Goal: Task Accomplishment & Management: Use online tool/utility

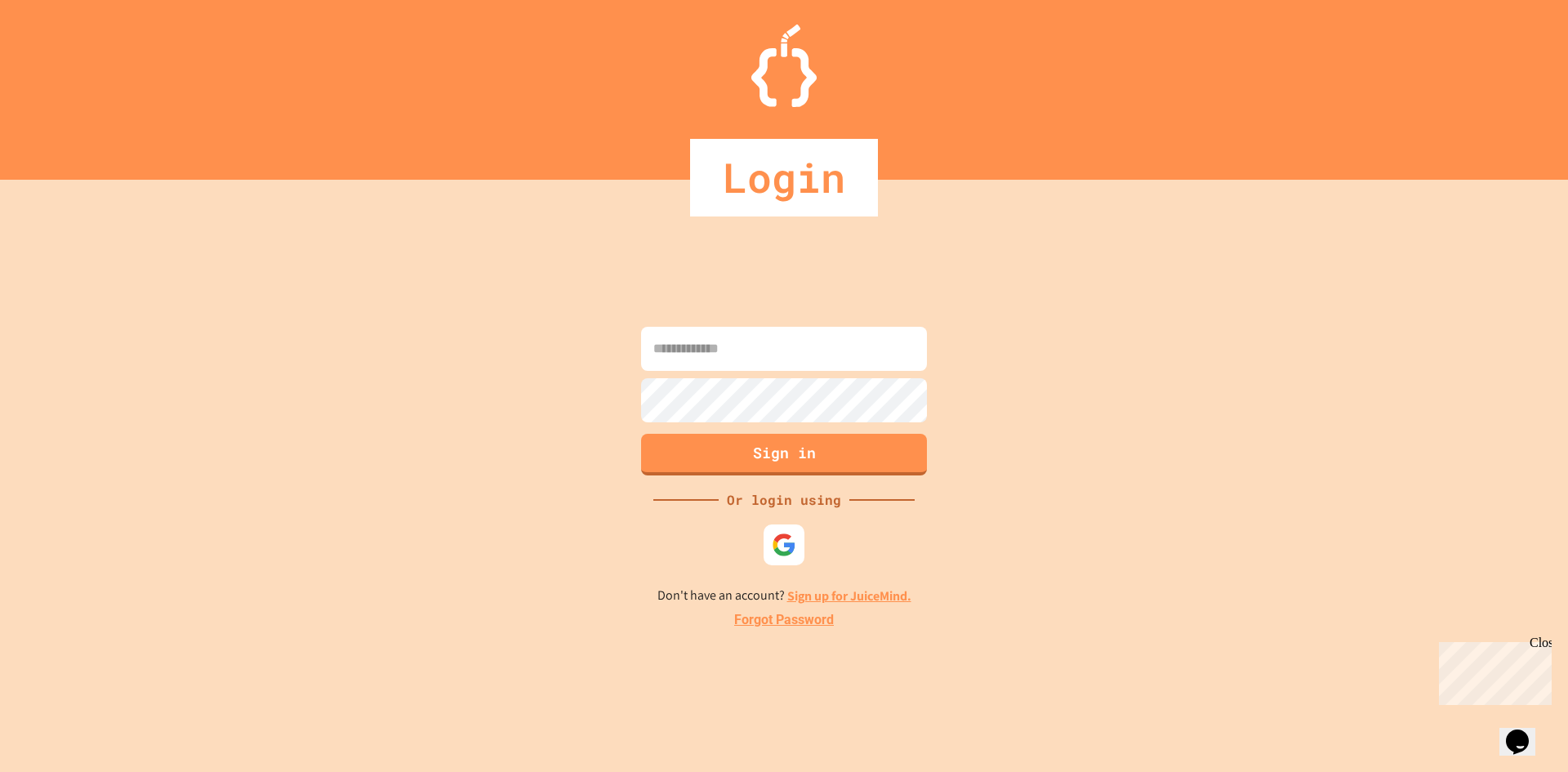
type input "**********"
click at [822, 453] on button "Sign in" at bounding box center [785, 452] width 292 height 42
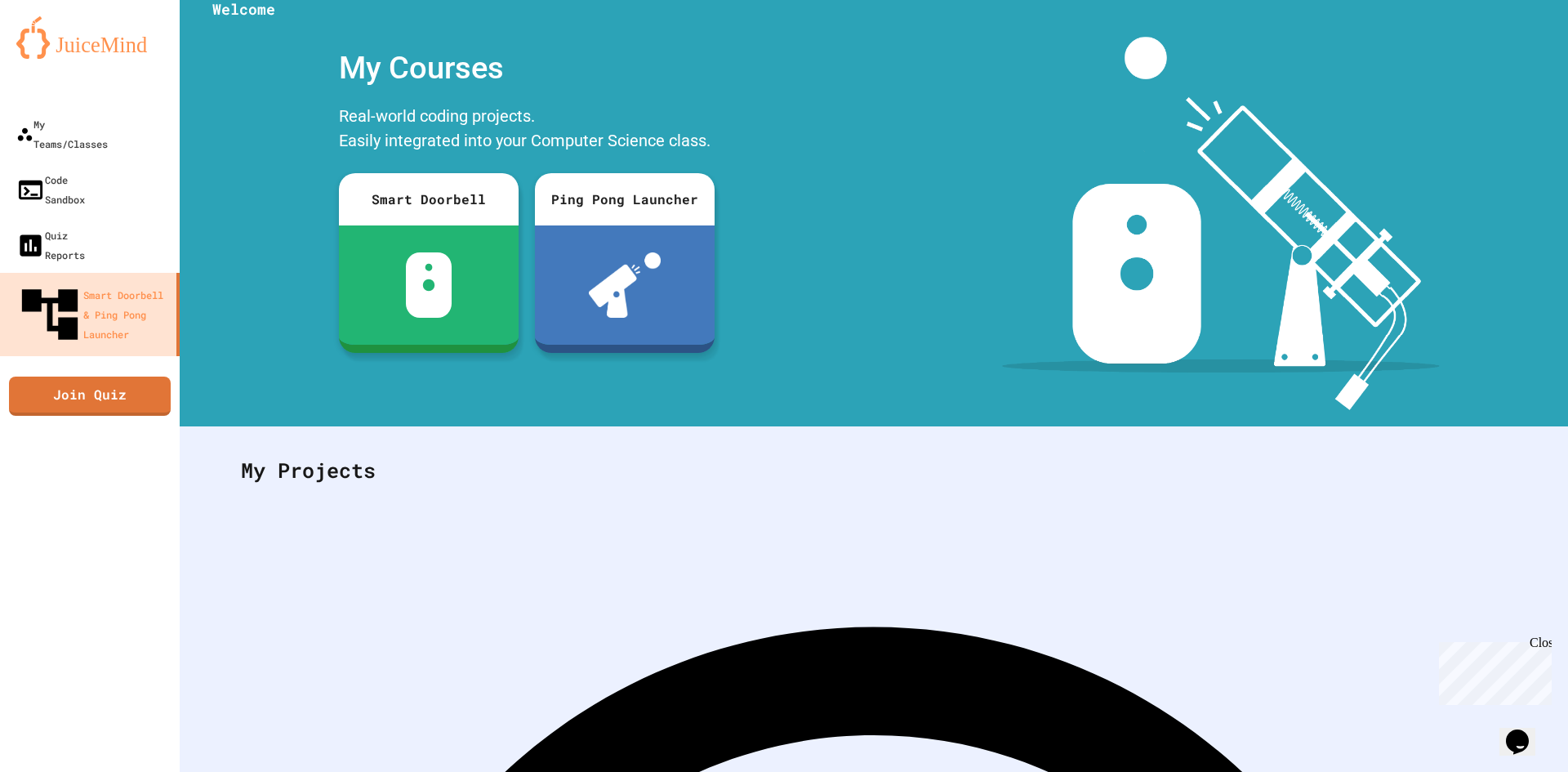
scroll to position [47, 0]
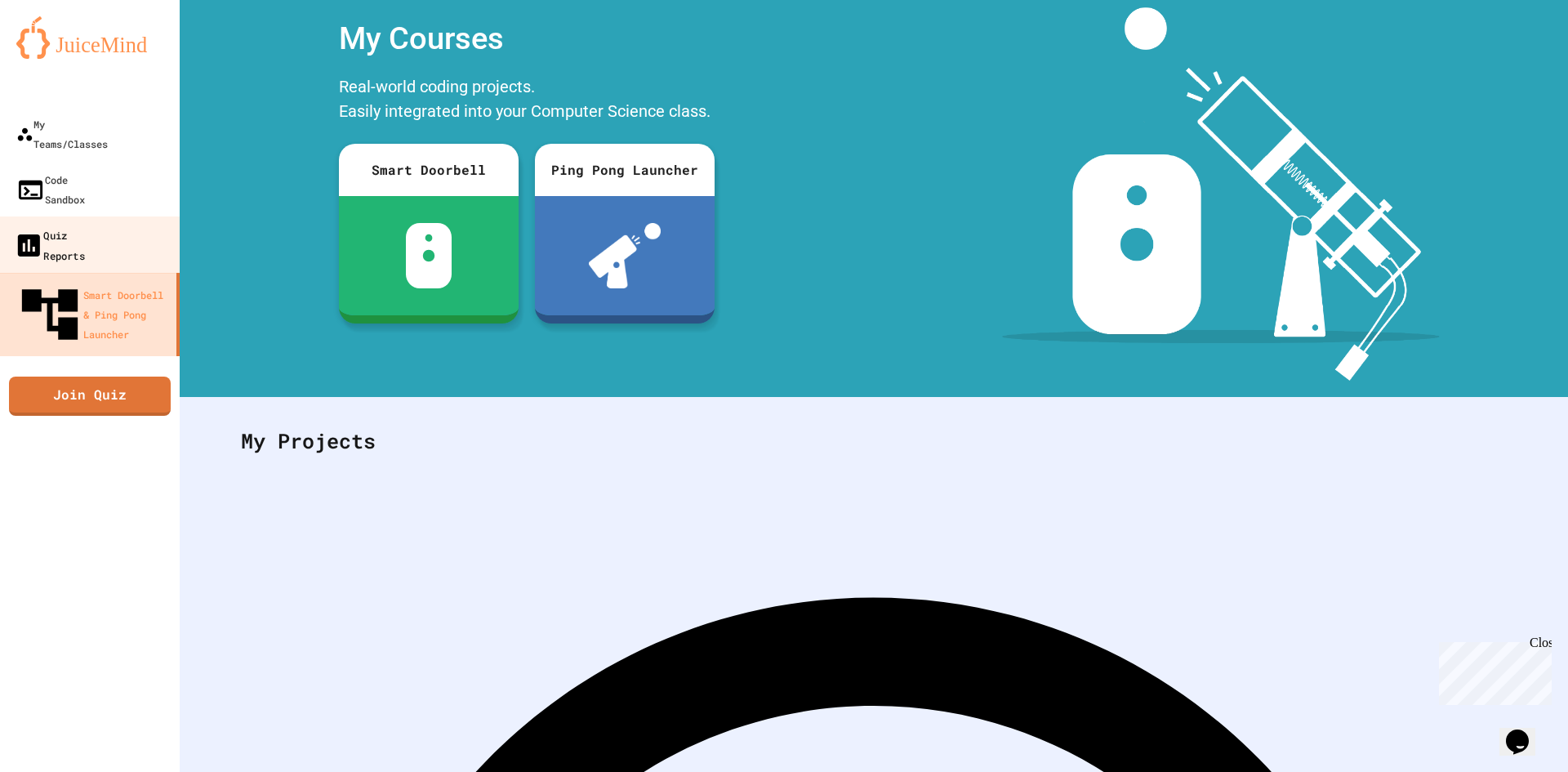
click at [85, 224] on div "Quiz Reports" at bounding box center [49, 244] width 71 height 40
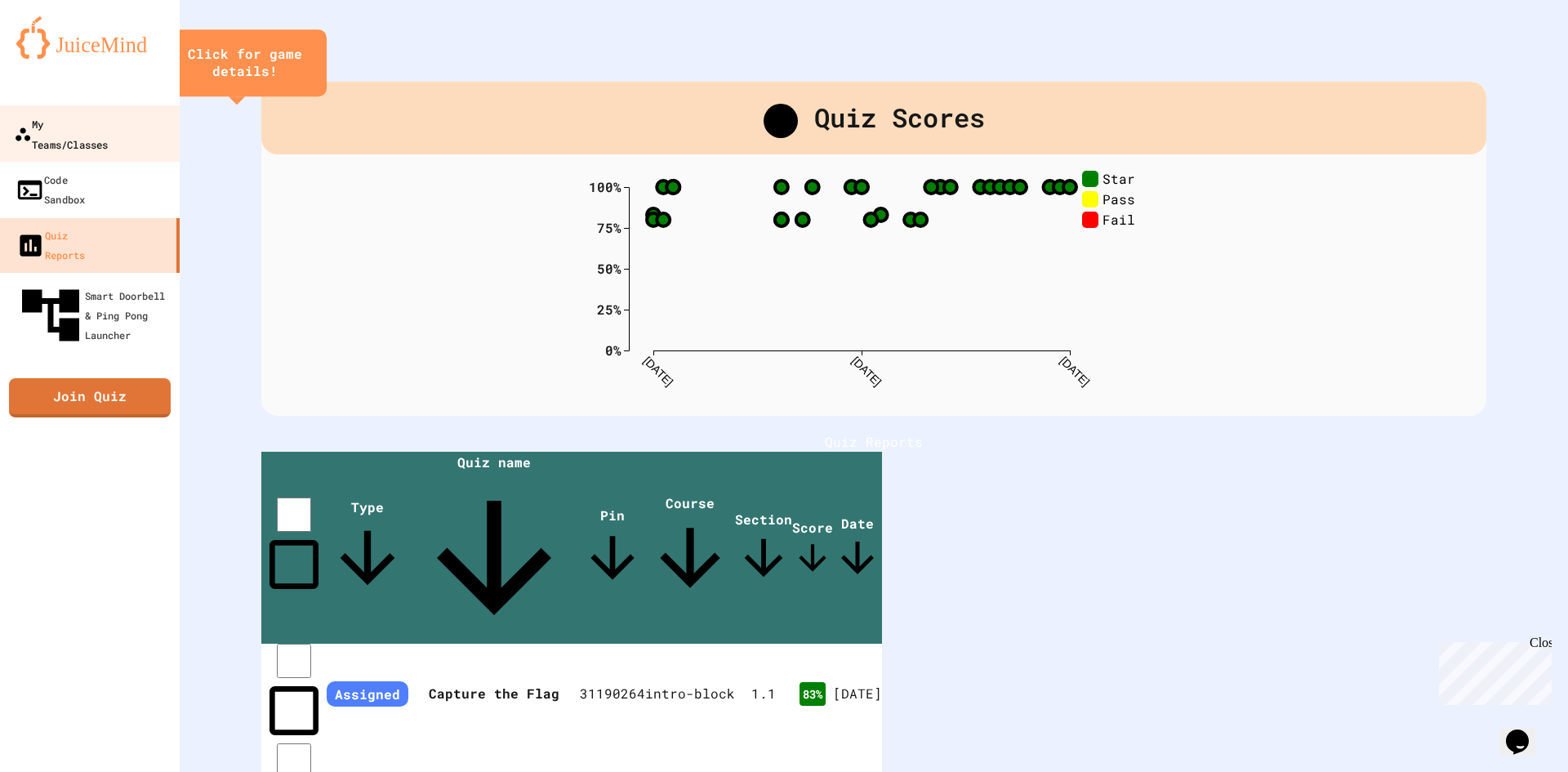
click at [90, 122] on div "My Teams/Classes" at bounding box center [61, 133] width 94 height 40
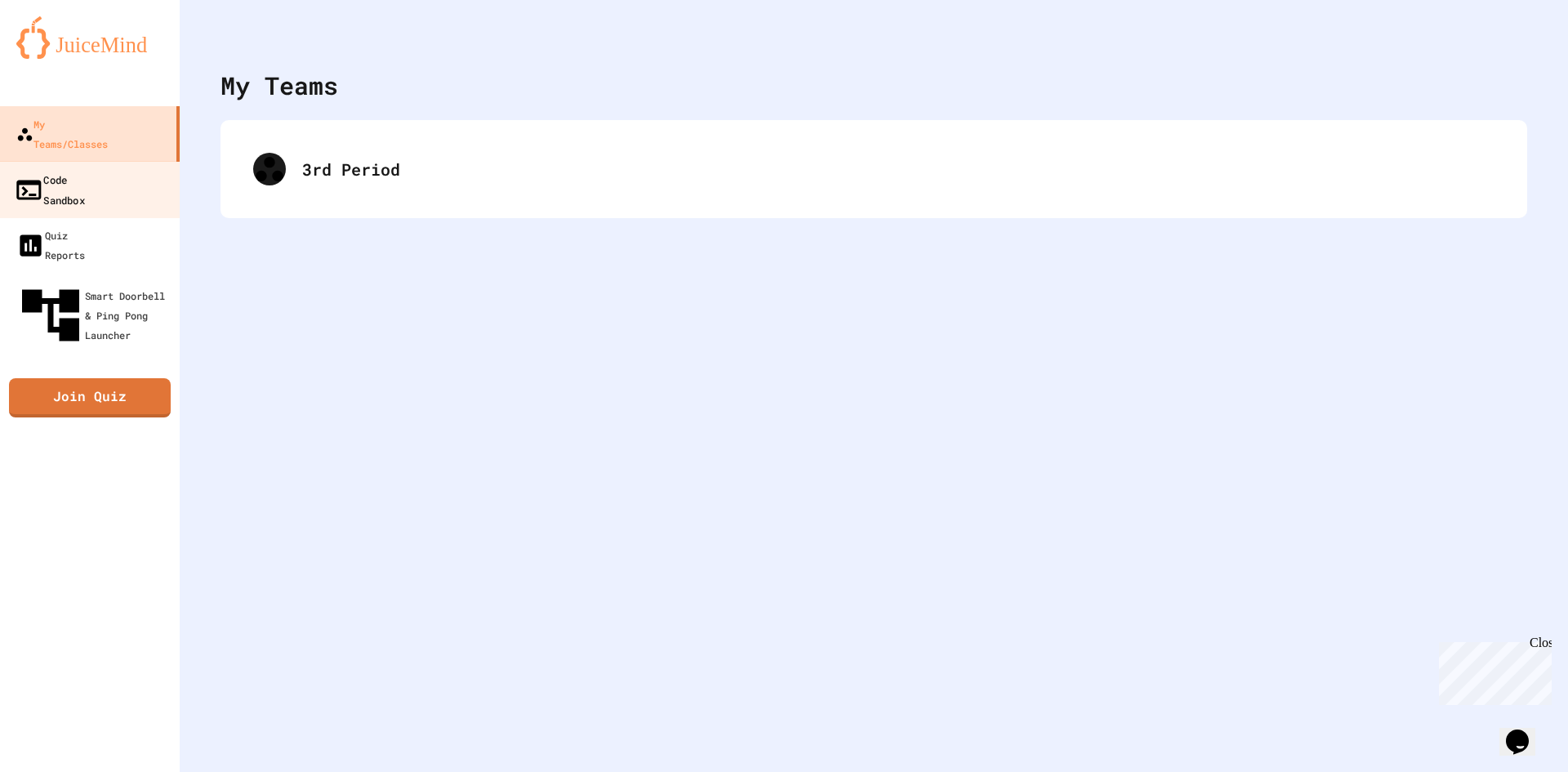
click at [81, 161] on link "Code Sandbox" at bounding box center [90, 189] width 186 height 57
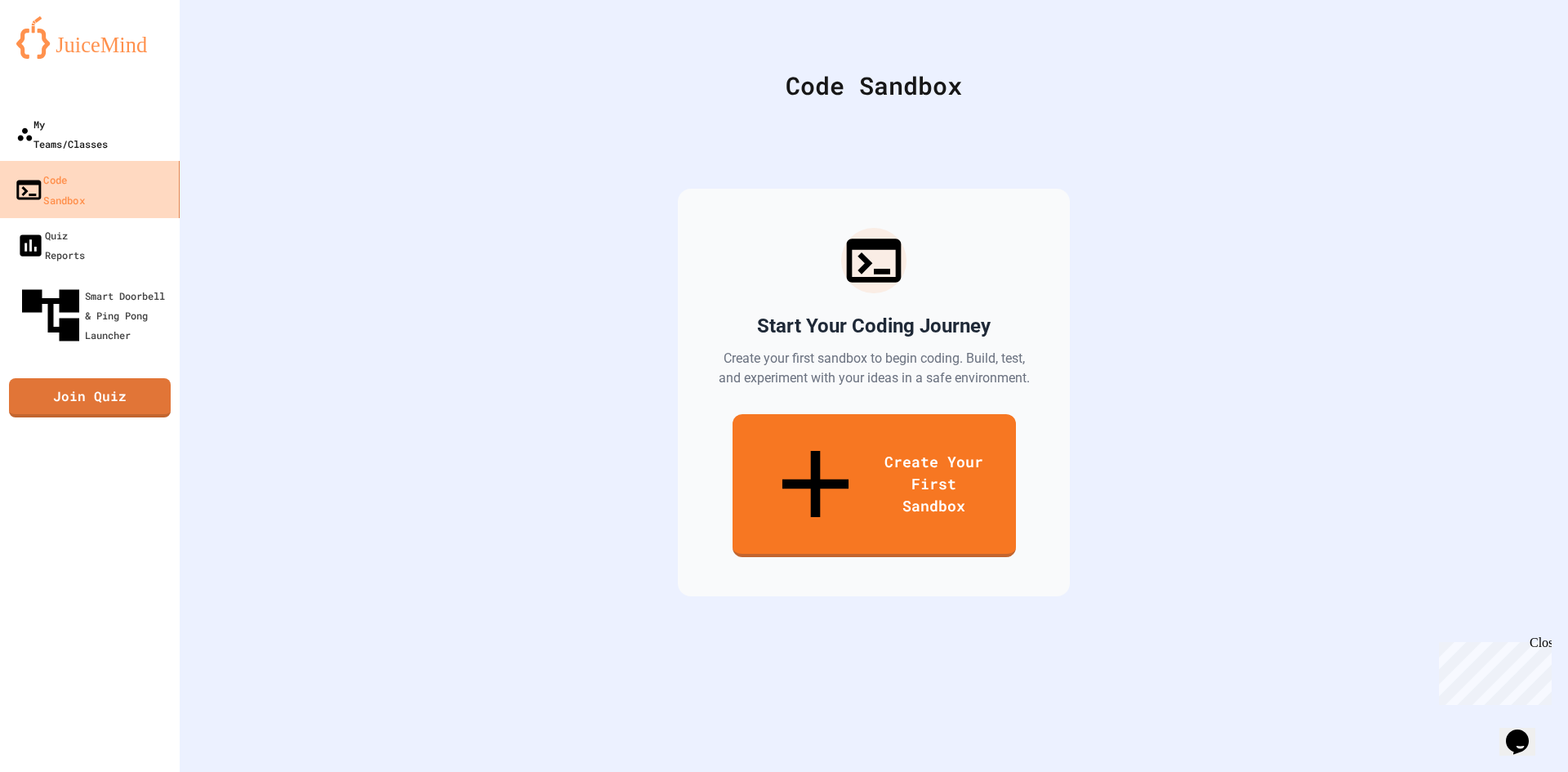
click at [108, 124] on div "My Teams/Classes" at bounding box center [62, 134] width 91 height 39
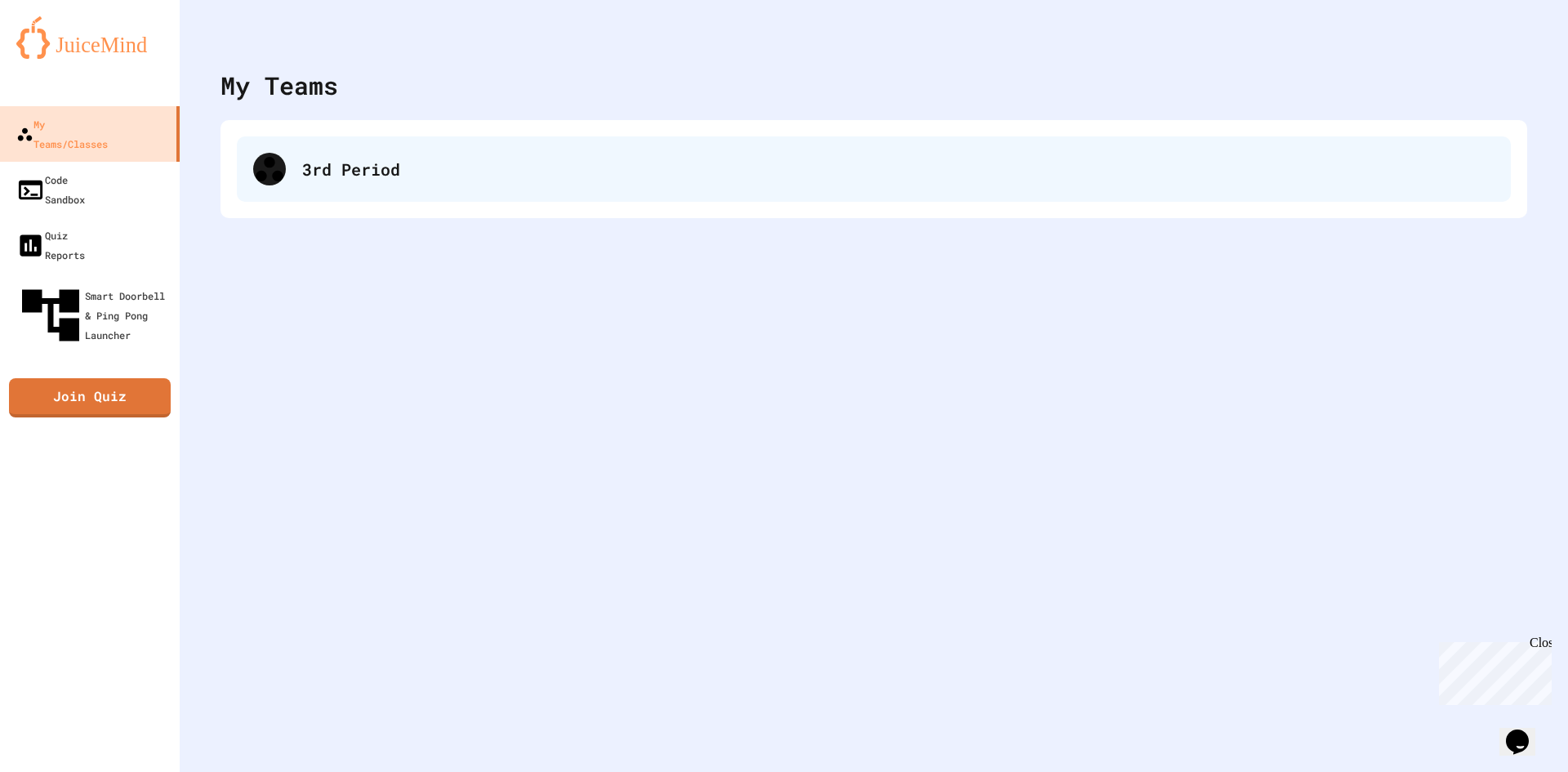
click at [321, 179] on div "3rd Period" at bounding box center [898, 169] width 1192 height 25
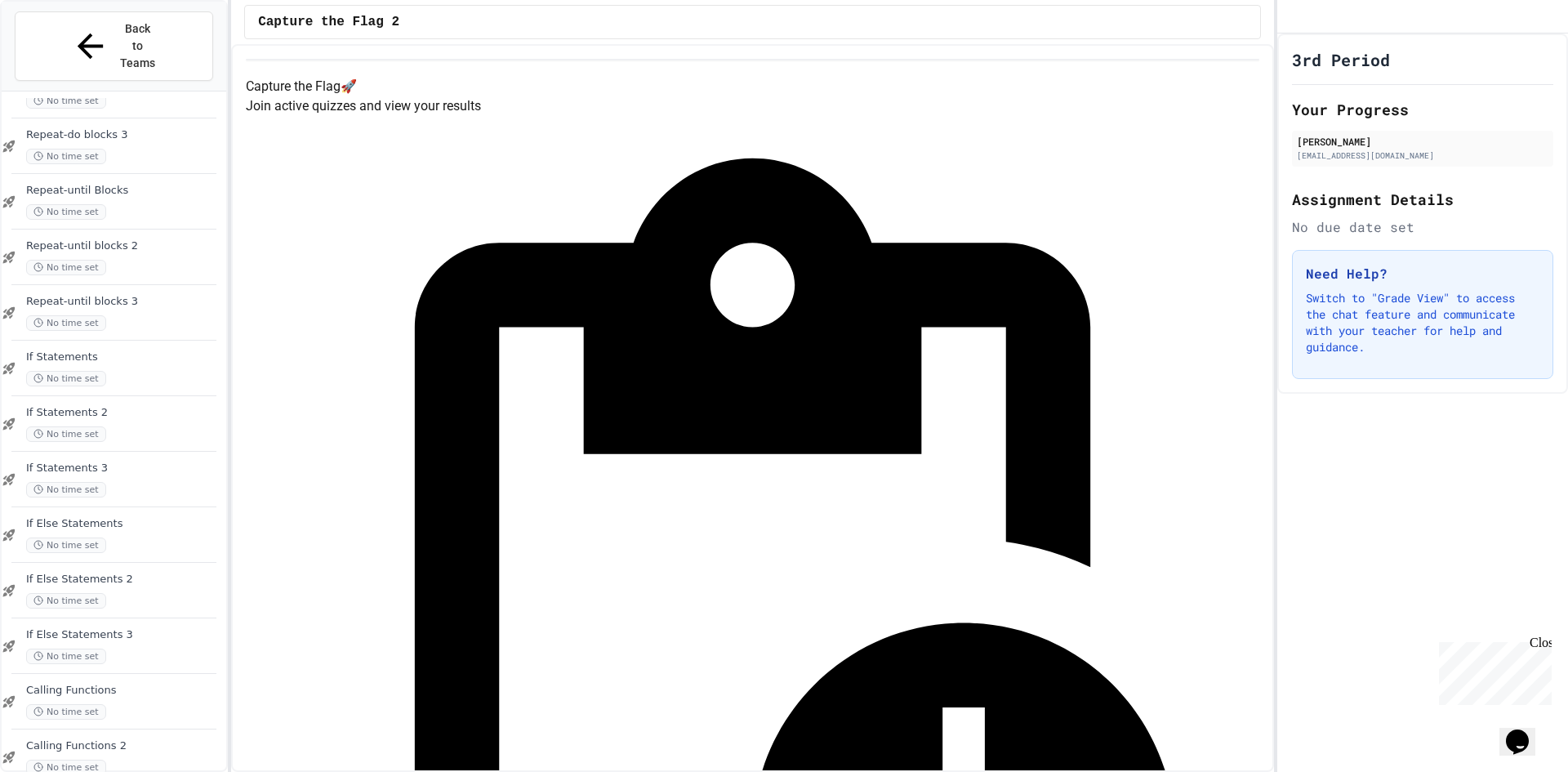
scroll to position [930, 0]
click at [162, 742] on span "Writing Functions 3" at bounding box center [124, 749] width 197 height 14
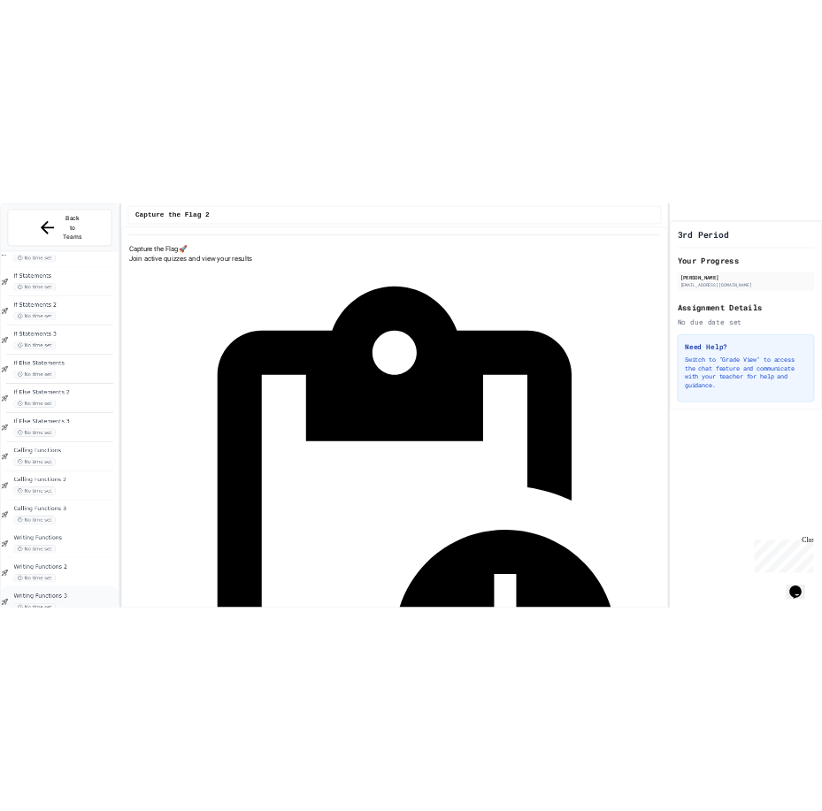
scroll to position [986, 0]
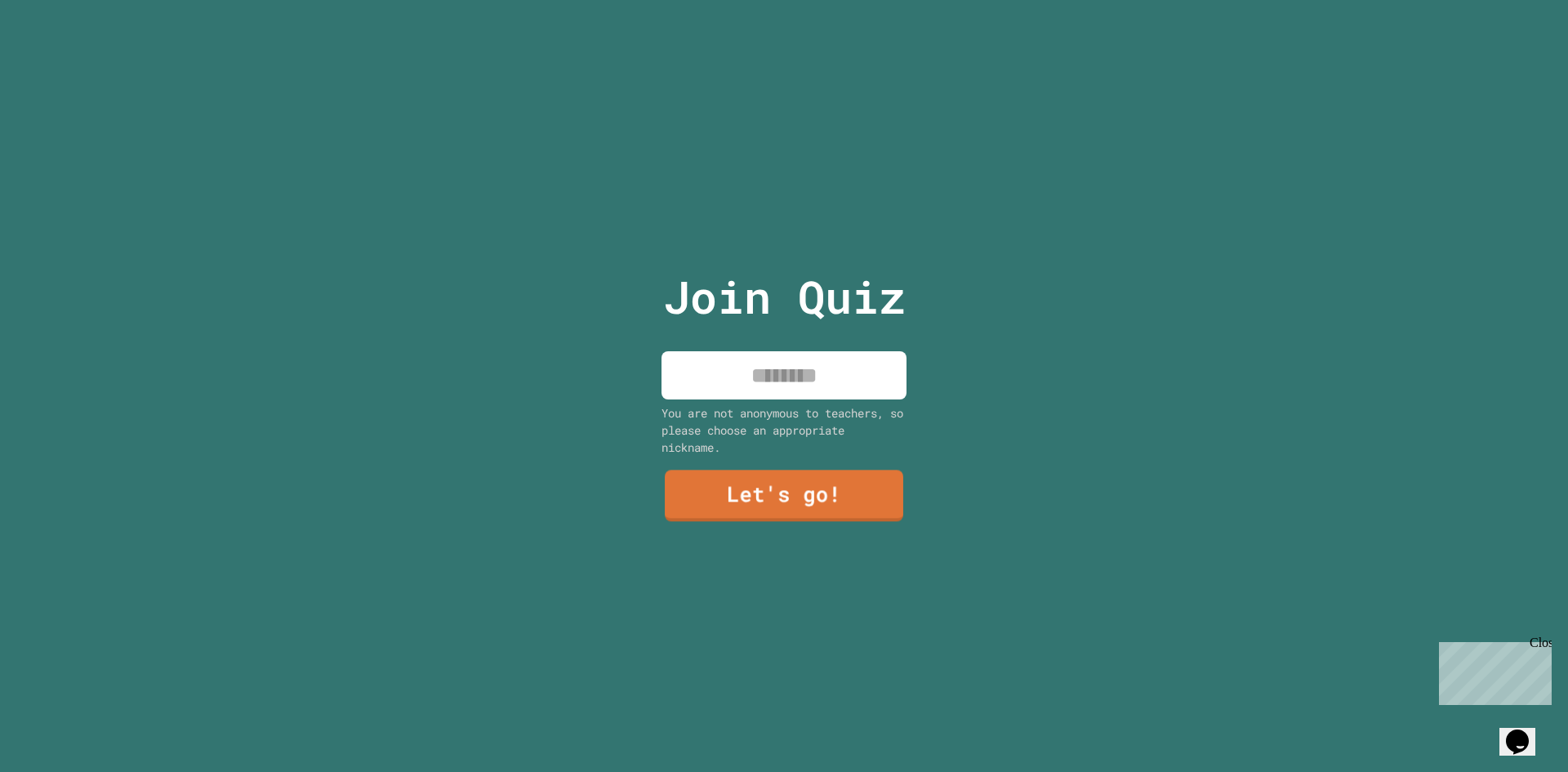
click at [812, 383] on input at bounding box center [783, 375] width 245 height 48
type input "******"
click at [799, 490] on link "Let's go!" at bounding box center [784, 492] width 227 height 54
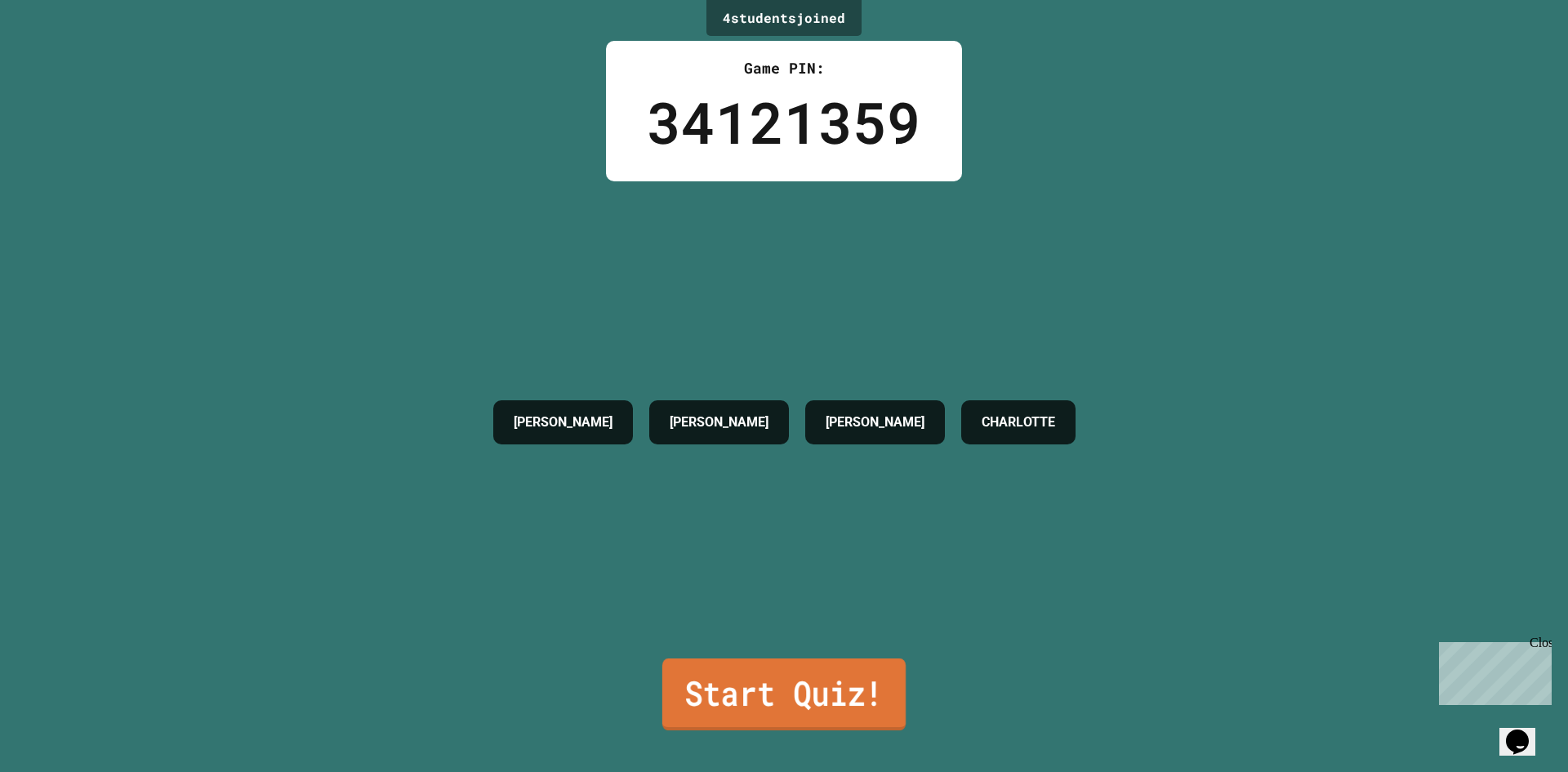
click at [799, 673] on link "Start Quiz!" at bounding box center [784, 694] width 244 height 72
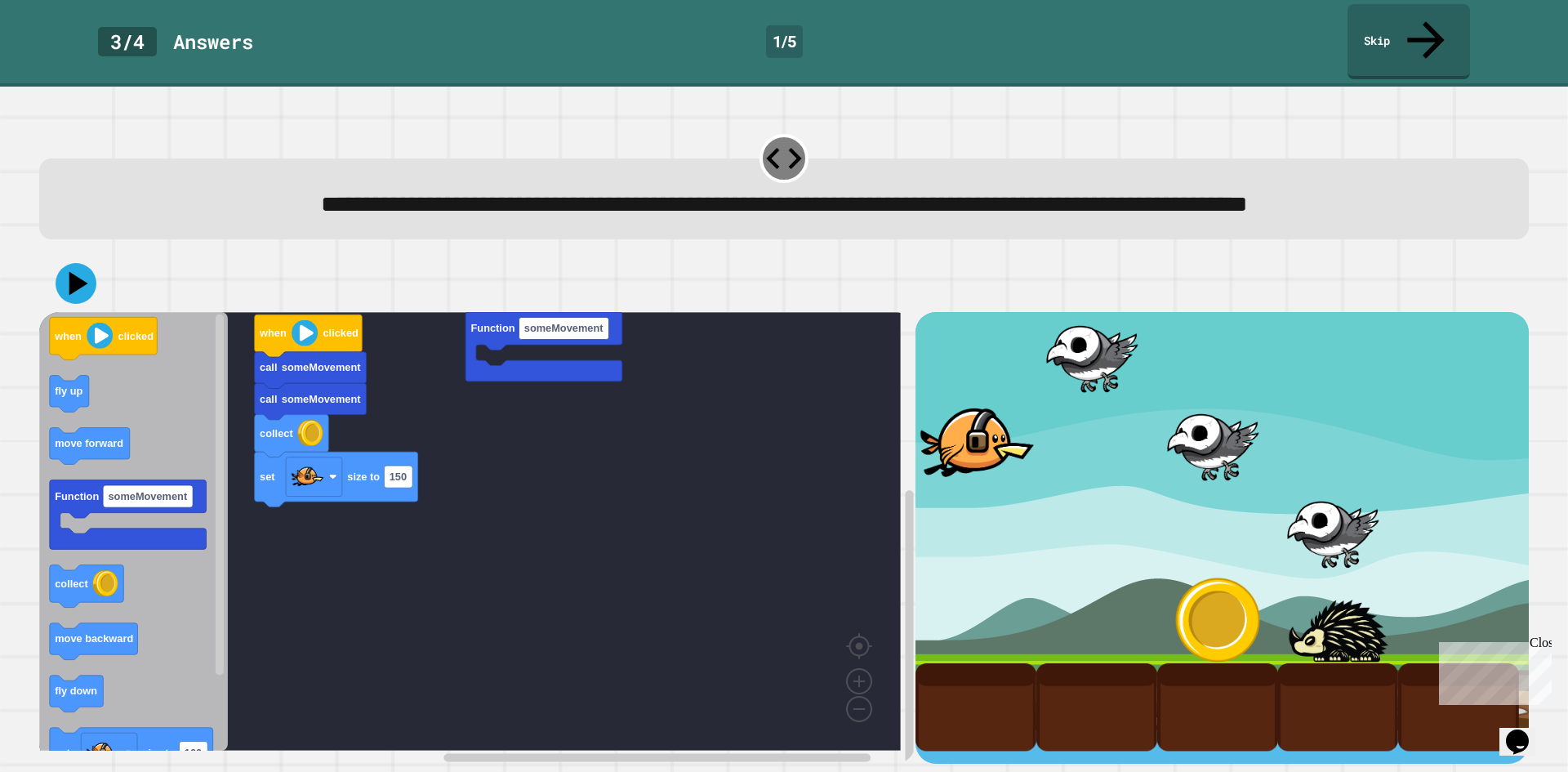
click at [451, 479] on div "set size to 150 collect call someMovement call someMovement when clicked Functi…" at bounding box center [476, 537] width 876 height 452
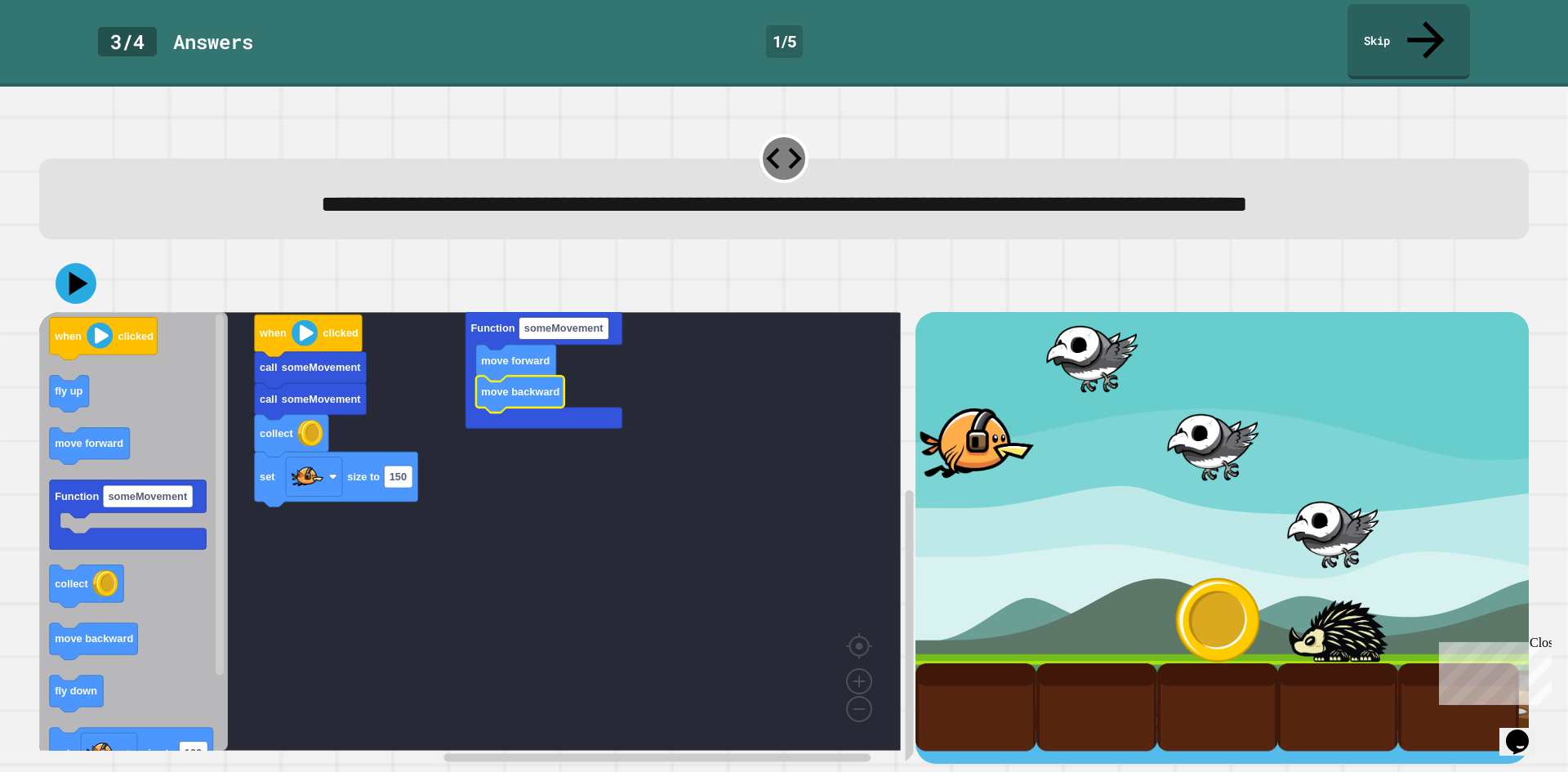
drag, startPoint x: 1088, startPoint y: 430, endPoint x: 1099, endPoint y: 541, distance: 111.5
drag, startPoint x: 1099, startPoint y: 541, endPoint x: 1187, endPoint y: 535, distance: 88.2
drag, startPoint x: 1187, startPoint y: 535, endPoint x: 1188, endPoint y: 549, distance: 14.0
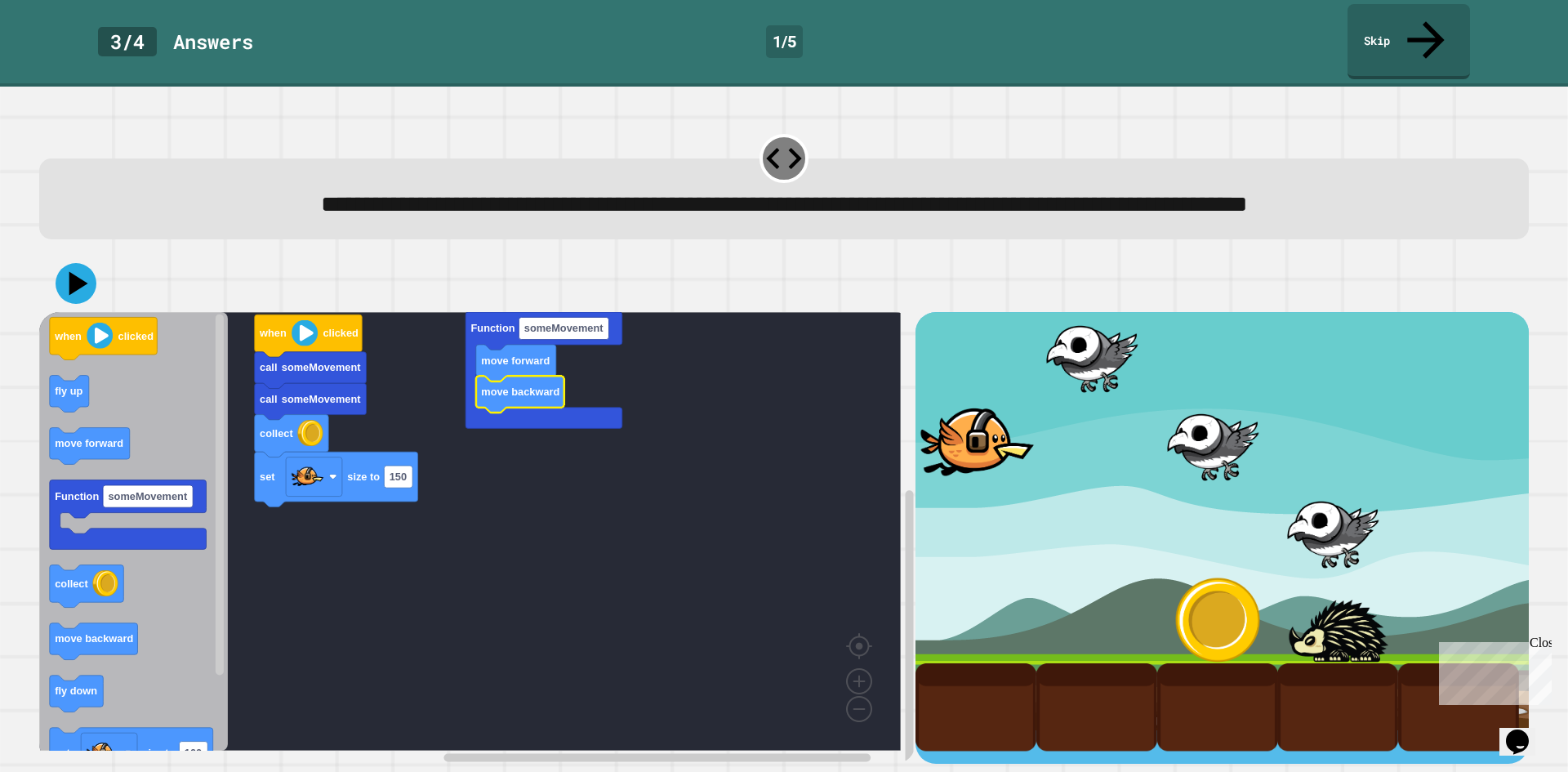
click at [1189, 601] on div at bounding box center [1217, 620] width 121 height 88
click at [71, 299] on icon at bounding box center [76, 283] width 49 height 49
drag, startPoint x: 1112, startPoint y: 421, endPoint x: 1100, endPoint y: 503, distance: 82.9
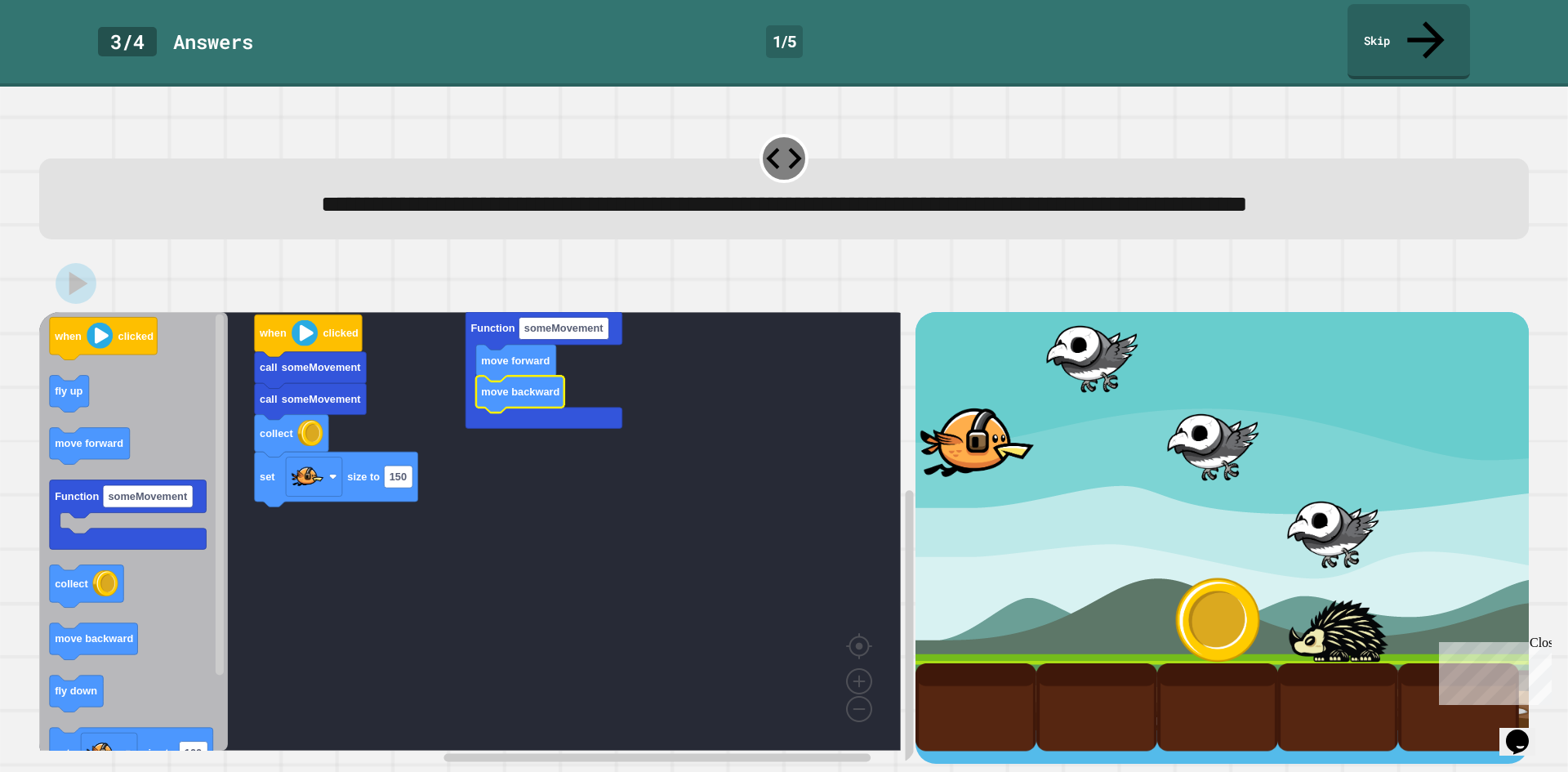
drag, startPoint x: 1100, startPoint y: 503, endPoint x: 1114, endPoint y: 513, distance: 17.2
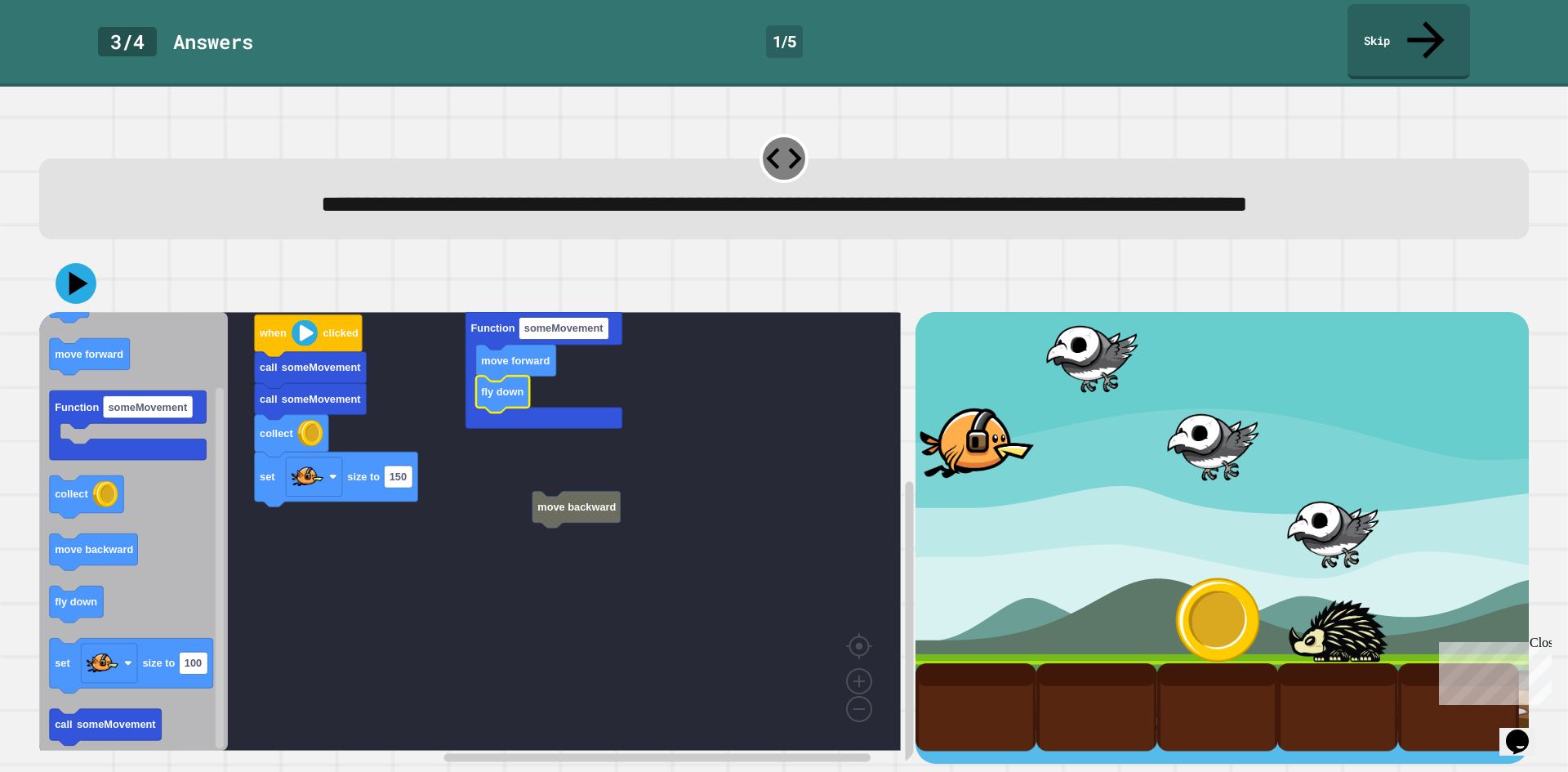
click at [78, 283] on icon at bounding box center [78, 284] width 18 height 24
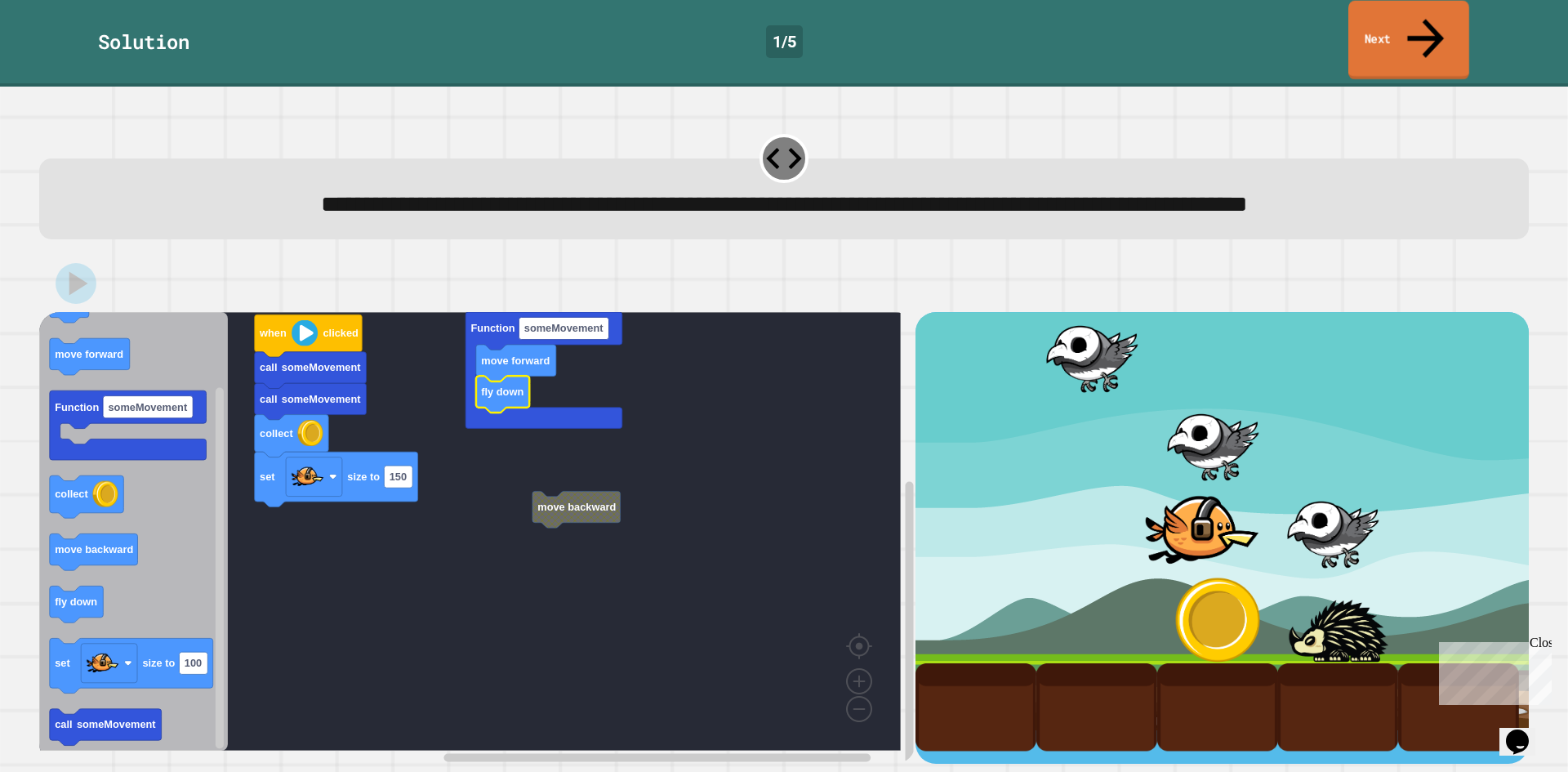
click at [1413, 21] on link "Next" at bounding box center [1408, 41] width 121 height 79
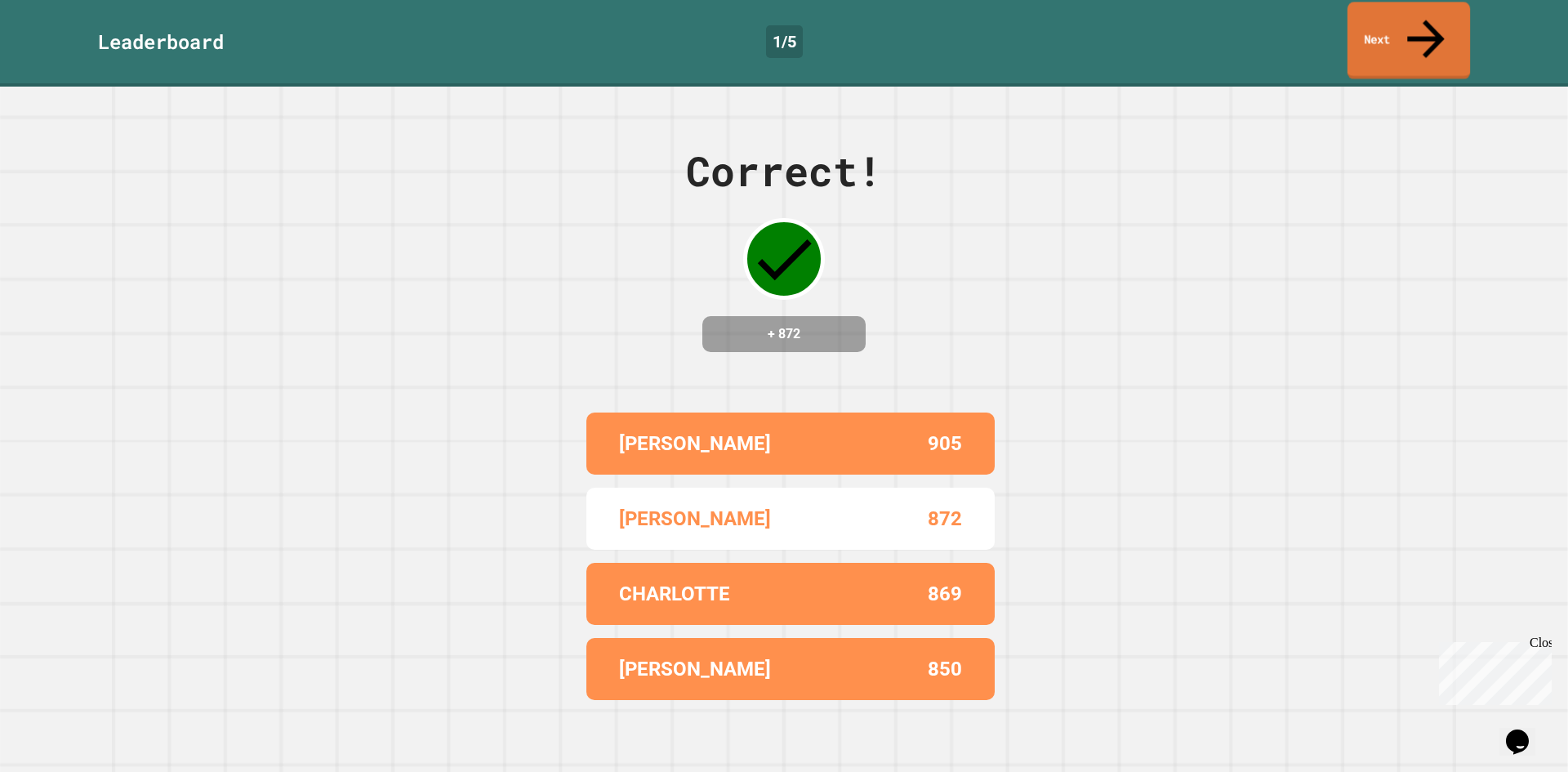
click at [1414, 21] on link "Next" at bounding box center [1408, 41] width 123 height 78
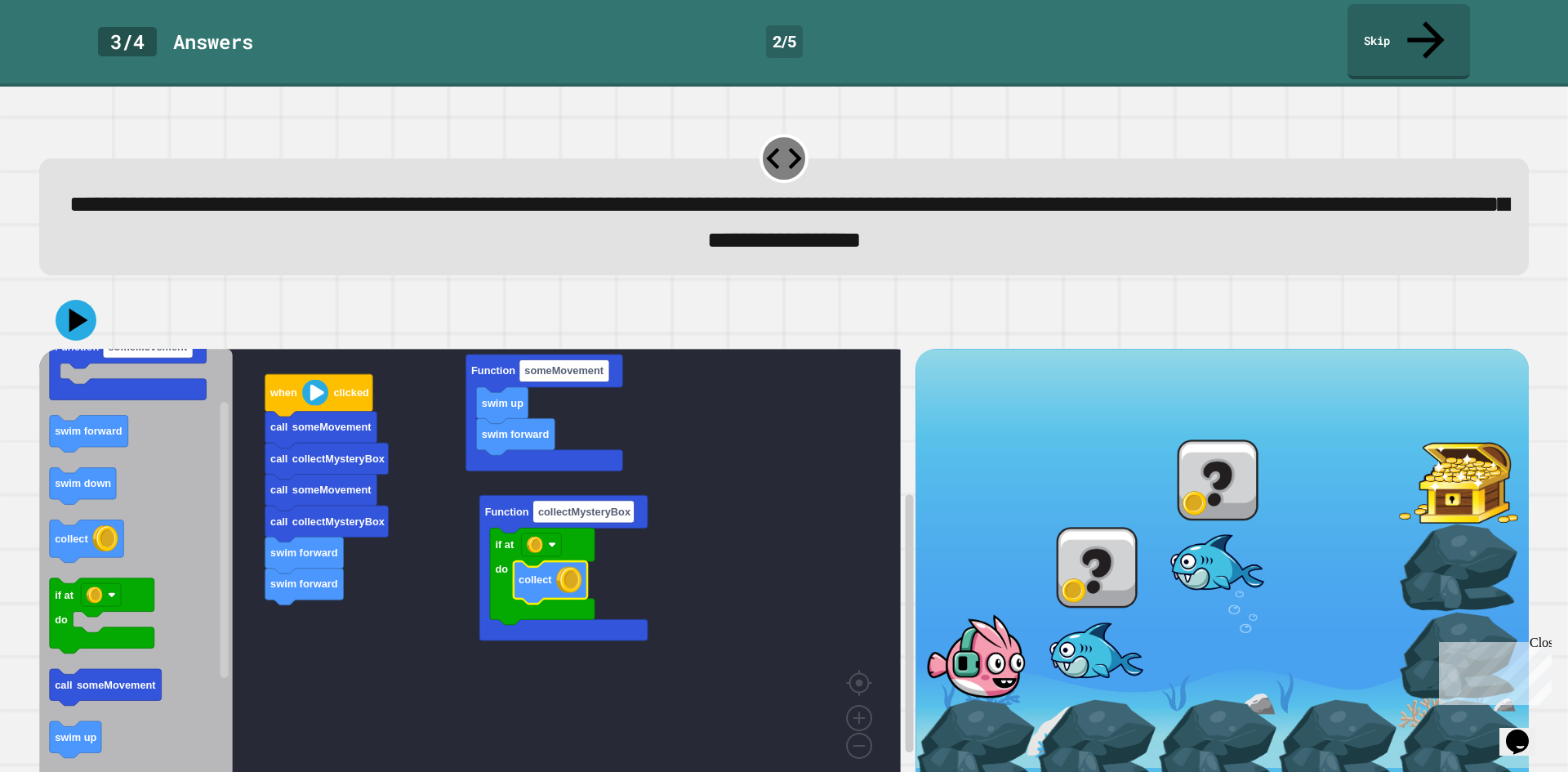
drag, startPoint x: 1110, startPoint y: 561, endPoint x: 1097, endPoint y: 576, distance: 19.8
click at [1108, 566] on div at bounding box center [1096, 567] width 121 height 88
drag, startPoint x: 1091, startPoint y: 559, endPoint x: 1085, endPoint y: 585, distance: 26.7
click at [1091, 573] on div at bounding box center [1096, 567] width 121 height 88
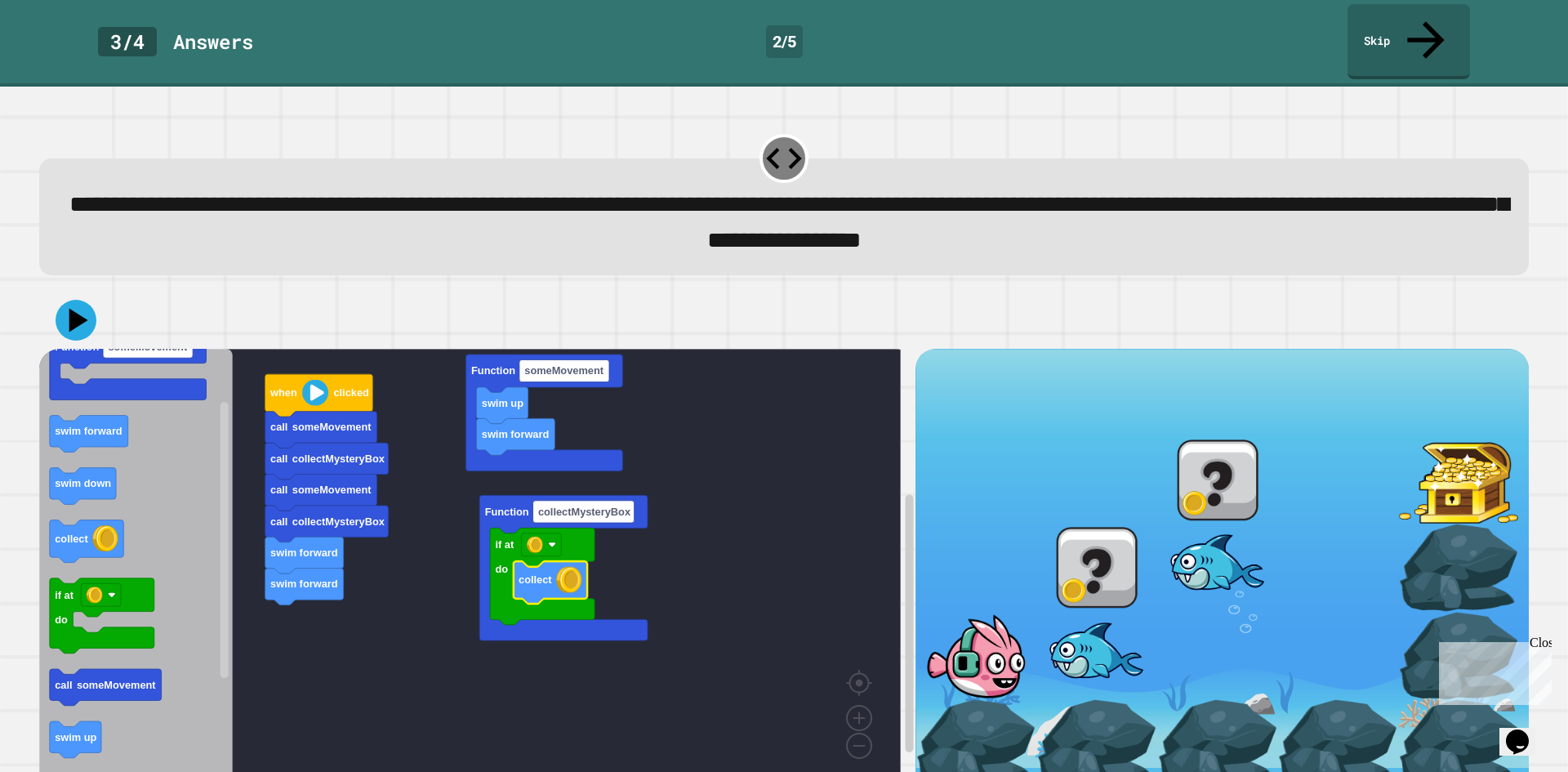
click at [1209, 477] on div at bounding box center [1217, 479] width 121 height 88
drag, startPoint x: 1224, startPoint y: 456, endPoint x: 1223, endPoint y: 476, distance: 20.0
click at [1224, 458] on div at bounding box center [1217, 479] width 121 height 88
drag, startPoint x: 1292, startPoint y: 444, endPoint x: 1309, endPoint y: 444, distance: 17.0
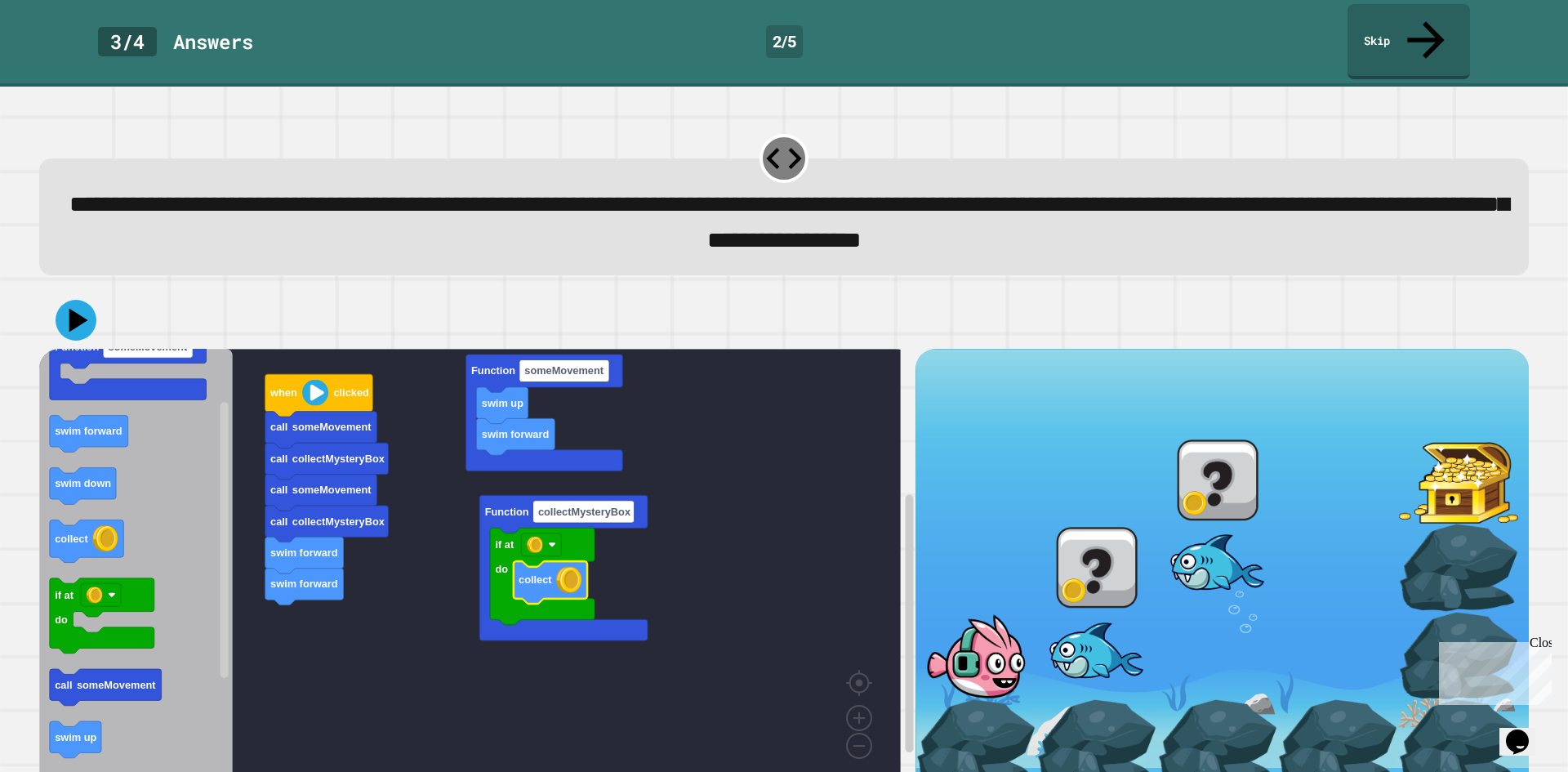
drag, startPoint x: 1369, startPoint y: 442, endPoint x: 1284, endPoint y: 424, distance: 86.9
click at [65, 296] on icon at bounding box center [76, 320] width 49 height 49
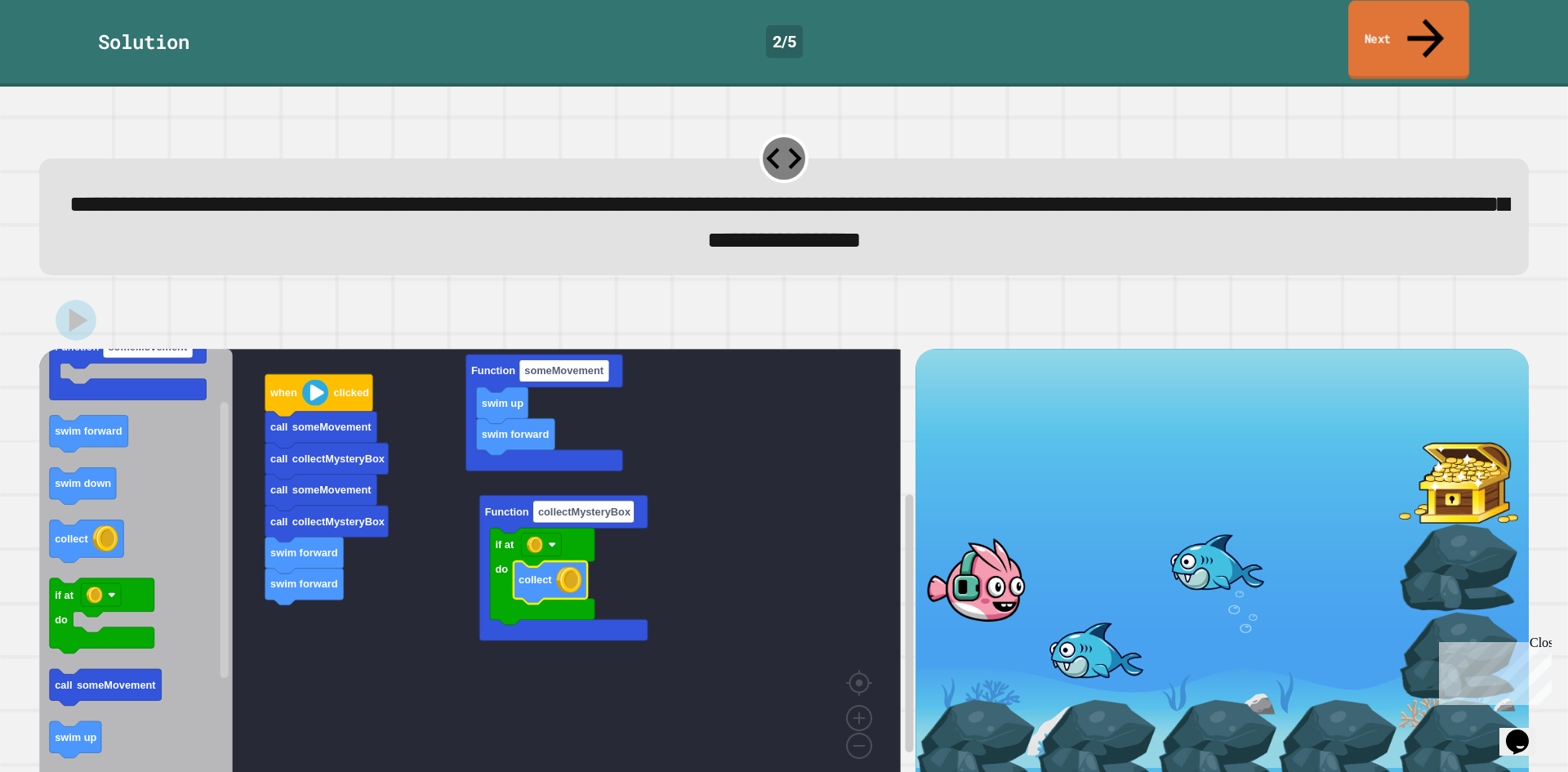
click at [1375, 18] on link "Next" at bounding box center [1408, 41] width 121 height 79
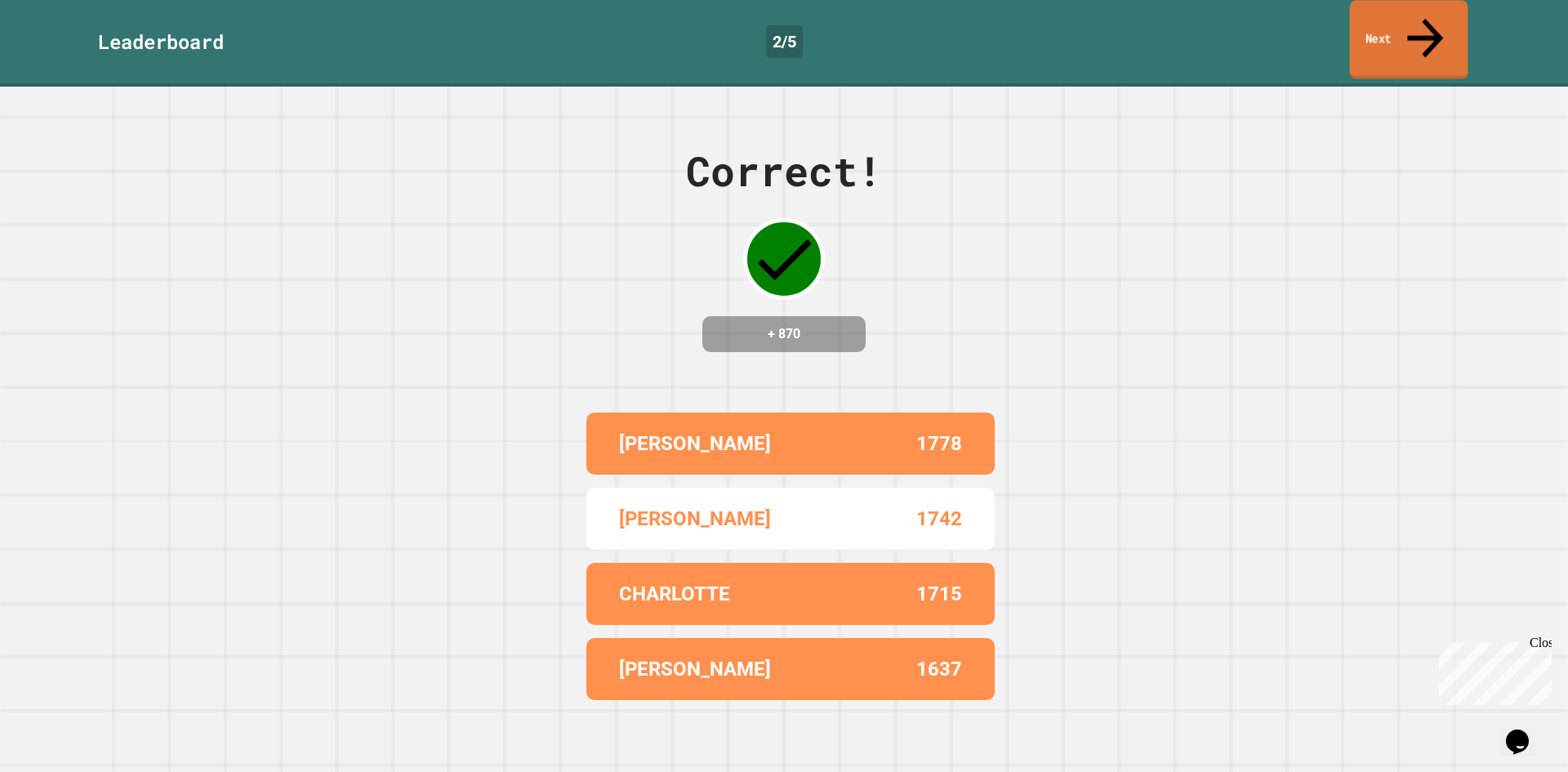
click at [1375, 18] on link "Next" at bounding box center [1409, 40] width 118 height 79
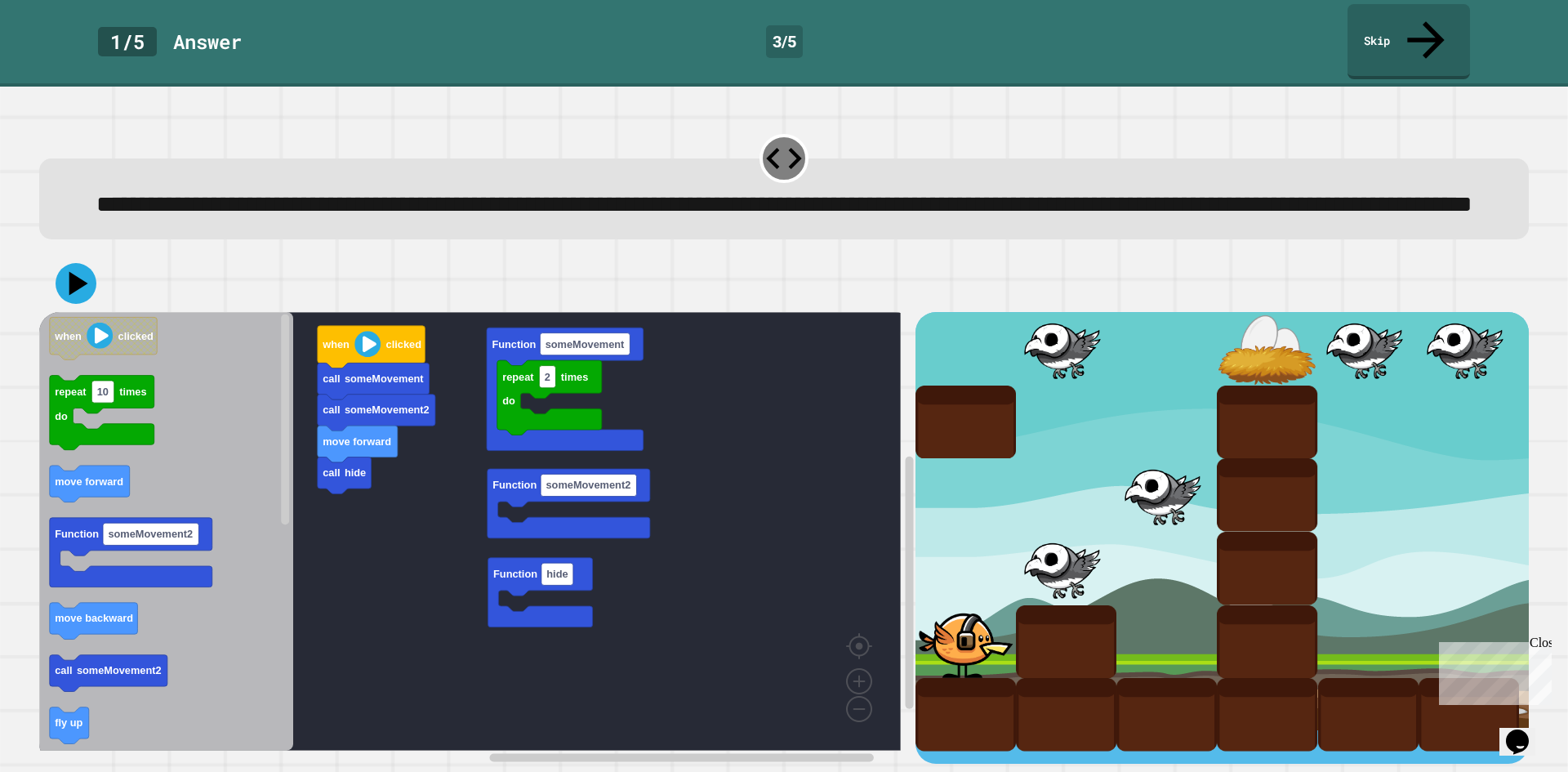
drag, startPoint x: 977, startPoint y: 565, endPoint x: 979, endPoint y: 507, distance: 58.0
click at [115, 630] on g "move backward" at bounding box center [94, 621] width 89 height 37
drag, startPoint x: 980, startPoint y: 575, endPoint x: 980, endPoint y: 518, distance: 57.0
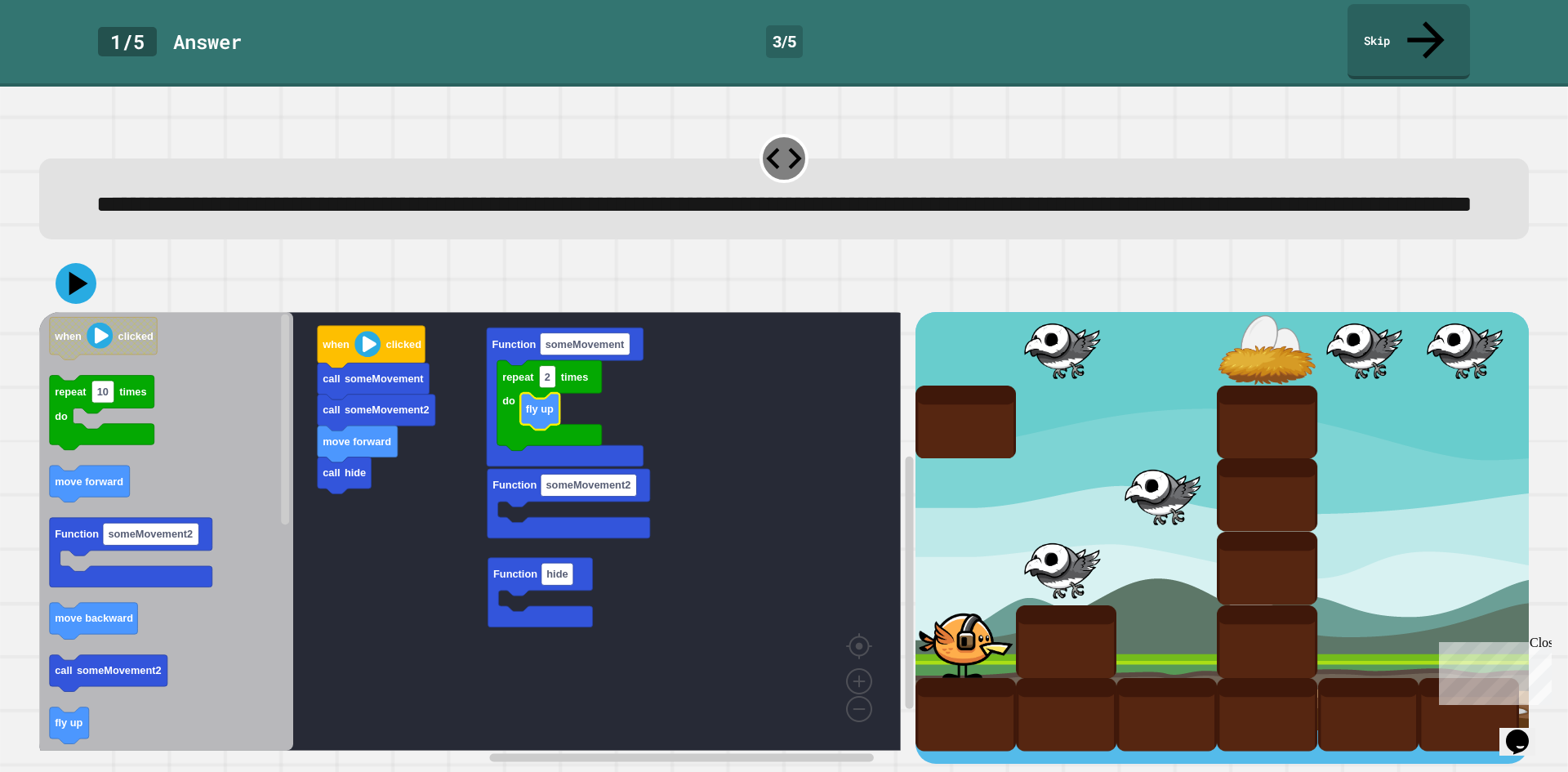
drag, startPoint x: 978, startPoint y: 578, endPoint x: 953, endPoint y: 500, distance: 81.9
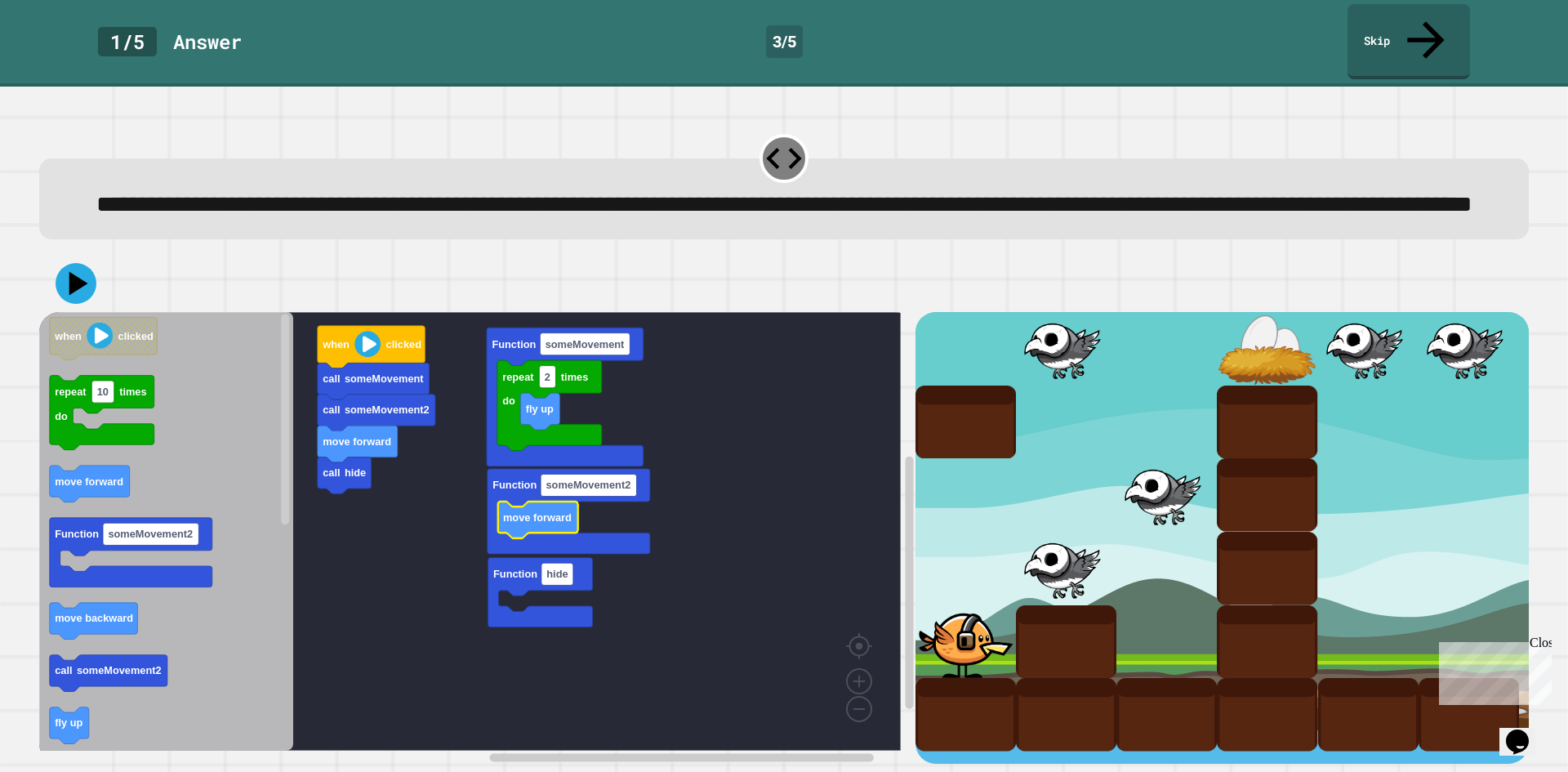
drag, startPoint x: 1050, startPoint y: 508, endPoint x: 1049, endPoint y: 517, distance: 9.1
click at [1164, 505] on div at bounding box center [1166, 495] width 101 height 74
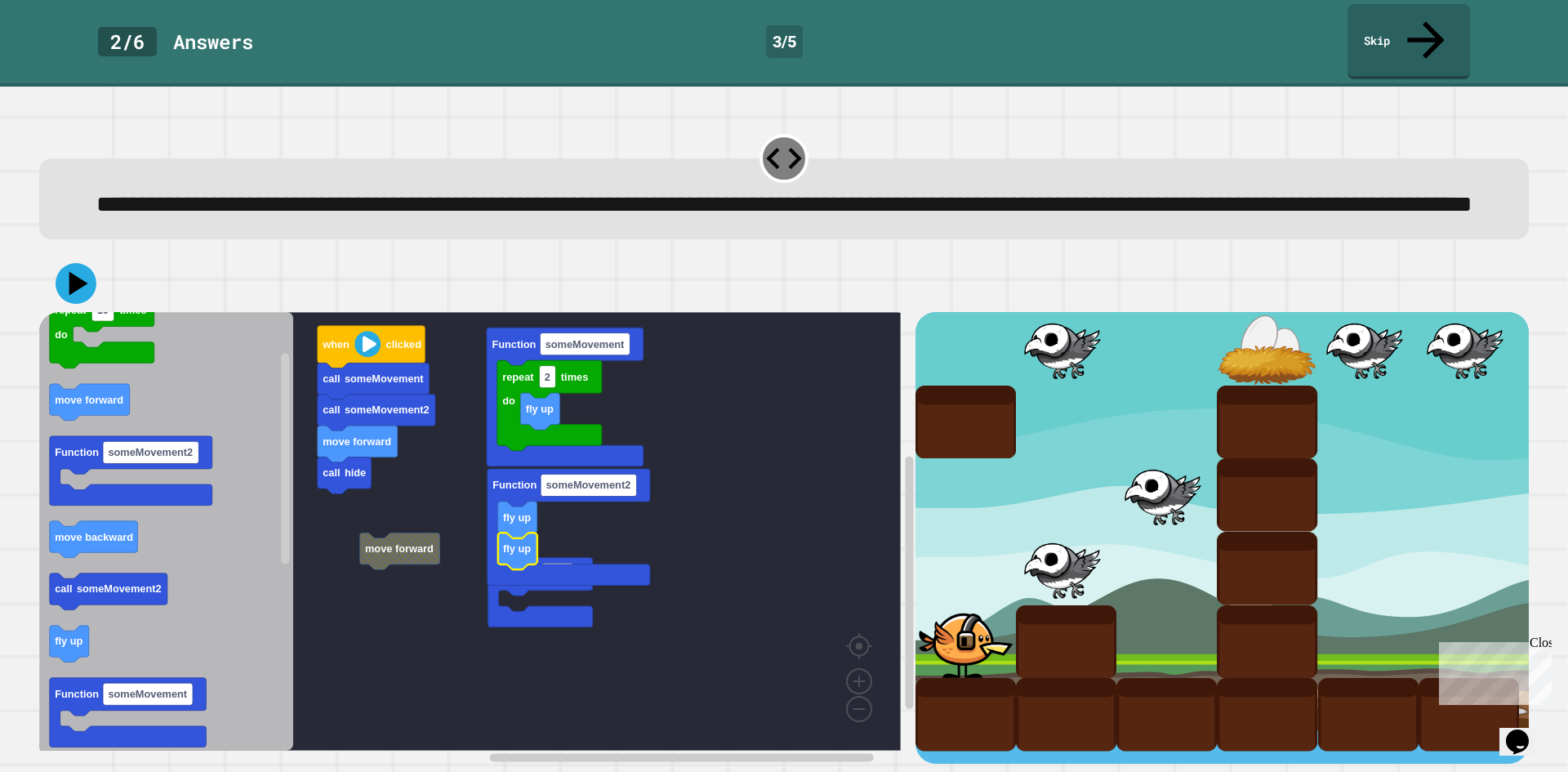
drag, startPoint x: 951, startPoint y: 584, endPoint x: 958, endPoint y: 488, distance: 96.3
drag, startPoint x: 958, startPoint y: 488, endPoint x: 958, endPoint y: 499, distance: 11.0
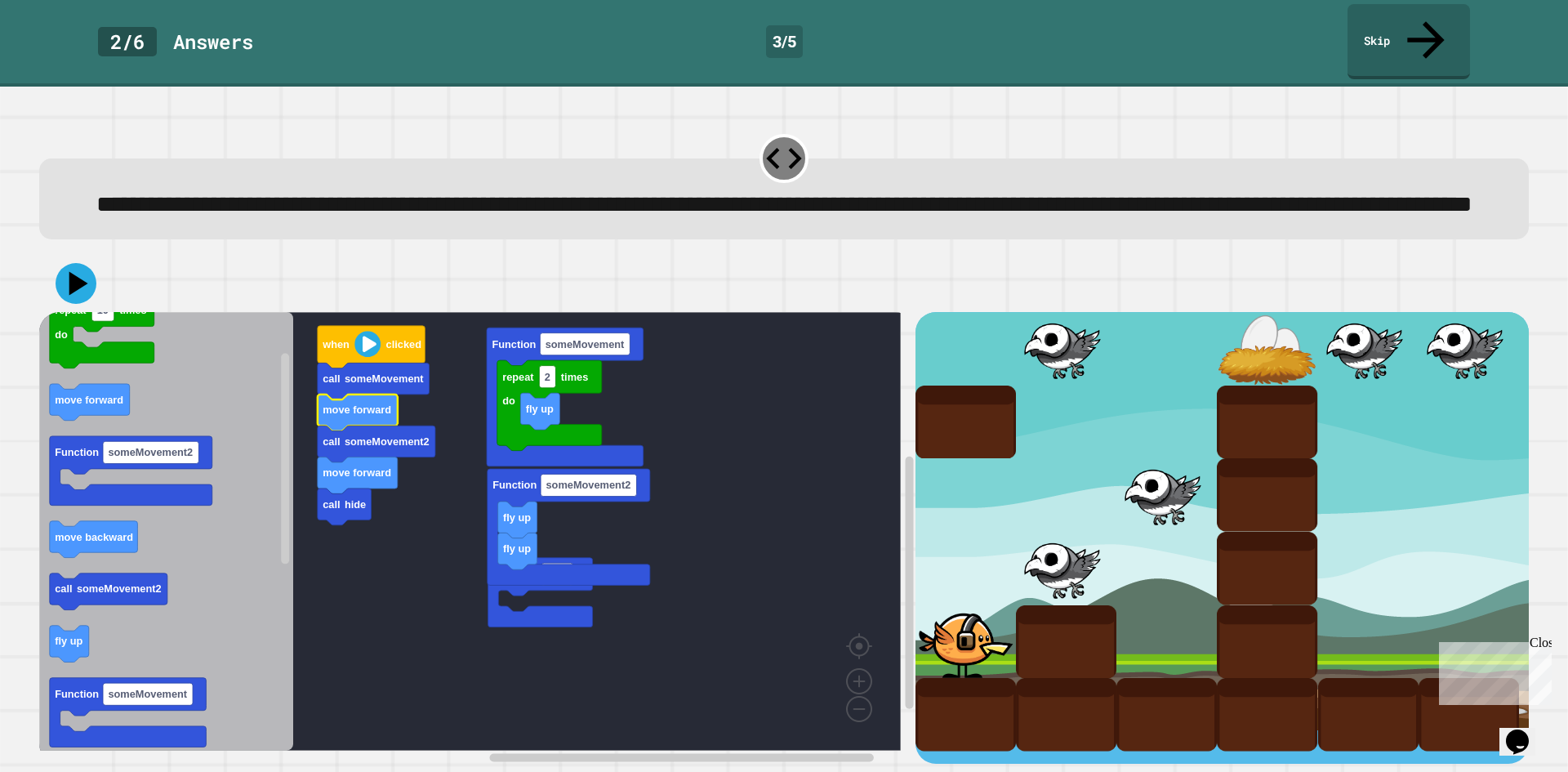
drag, startPoint x: 950, startPoint y: 579, endPoint x: 947, endPoint y: 501, distance: 78.1
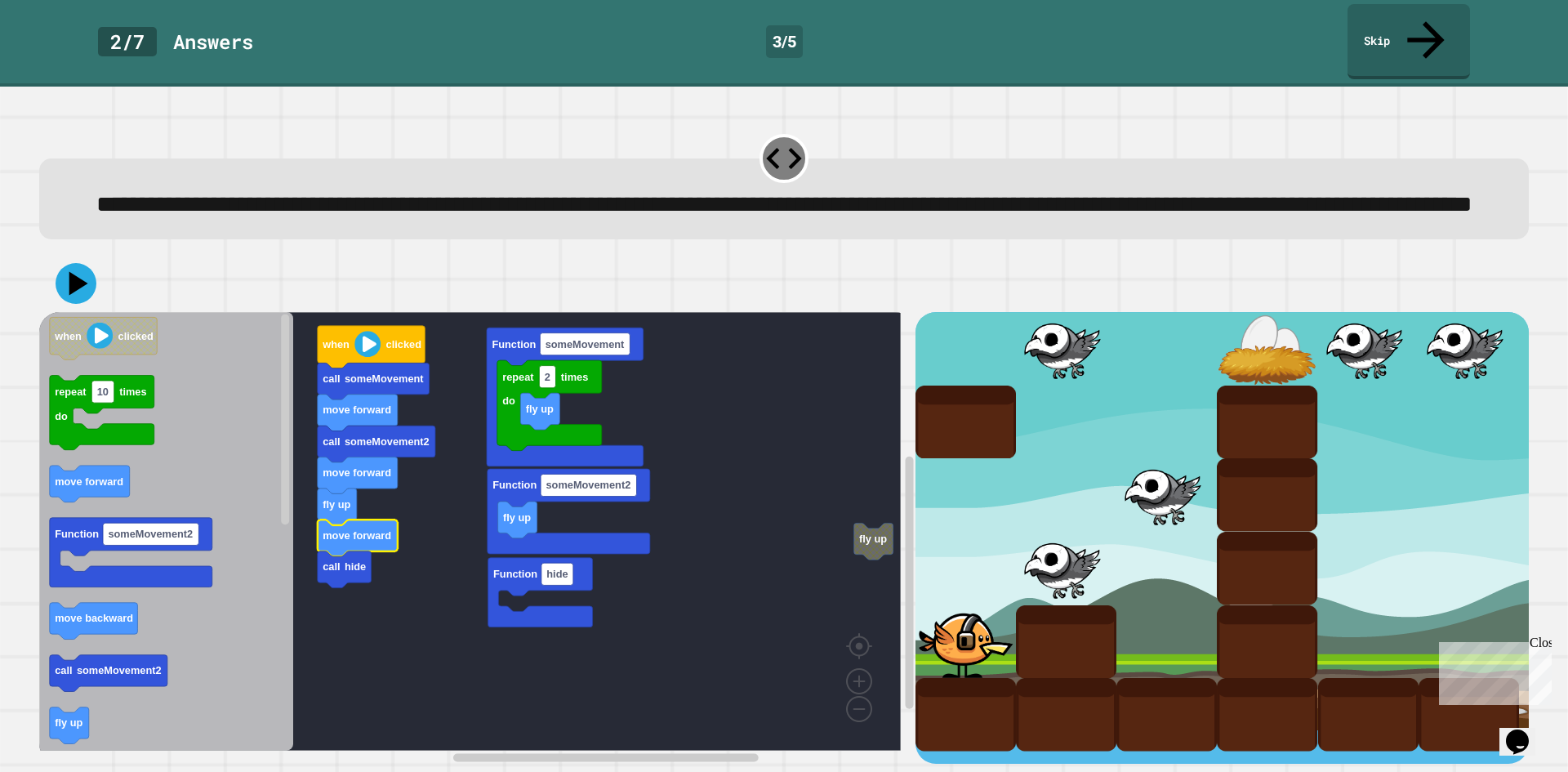
drag, startPoint x: 971, startPoint y: 571, endPoint x: 967, endPoint y: 503, distance: 68.1
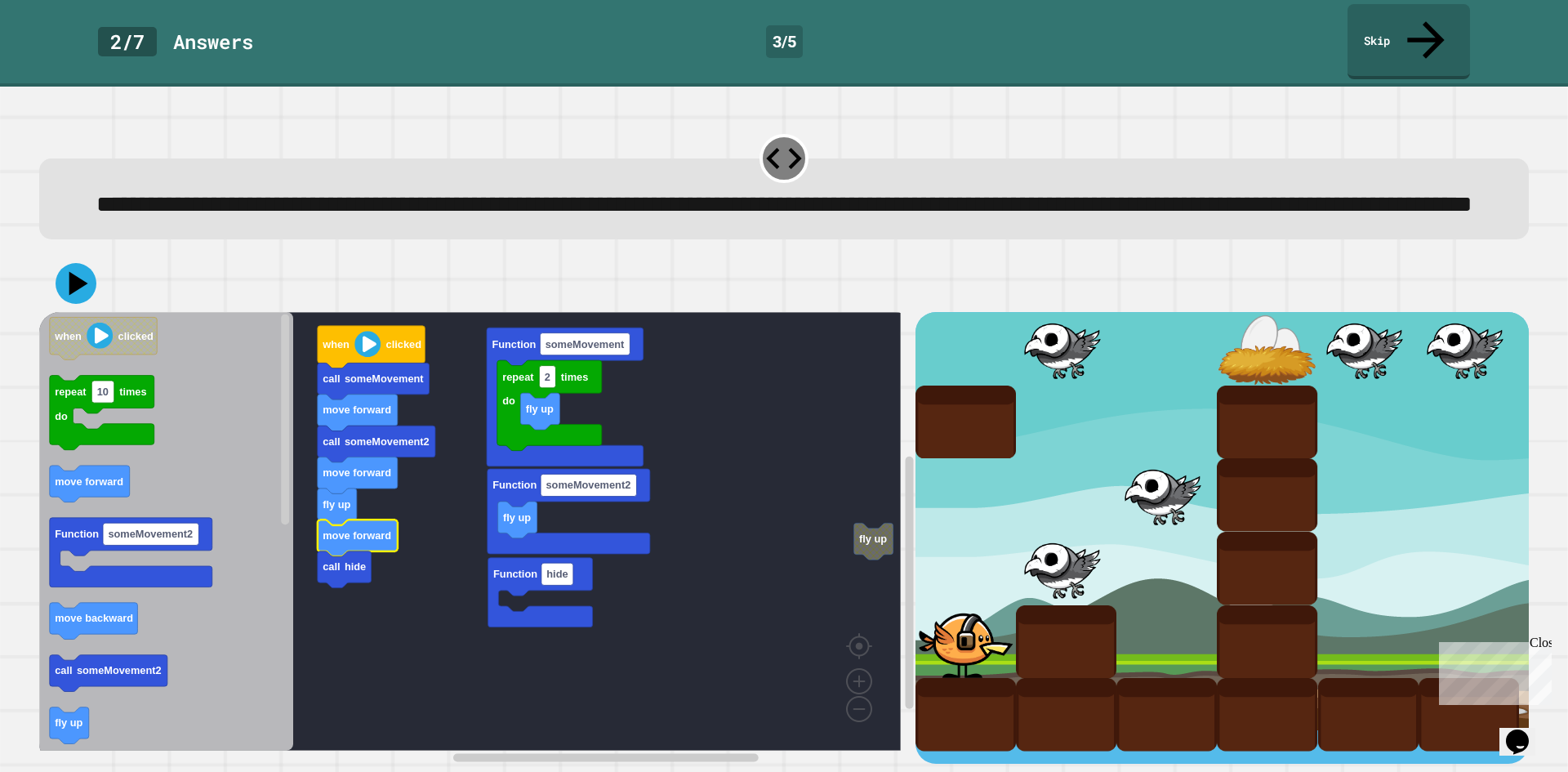
click at [1251, 361] on div at bounding box center [1267, 349] width 101 height 74
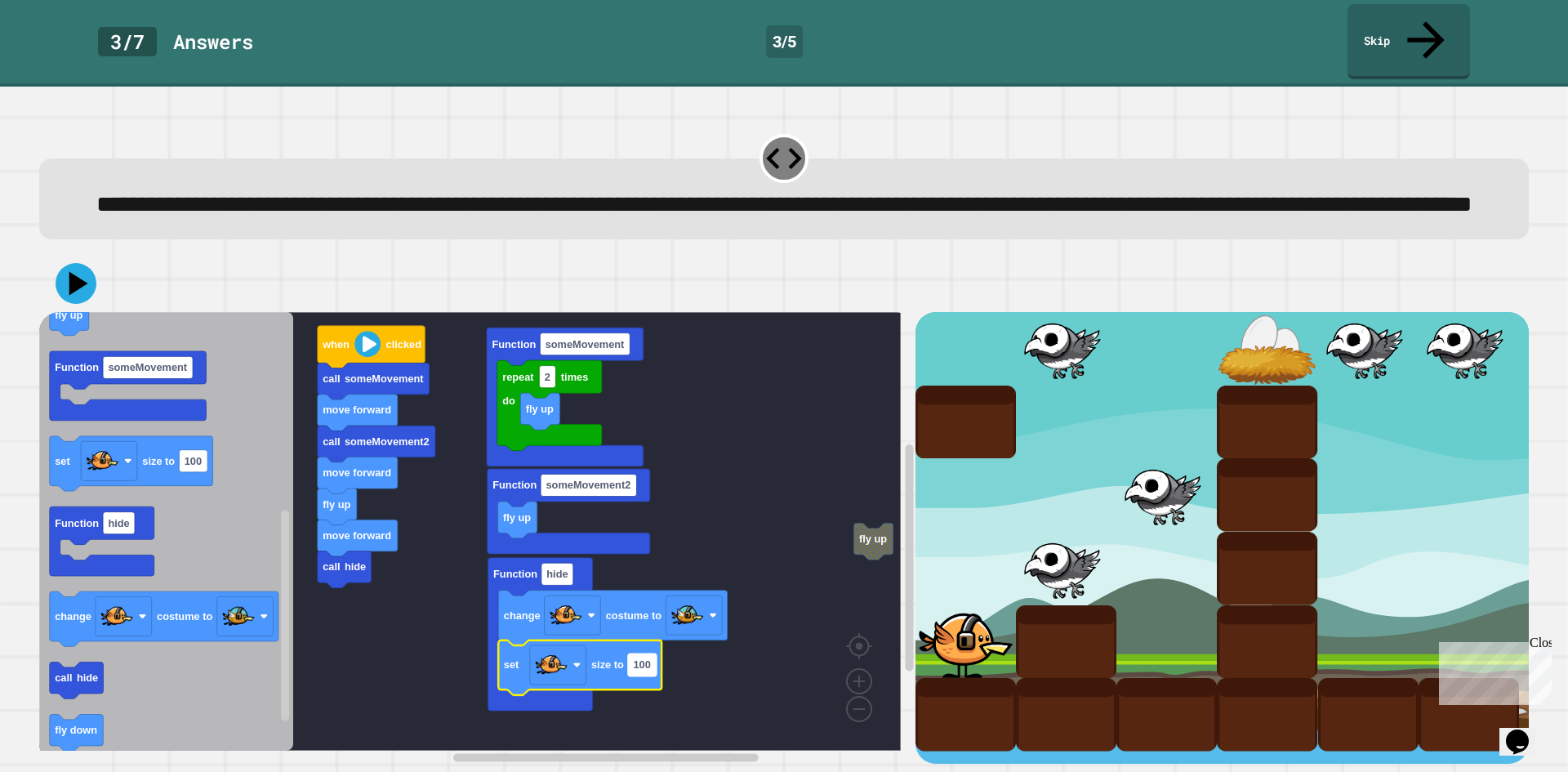
click at [640, 664] on text "100" at bounding box center [641, 665] width 18 height 12
type input "*"
click at [86, 285] on icon at bounding box center [76, 283] width 49 height 49
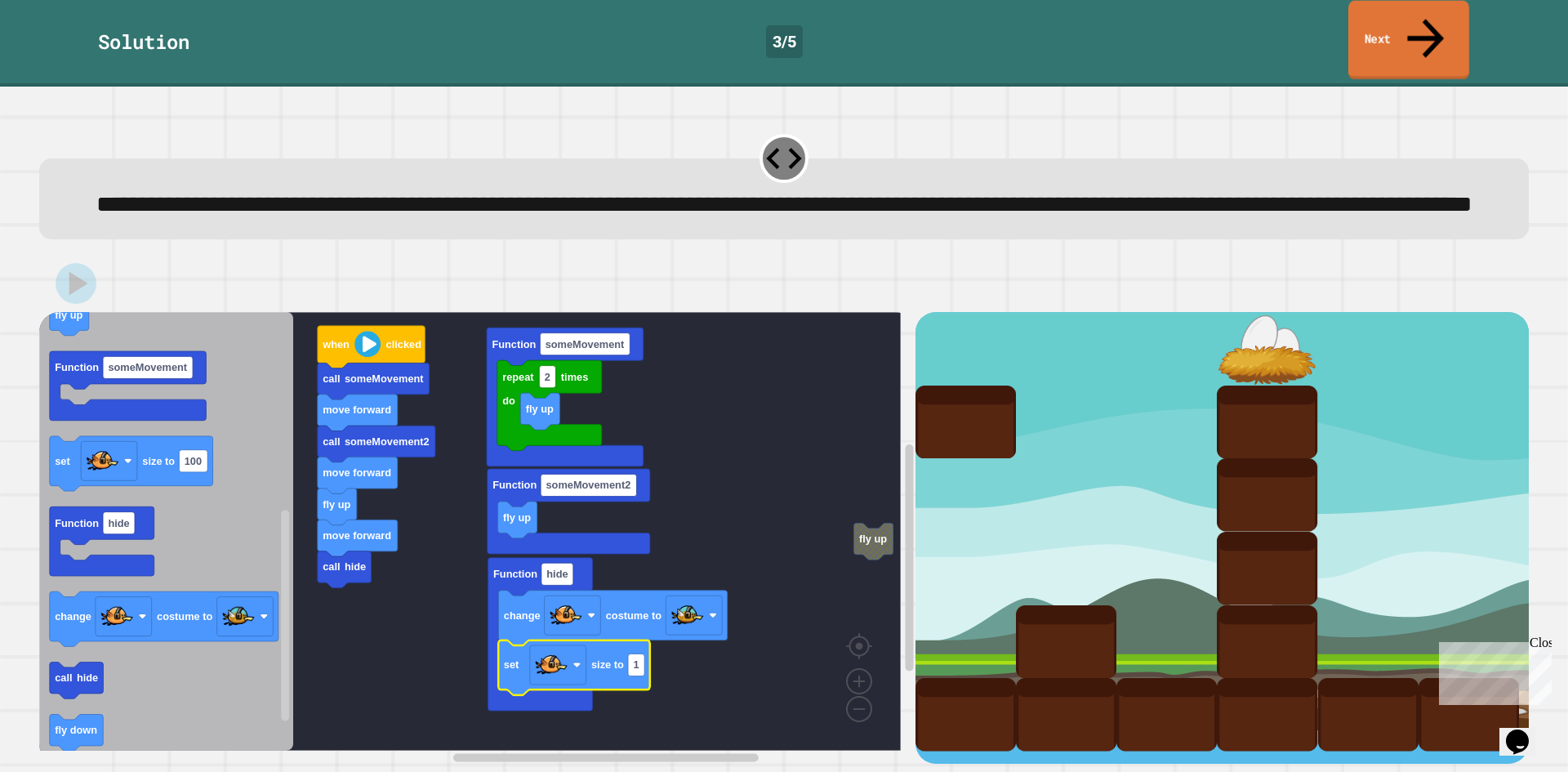
click at [1407, 30] on link "Next" at bounding box center [1408, 41] width 121 height 79
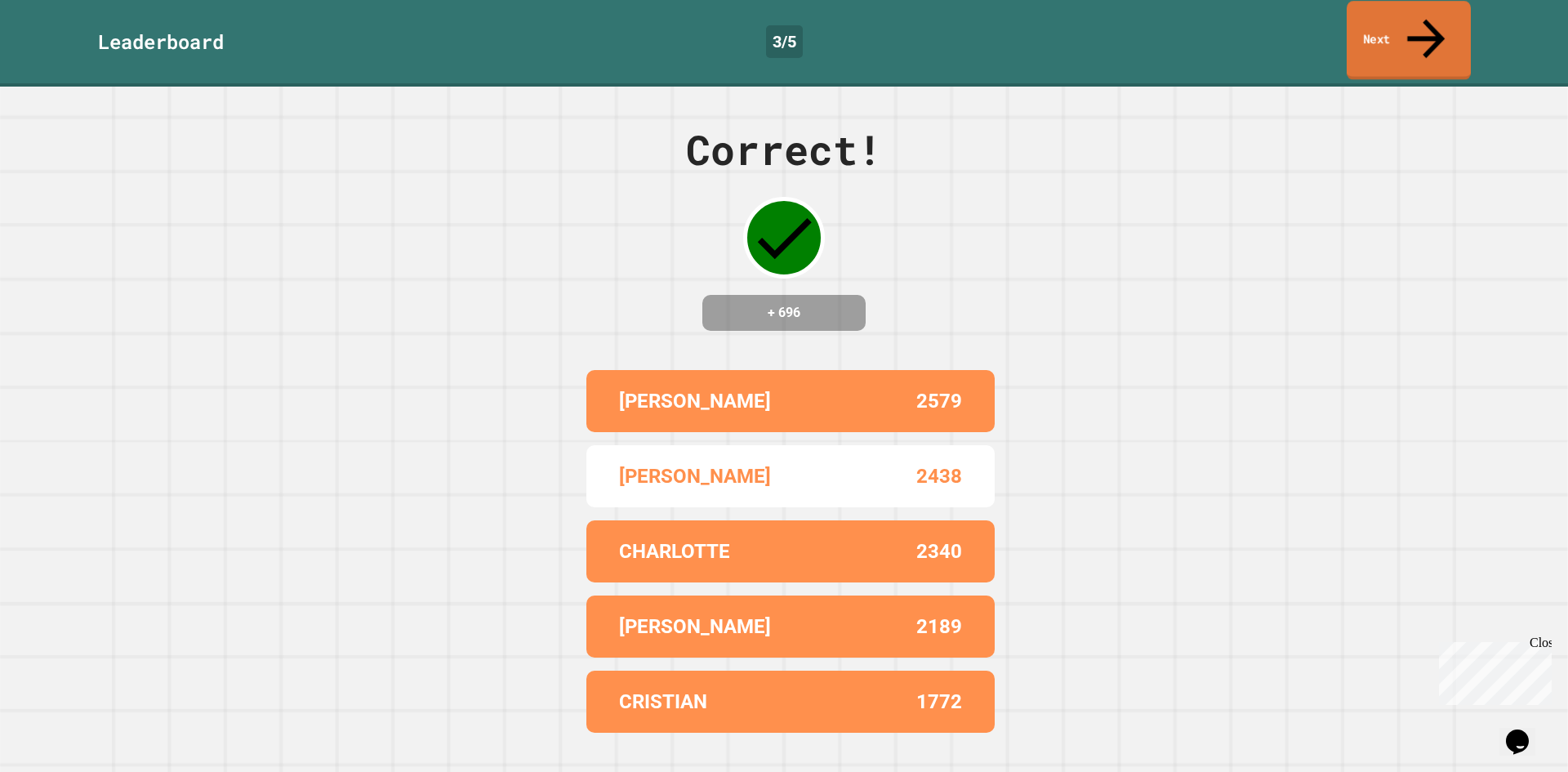
click at [1410, 27] on link "Next" at bounding box center [1408, 41] width 124 height 79
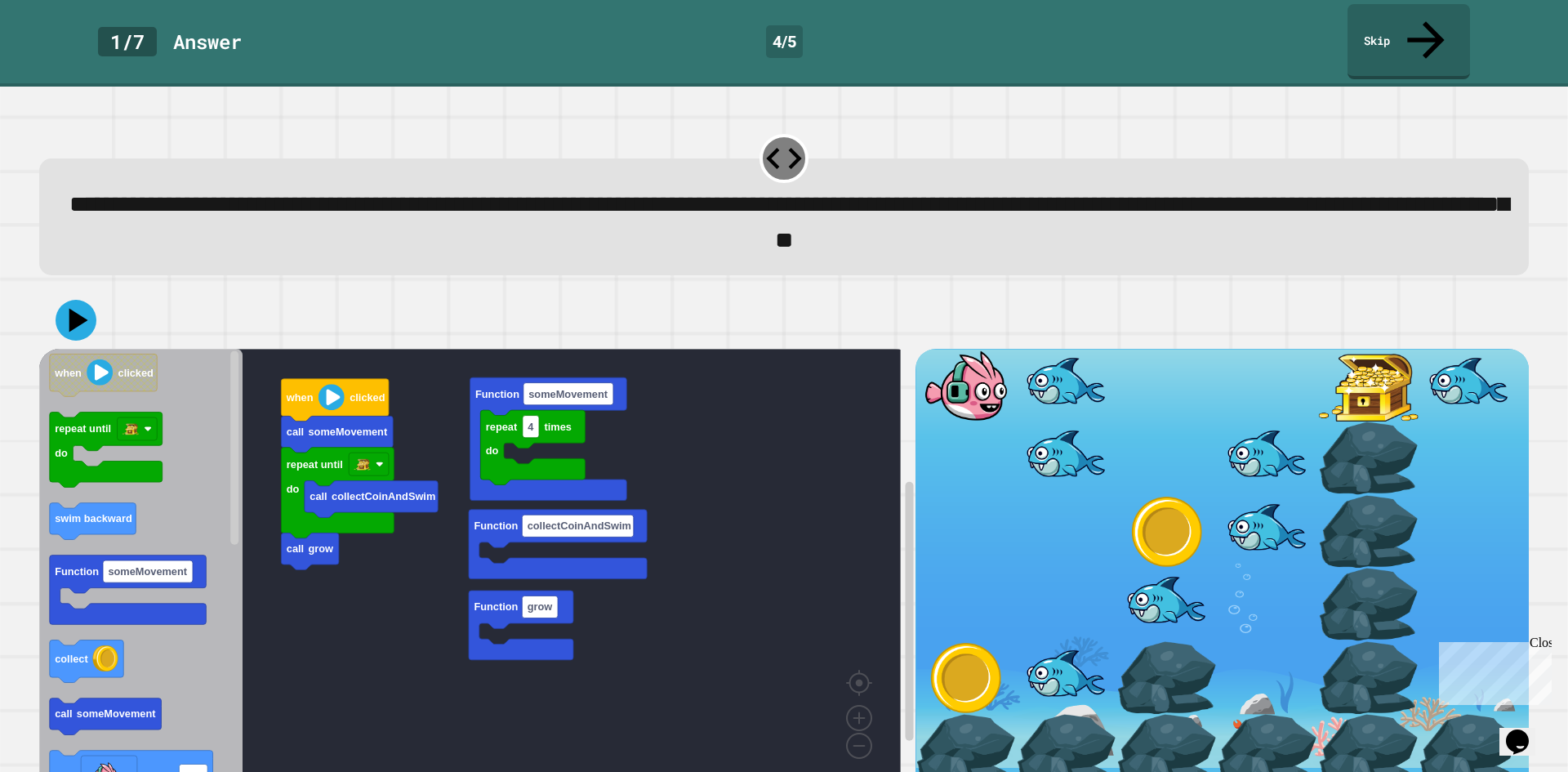
drag, startPoint x: 951, startPoint y: 429, endPoint x: 950, endPoint y: 456, distance: 27.0
click at [957, 645] on div at bounding box center [965, 678] width 101 height 74
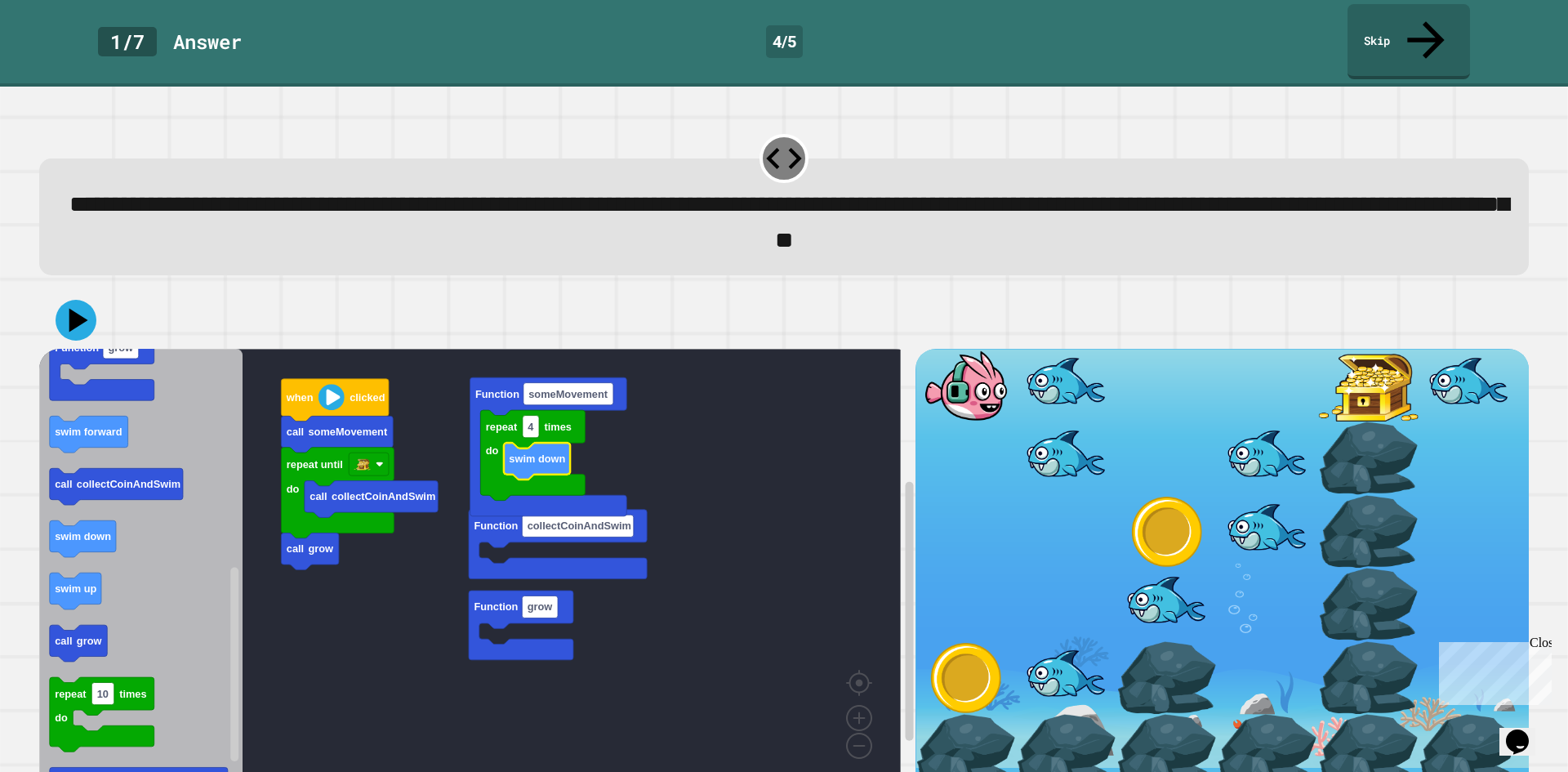
drag, startPoint x: 969, startPoint y: 404, endPoint x: 963, endPoint y: 481, distance: 77.2
drag, startPoint x: 949, startPoint y: 548, endPoint x: 948, endPoint y: 581, distance: 33.0
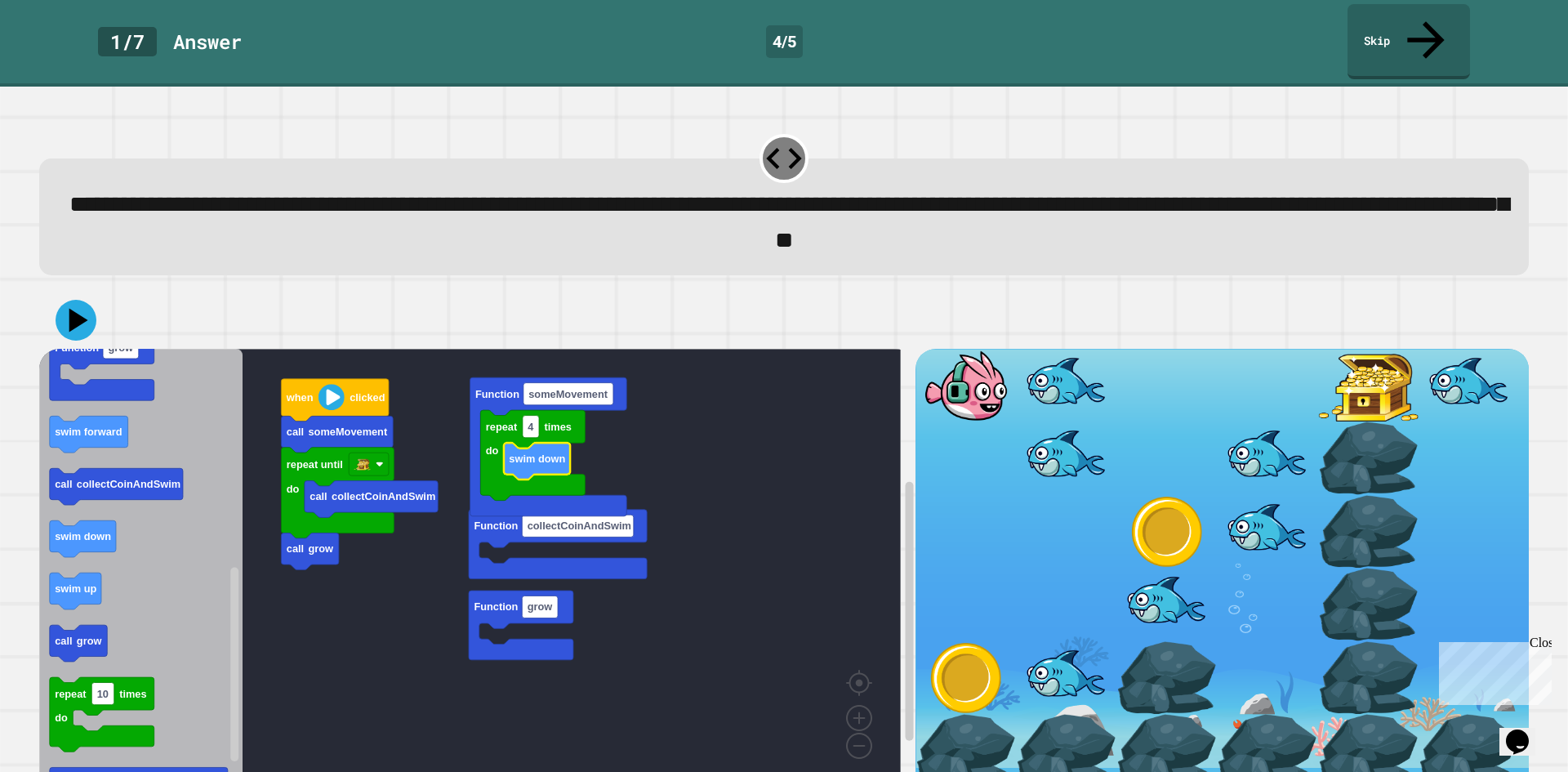
click at [950, 650] on div at bounding box center [965, 678] width 101 height 74
click at [948, 654] on div at bounding box center [965, 678] width 101 height 74
click at [946, 654] on div at bounding box center [965, 678] width 101 height 74
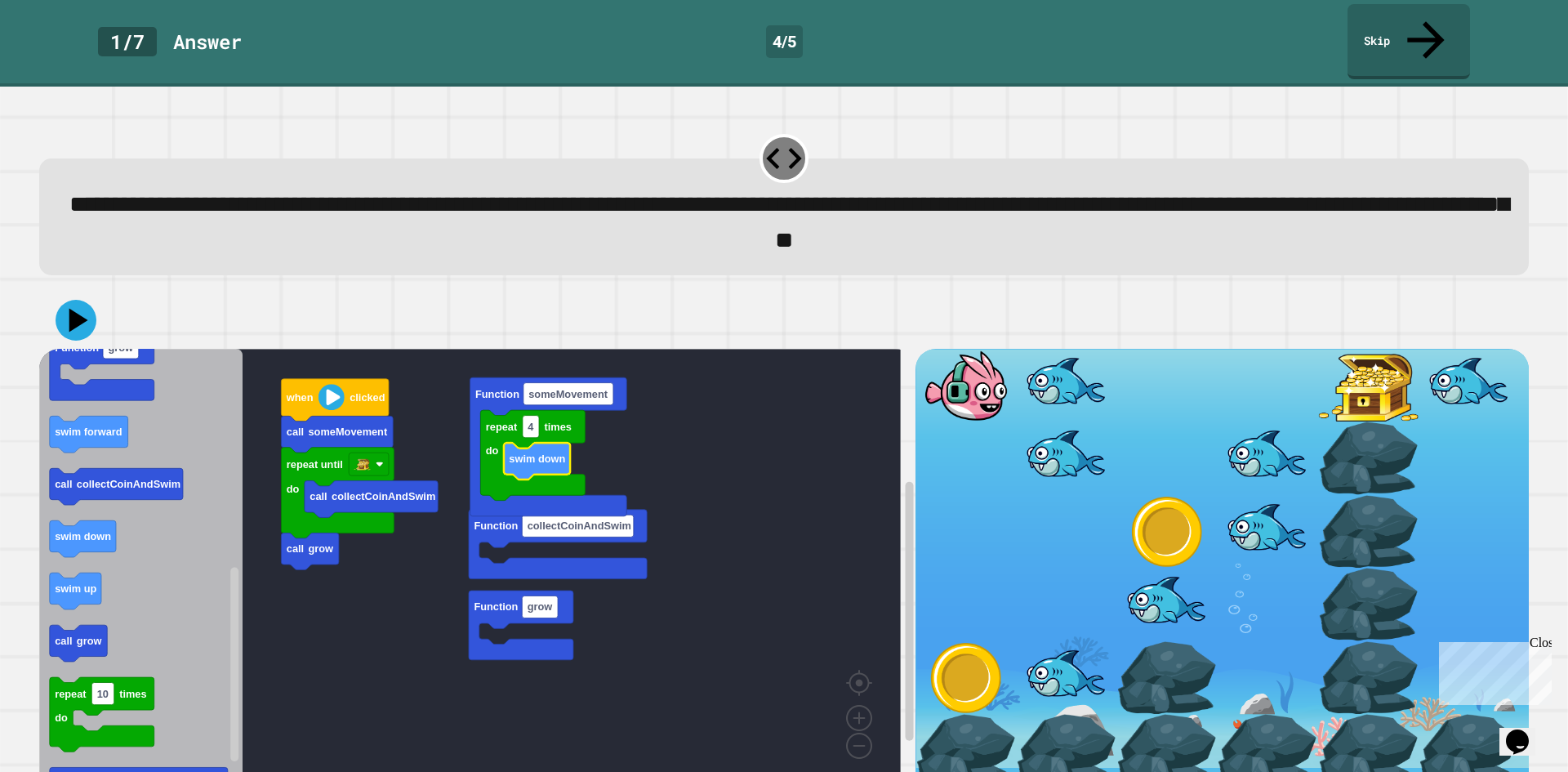
click at [1155, 512] on div at bounding box center [1166, 532] width 101 height 74
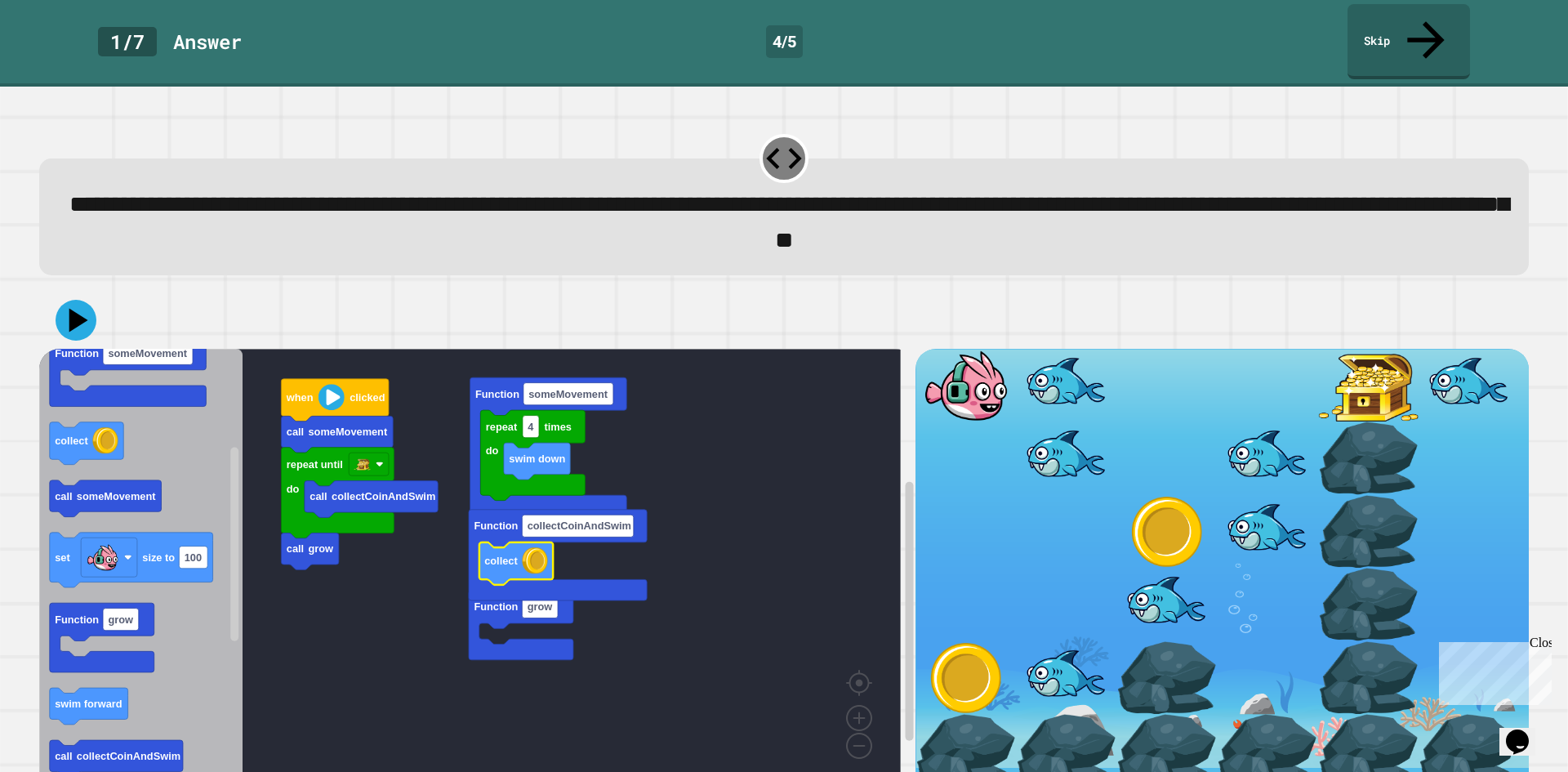
click at [929, 641] on div at bounding box center [965, 678] width 101 height 74
drag, startPoint x: 947, startPoint y: 583, endPoint x: 964, endPoint y: 536, distance: 50.0
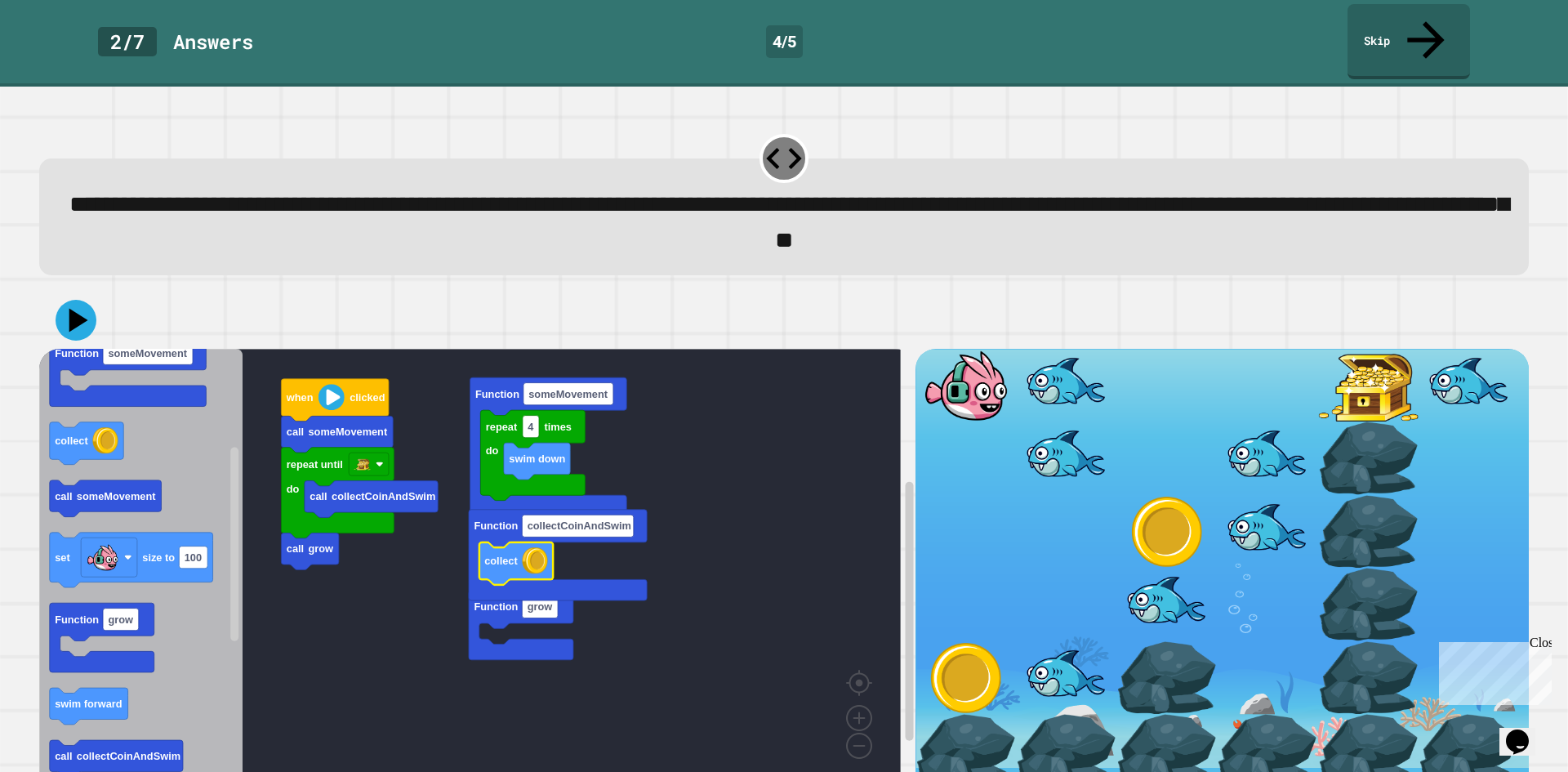
click at [1141, 508] on div at bounding box center [1166, 532] width 101 height 74
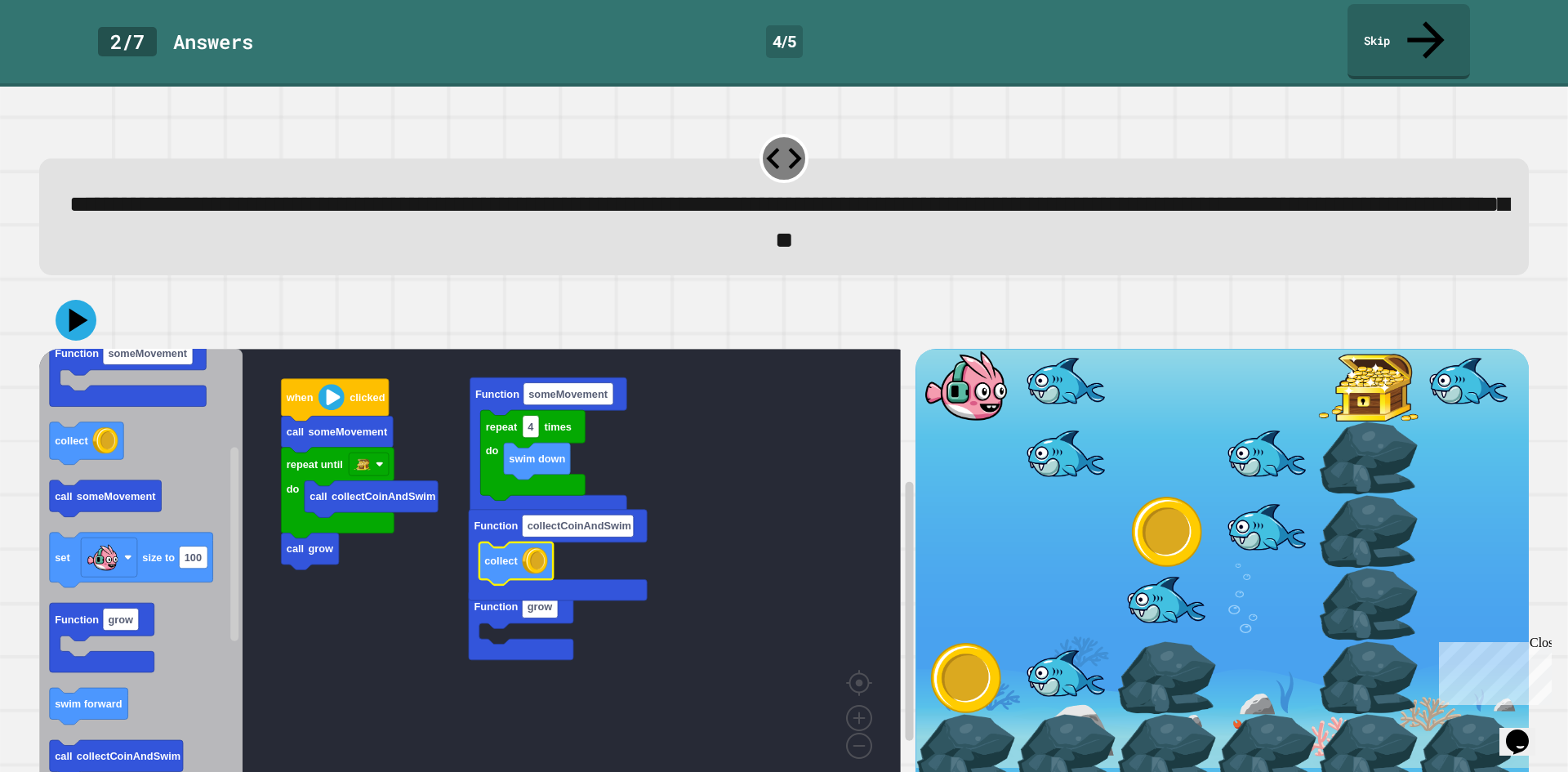
drag, startPoint x: 1318, startPoint y: 374, endPoint x: 1164, endPoint y: 401, distance: 156.3
click at [1319, 375] on div at bounding box center [1369, 386] width 101 height 74
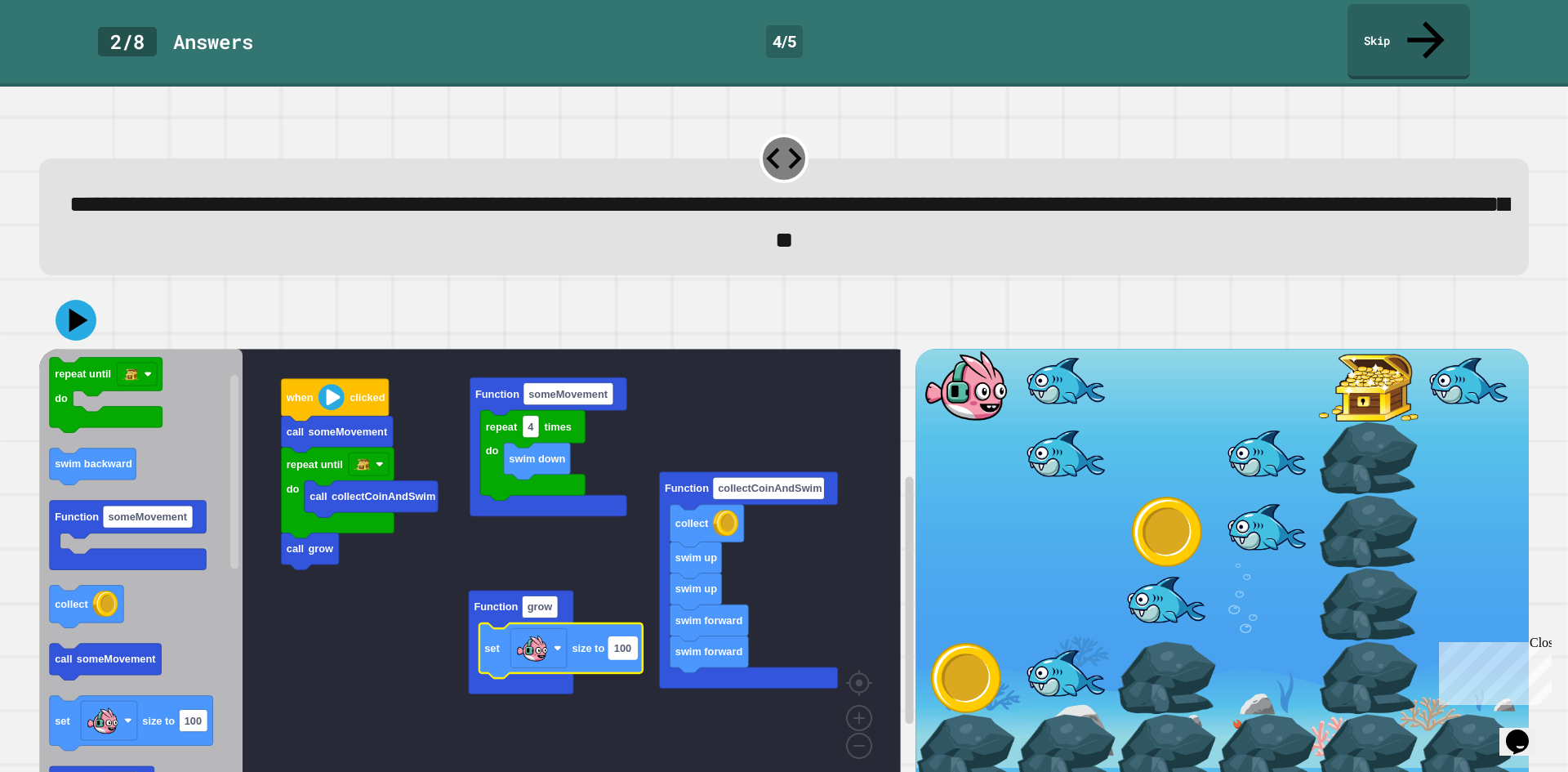
click at [629, 641] on text "100" at bounding box center [622, 646] width 18 height 12
type input "*"
type input "***"
click at [602, 530] on rect "Blockly Workspace" at bounding box center [469, 568] width 862 height 439
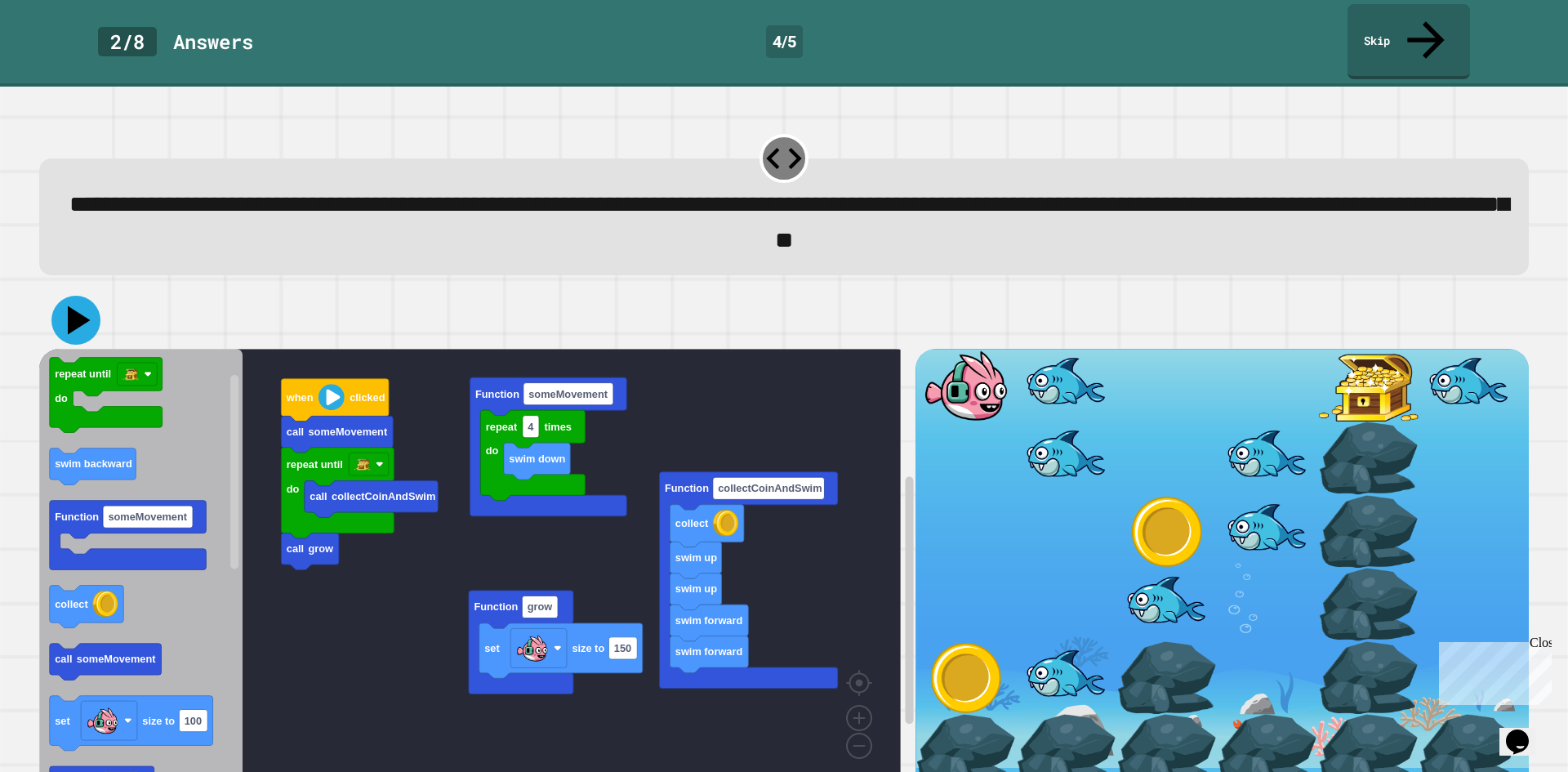
click at [65, 296] on icon at bounding box center [76, 320] width 49 height 49
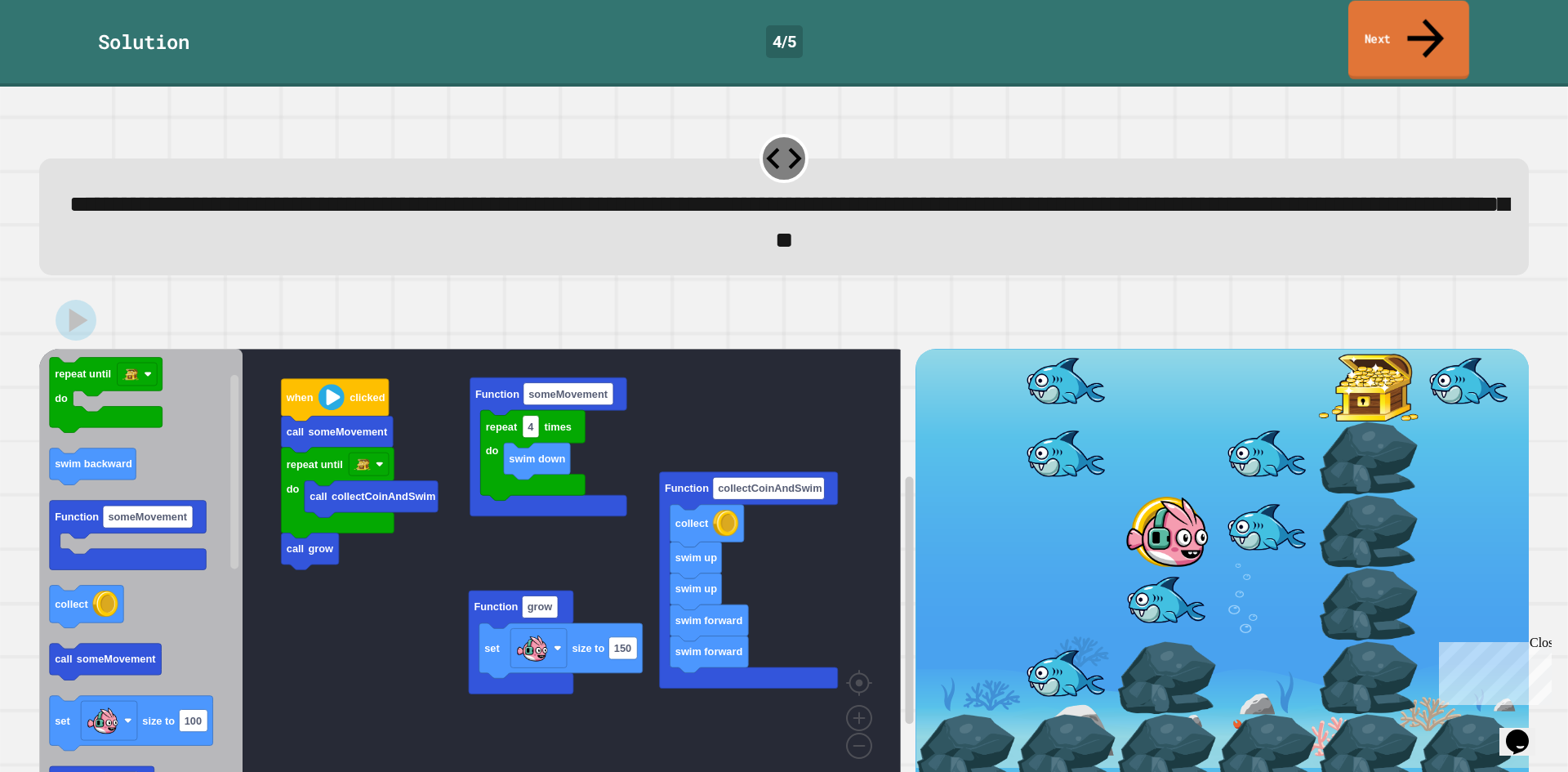
click at [1415, 28] on link "Next" at bounding box center [1408, 41] width 121 height 79
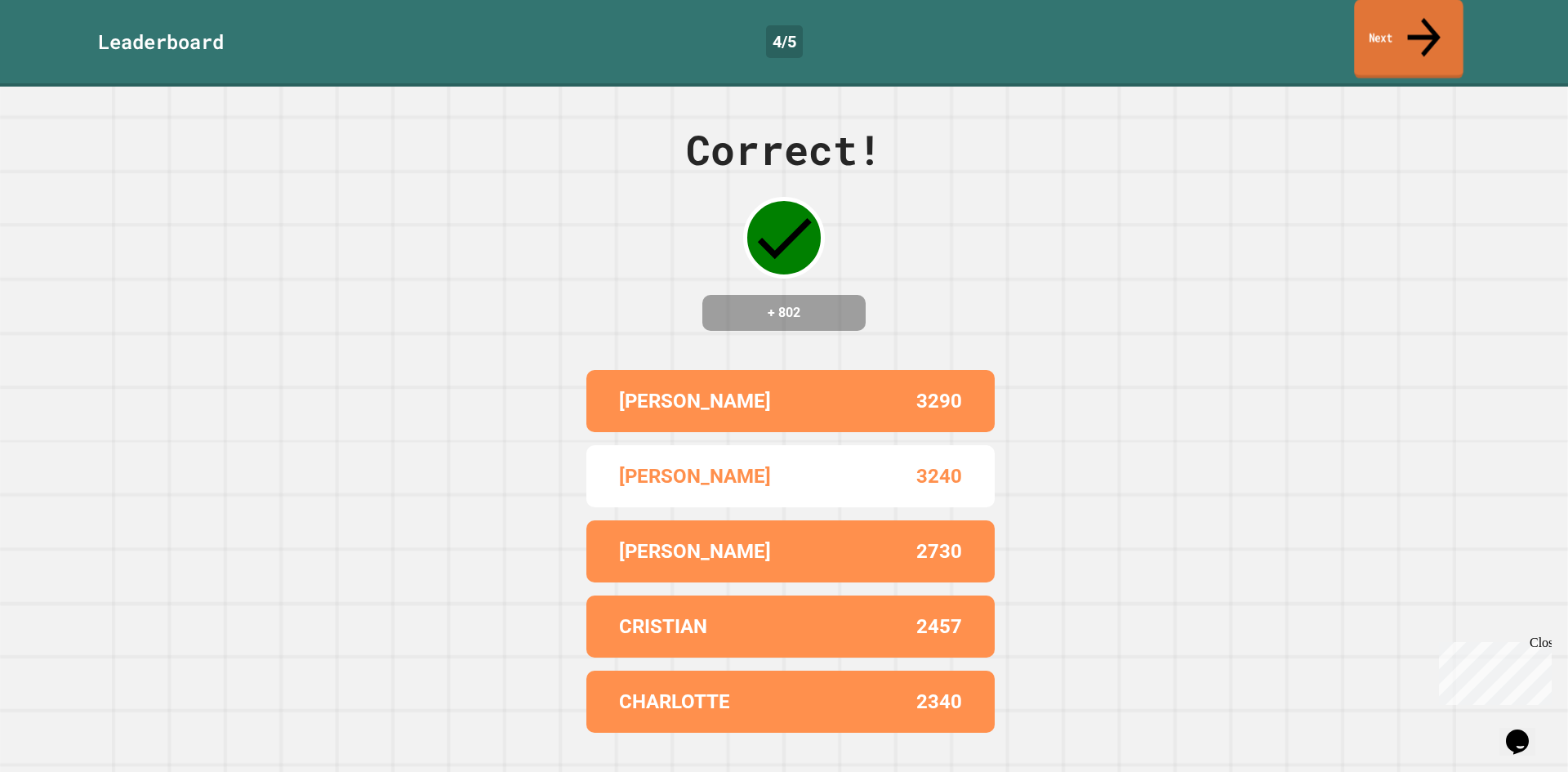
click at [1415, 28] on link "Next" at bounding box center [1408, 39] width 110 height 79
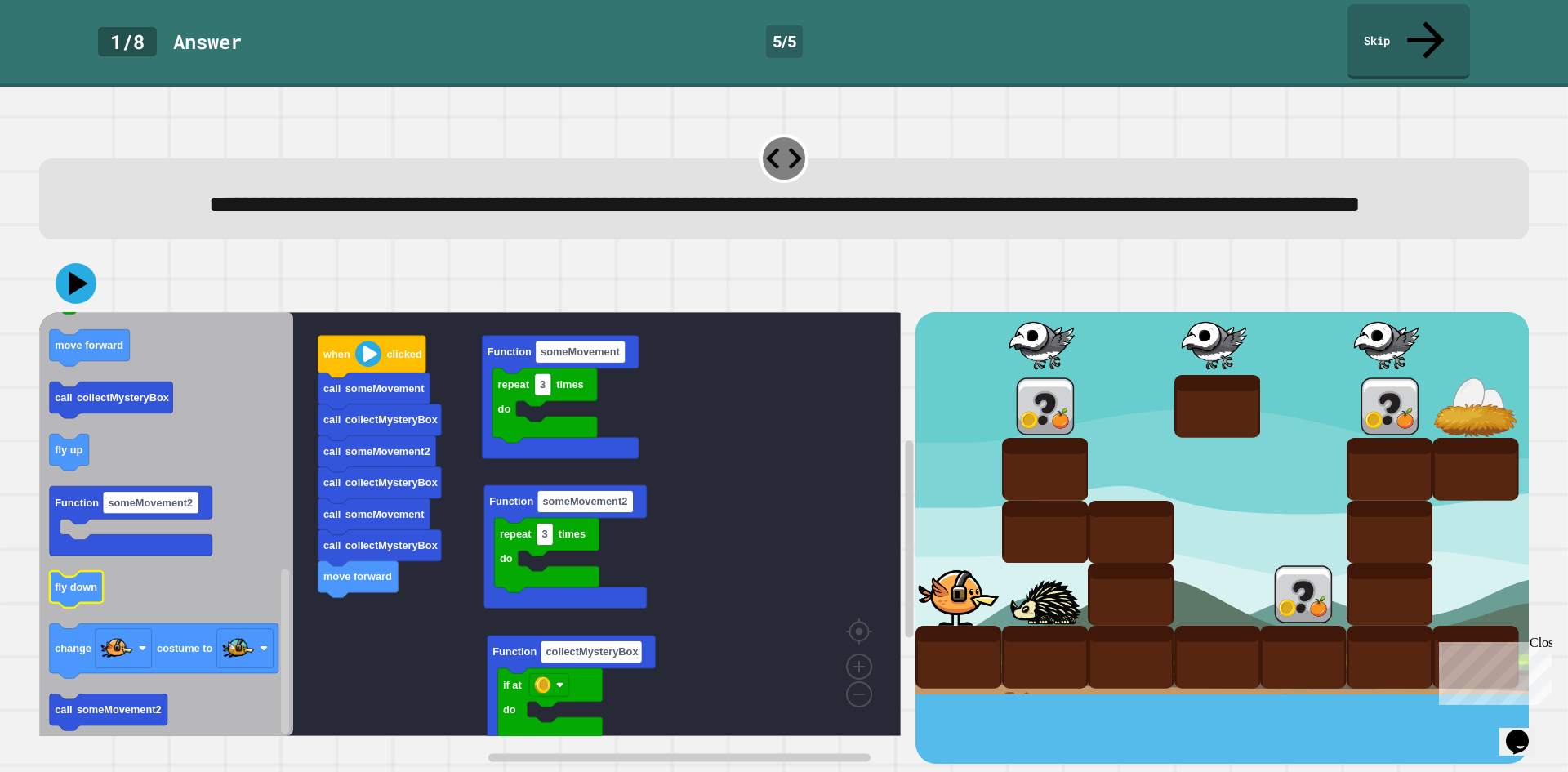
click at [84, 582] on icon "Blockly Workspace" at bounding box center [77, 590] width 54 height 37
click at [1022, 425] on div at bounding box center [1045, 406] width 87 height 63
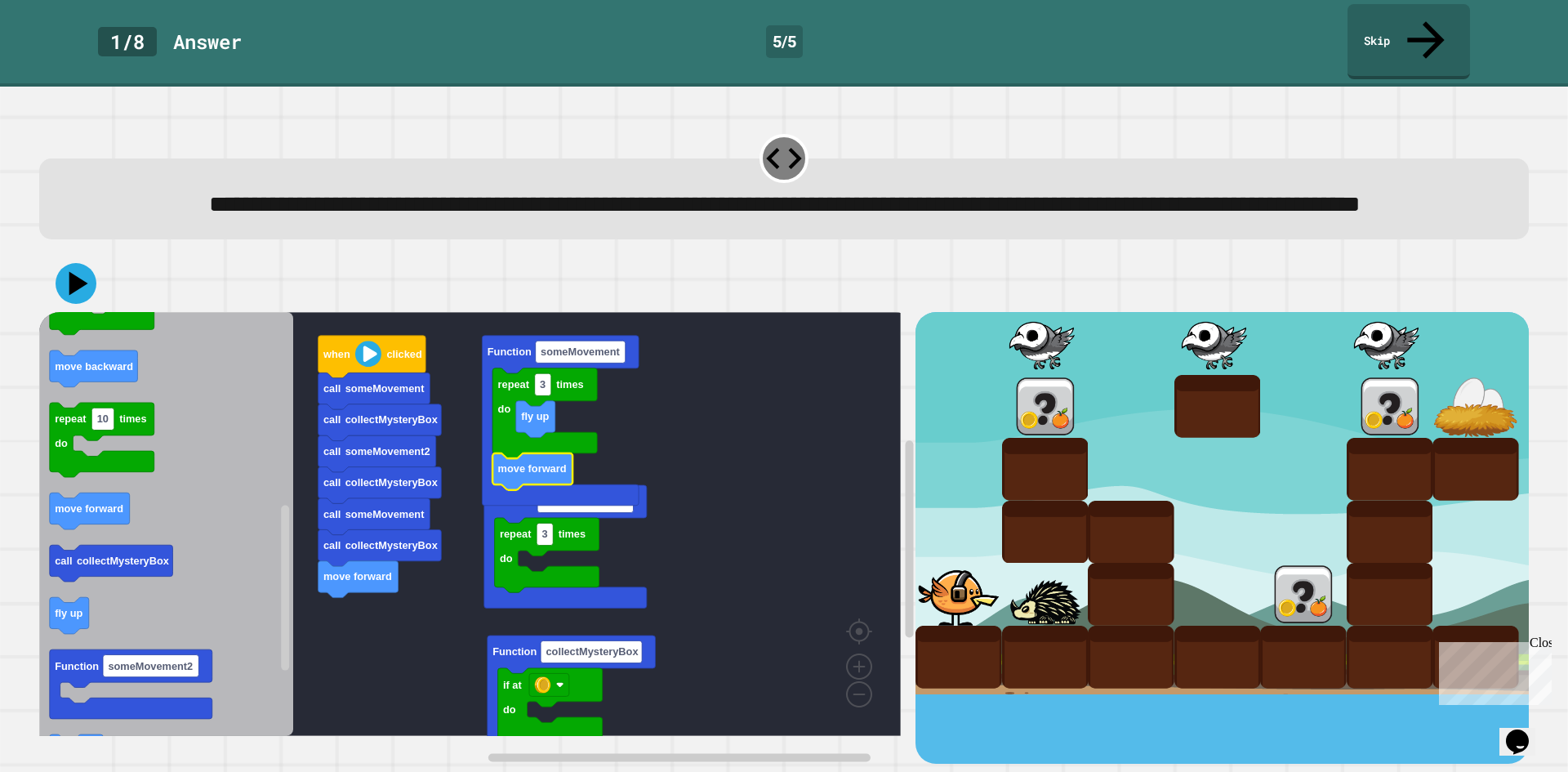
drag, startPoint x: 938, startPoint y: 544, endPoint x: 950, endPoint y: 484, distance: 61.2
click at [1036, 415] on div at bounding box center [1045, 406] width 87 height 63
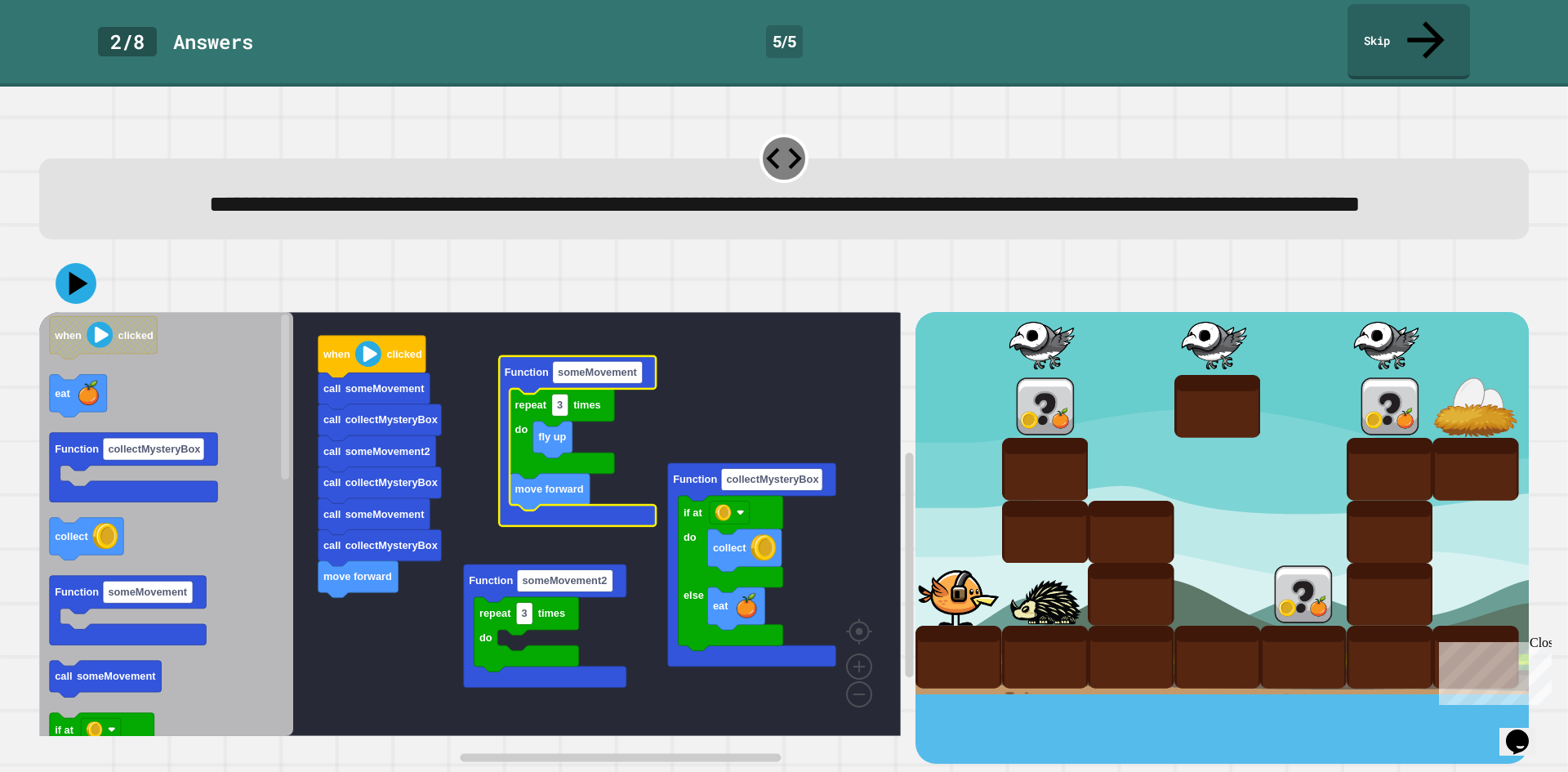
click at [1002, 486] on div at bounding box center [1045, 469] width 87 height 63
click at [1002, 434] on div at bounding box center [1045, 406] width 87 height 63
drag, startPoint x: 959, startPoint y: 541, endPoint x: 960, endPoint y: 470, distance: 71.0
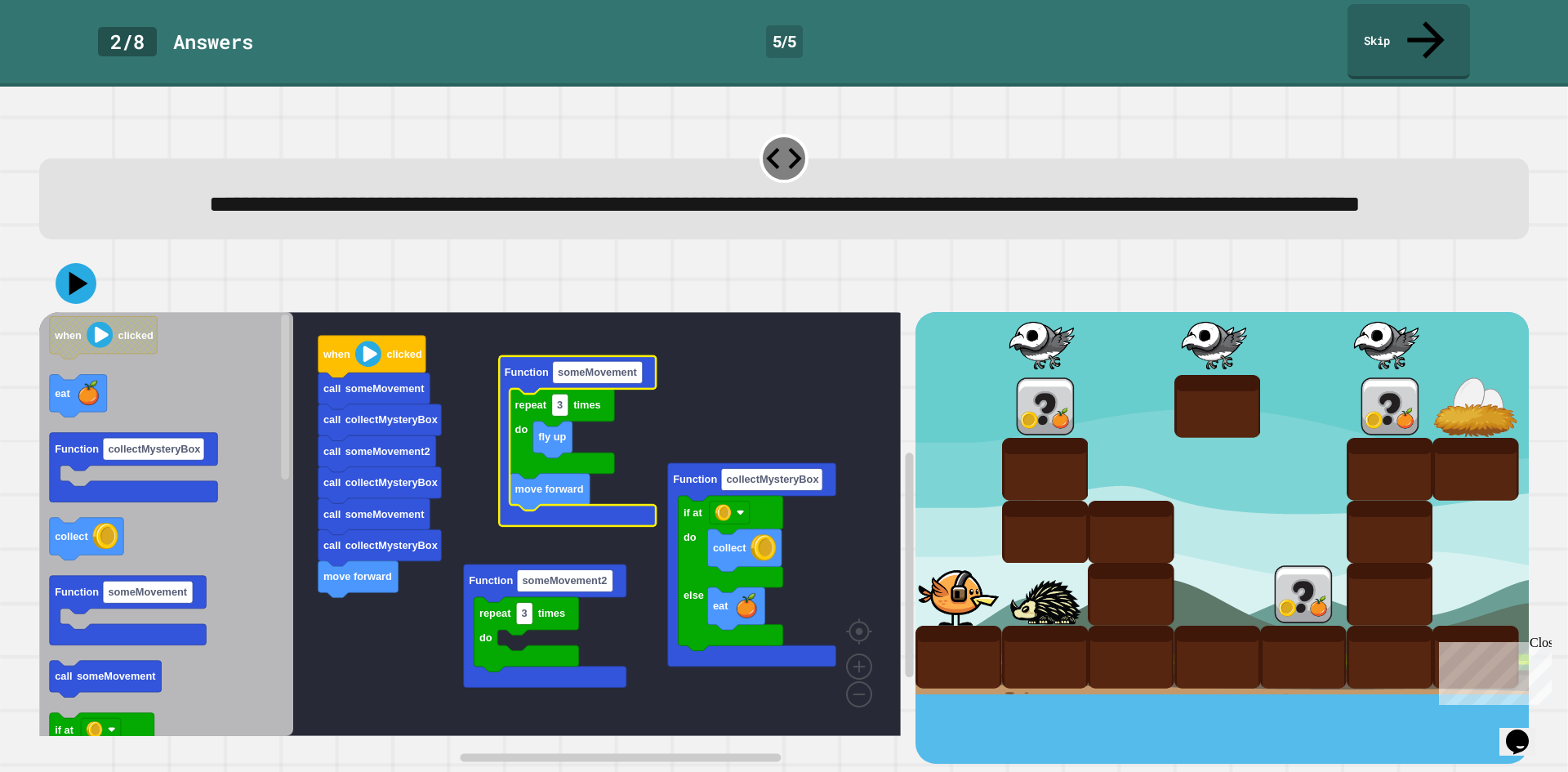
drag, startPoint x: 1041, startPoint y: 395, endPoint x: 1046, endPoint y: 404, distance: 10.3
click at [1043, 396] on div at bounding box center [1045, 406] width 87 height 63
click at [1049, 410] on div at bounding box center [1045, 406] width 87 height 63
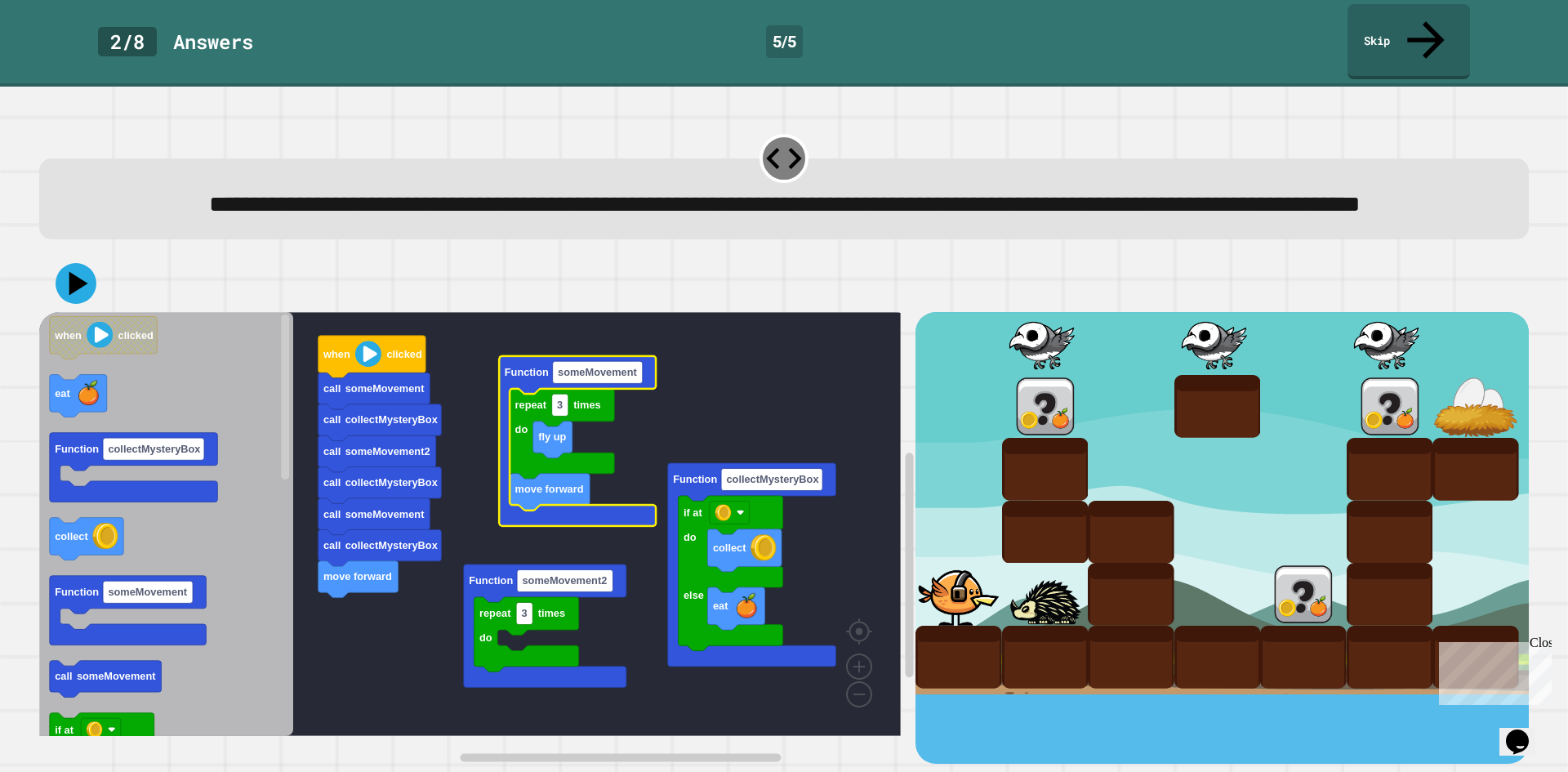
drag, startPoint x: 1282, startPoint y: 549, endPoint x: 1289, endPoint y: 595, distance: 46.5
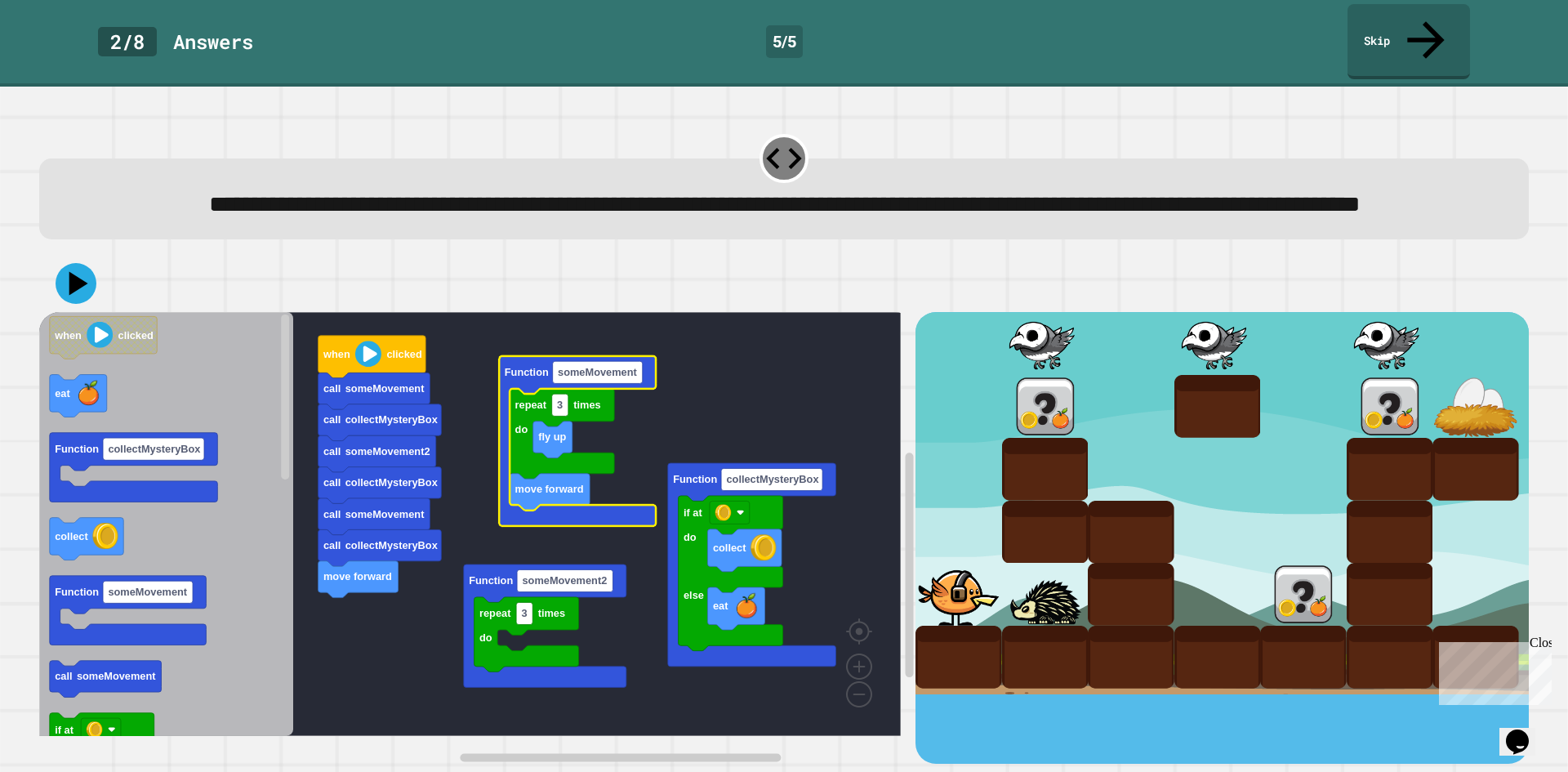
drag, startPoint x: 1289, startPoint y: 595, endPoint x: 1271, endPoint y: 598, distance: 18.2
click at [1288, 596] on div at bounding box center [1304, 594] width 87 height 63
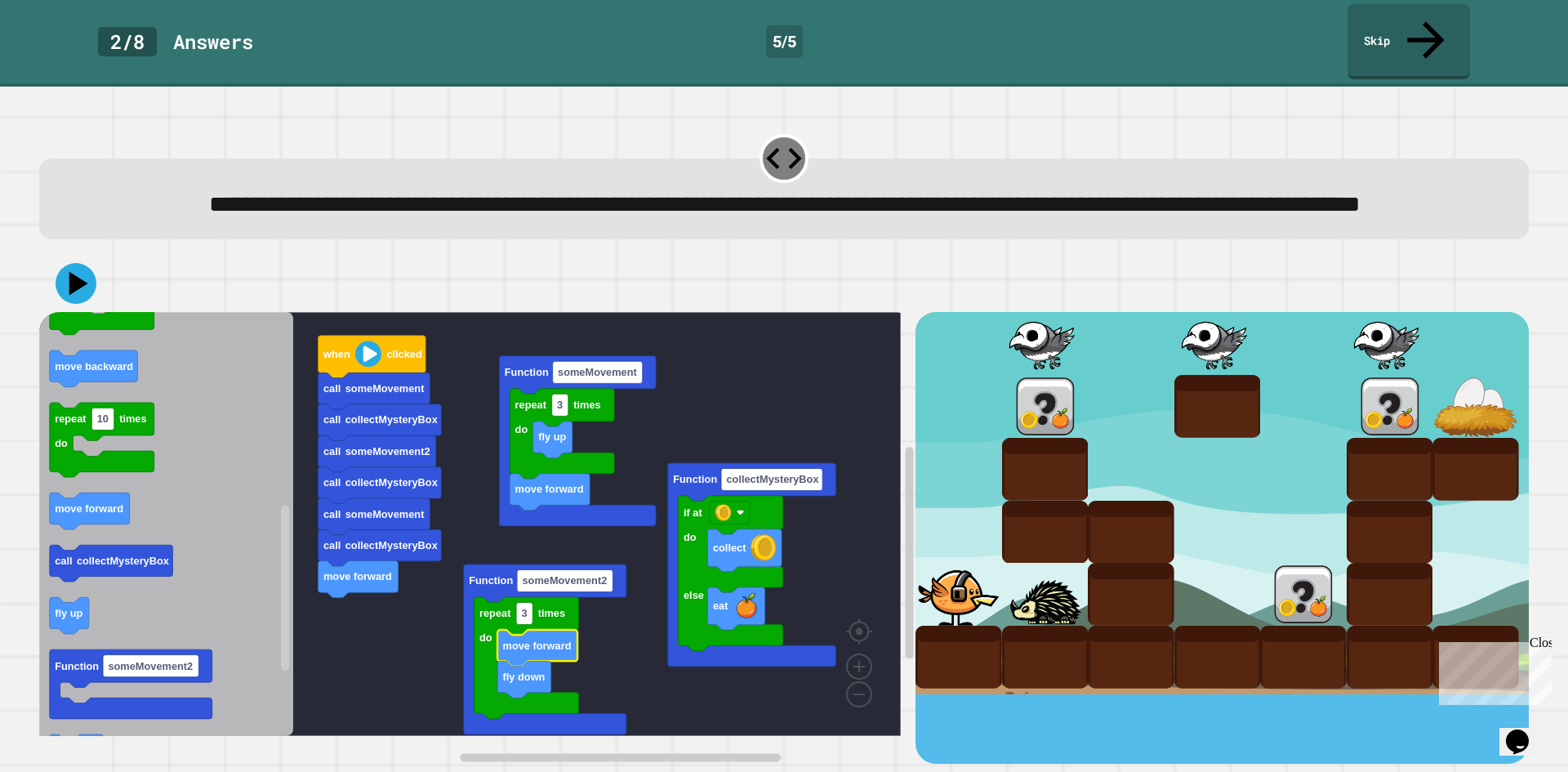
drag, startPoint x: 1131, startPoint y: 481, endPoint x: 1153, endPoint y: 482, distance: 22.0
drag, startPoint x: 1202, startPoint y: 482, endPoint x: 1202, endPoint y: 512, distance: 30.0
drag, startPoint x: 1202, startPoint y: 548, endPoint x: 1270, endPoint y: 552, distance: 68.1
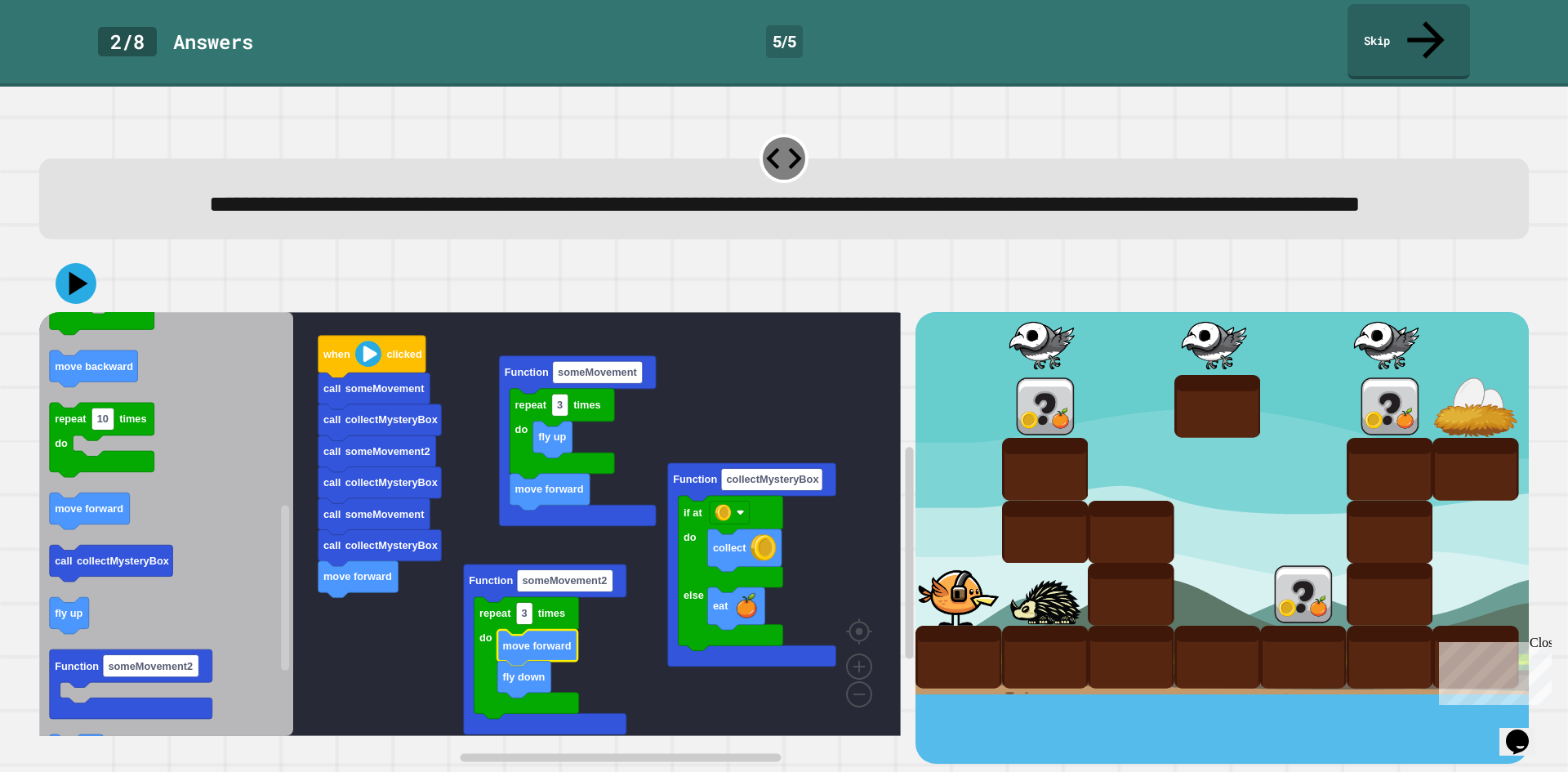
drag, startPoint x: 1296, startPoint y: 550, endPoint x: 1304, endPoint y: 591, distance: 41.8
click at [1304, 596] on div at bounding box center [1304, 594] width 87 height 63
click at [1300, 593] on div at bounding box center [1304, 594] width 87 height 63
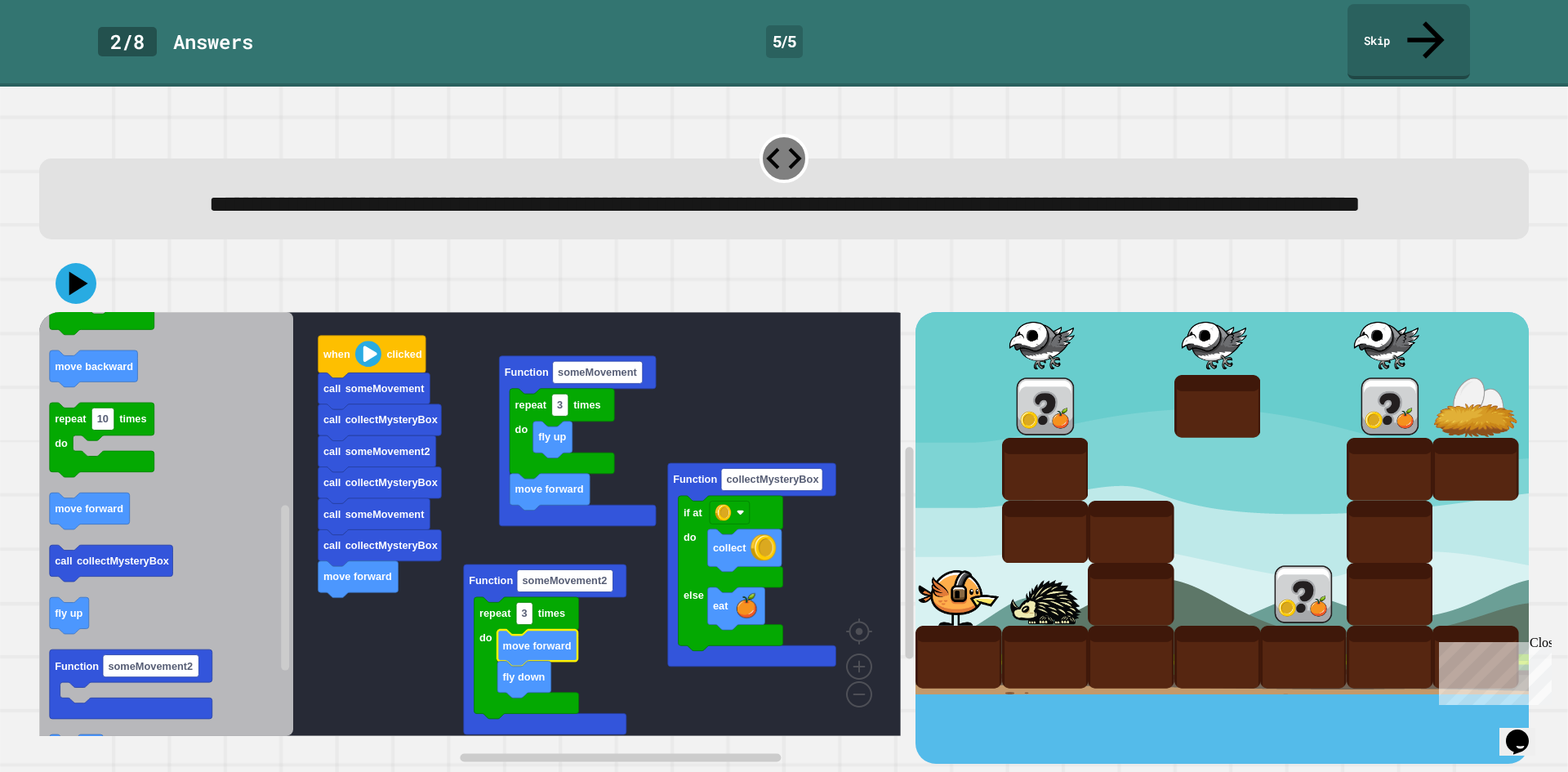
drag, startPoint x: 950, startPoint y: 520, endPoint x: 954, endPoint y: 463, distance: 57.1
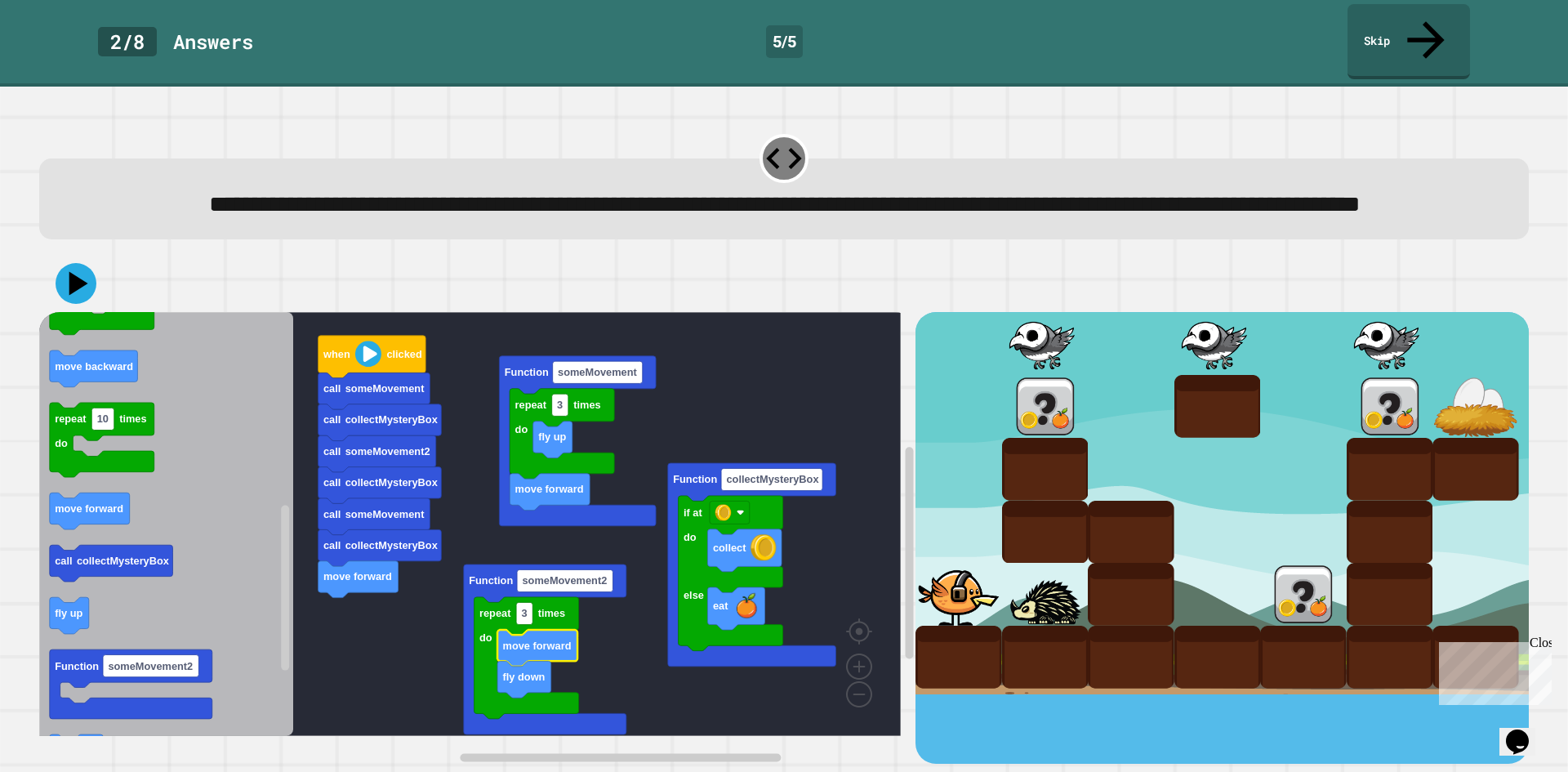
drag, startPoint x: 954, startPoint y: 463, endPoint x: 950, endPoint y: 391, distance: 72.1
click at [1034, 401] on div at bounding box center [1045, 406] width 87 height 63
click at [1035, 420] on div at bounding box center [1045, 406] width 87 height 63
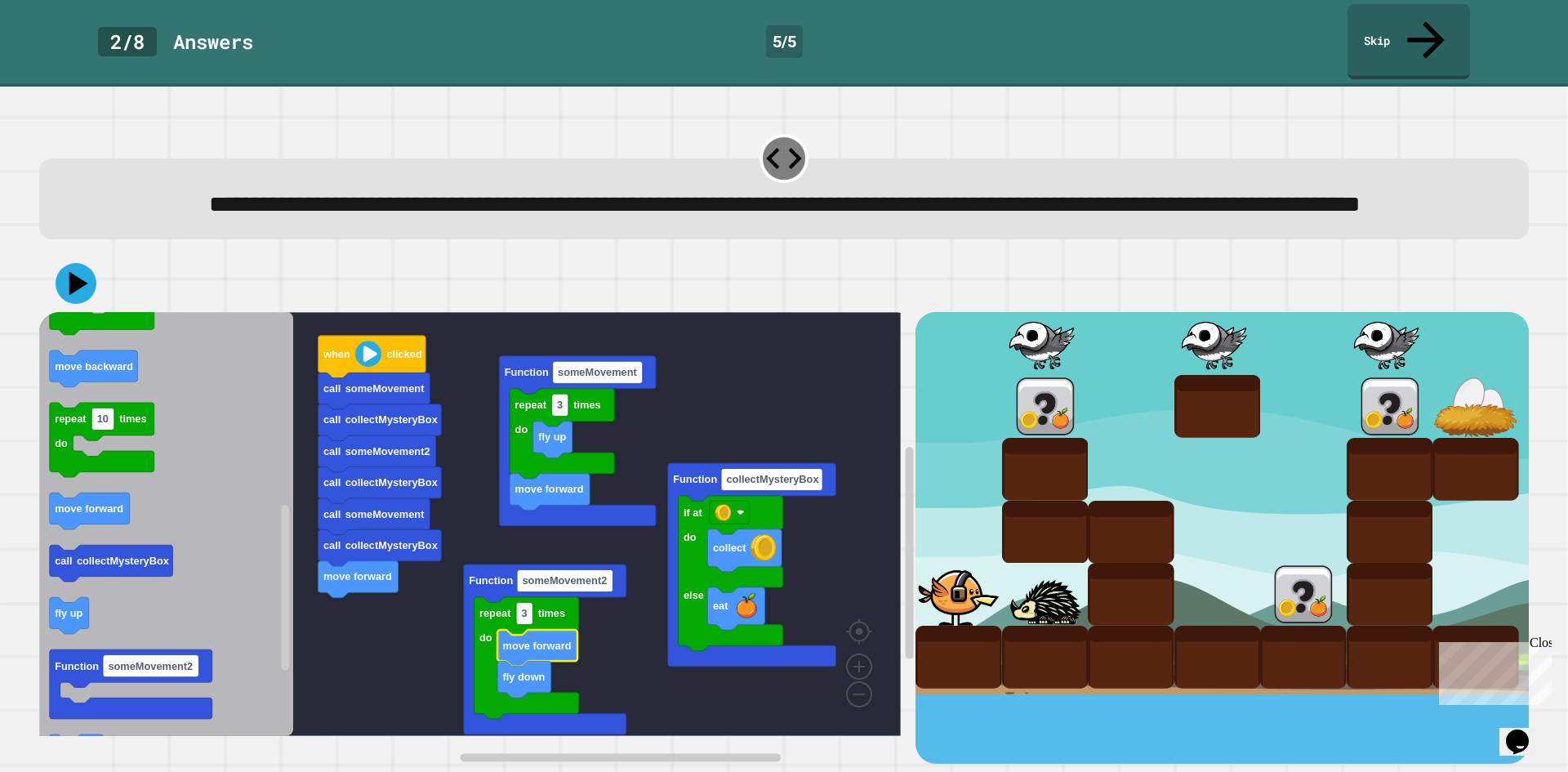
drag, startPoint x: 1200, startPoint y: 465, endPoint x: 1200, endPoint y: 522, distance: 57.0
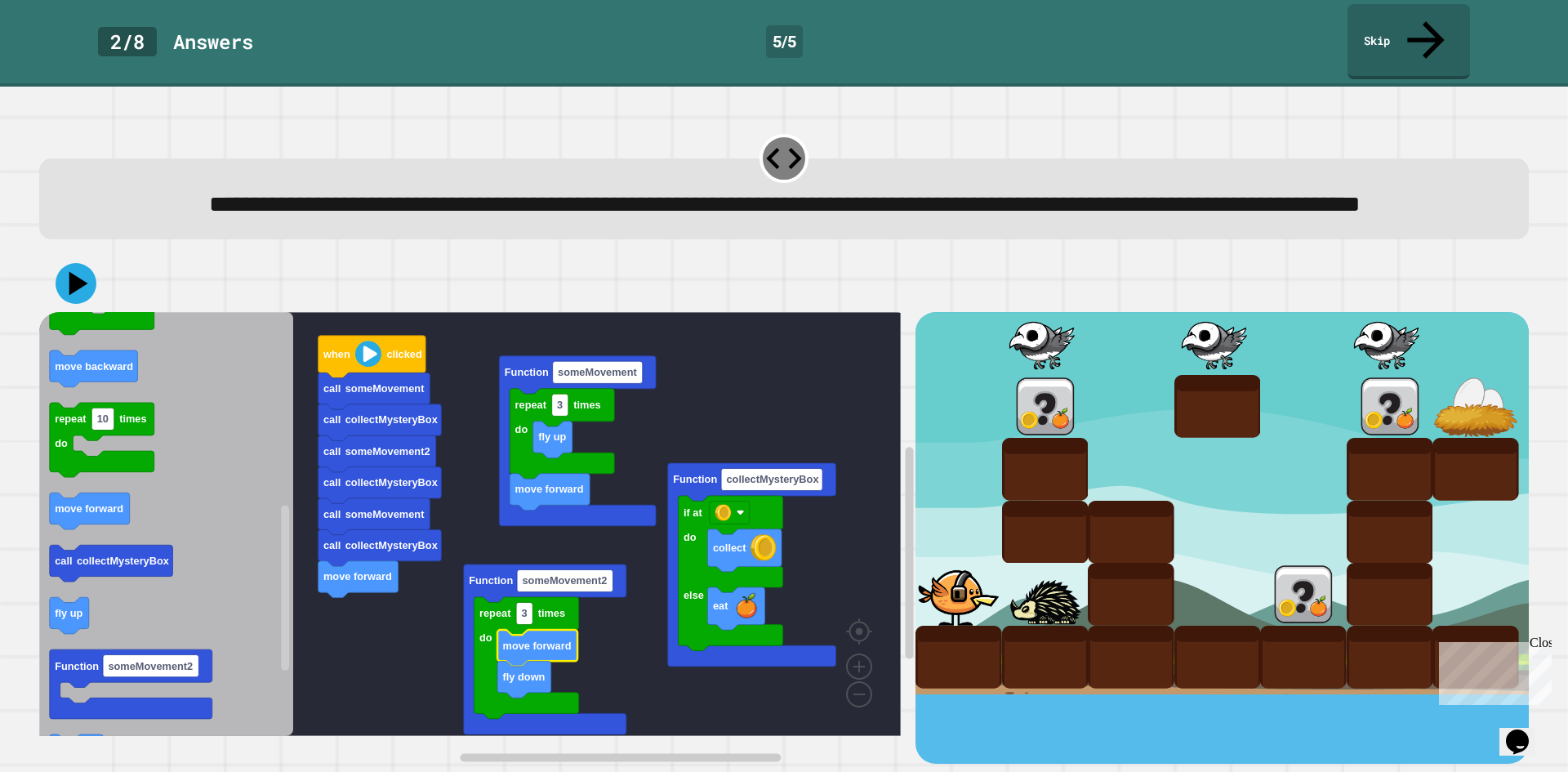
click at [1269, 609] on div at bounding box center [1304, 594] width 87 height 63
click at [1275, 599] on div at bounding box center [1304, 594] width 87 height 63
drag, startPoint x: 1289, startPoint y: 482, endPoint x: 1291, endPoint y: 451, distance: 31.1
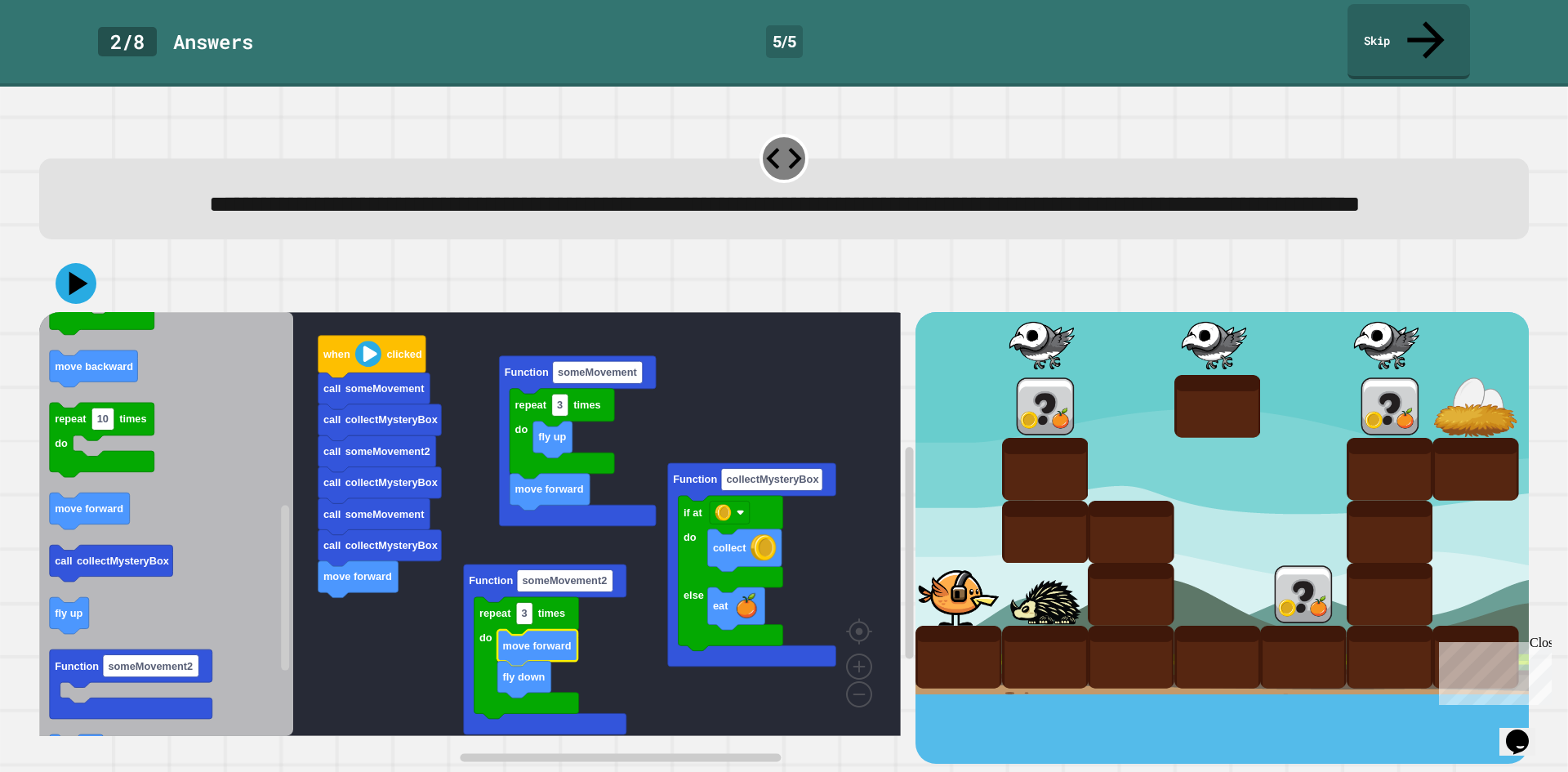
drag, startPoint x: 1276, startPoint y: 518, endPoint x: 1287, endPoint y: 431, distance: 87.7
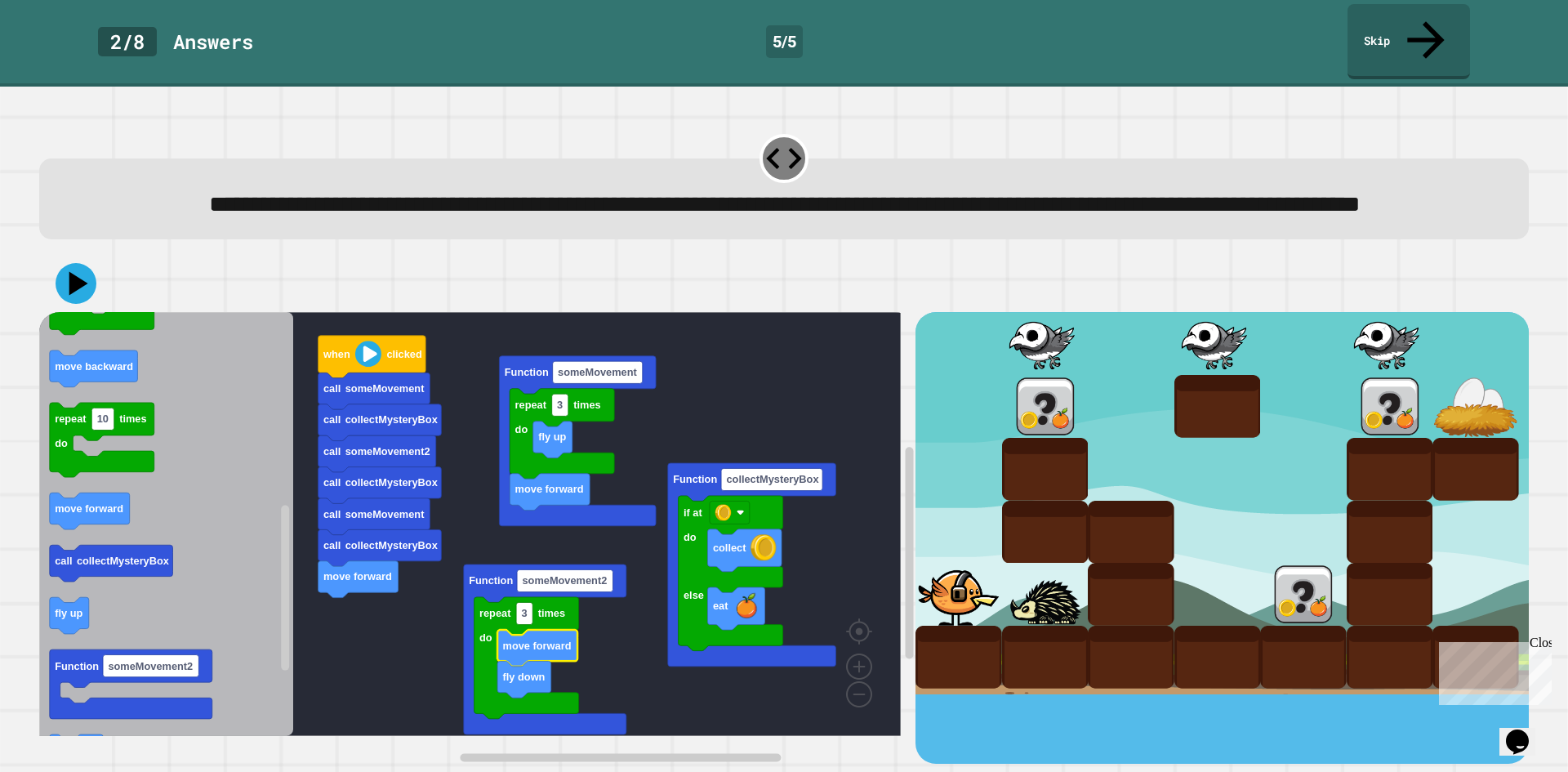
drag, startPoint x: 1296, startPoint y: 488, endPoint x: 1297, endPoint y: 421, distance: 67.0
click at [105, 426] on text "10" at bounding box center [103, 419] width 11 height 12
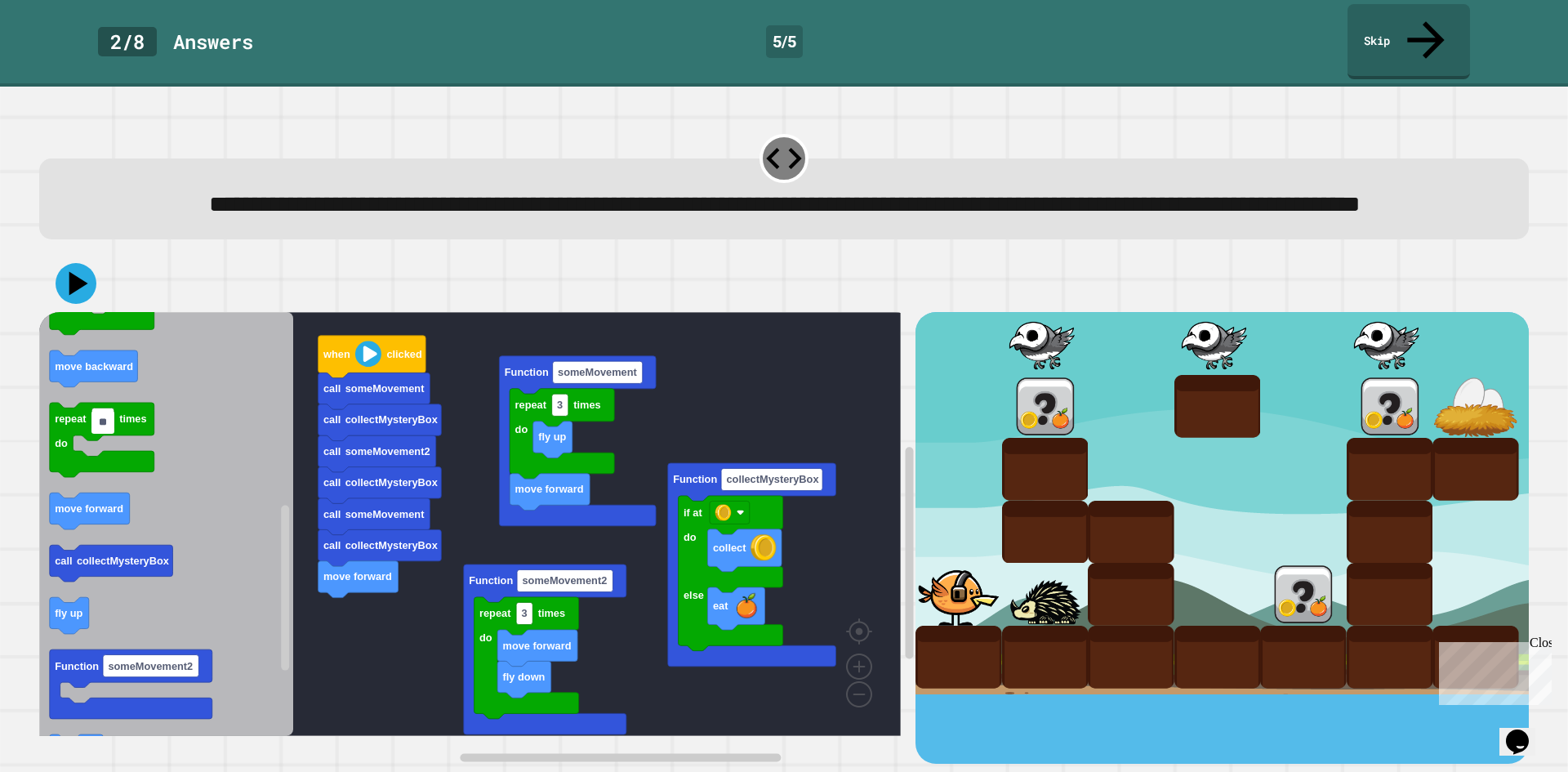
type input "*"
click at [1385, 405] on div at bounding box center [1390, 406] width 87 height 63
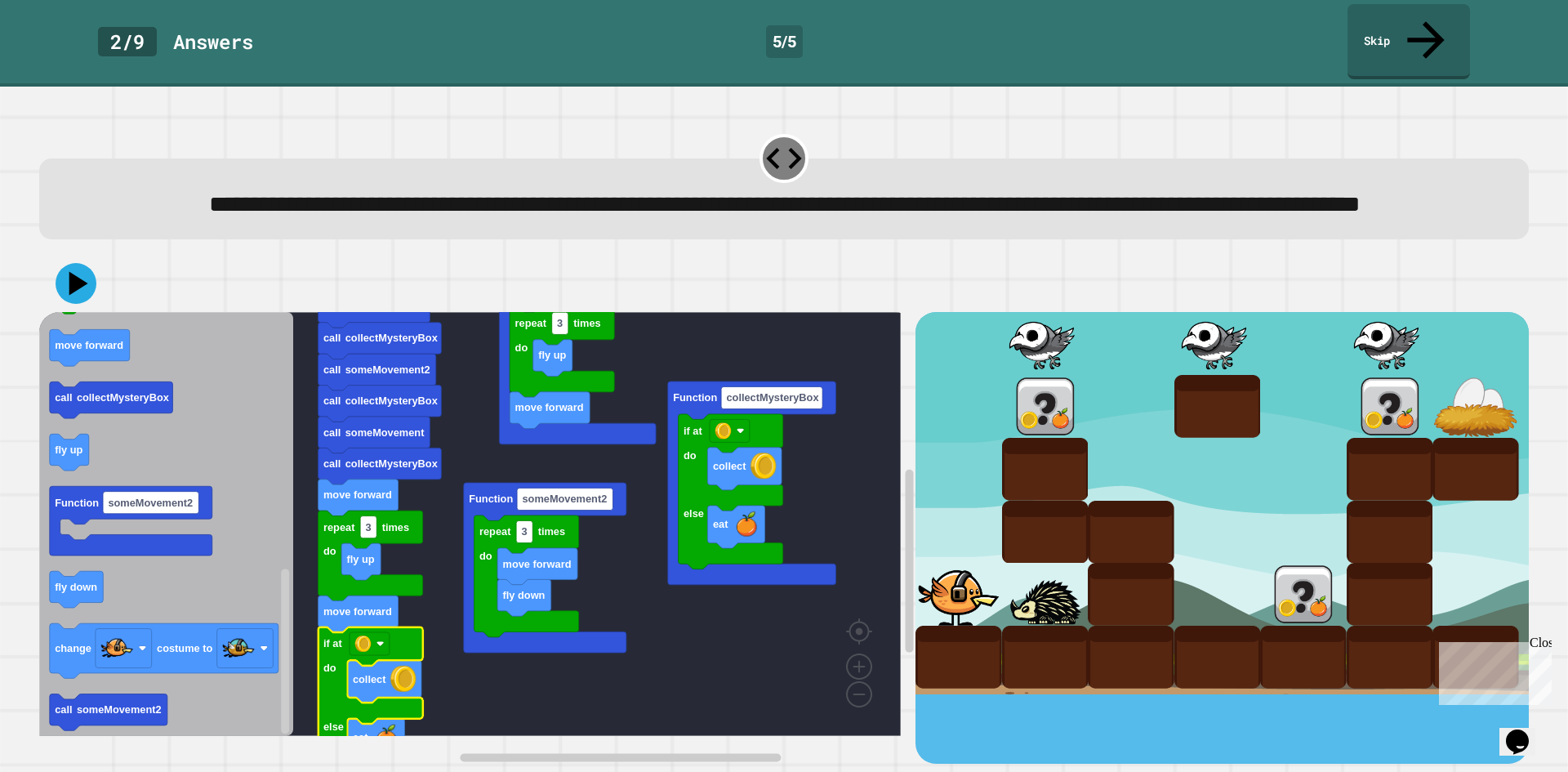
click at [1367, 404] on div at bounding box center [1390, 406] width 87 height 63
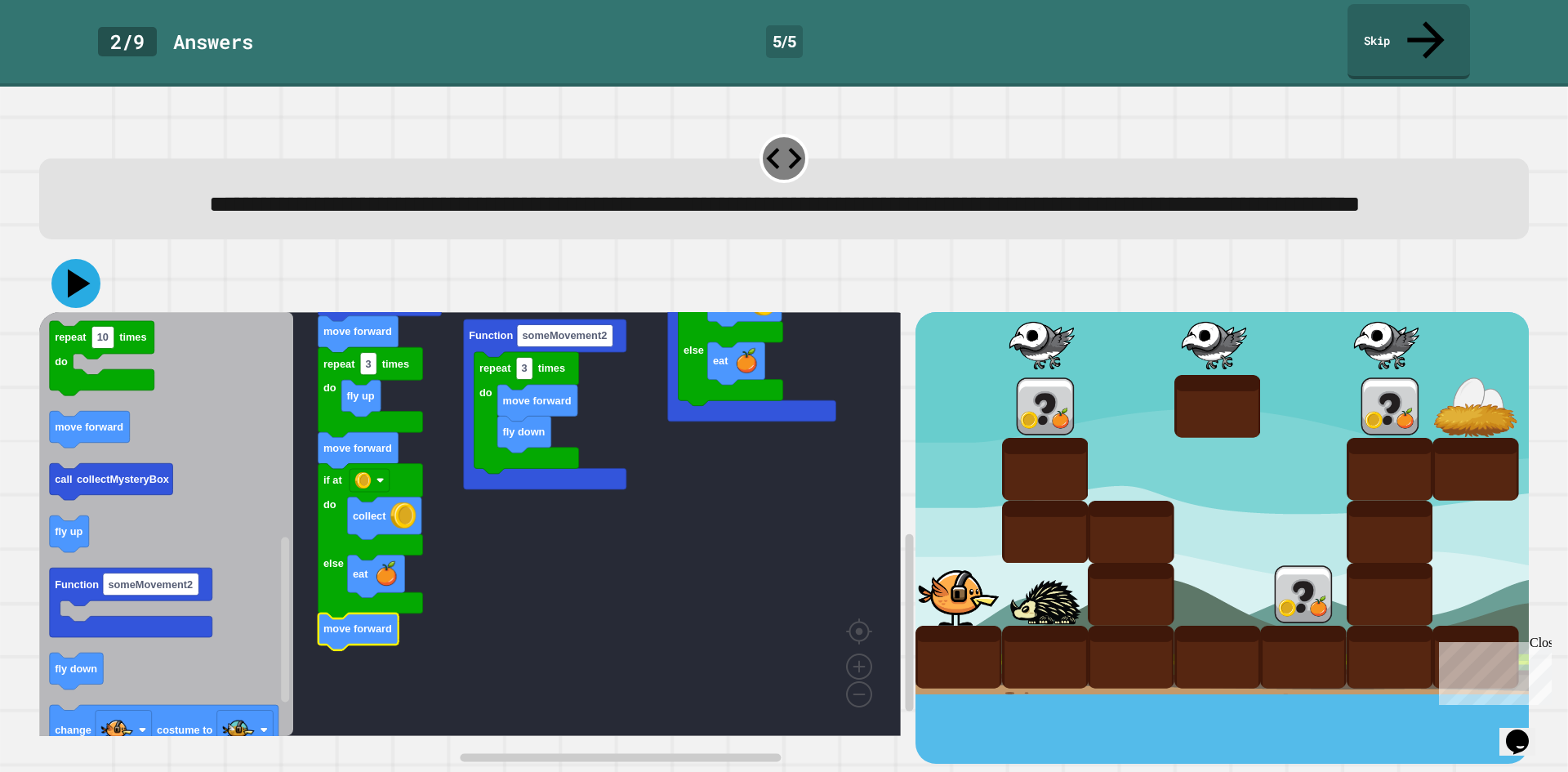
click at [81, 299] on icon at bounding box center [76, 283] width 49 height 49
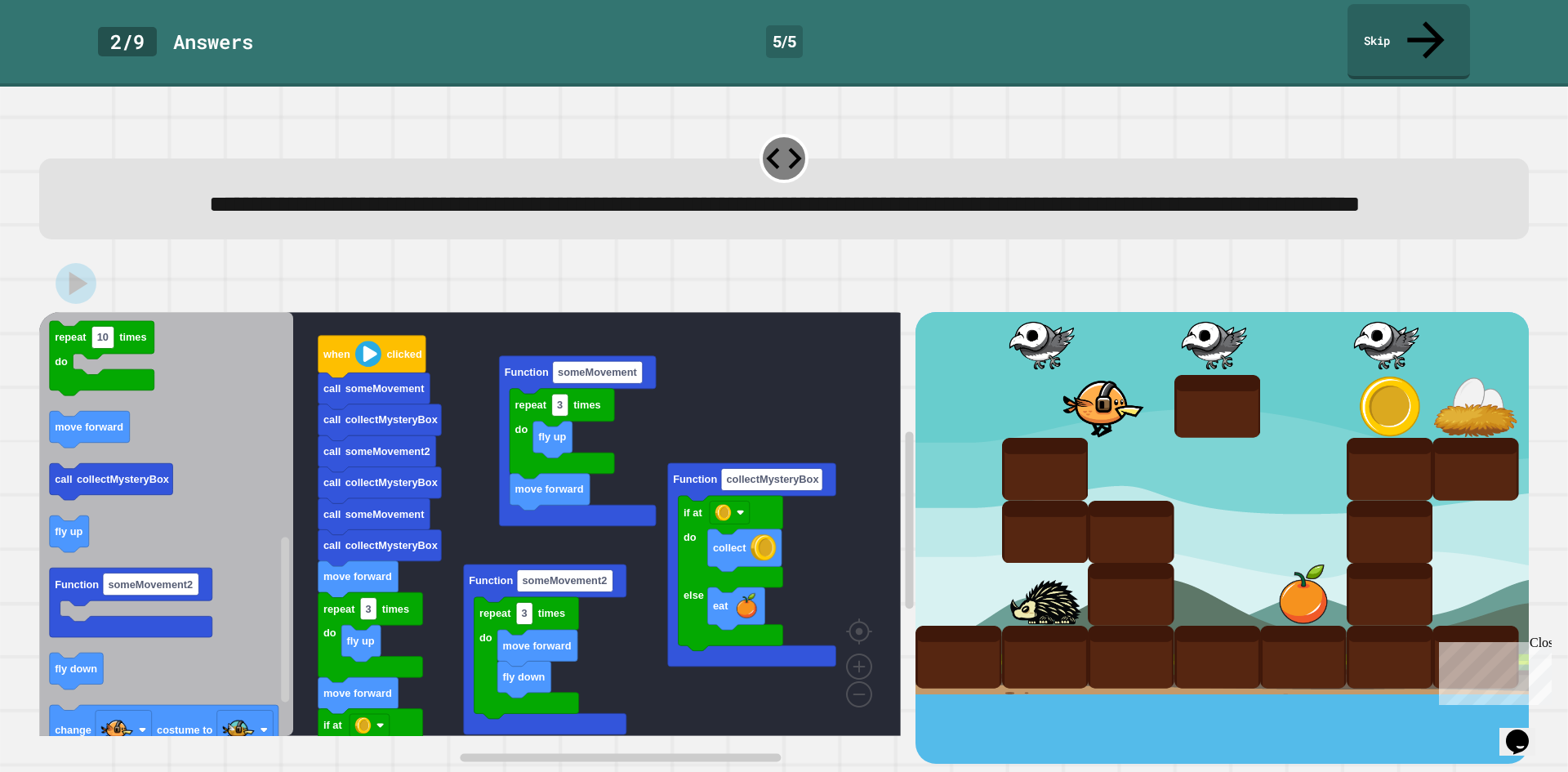
click at [1109, 428] on div at bounding box center [1103, 406] width 87 height 63
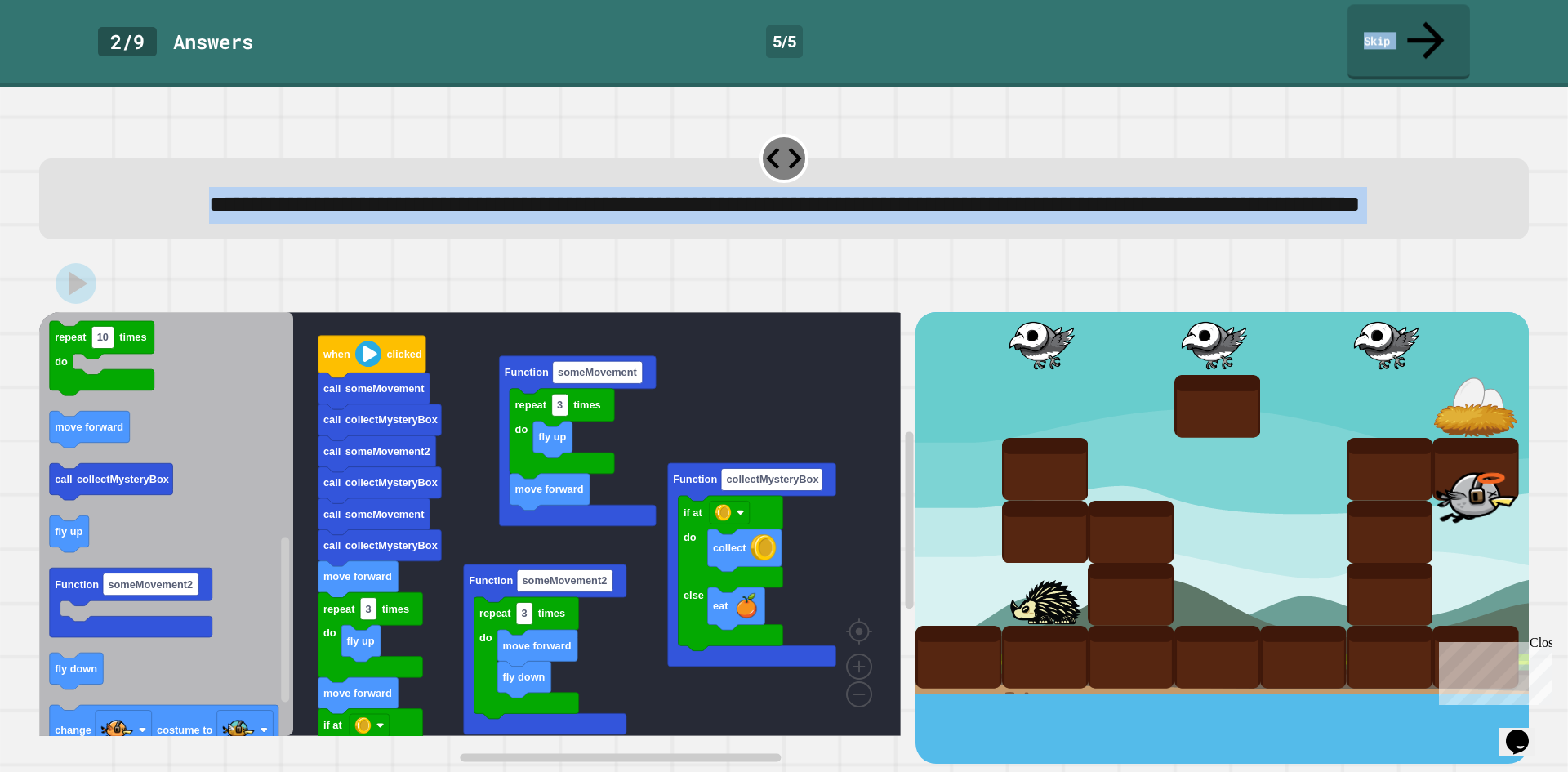
drag, startPoint x: 1385, startPoint y: 21, endPoint x: 1297, endPoint y: 294, distance: 286.8
click at [1306, 278] on div "**********" at bounding box center [784, 386] width 1568 height 772
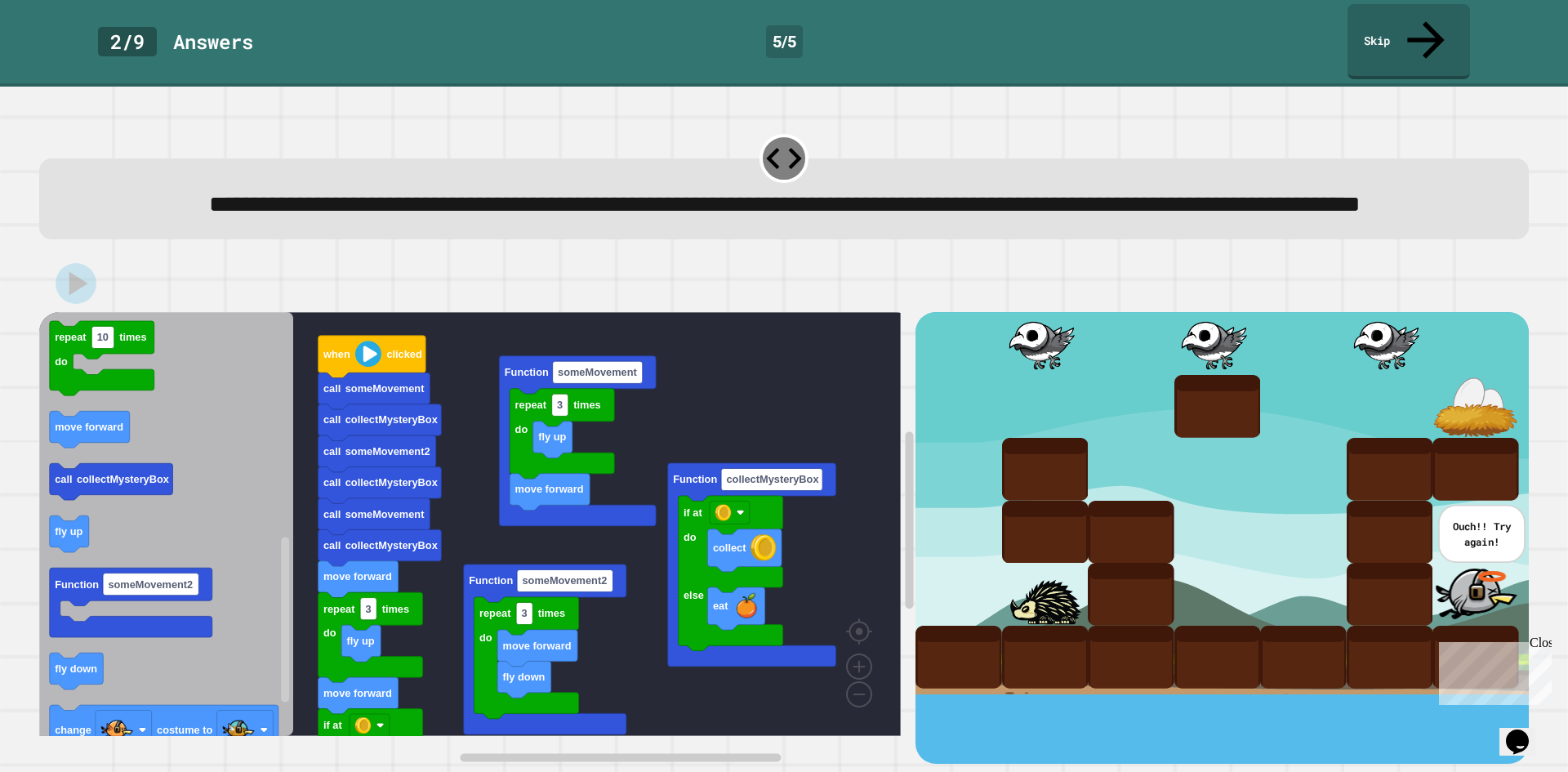
click at [1218, 361] on div at bounding box center [1218, 344] width 87 height 63
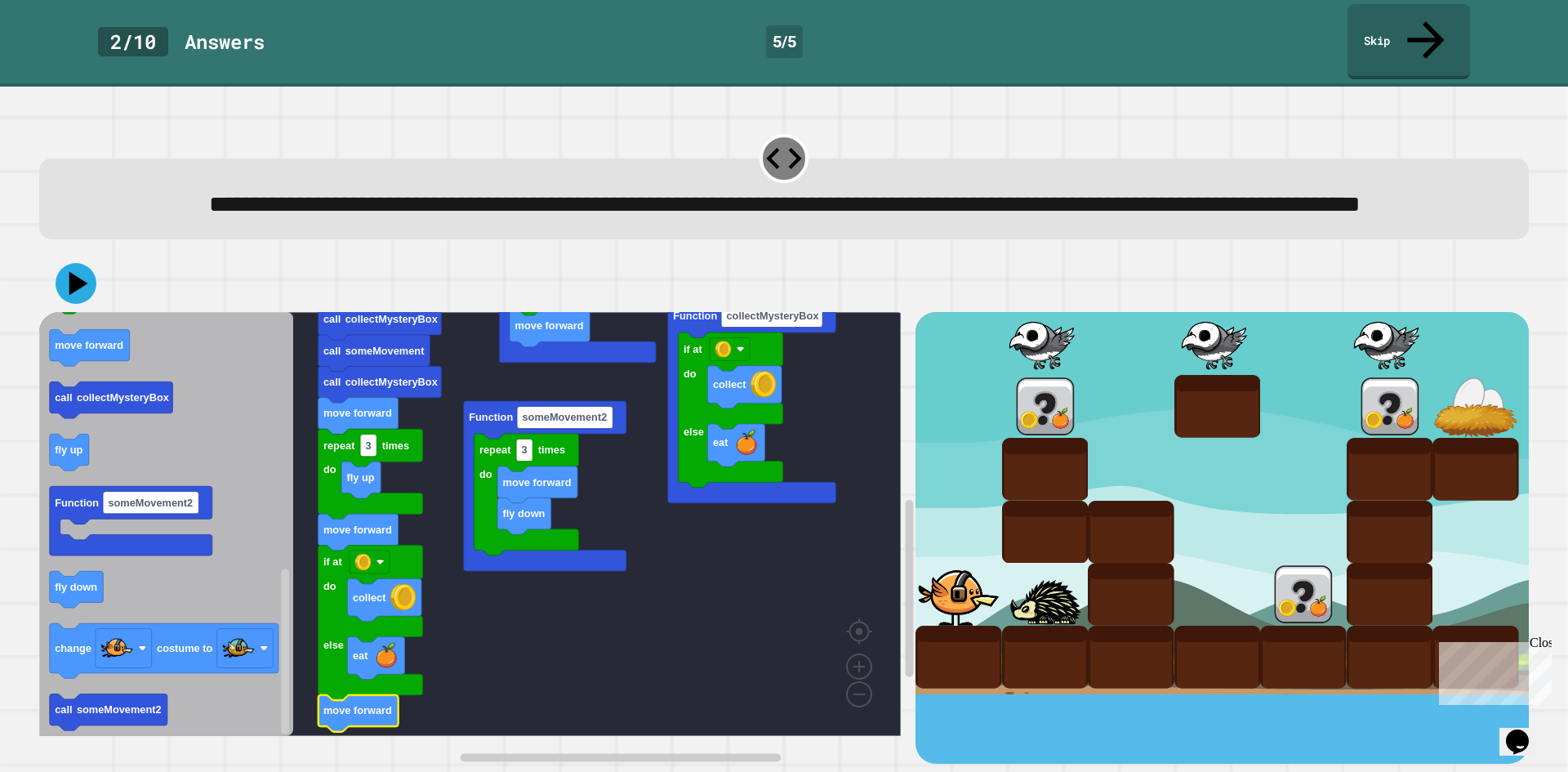
drag, startPoint x: 1299, startPoint y: 537, endPoint x: 1296, endPoint y: 478, distance: 59.1
click at [1369, 406] on div at bounding box center [1390, 406] width 87 height 63
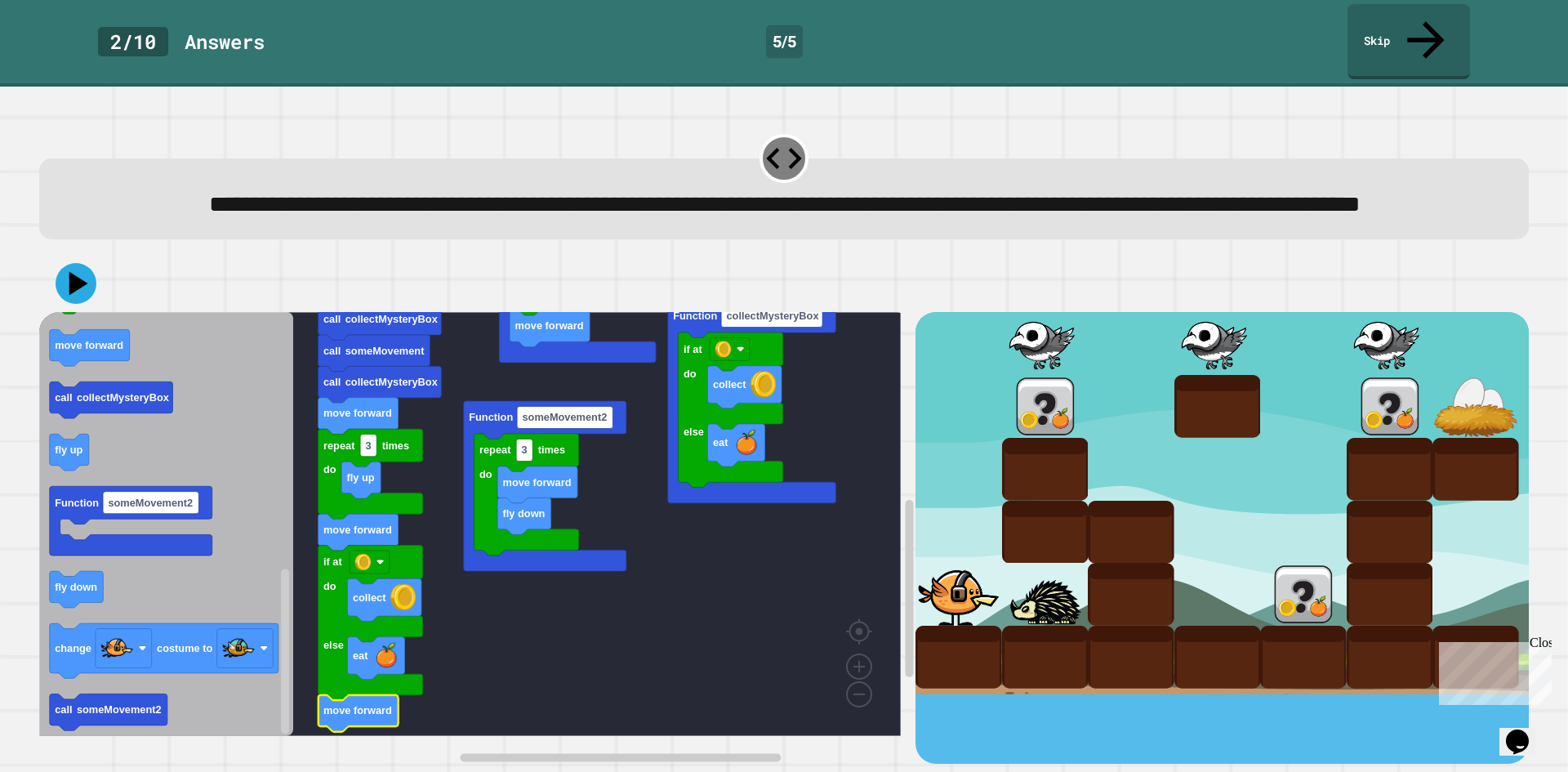
click at [1369, 406] on div at bounding box center [1390, 406] width 87 height 63
drag, startPoint x: 1462, startPoint y: 420, endPoint x: 1415, endPoint y: 174, distance: 250.4
click at [1474, 367] on div at bounding box center [1222, 503] width 613 height 382
click at [1368, 34] on link "Skip" at bounding box center [1408, 41] width 124 height 79
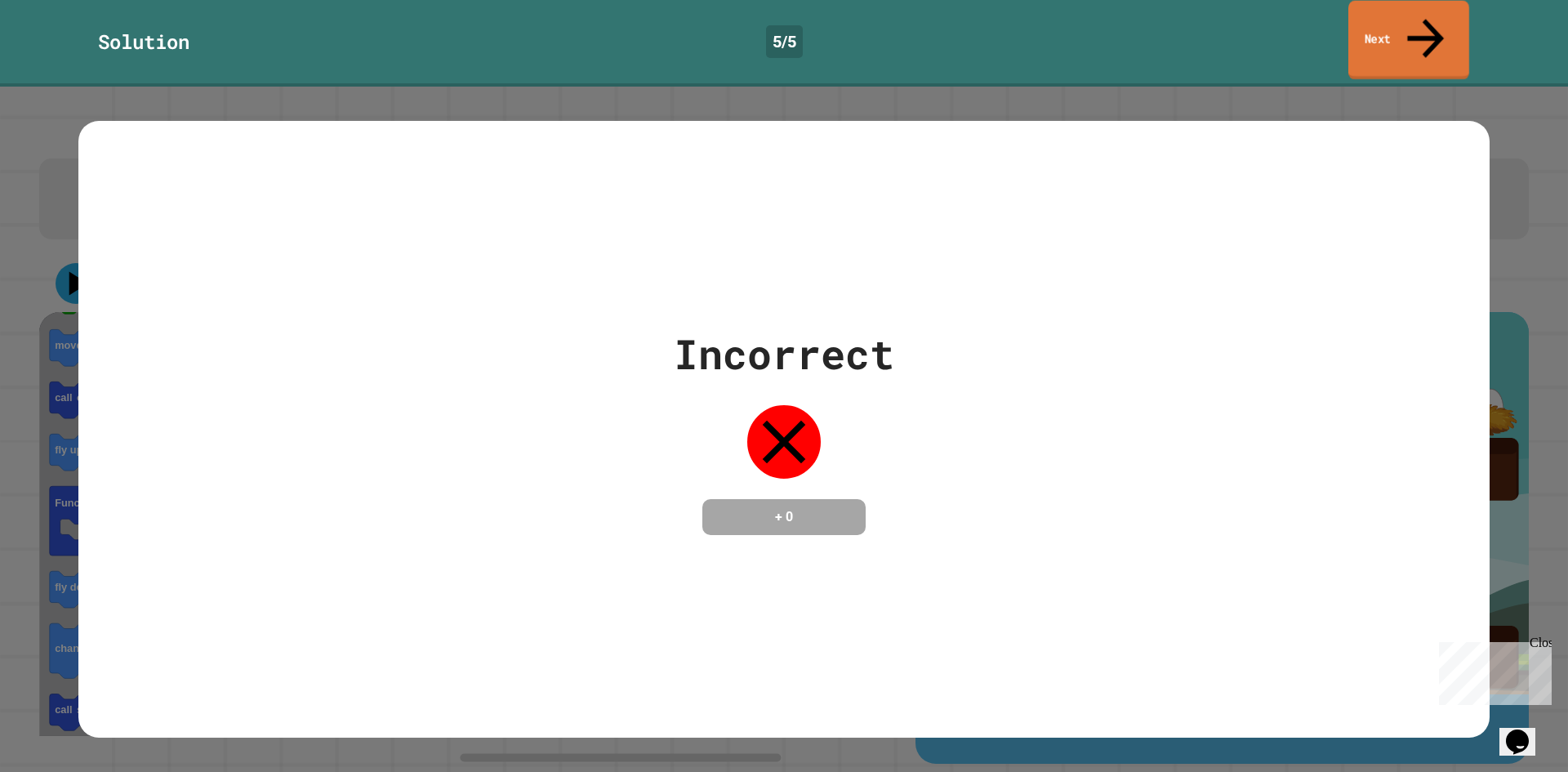
click at [1387, 28] on link "Next" at bounding box center [1408, 41] width 121 height 79
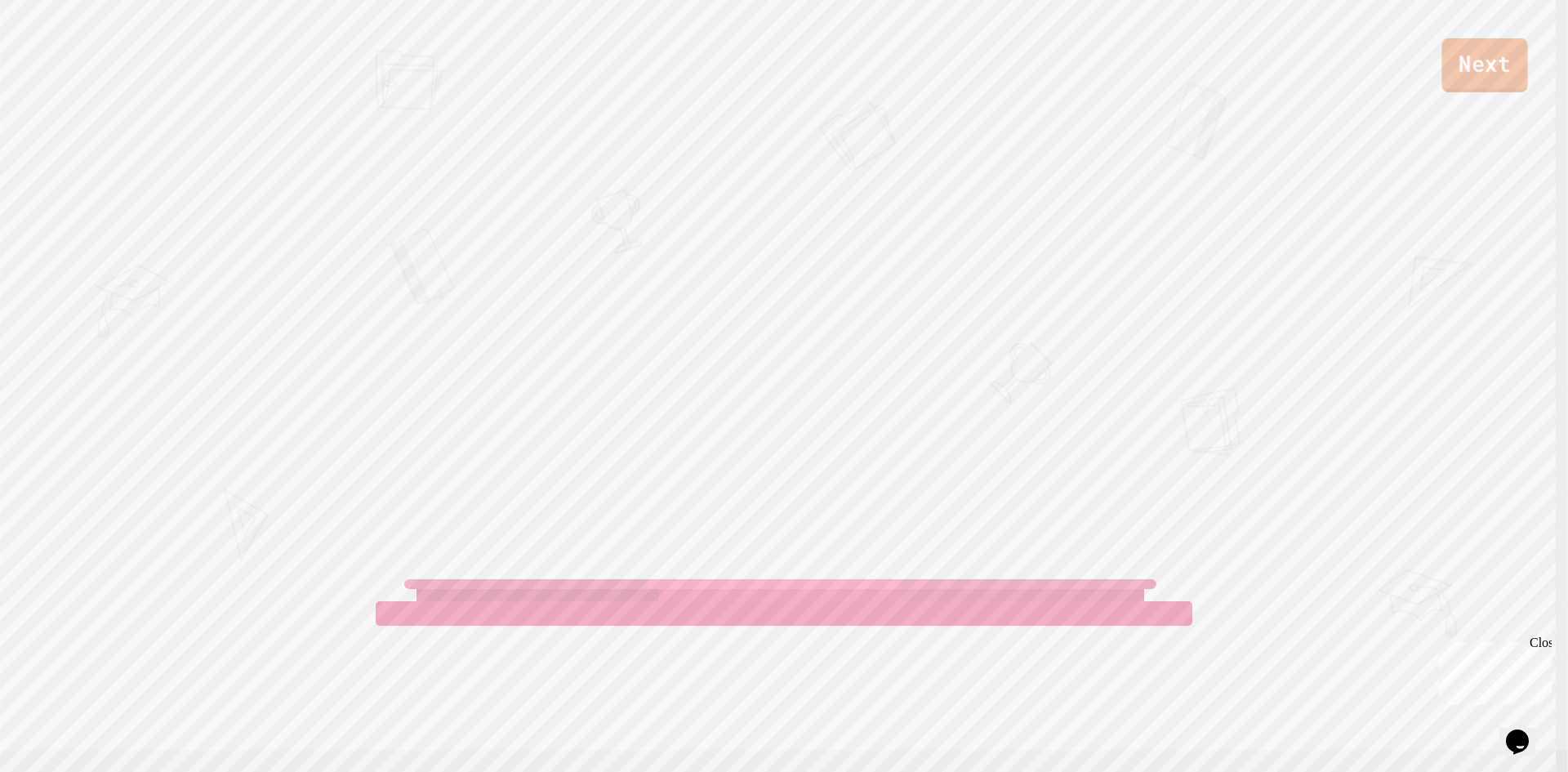
click at [1460, 54] on link "Next" at bounding box center [1484, 66] width 86 height 54
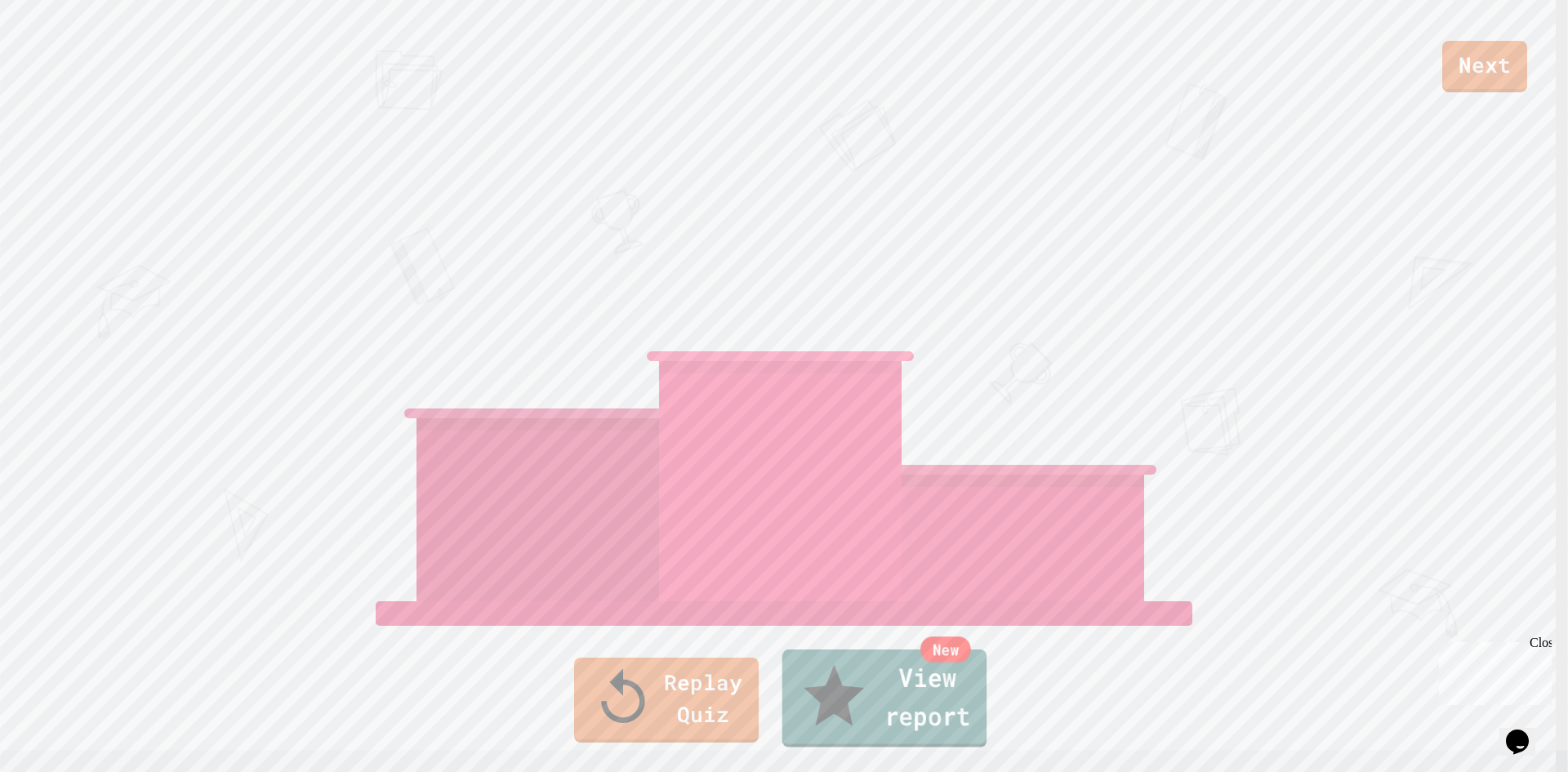
click at [923, 715] on link "New View report" at bounding box center [885, 698] width 205 height 98
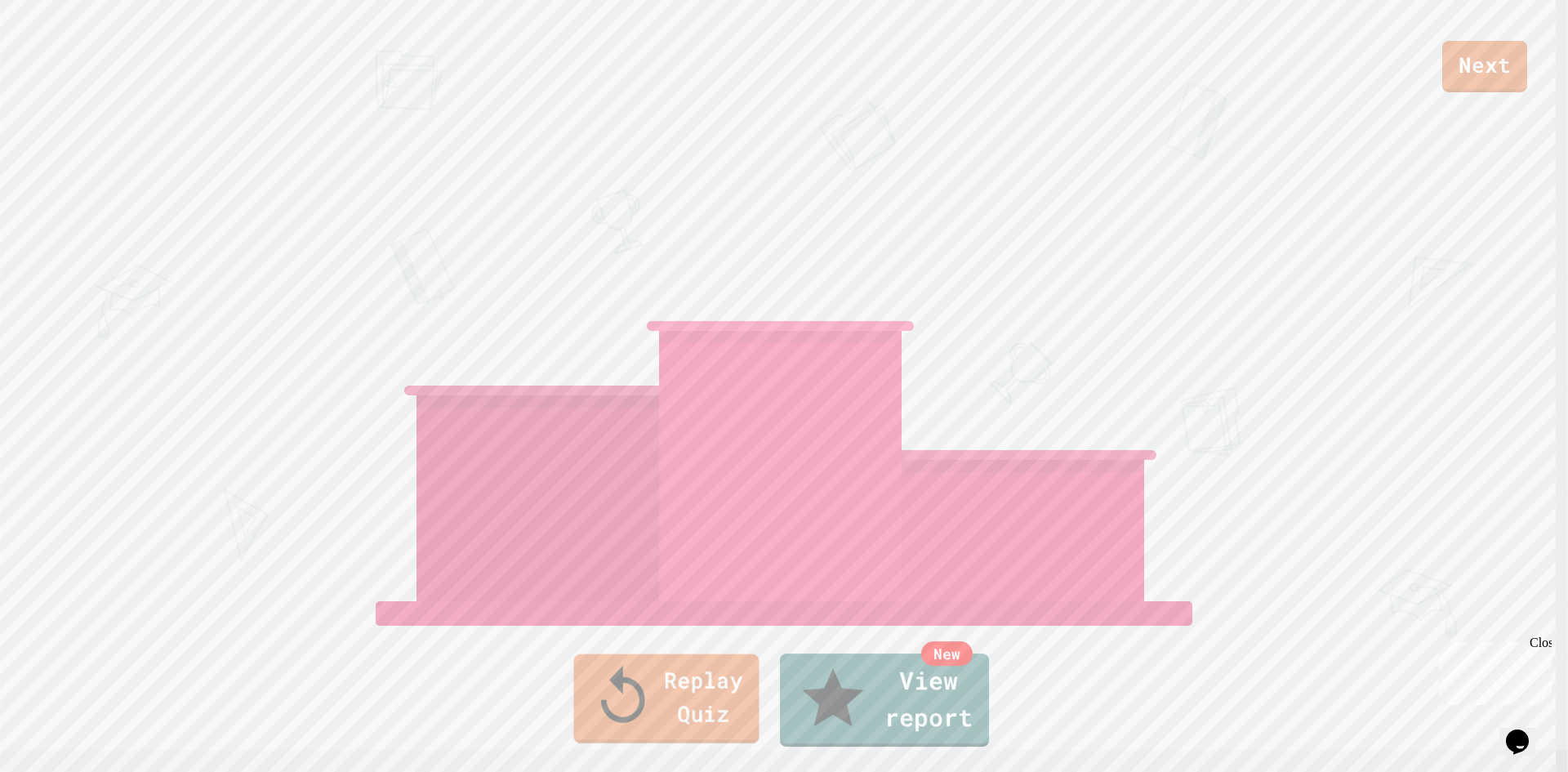
click at [633, 725] on link "Replay Quiz" at bounding box center [667, 698] width 186 height 89
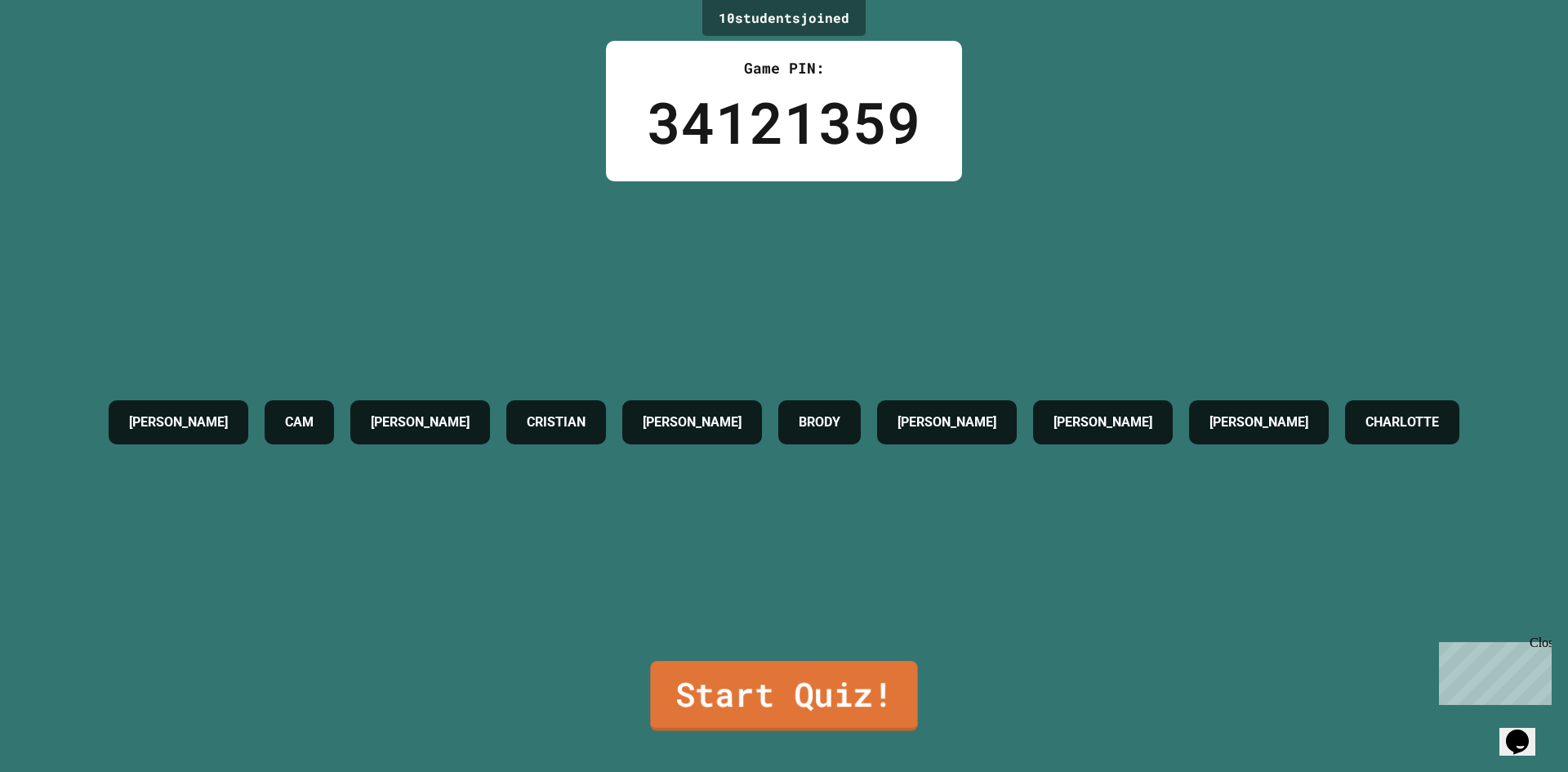
click at [741, 725] on div "10 student s joined Game PIN: 34121359 LIAM CAM FINLEY CRISTIAN RON BRODY LUKE …" at bounding box center [784, 386] width 1568 height 772
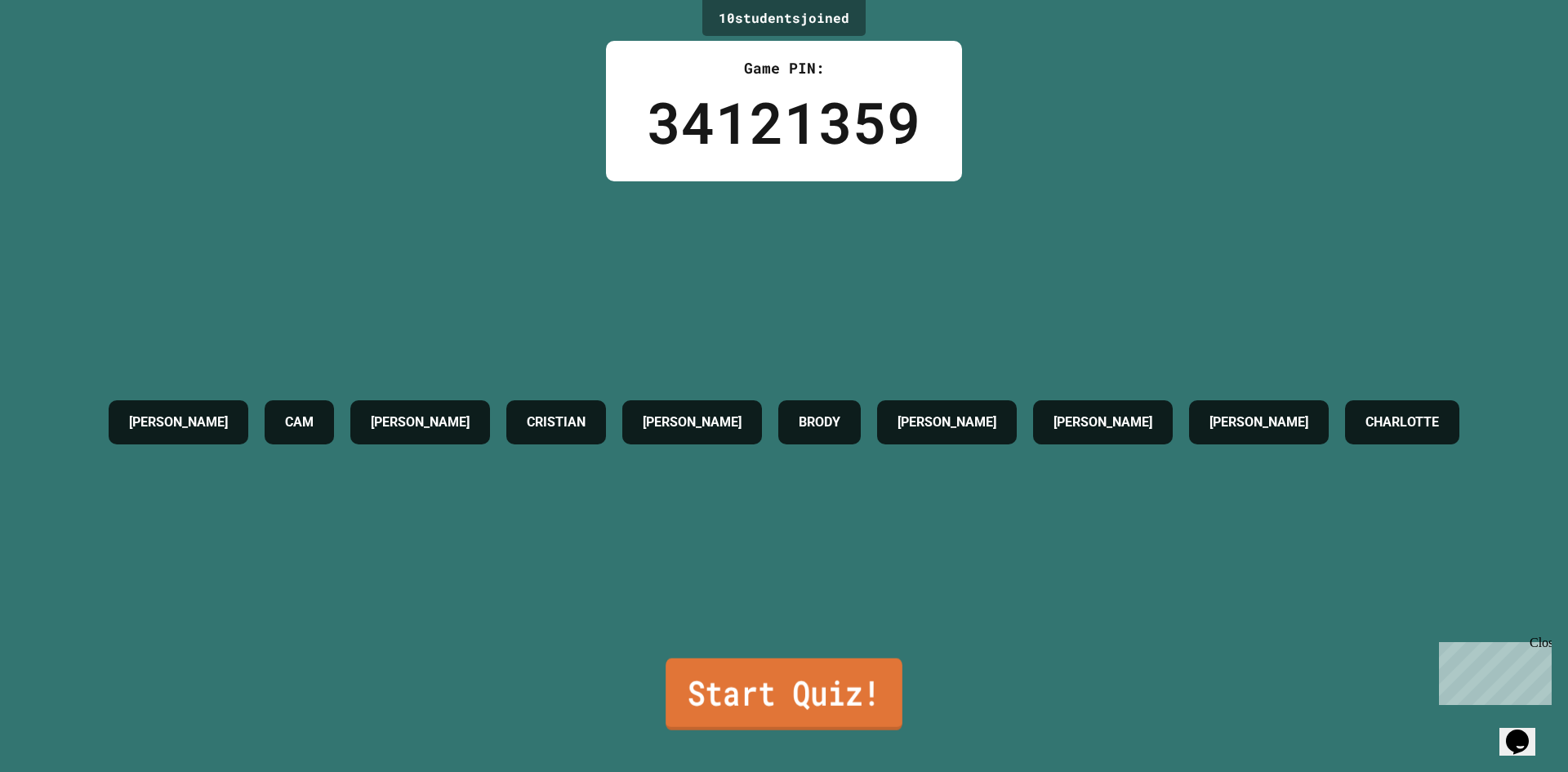
click at [739, 691] on link "Start Quiz!" at bounding box center [784, 694] width 236 height 72
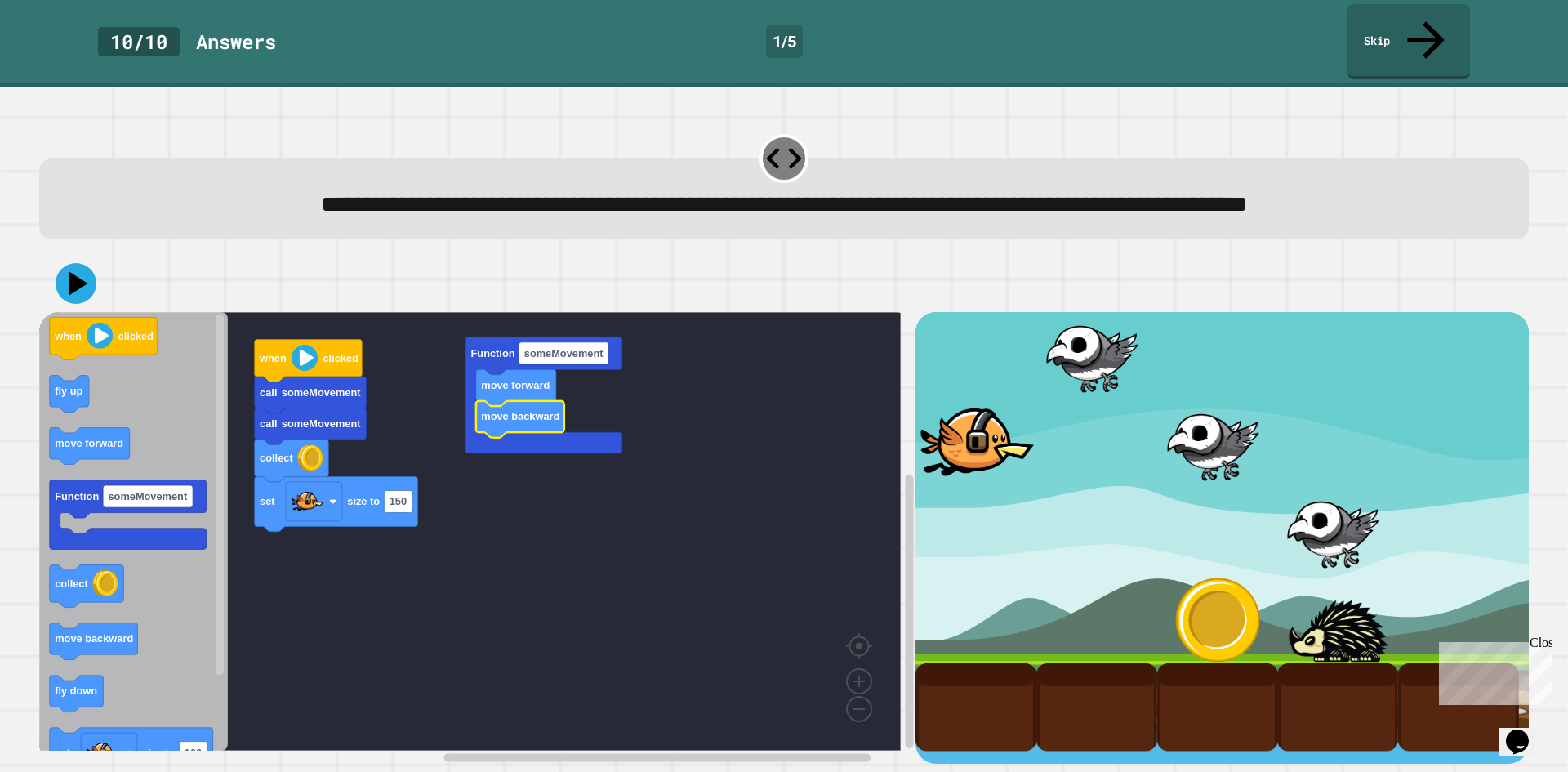
drag, startPoint x: 1055, startPoint y: 443, endPoint x: 1058, endPoint y: 521, distance: 78.1
drag, startPoint x: 1062, startPoint y: 533, endPoint x: 1120, endPoint y: 537, distance: 58.1
drag, startPoint x: 1148, startPoint y: 527, endPoint x: 1163, endPoint y: 594, distance: 68.7
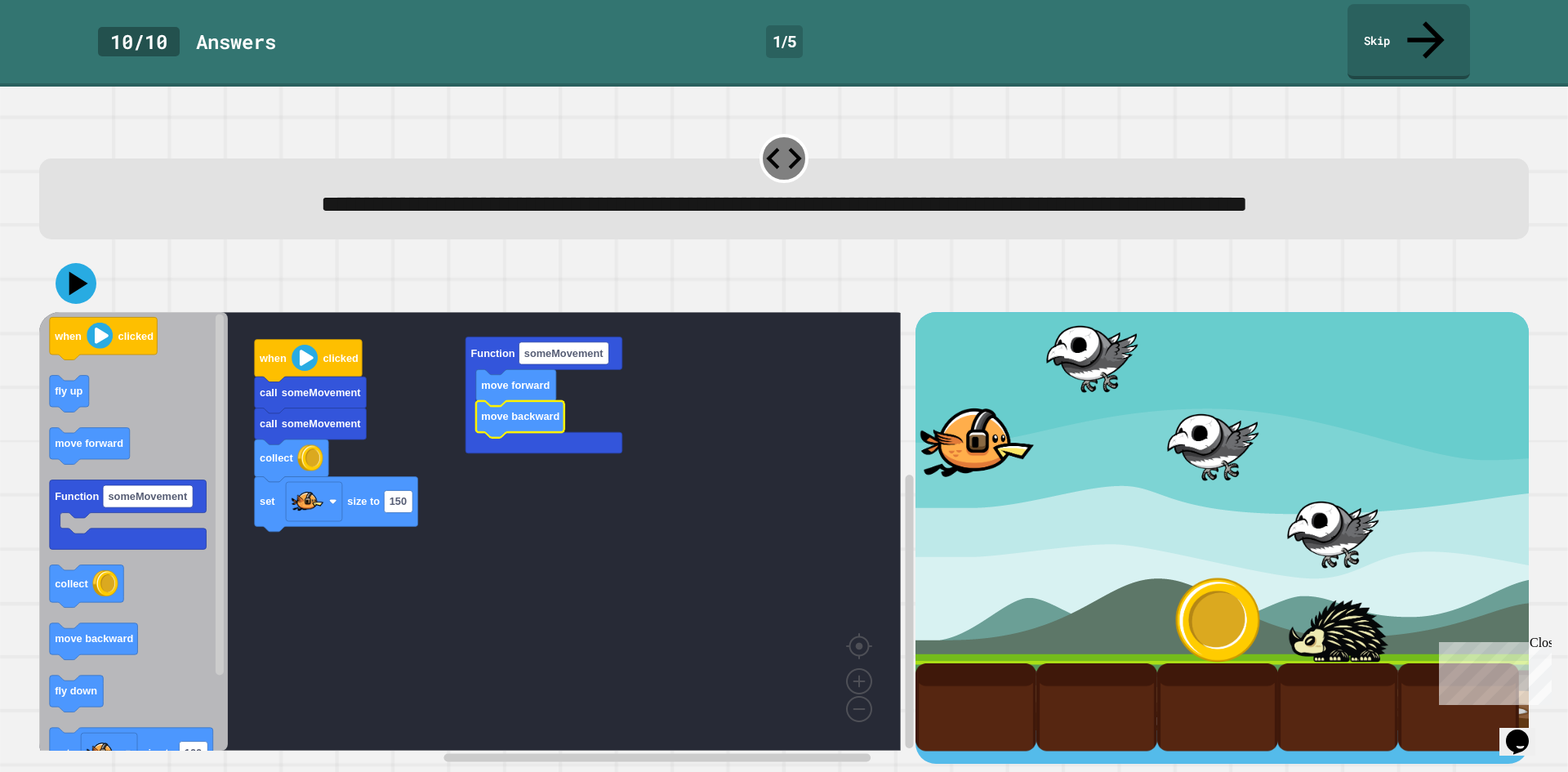
drag, startPoint x: 1163, startPoint y: 594, endPoint x: 537, endPoint y: 251, distance: 713.8
click at [1163, 597] on div at bounding box center [1217, 620] width 121 height 88
click at [72, 287] on icon at bounding box center [78, 283] width 19 height 25
click at [1438, 11] on link "Skip" at bounding box center [1408, 41] width 121 height 79
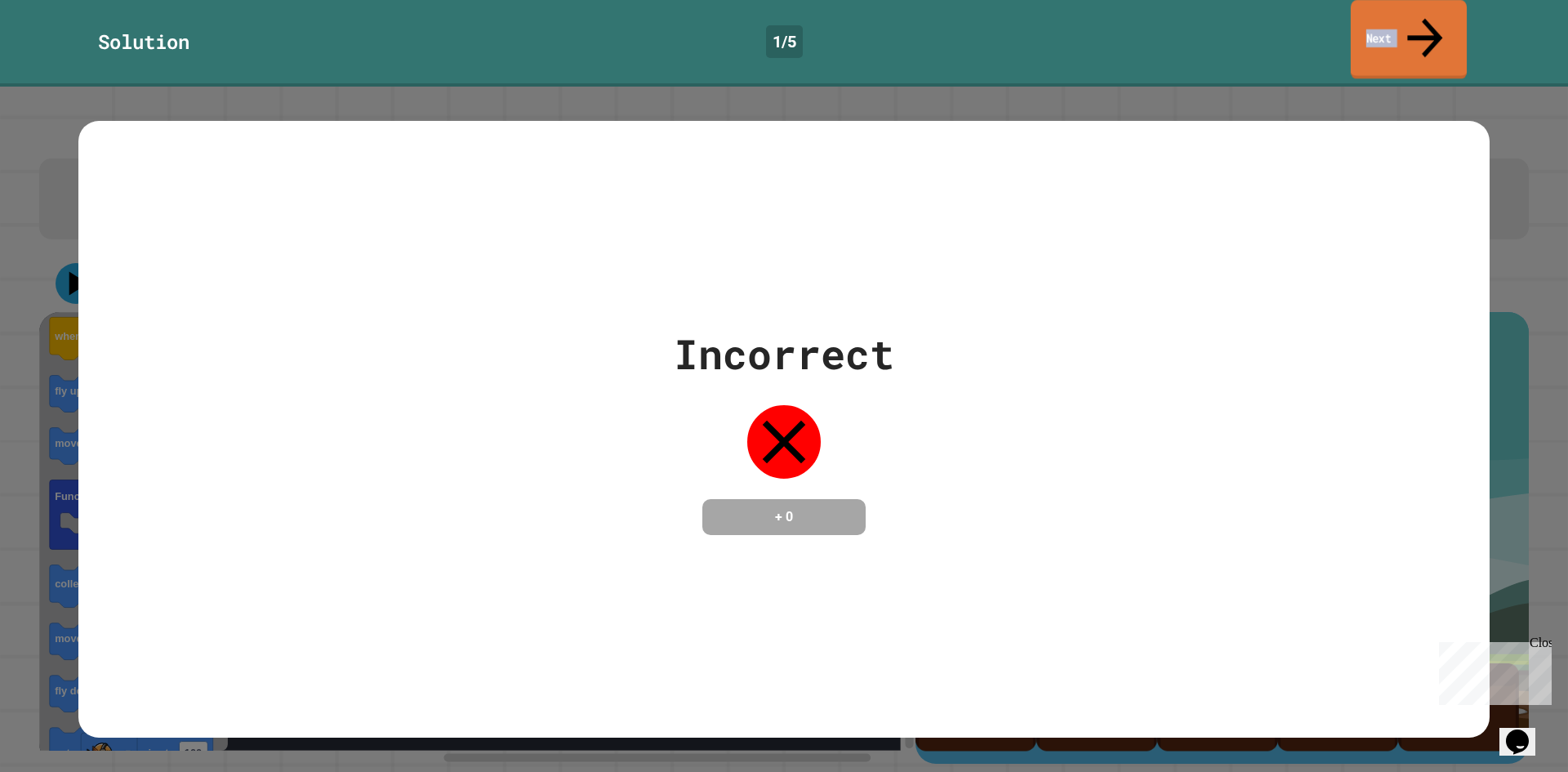
click at [1438, 11] on link "Next" at bounding box center [1409, 40] width 116 height 79
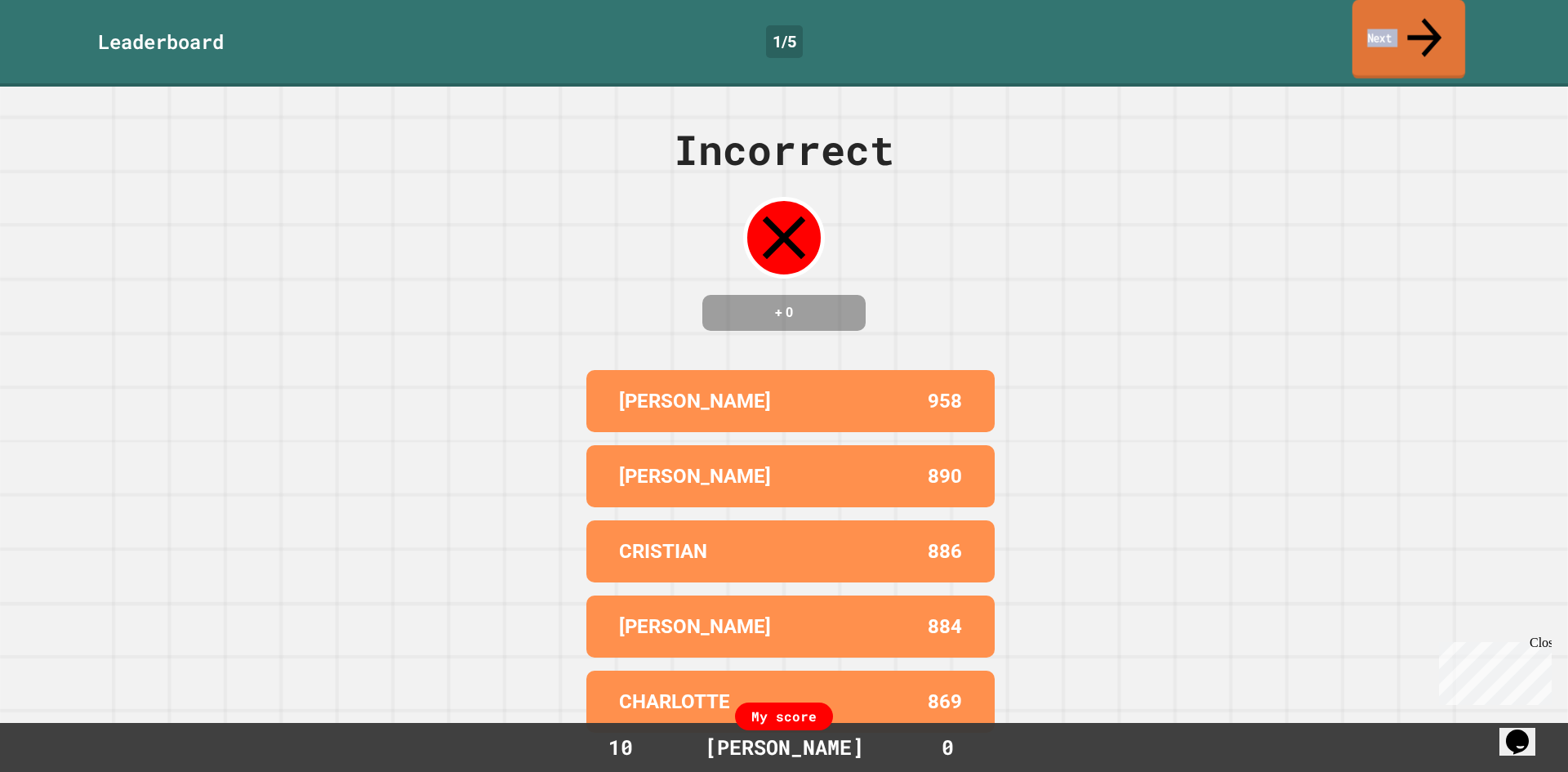
click at [1409, 18] on link "Next" at bounding box center [1409, 40] width 113 height 79
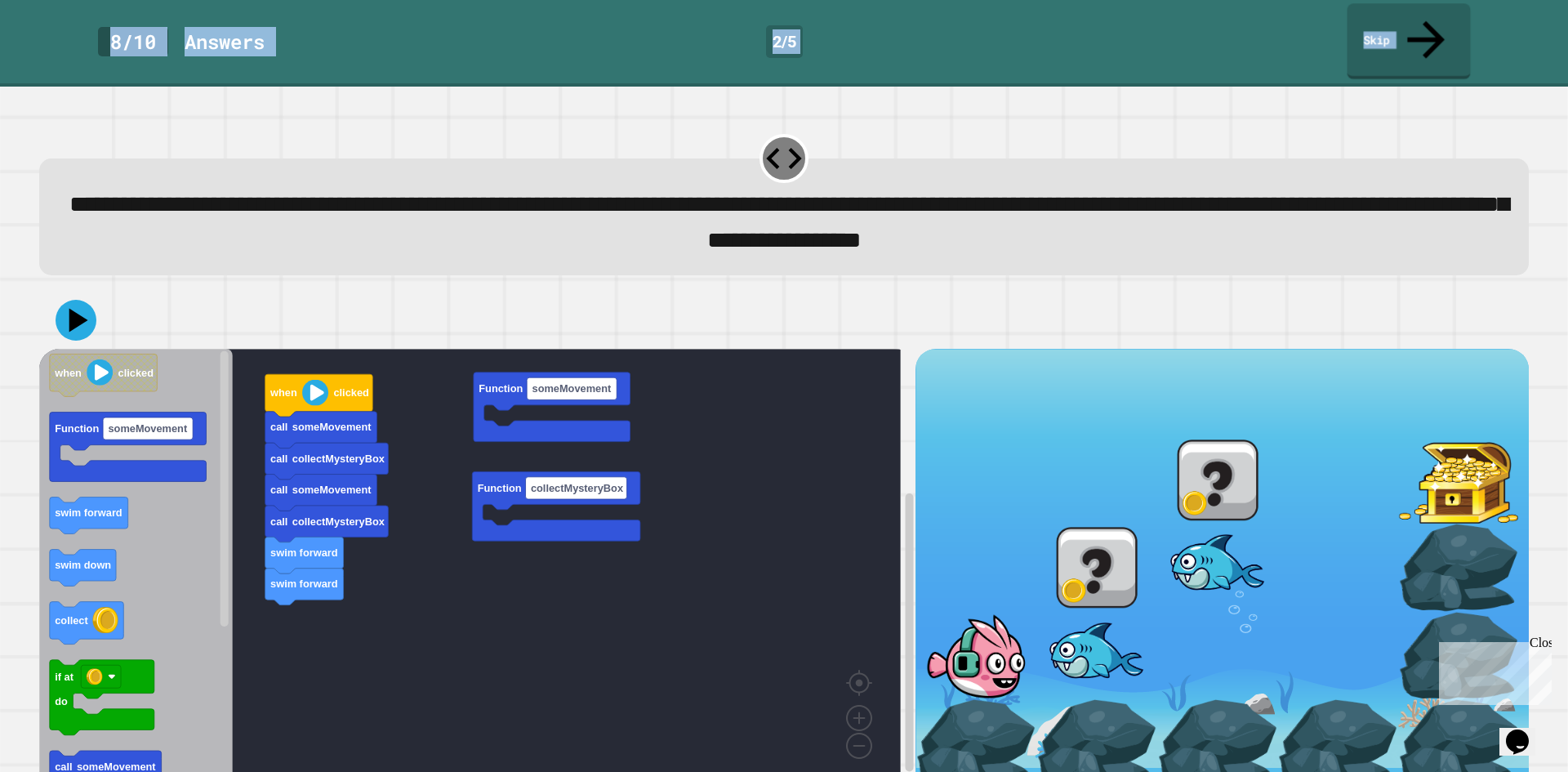
click at [1446, 23] on link "Skip" at bounding box center [1409, 42] width 124 height 76
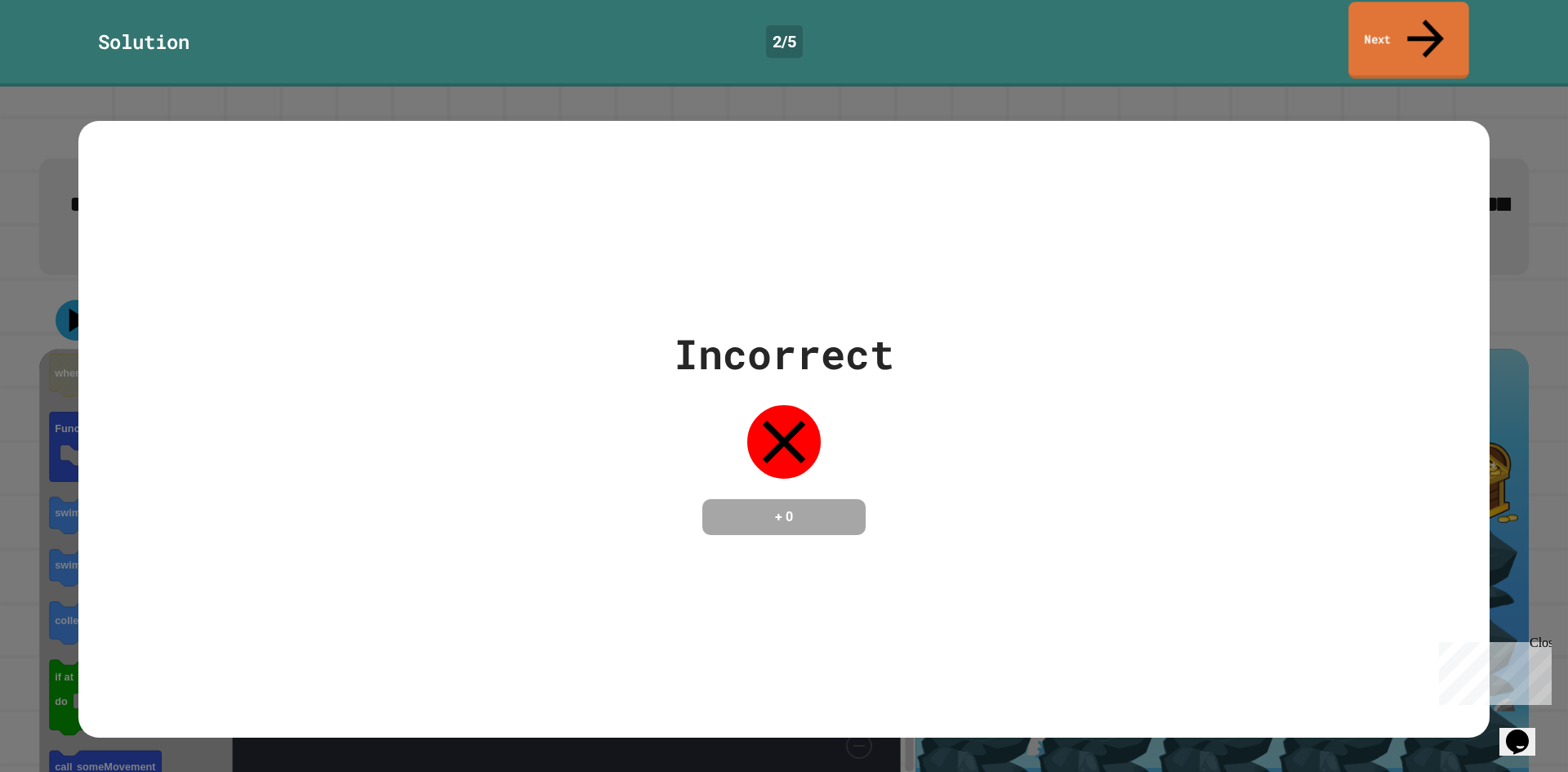
click at [1446, 23] on link "Next" at bounding box center [1408, 40] width 120 height 77
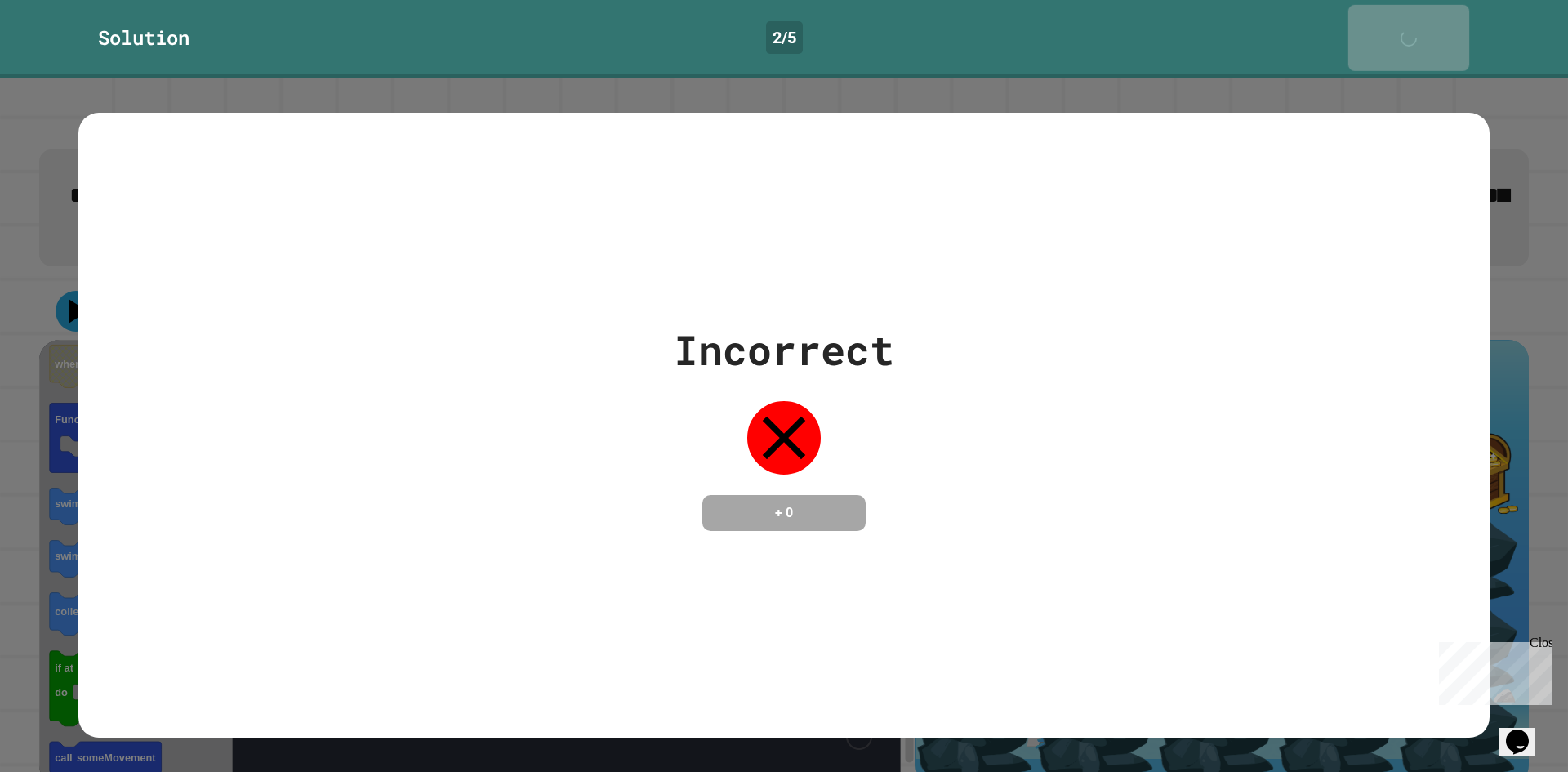
click at [1446, 23] on link "Next" at bounding box center [1408, 38] width 121 height 66
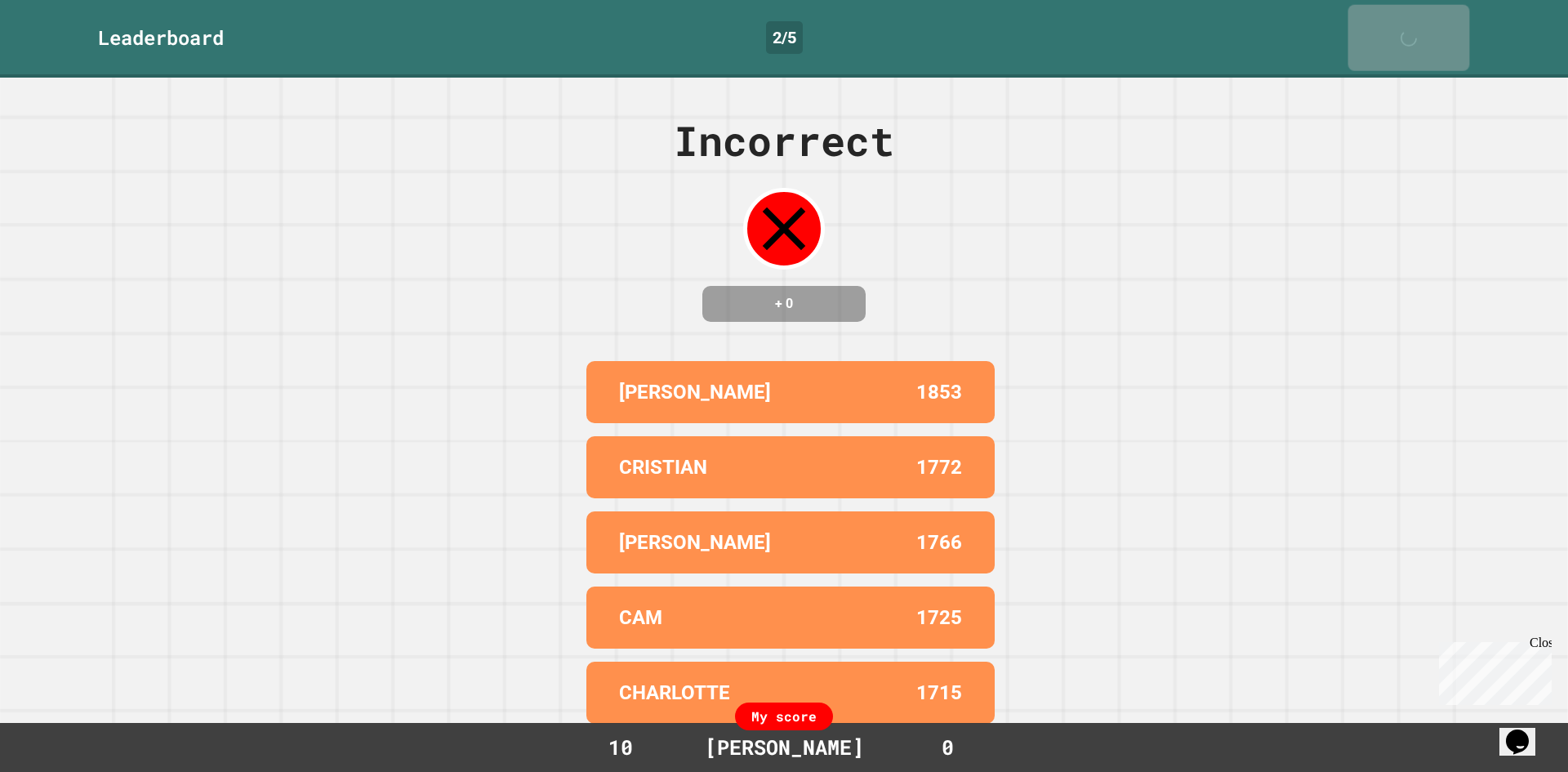
click at [1446, 23] on link "Next" at bounding box center [1409, 38] width 122 height 66
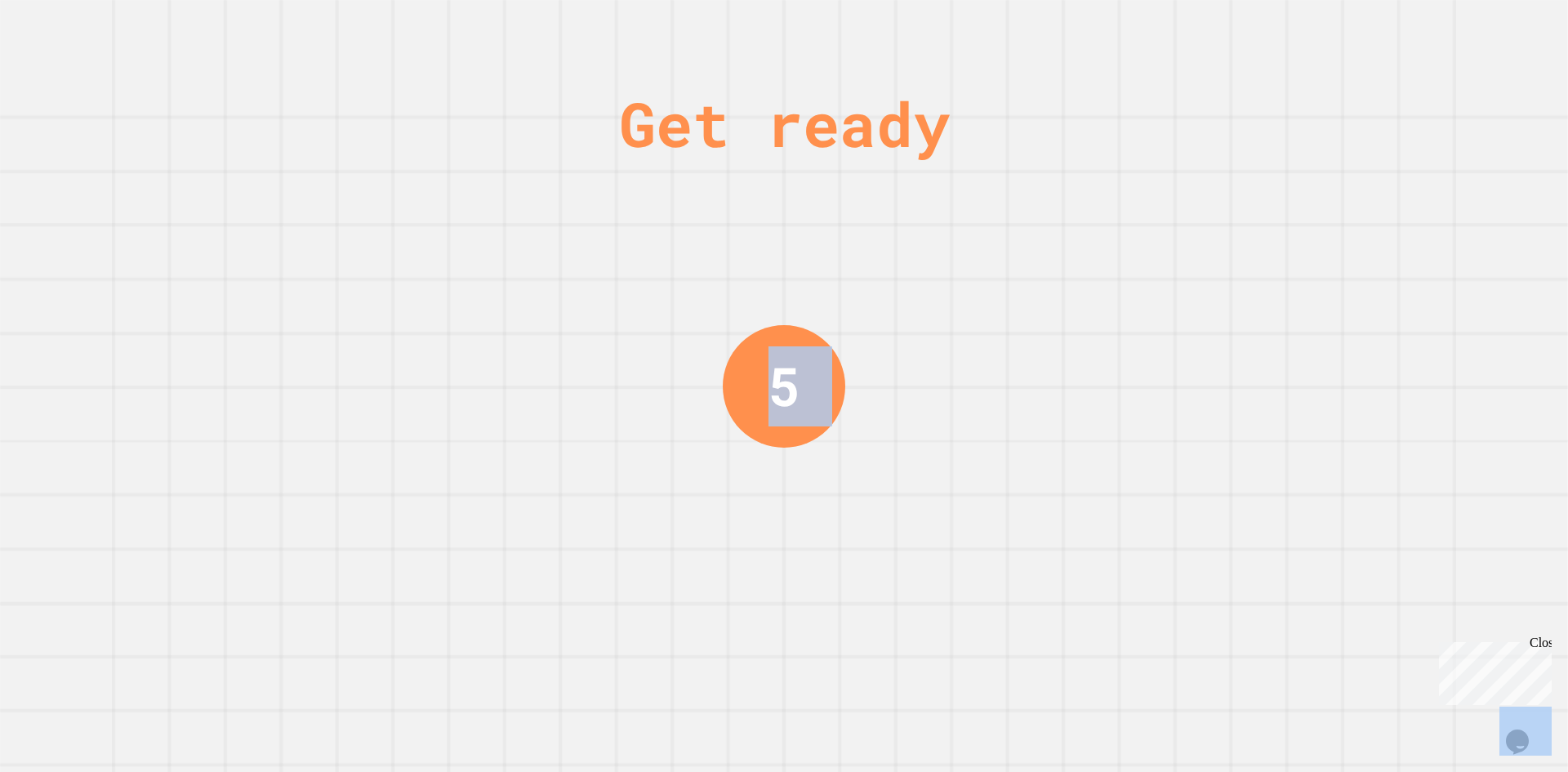
click at [1446, 23] on div "Get ready 5" at bounding box center [784, 386] width 1568 height 772
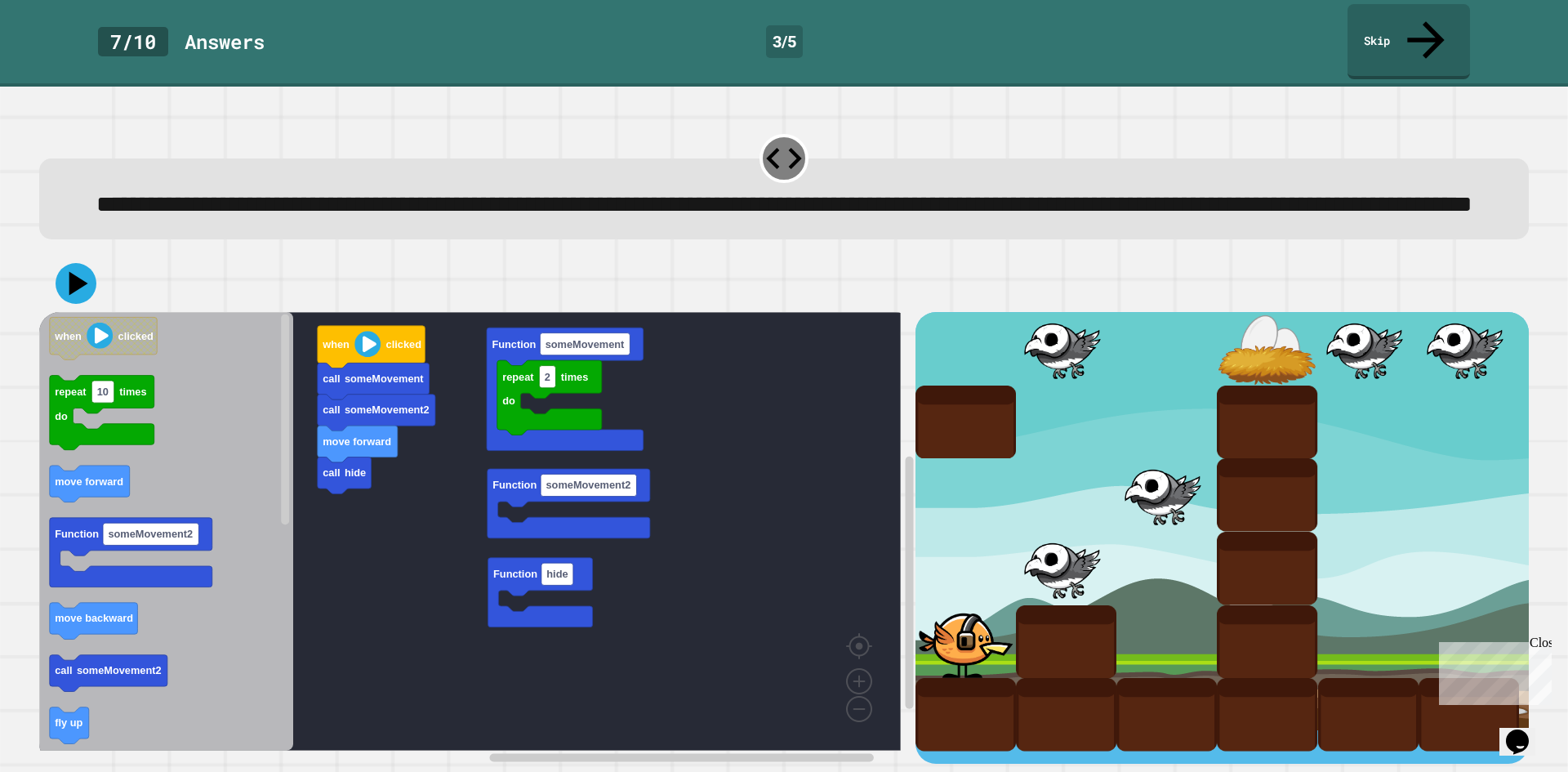
click at [1411, 36] on link "Skip" at bounding box center [1408, 41] width 123 height 75
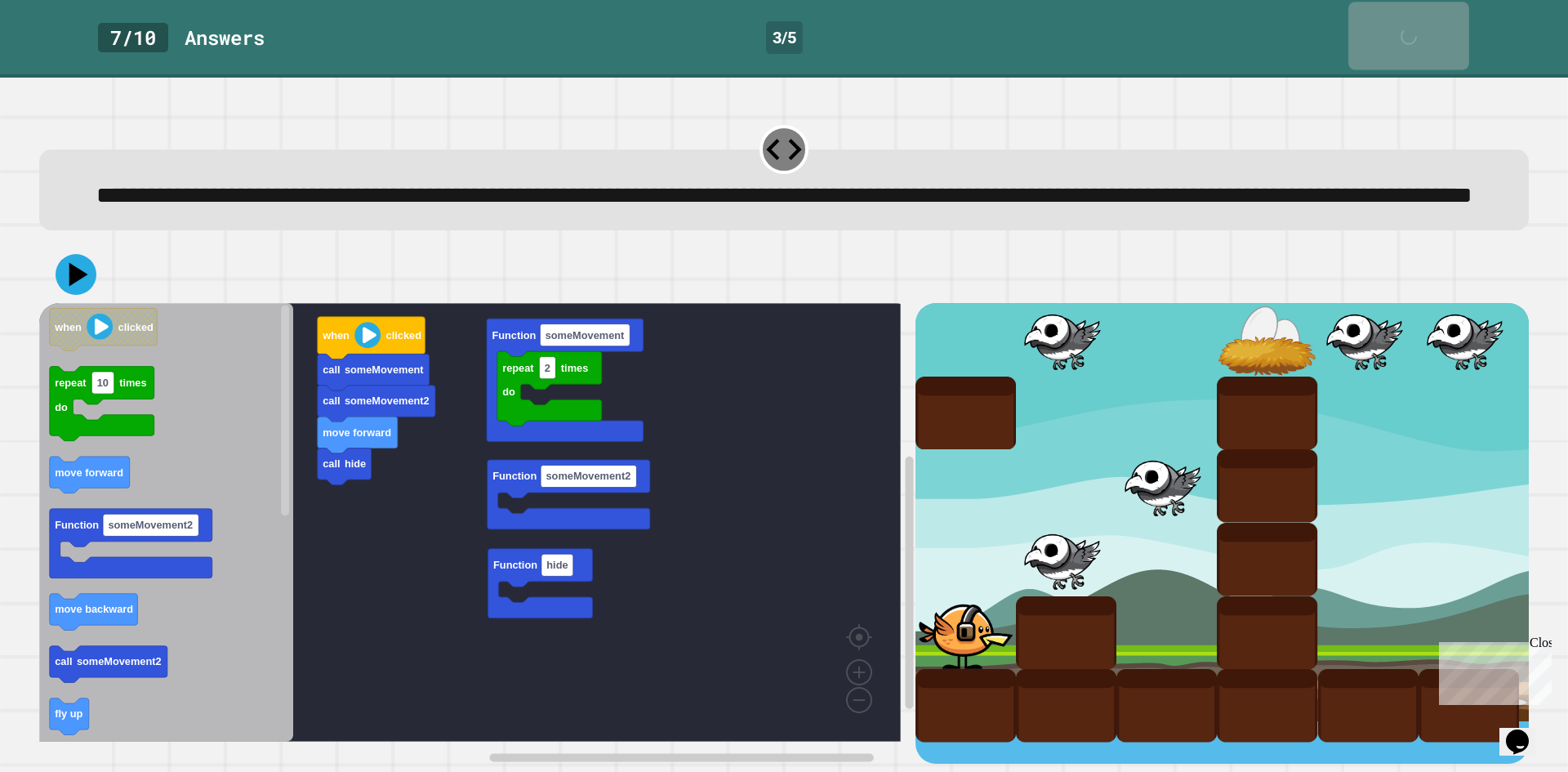
click at [1412, 33] on link "Skip" at bounding box center [1408, 35] width 121 height 67
click at [1412, 33] on link "Skip" at bounding box center [1408, 37] width 121 height 66
click at [1412, 33] on link "Skip" at bounding box center [1408, 37] width 123 height 66
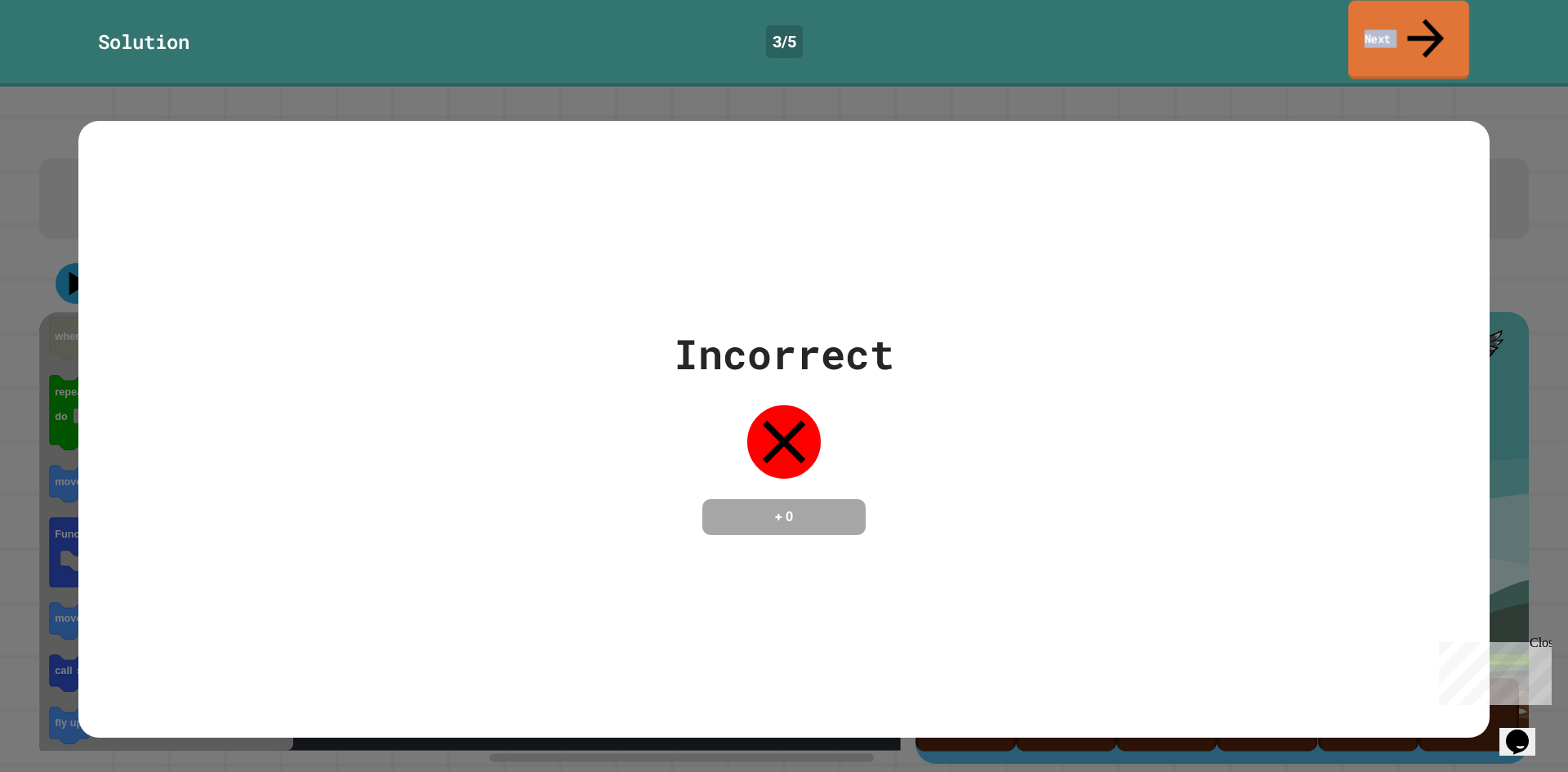
click at [1415, 25] on link "Next" at bounding box center [1408, 41] width 121 height 79
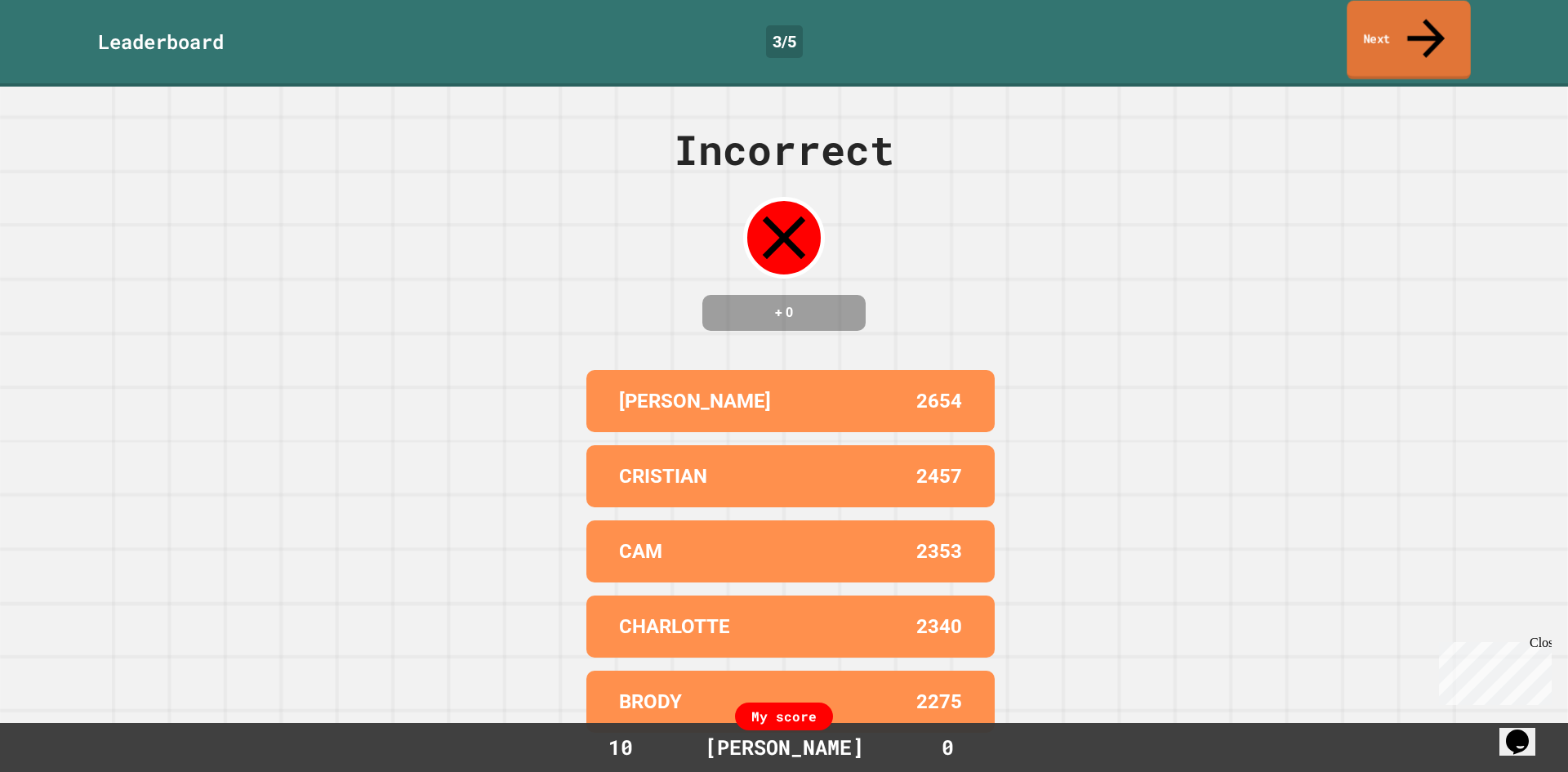
click at [1415, 25] on link "Next" at bounding box center [1408, 41] width 124 height 79
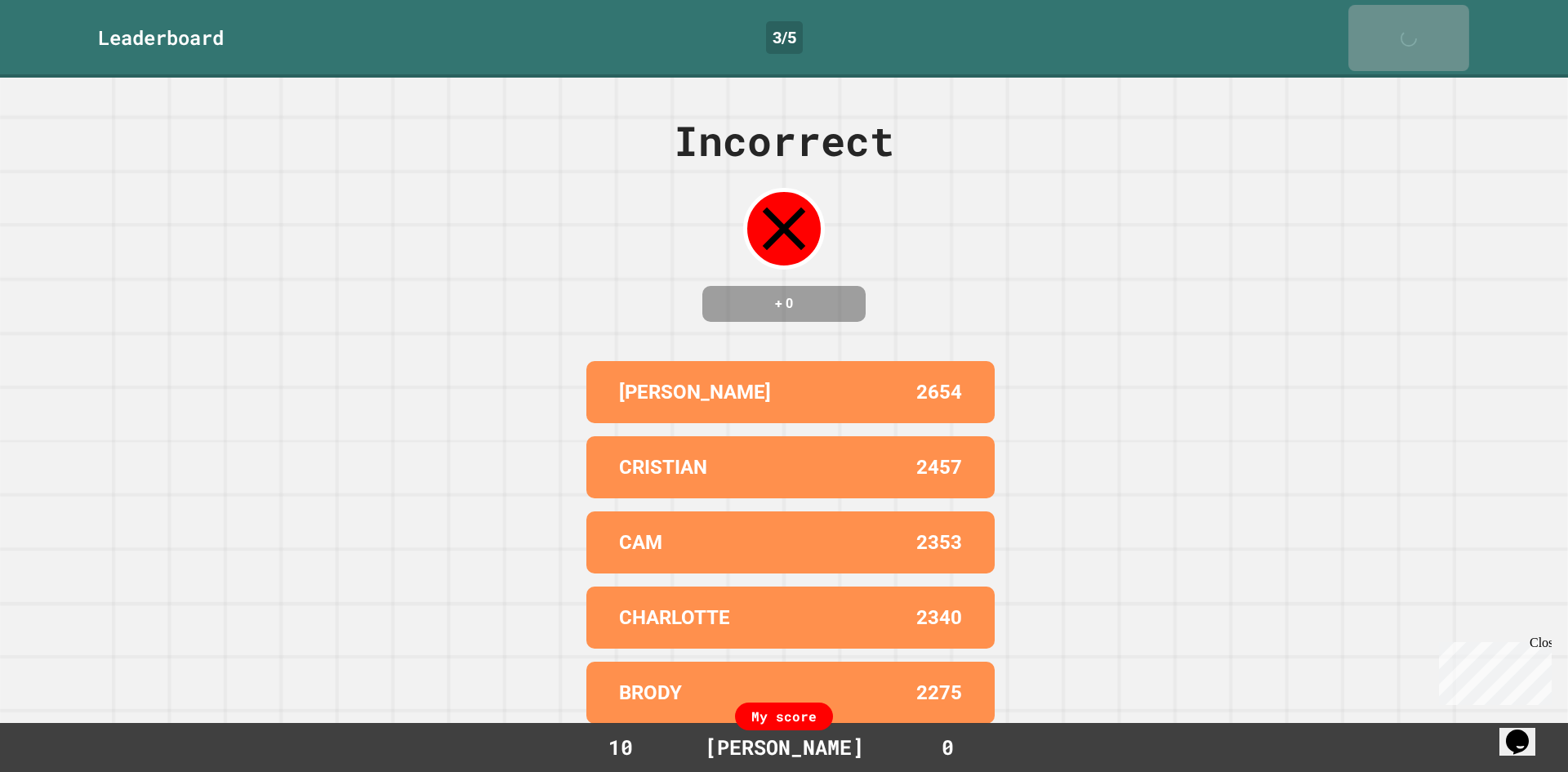
click at [1415, 25] on div "Next" at bounding box center [1408, 38] width 40 height 50
click at [1415, 25] on div "Next" at bounding box center [1409, 37] width 41 height 50
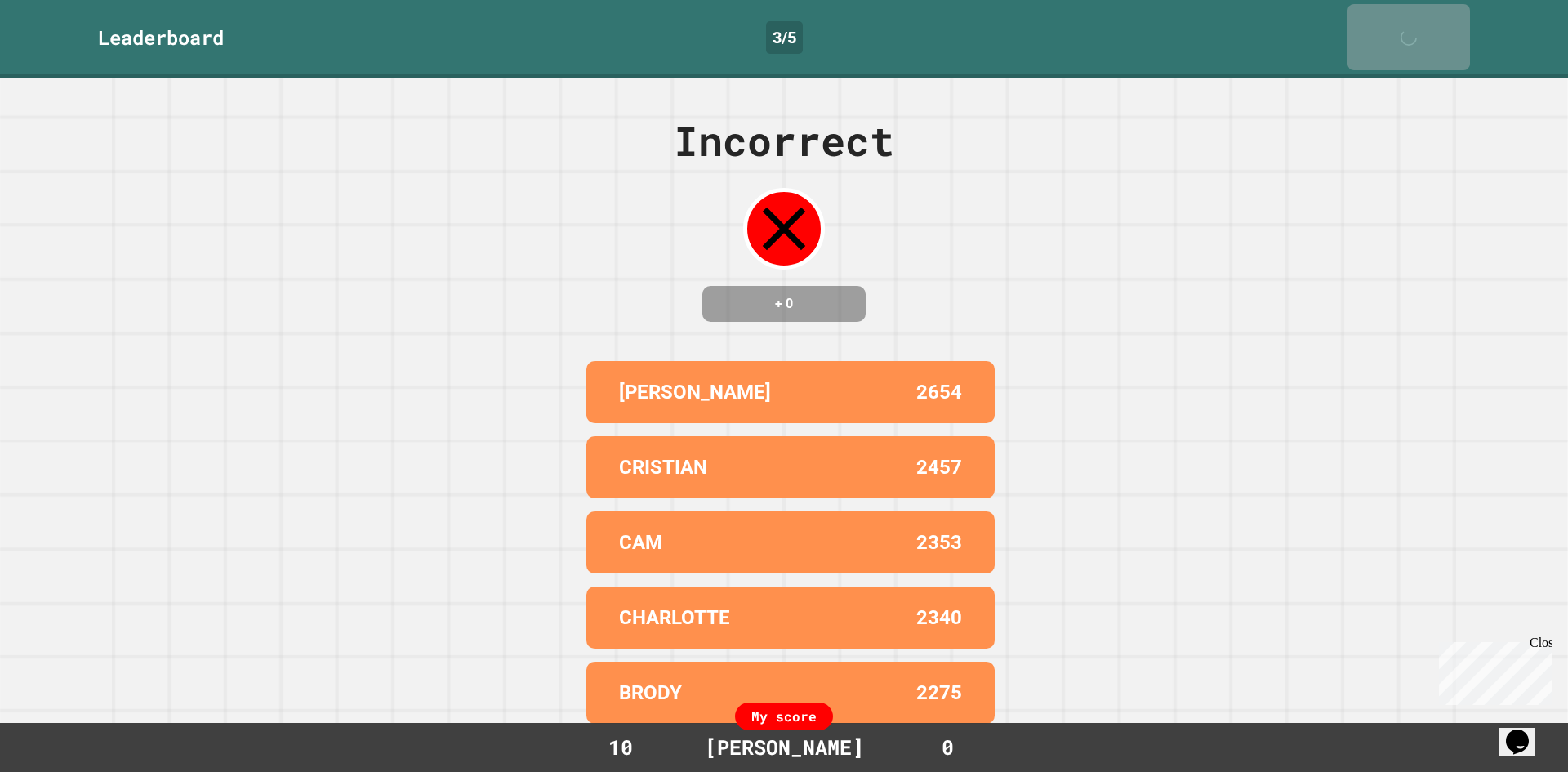
click at [1415, 25] on div "Next" at bounding box center [1409, 37] width 41 height 50
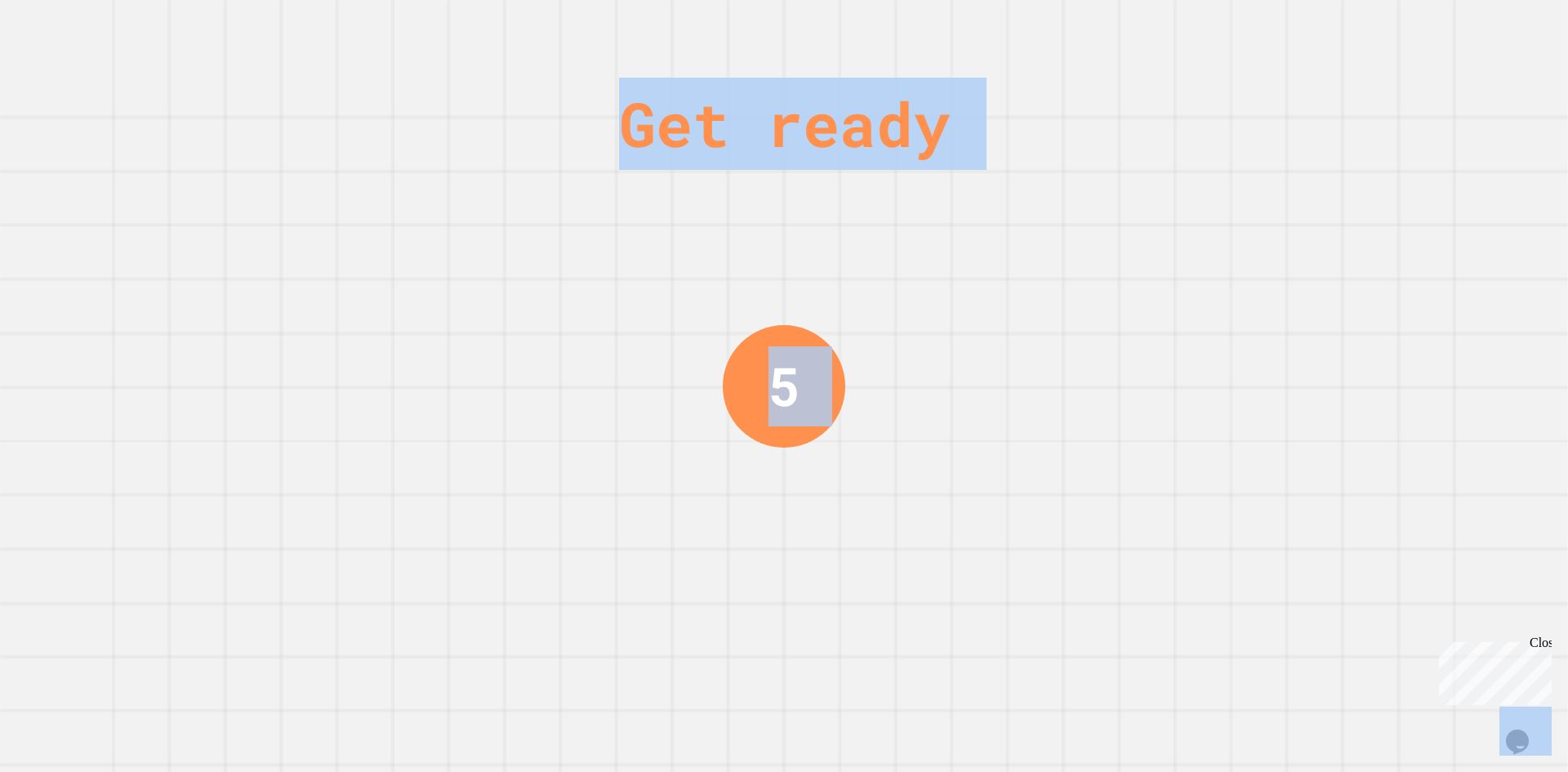
click at [1415, 25] on div "Get ready 5" at bounding box center [784, 386] width 1568 height 772
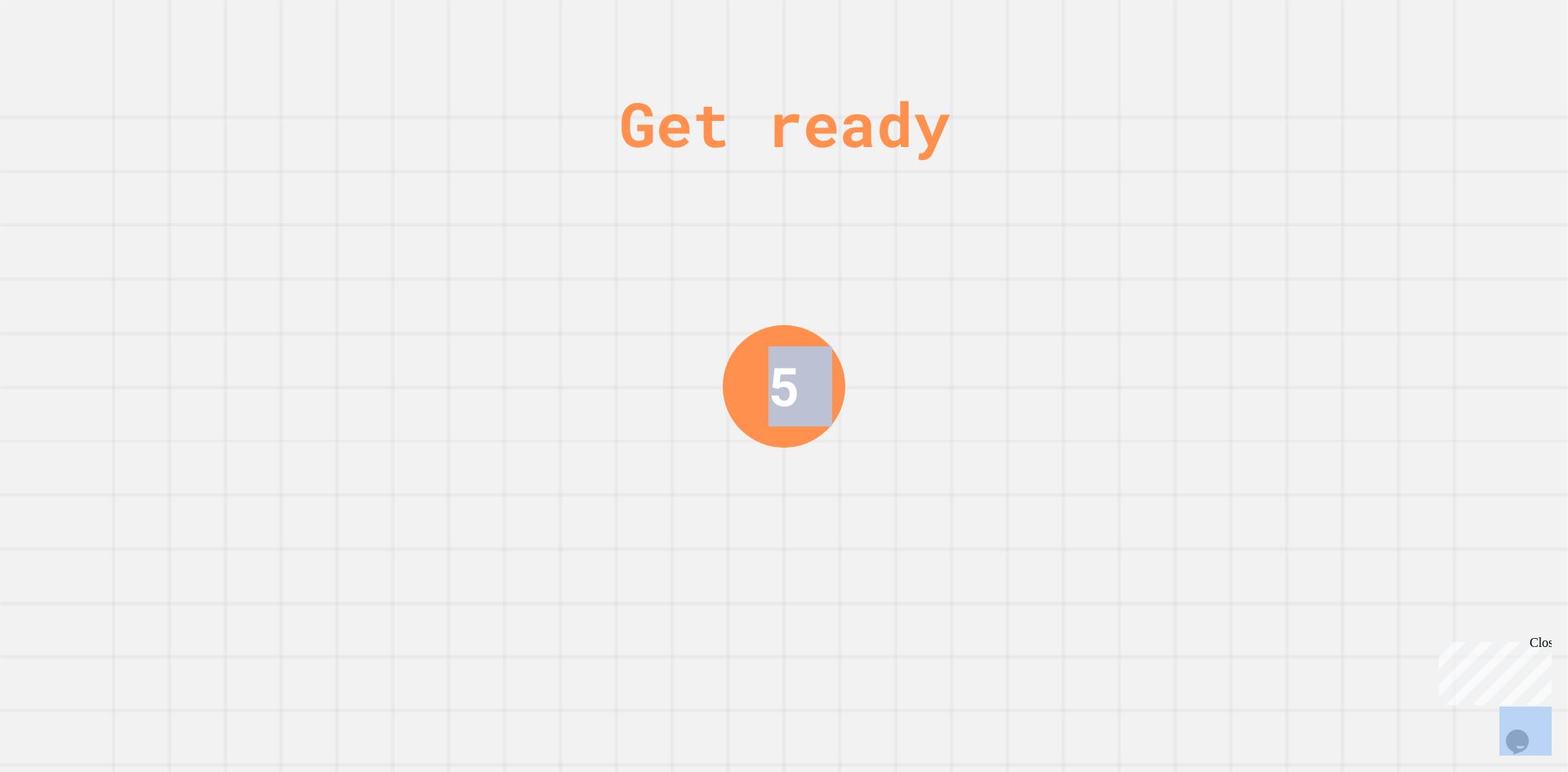
click at [1415, 25] on div "Get ready 5" at bounding box center [784, 386] width 1568 height 772
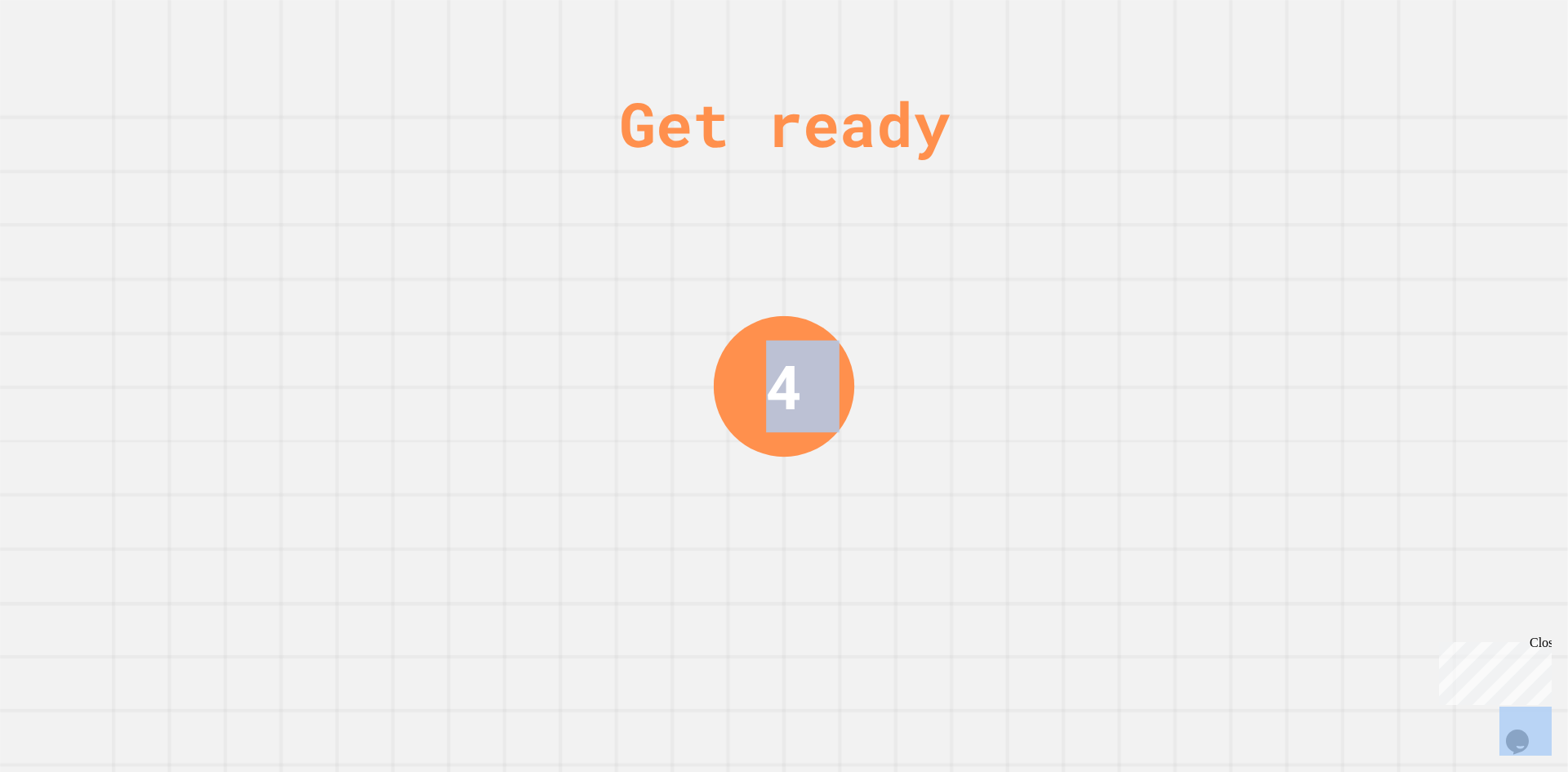
click at [1415, 25] on div "Get ready 4" at bounding box center [784, 386] width 1568 height 772
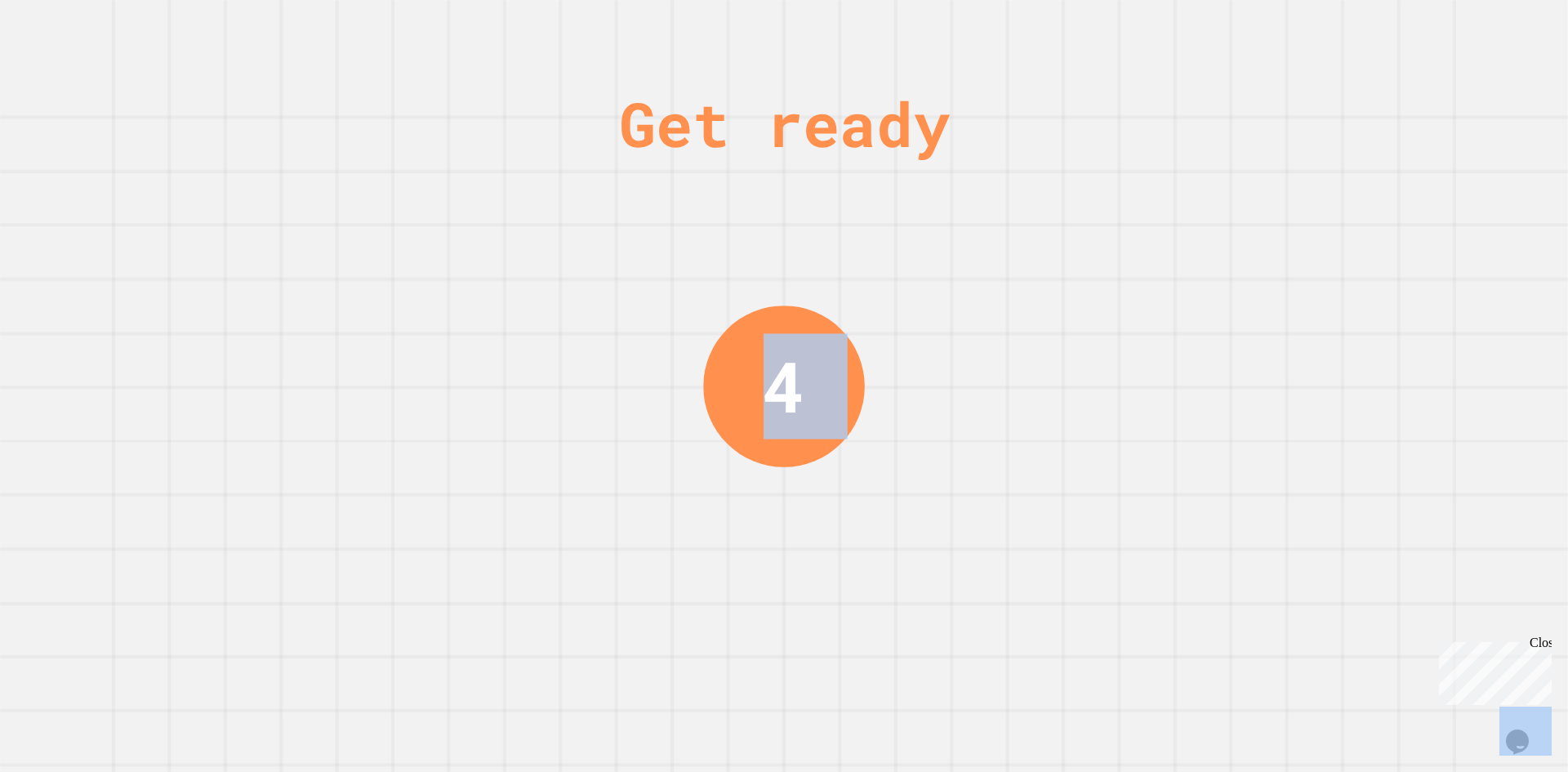
click at [1414, 35] on div "Get ready 4" at bounding box center [784, 386] width 1568 height 772
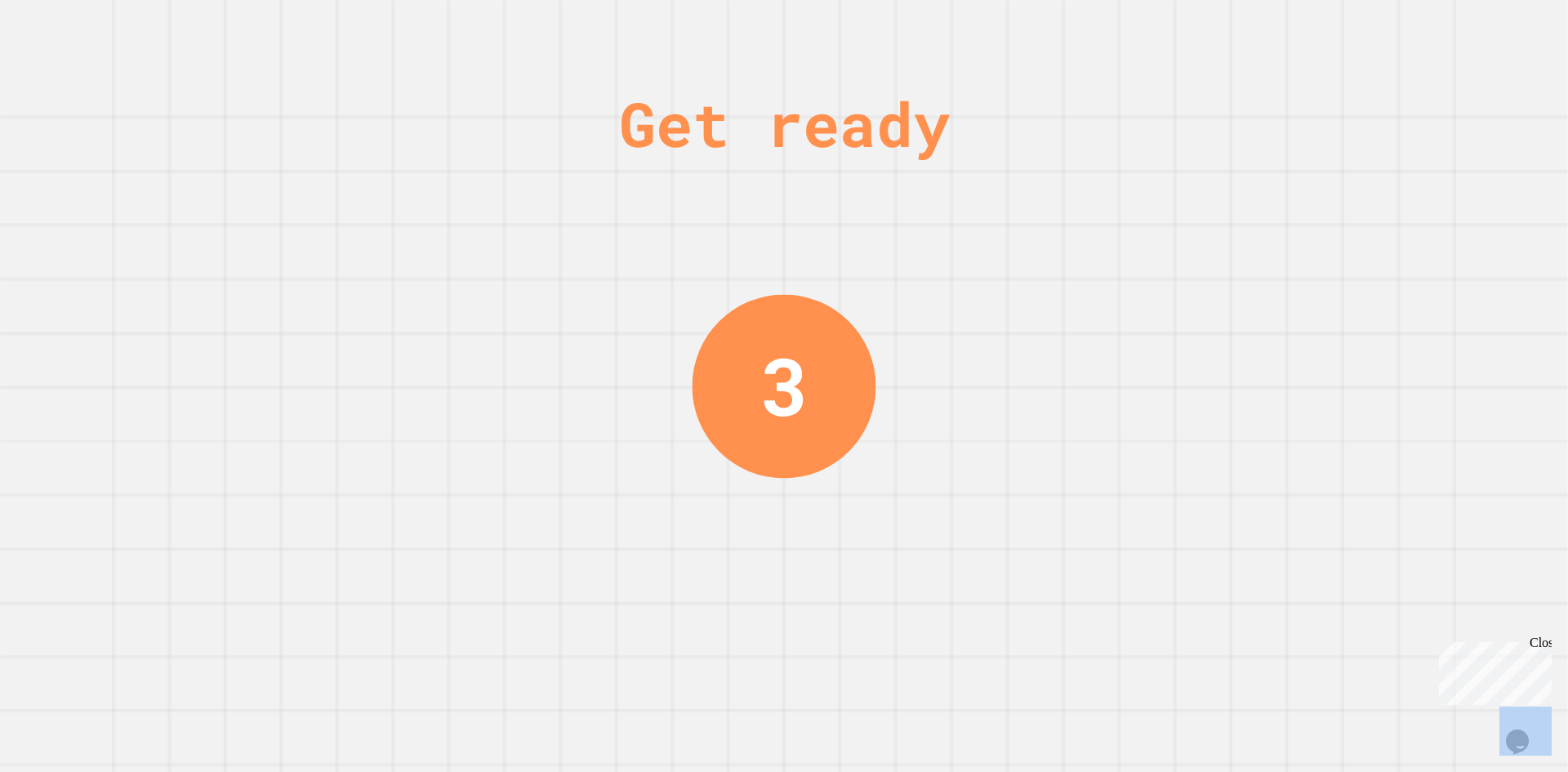
click at [1414, 35] on div "Get ready 3" at bounding box center [784, 386] width 1568 height 772
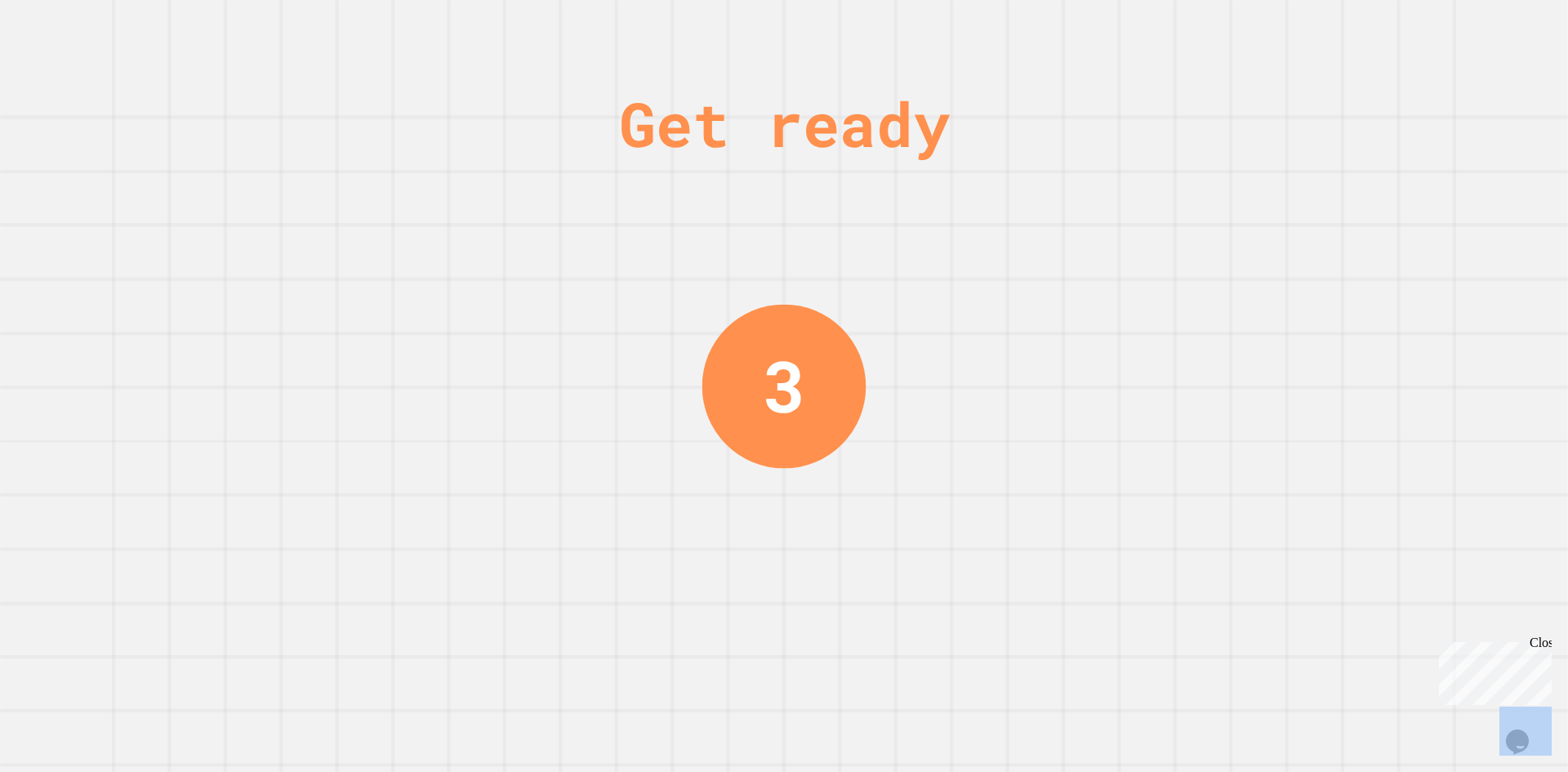
click at [1414, 35] on div "Get ready 3" at bounding box center [784, 386] width 1568 height 772
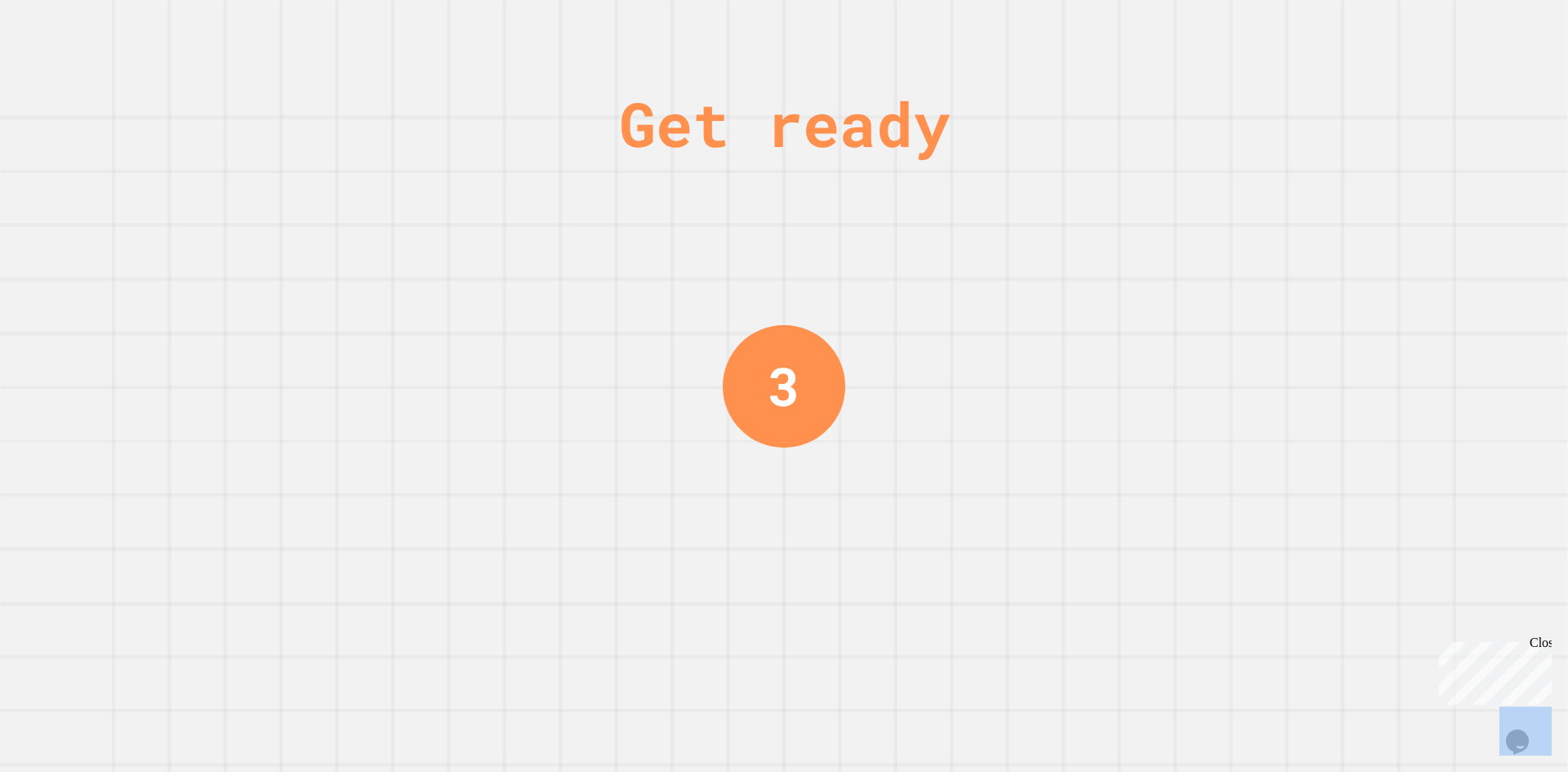
click at [1412, 39] on div "Get ready 3" at bounding box center [784, 386] width 1568 height 772
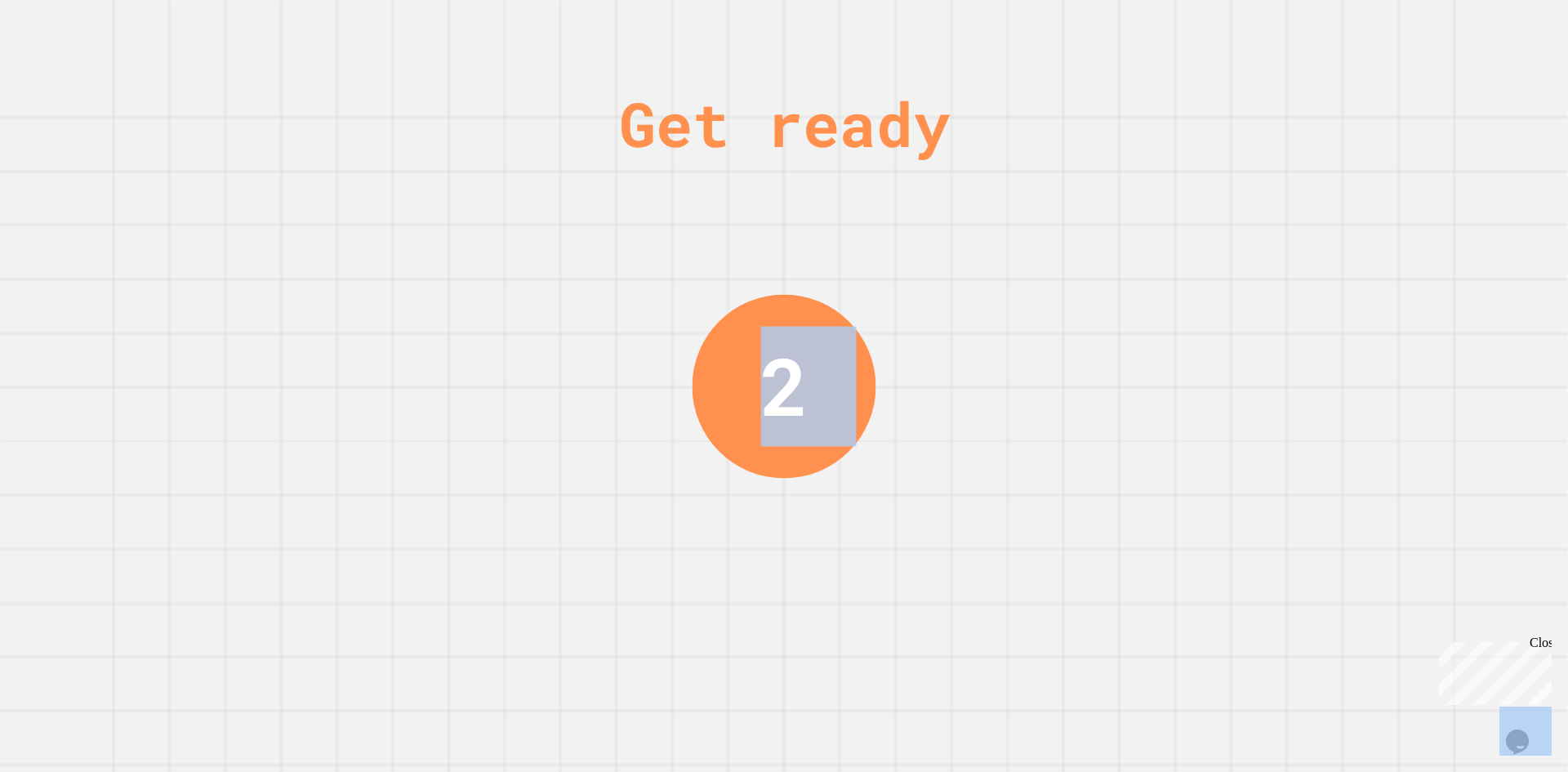
click at [1409, 44] on div "Get ready 2" at bounding box center [784, 386] width 1568 height 772
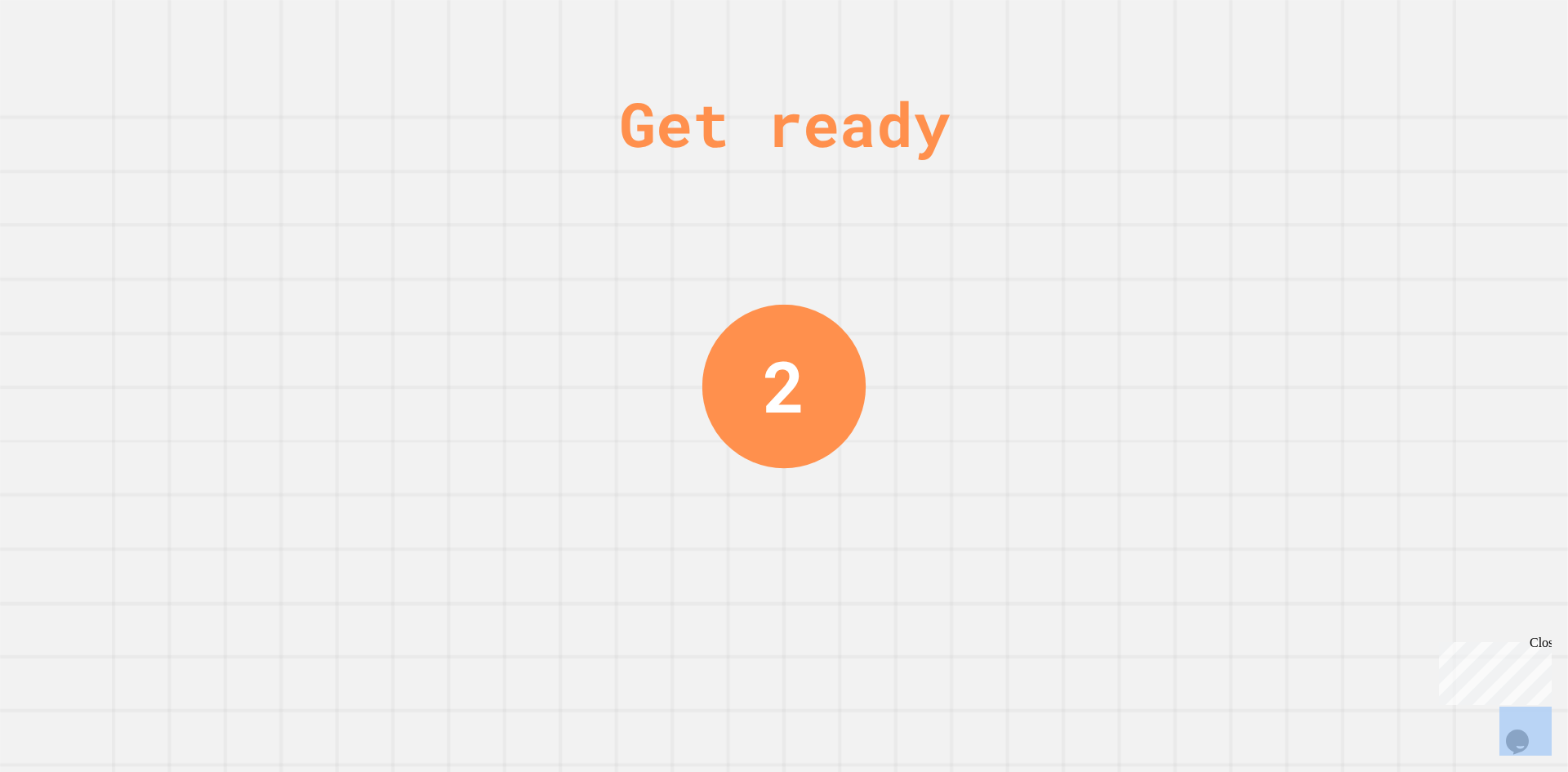
click at [1409, 44] on div "Get ready 2" at bounding box center [784, 386] width 1568 height 772
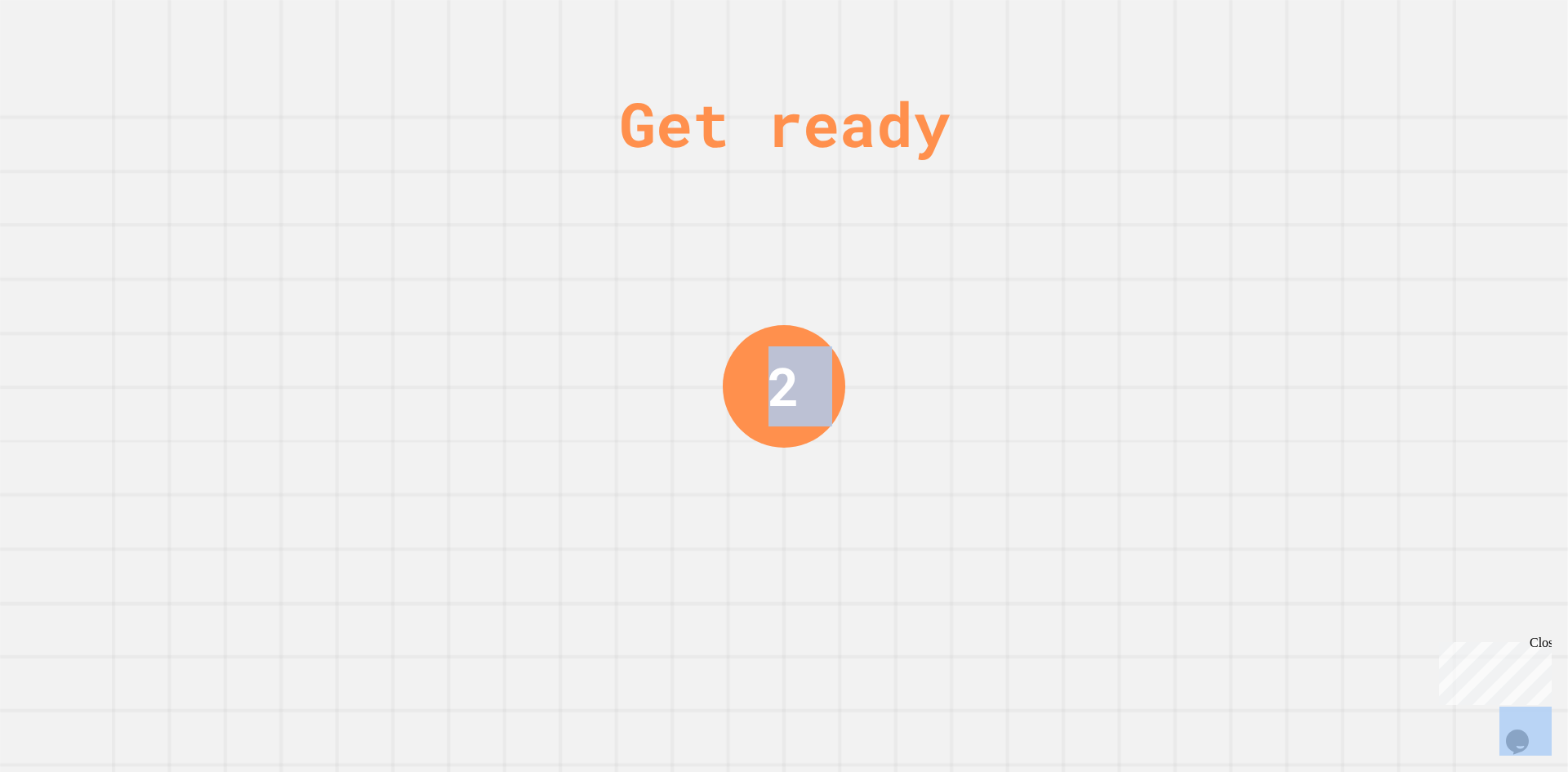
click at [1409, 44] on div "Get ready 2" at bounding box center [784, 386] width 1568 height 772
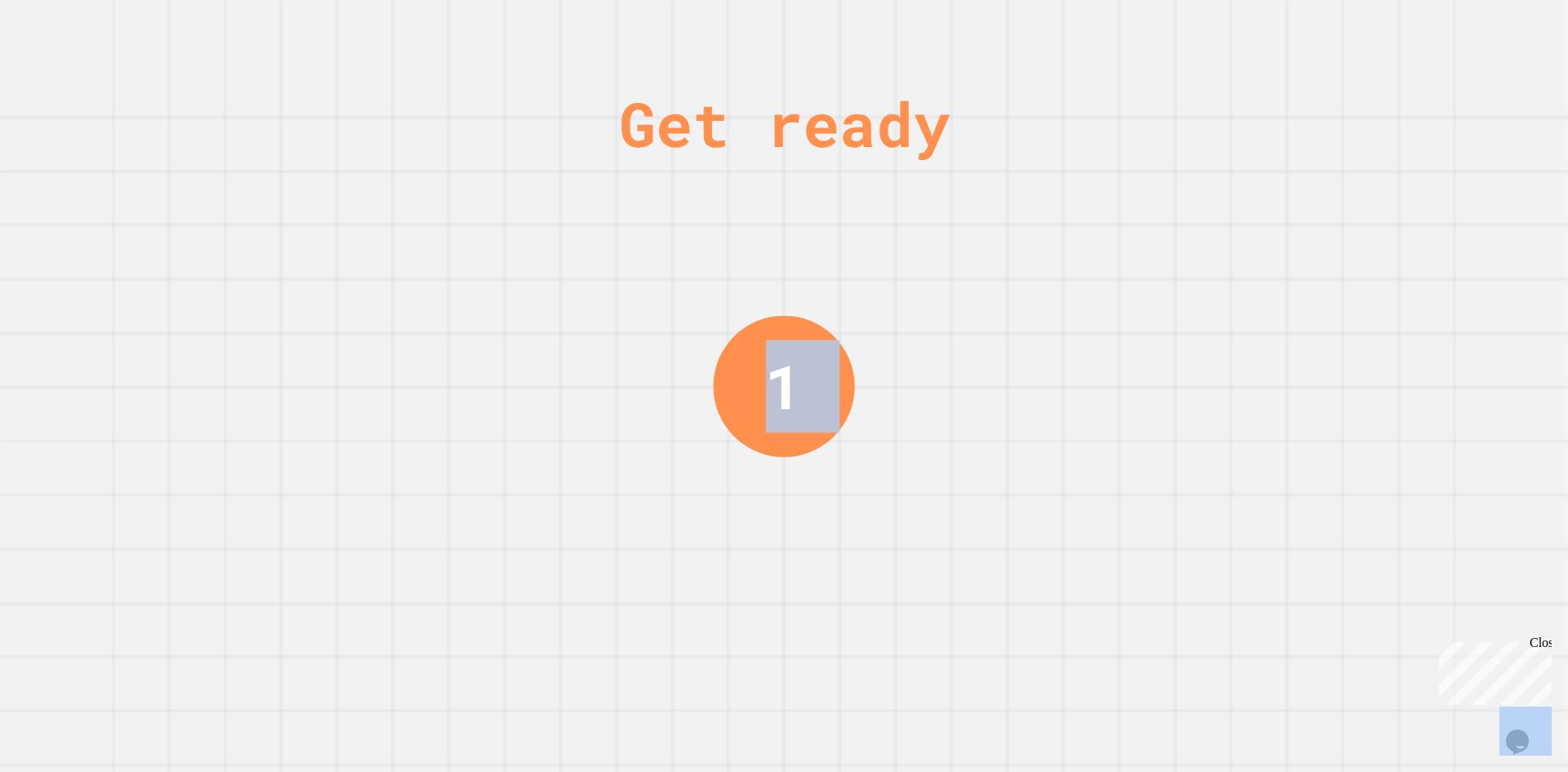
click at [1409, 44] on div "Get ready 1" at bounding box center [784, 386] width 1568 height 772
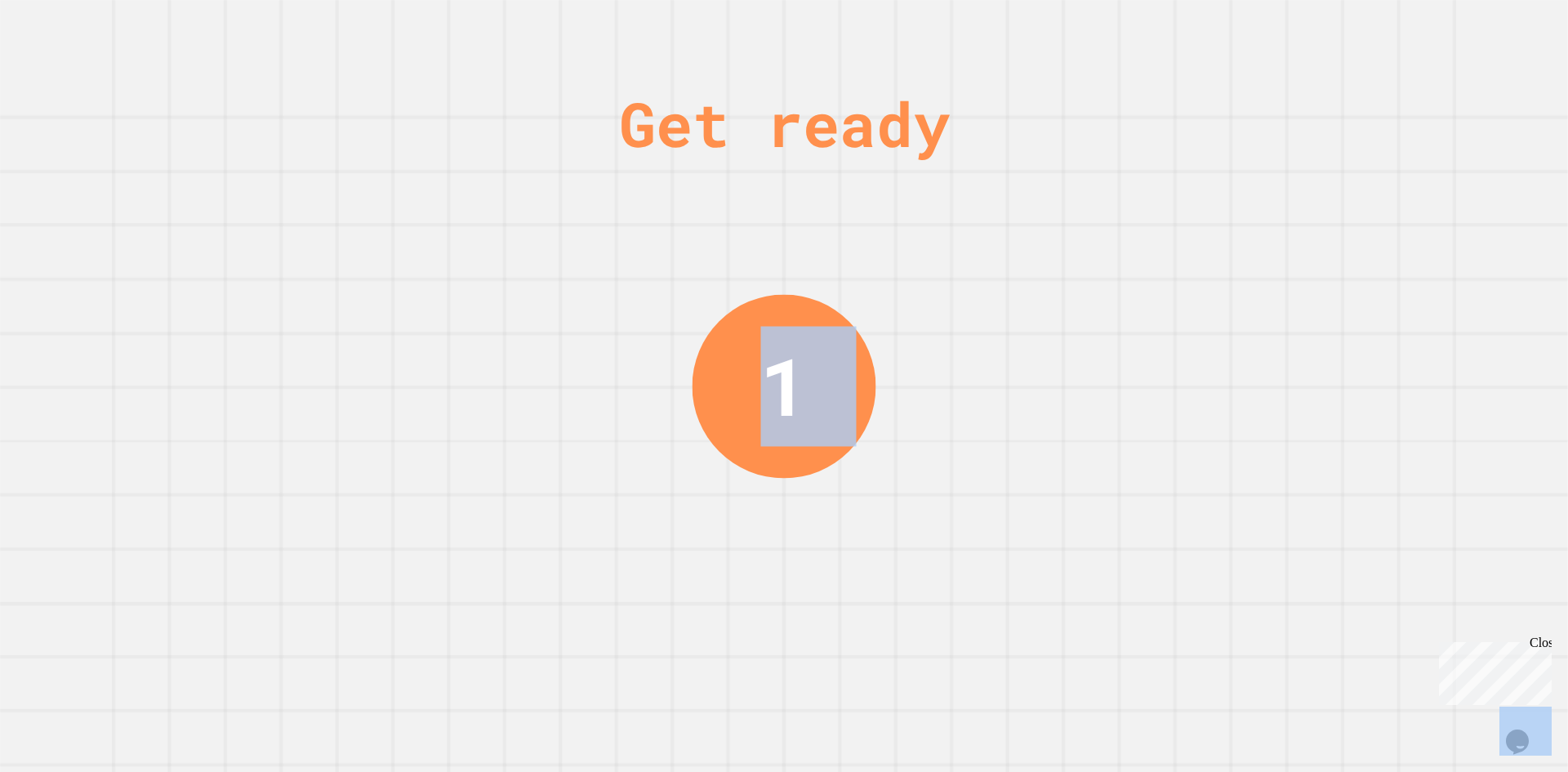
click at [1409, 44] on div "Get ready 1" at bounding box center [784, 386] width 1568 height 772
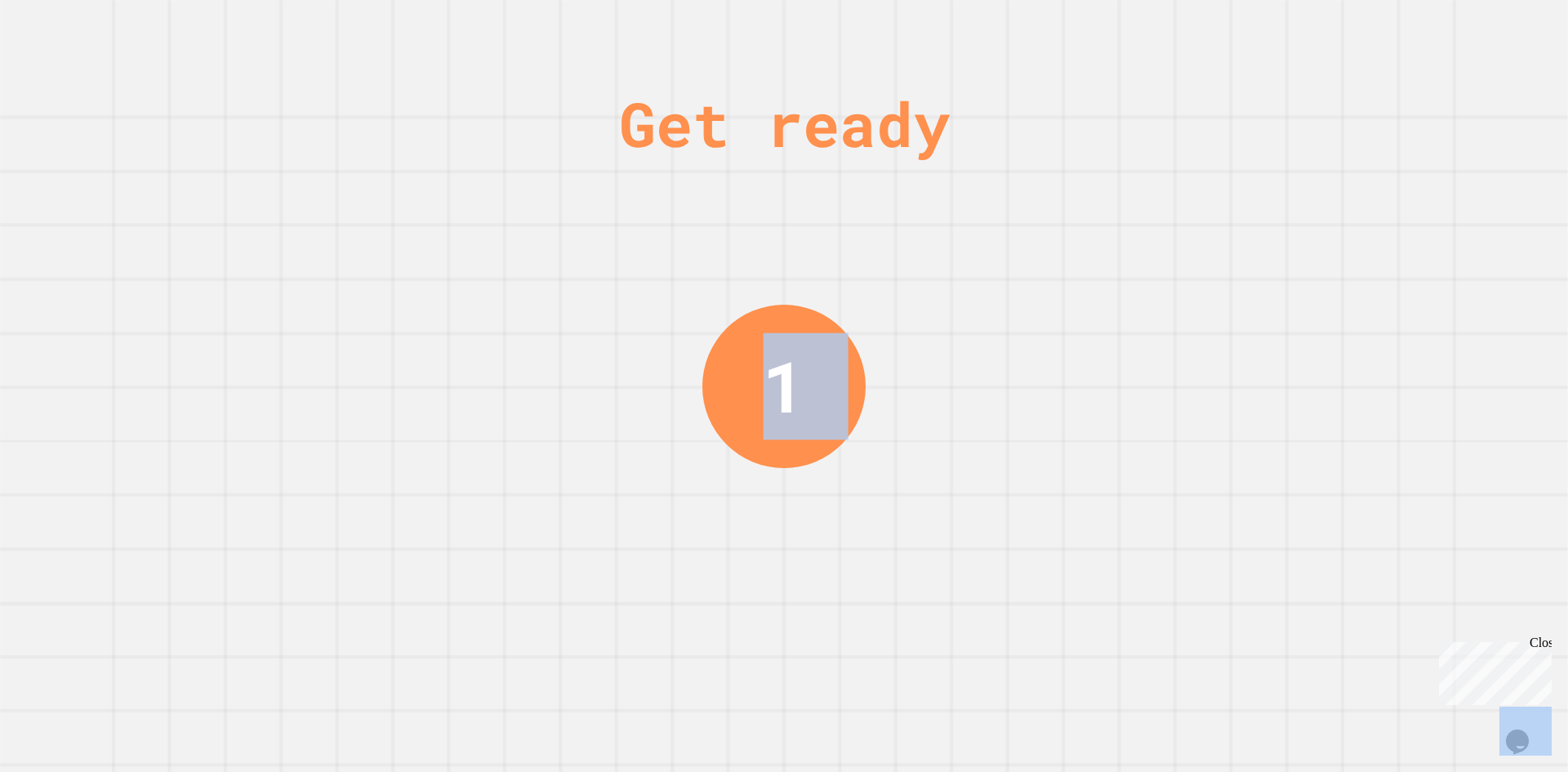
click at [1409, 44] on div "Get ready 1" at bounding box center [784, 386] width 1568 height 772
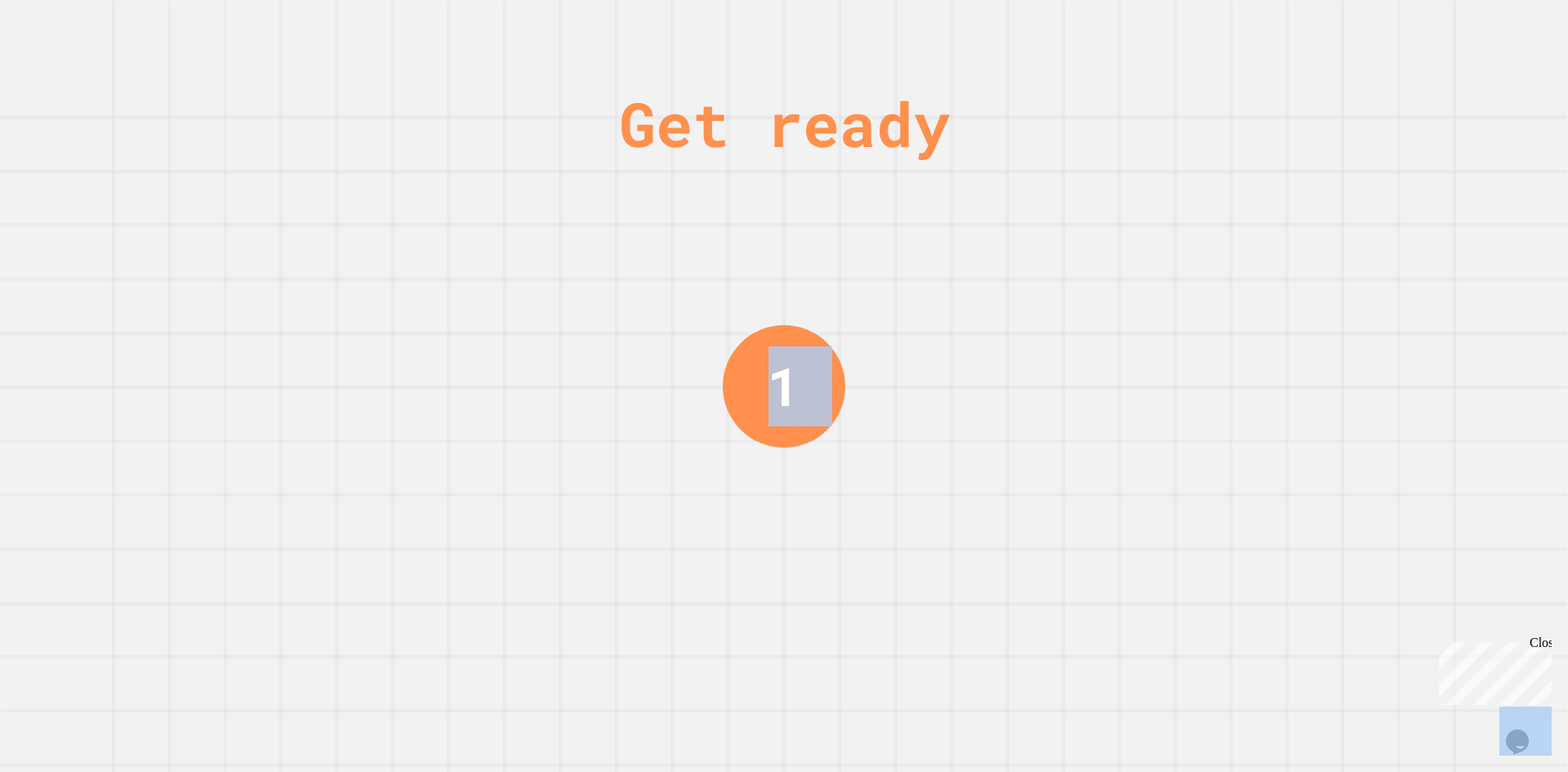
click at [1409, 44] on div "Get ready 1" at bounding box center [784, 386] width 1568 height 772
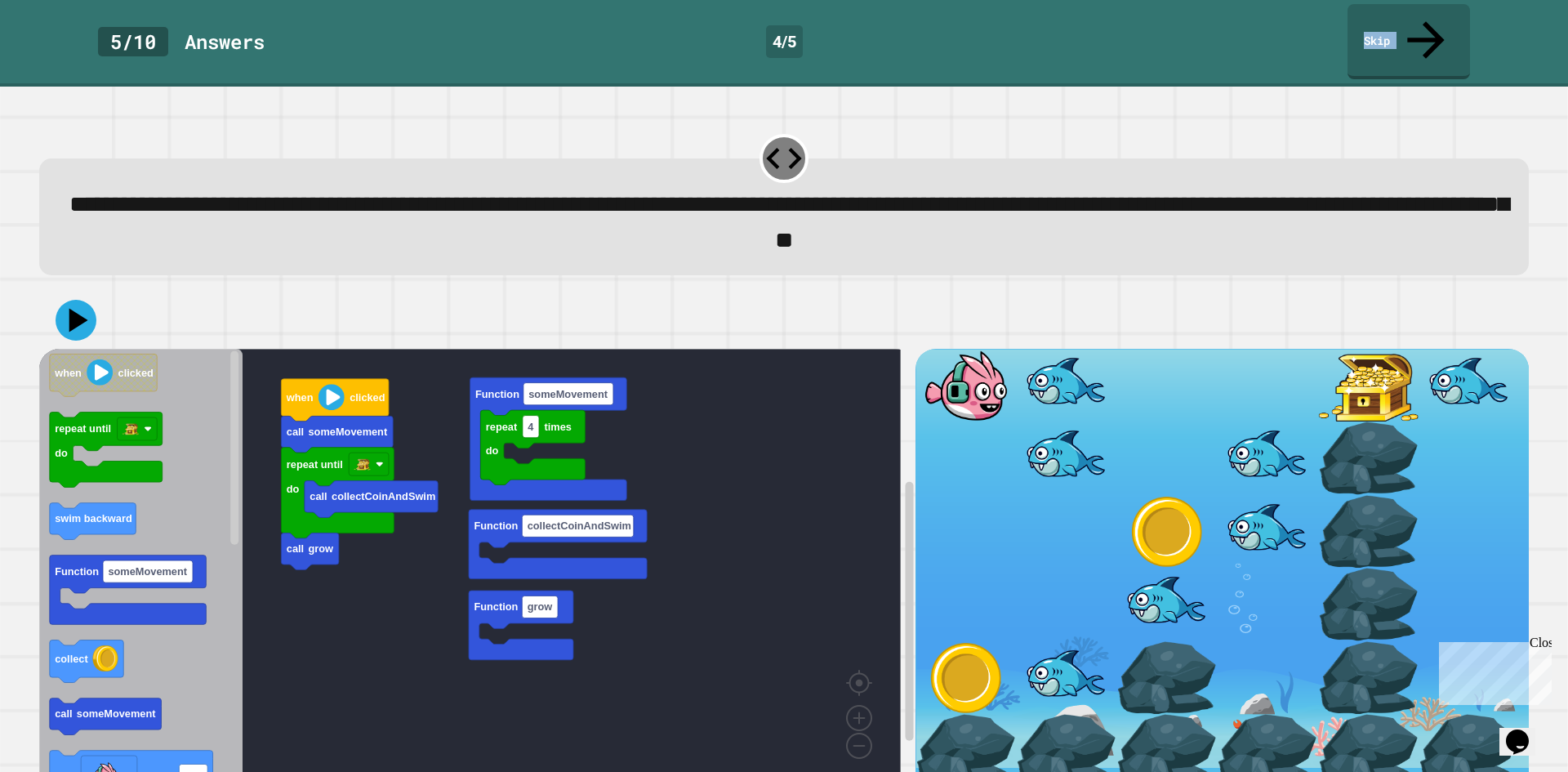
click at [1409, 44] on div "5 / 10 Answer s 4 / 5 Skip" at bounding box center [784, 43] width 1568 height 87
click at [1408, 21] on link "Skip" at bounding box center [1409, 41] width 124 height 75
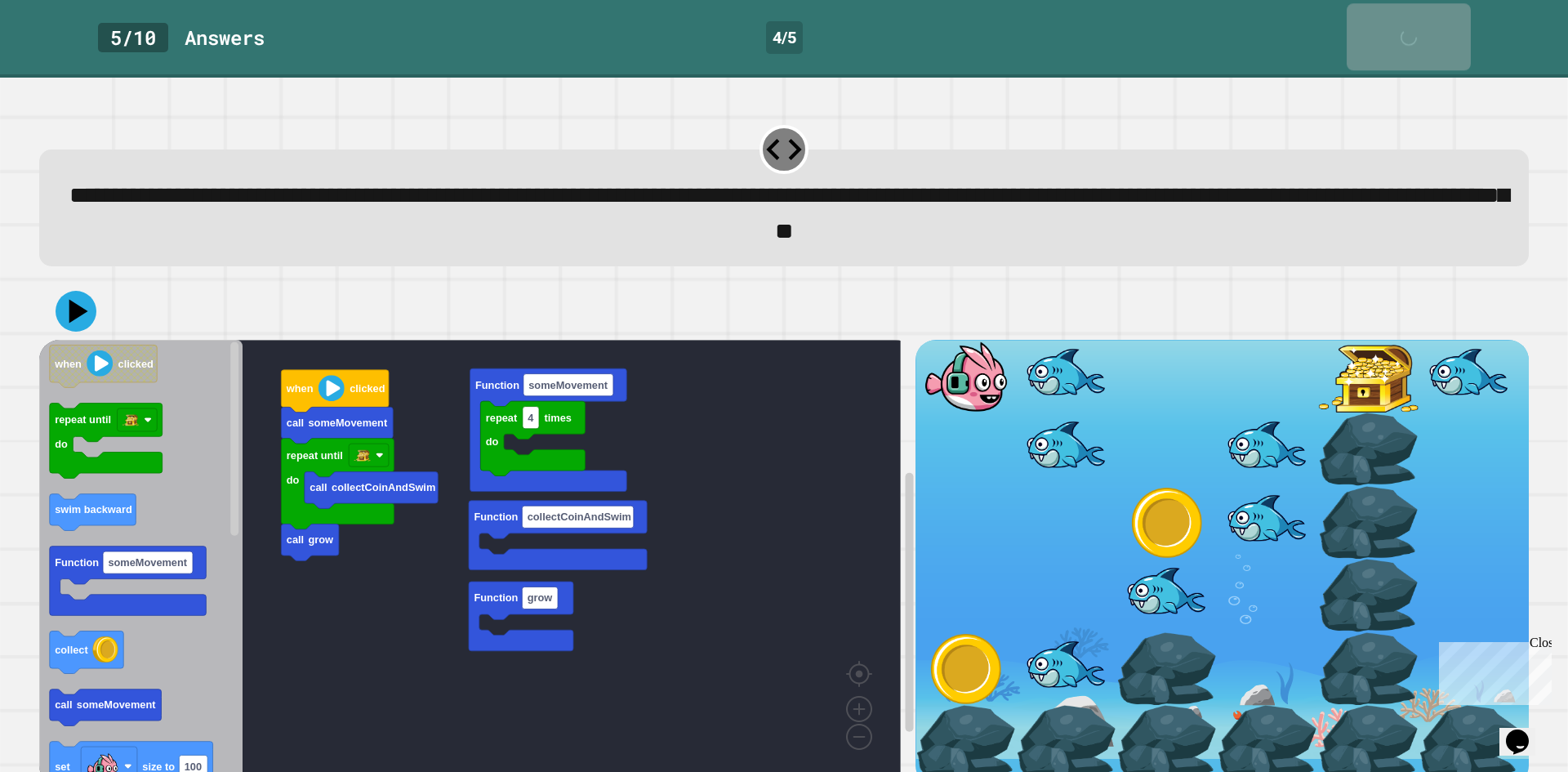
click at [1408, 21] on div "Skip" at bounding box center [1409, 36] width 42 height 51
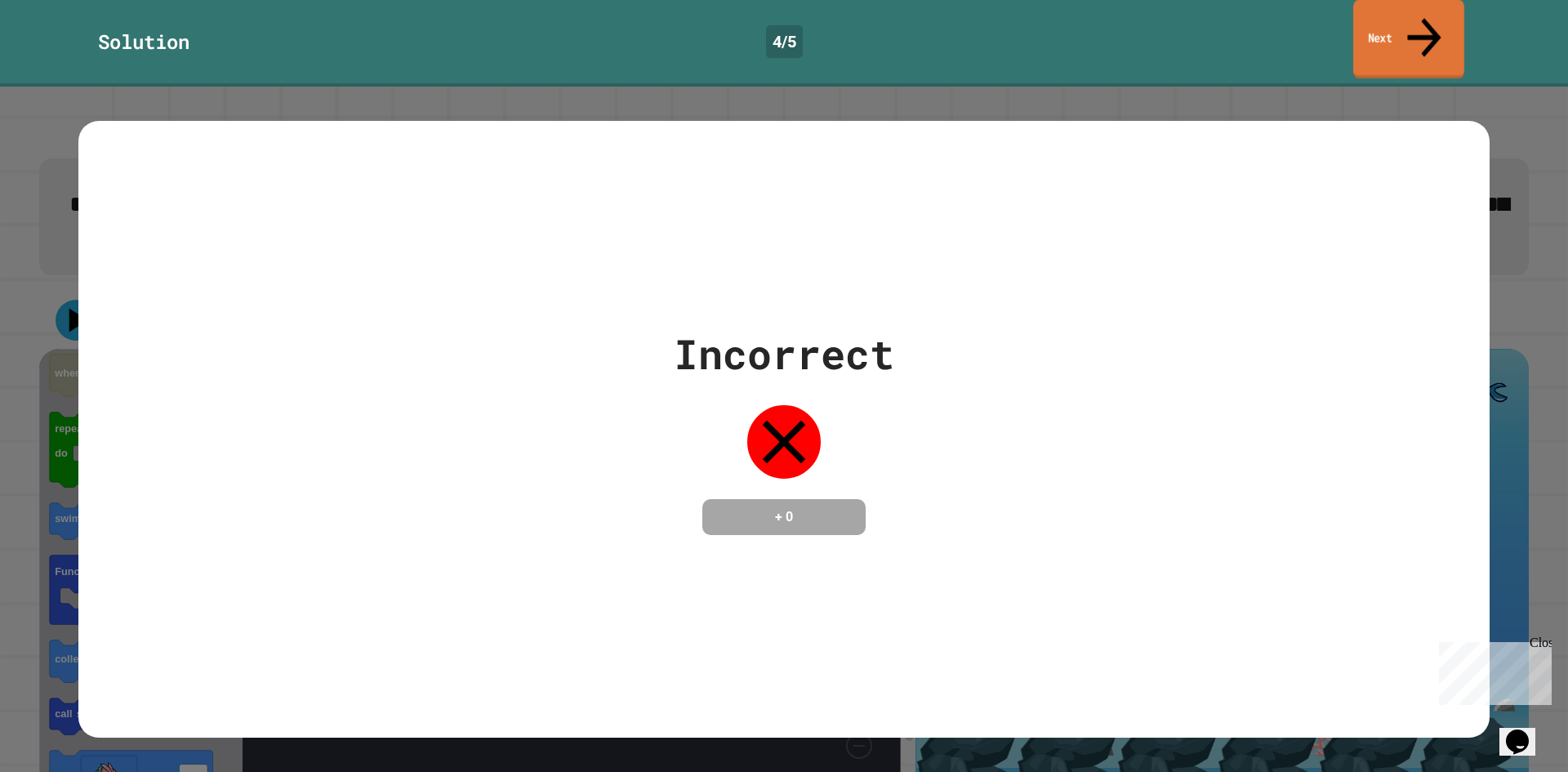
click at [1408, 21] on link "Next" at bounding box center [1409, 40] width 111 height 79
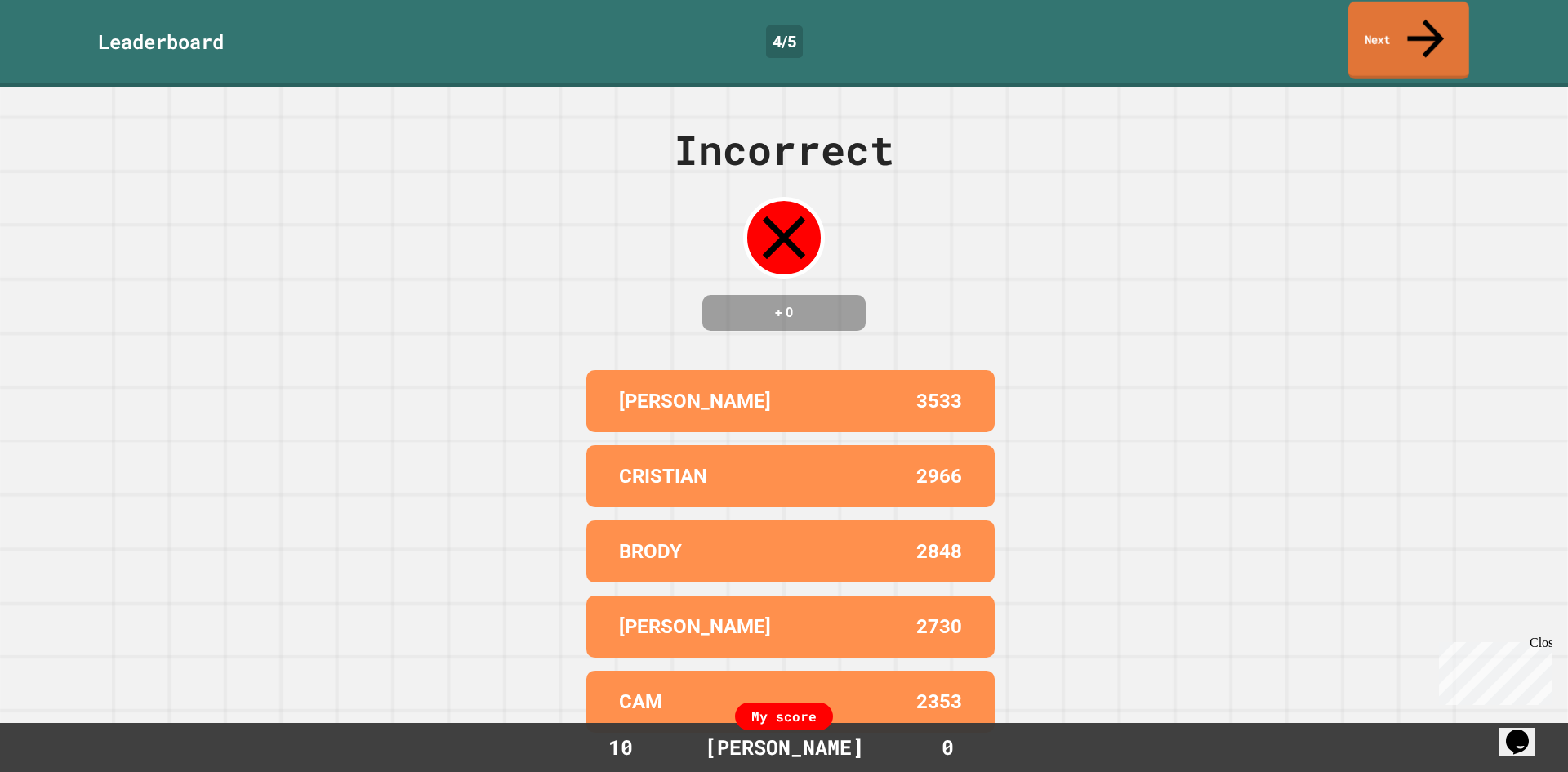
click at [1408, 21] on link "Next" at bounding box center [1408, 41] width 121 height 78
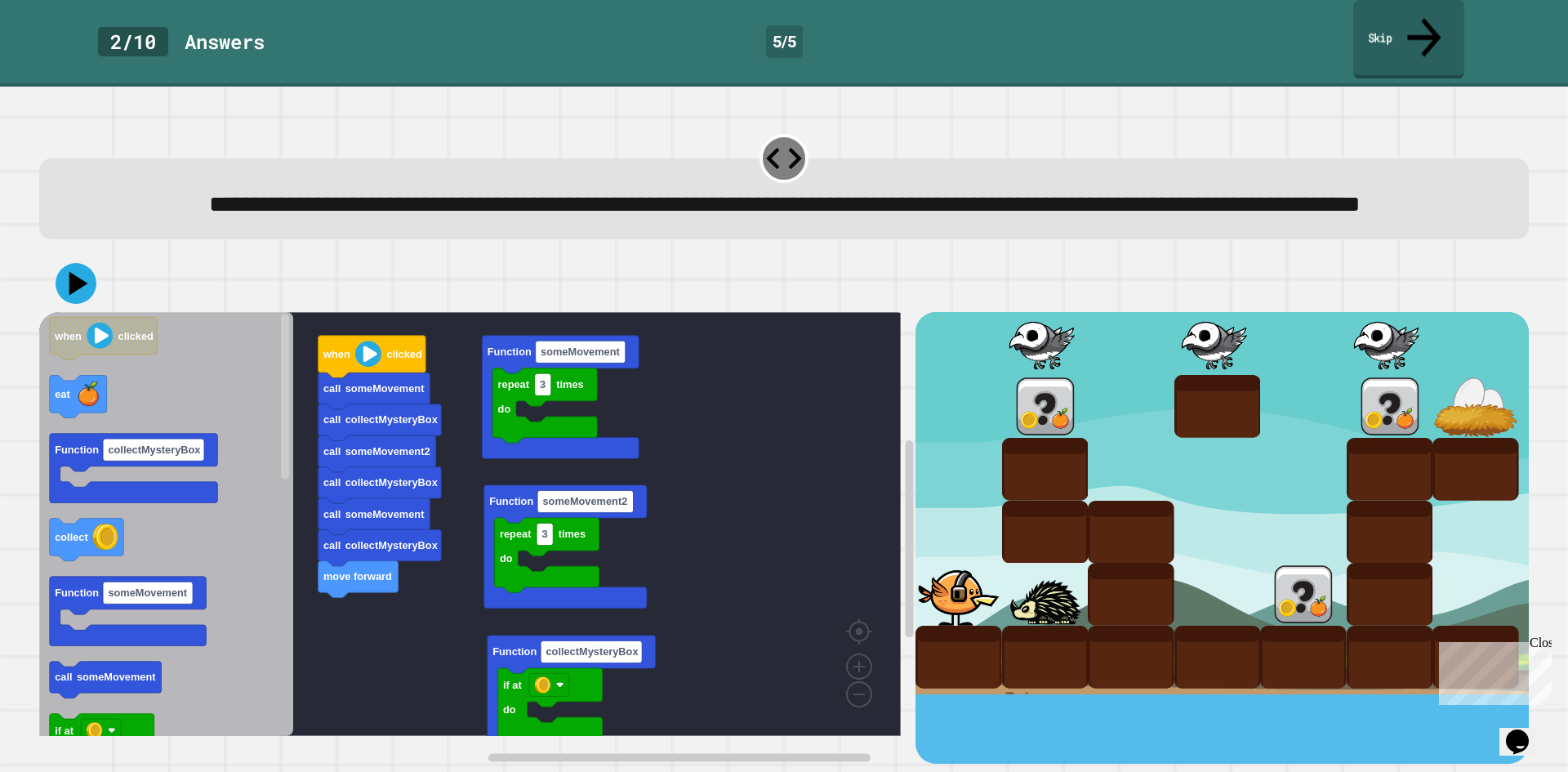
click at [1377, 18] on link "Skip" at bounding box center [1409, 40] width 111 height 79
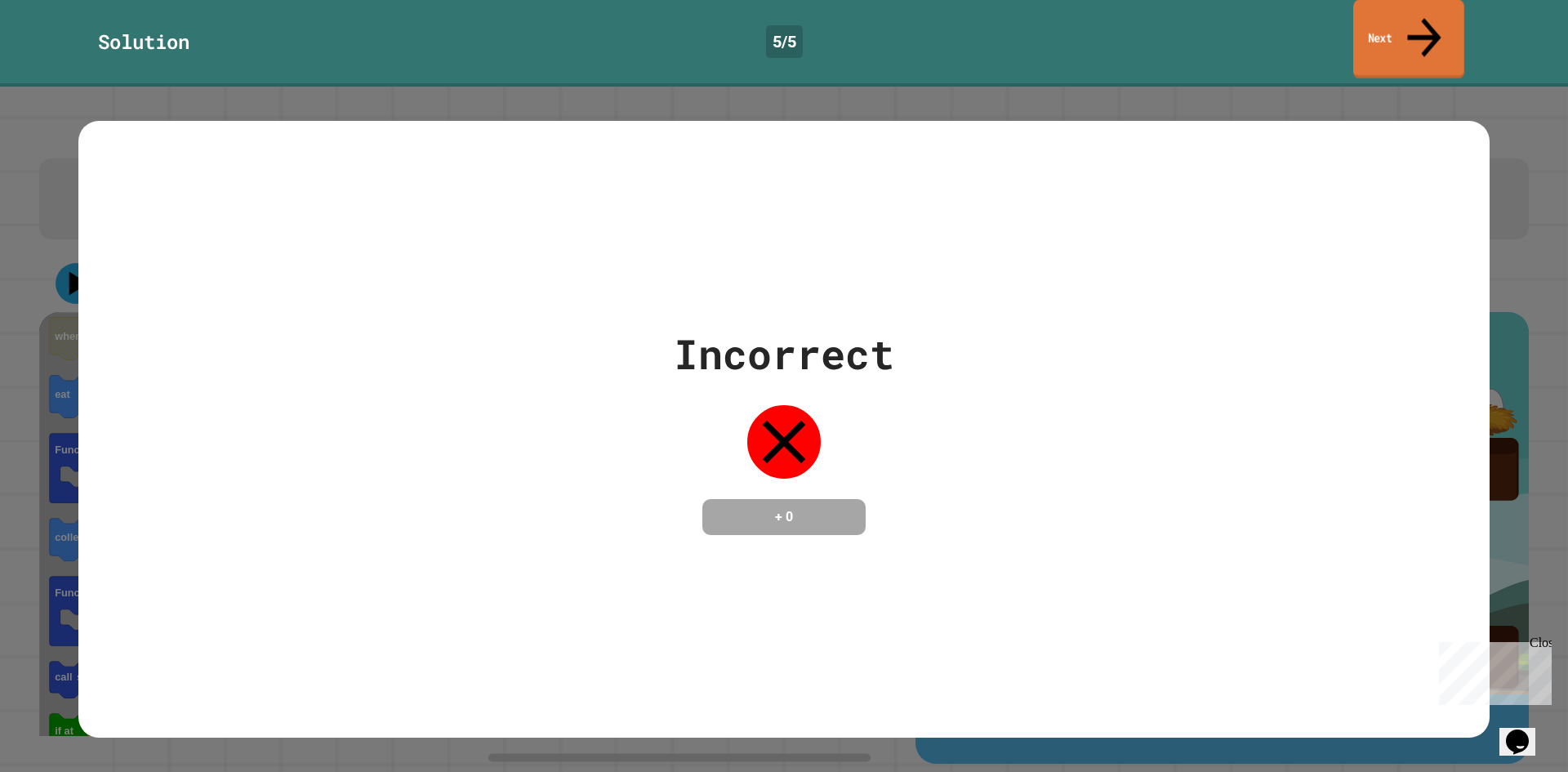
click at [1398, 22] on link "Next" at bounding box center [1409, 40] width 111 height 79
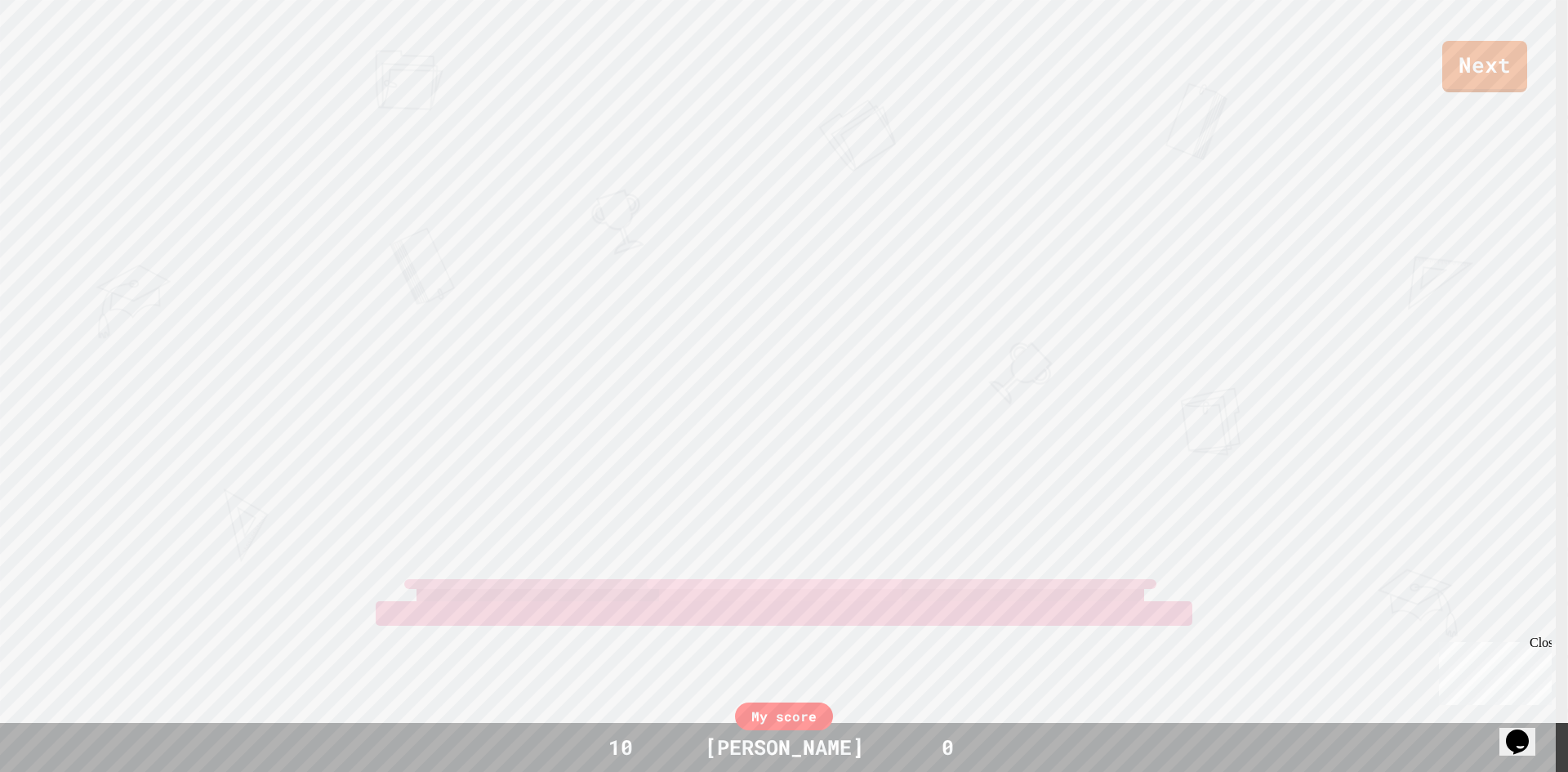
click at [1398, 20] on div "Next" at bounding box center [784, 46] width 1568 height 92
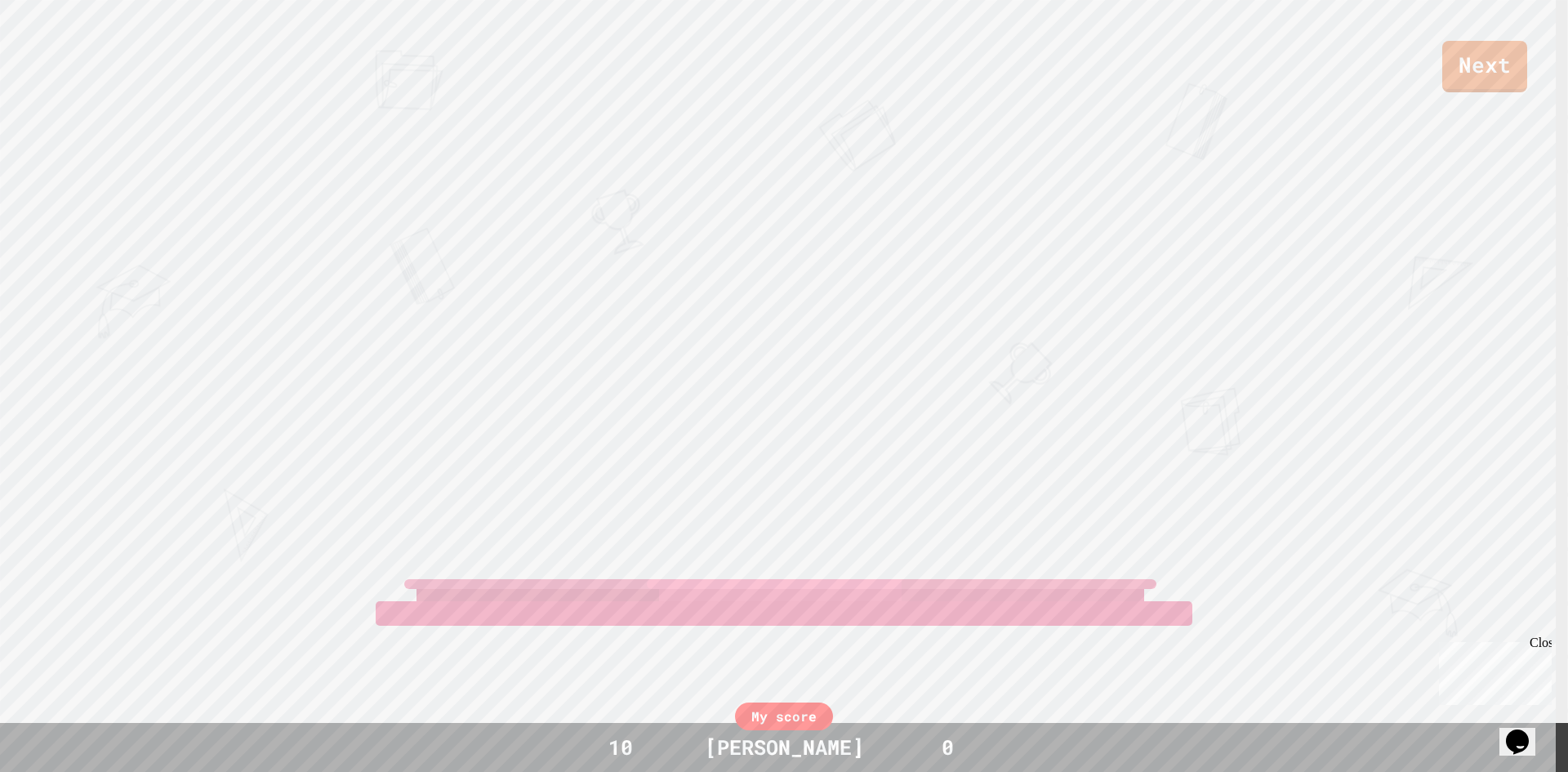
drag, startPoint x: 1444, startPoint y: 37, endPoint x: 1451, endPoint y: 46, distance: 11.4
click at [1445, 39] on div "Next" at bounding box center [784, 46] width 1568 height 92
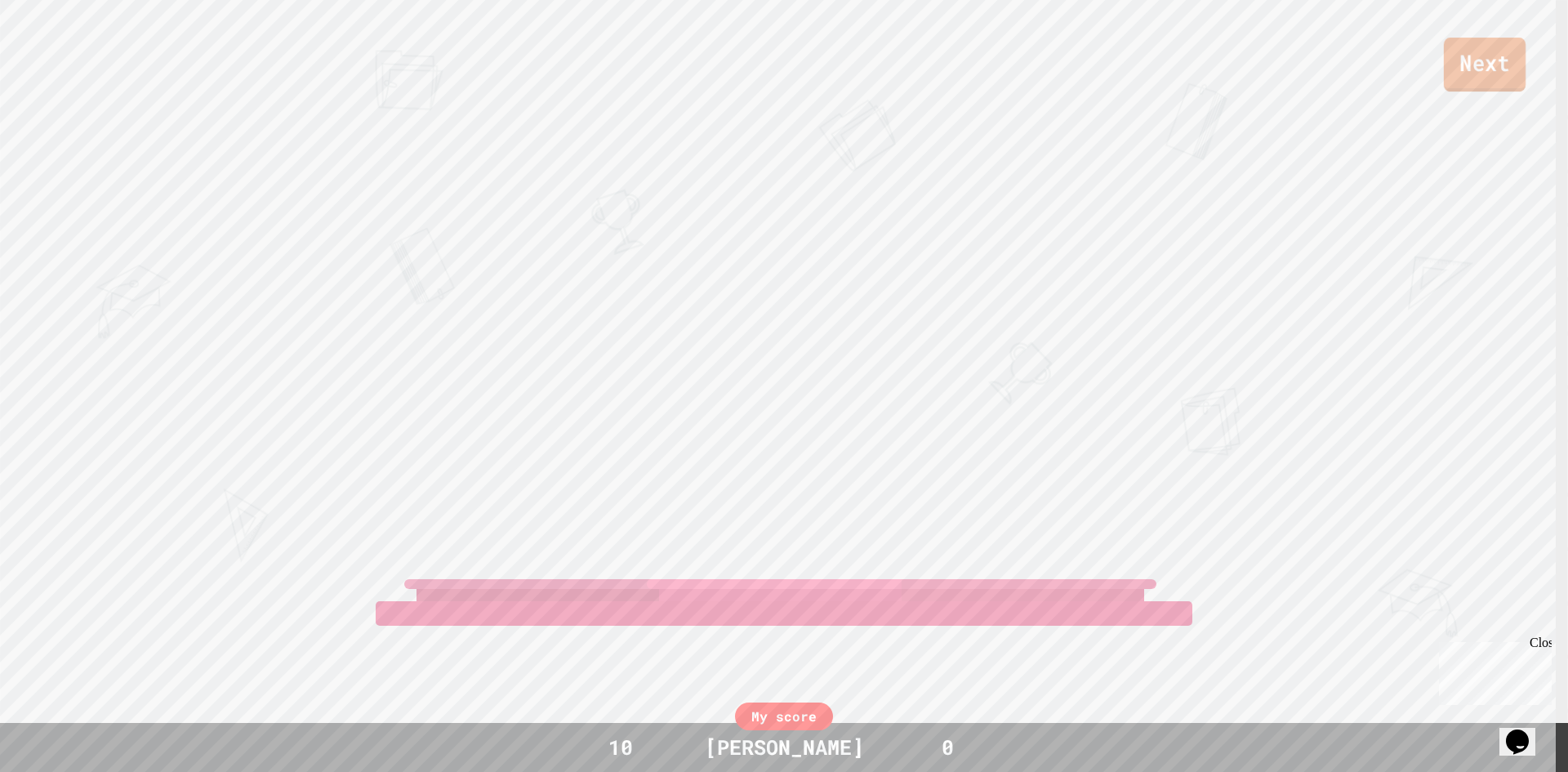
click at [1461, 63] on link "Next" at bounding box center [1485, 65] width 81 height 54
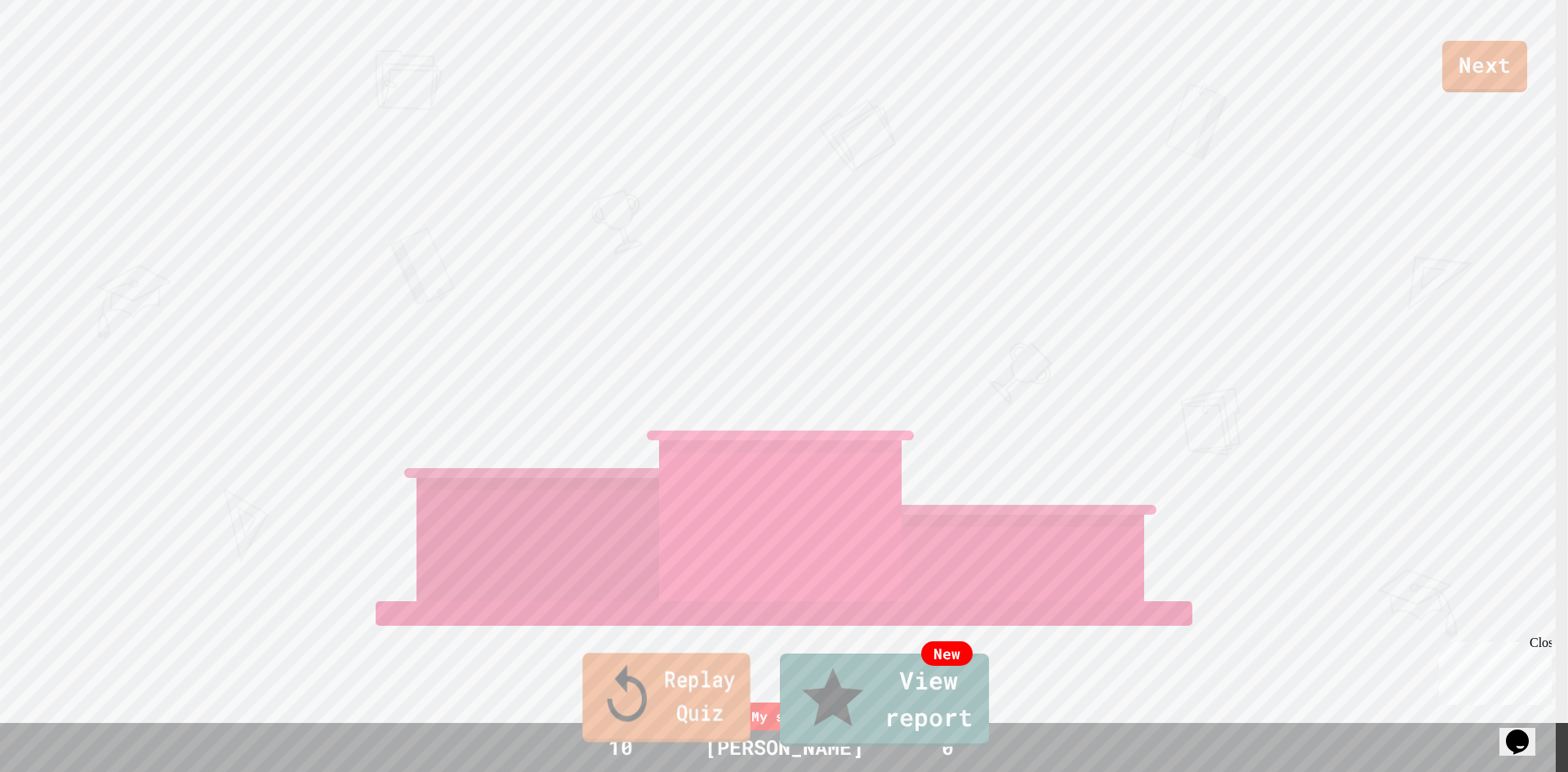
click at [663, 718] on link "Replay Quiz" at bounding box center [666, 697] width 167 height 89
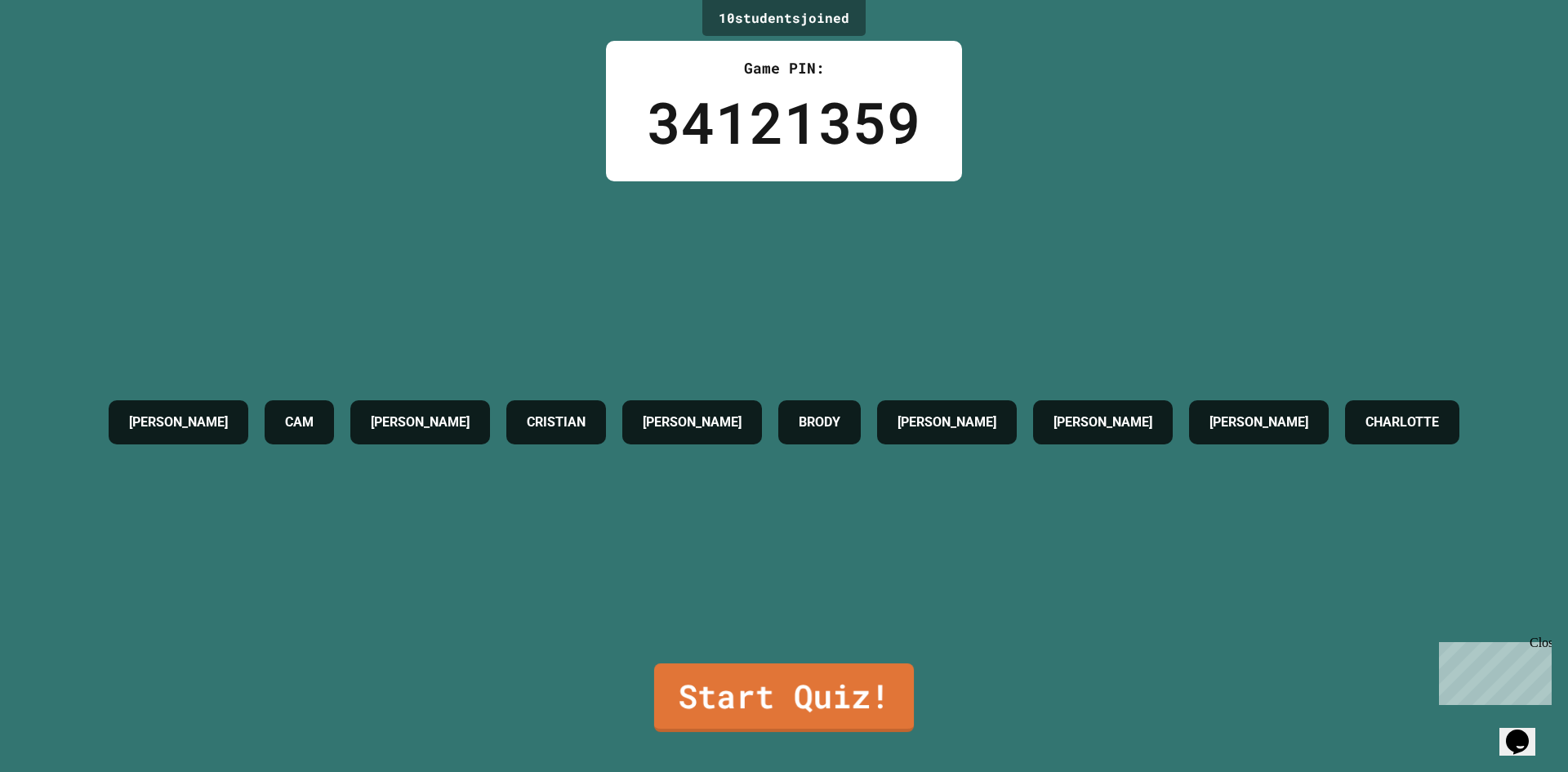
click at [760, 690] on link "Start Quiz!" at bounding box center [783, 697] width 259 height 68
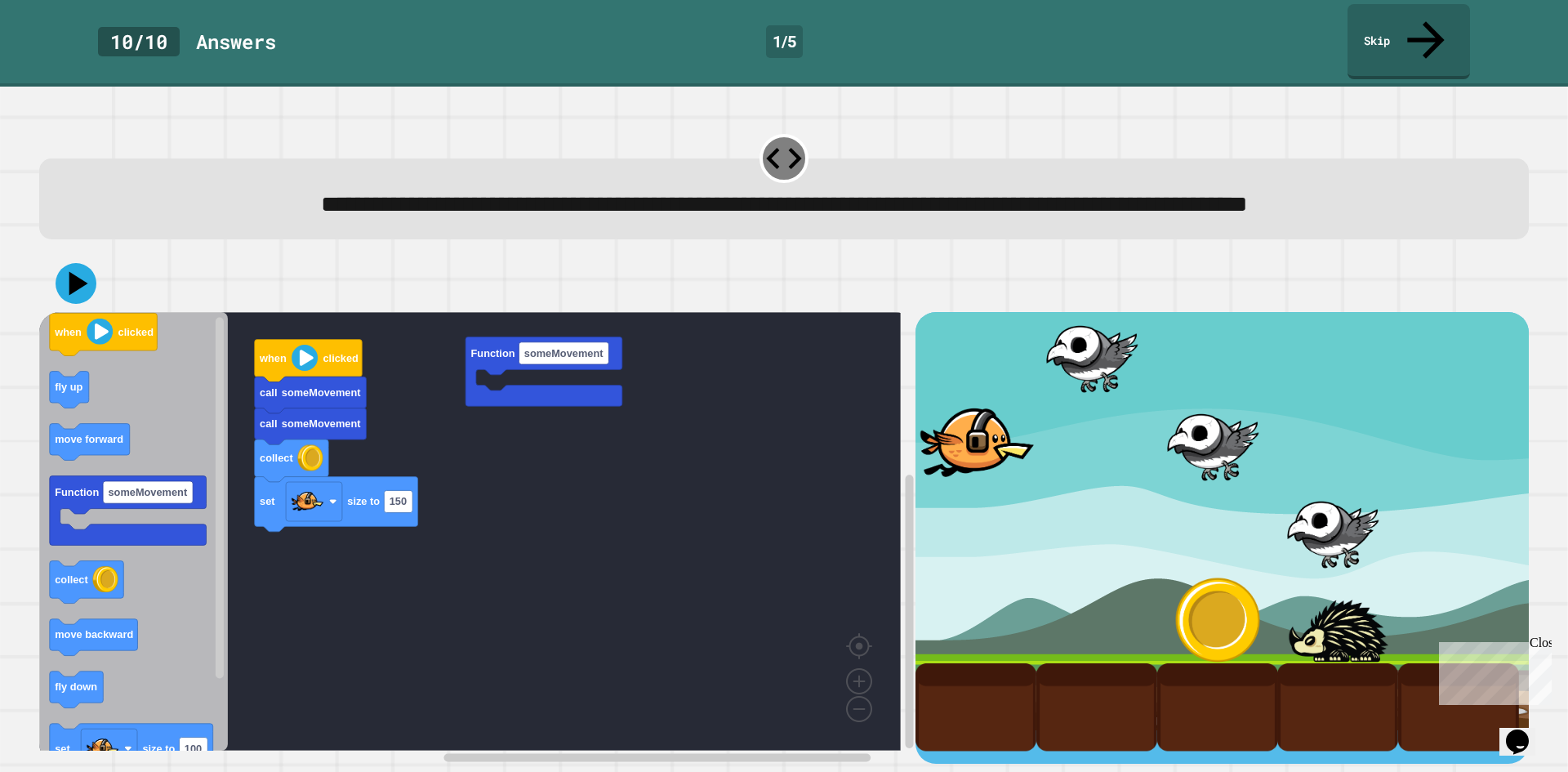
click at [188, 456] on icon "Blockly Workspace" at bounding box center [133, 531] width 188 height 439
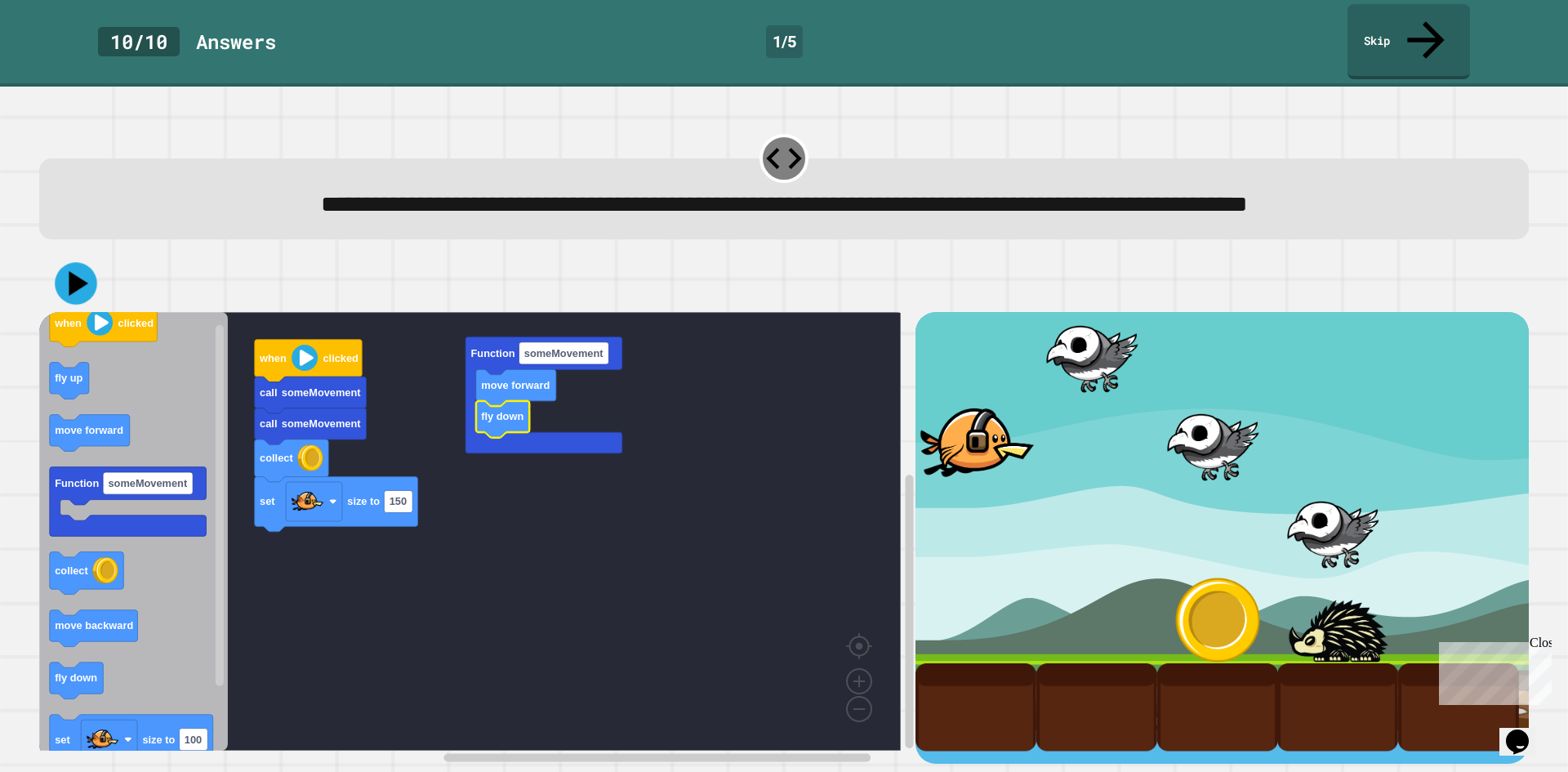
click at [83, 279] on icon at bounding box center [76, 284] width 42 height 42
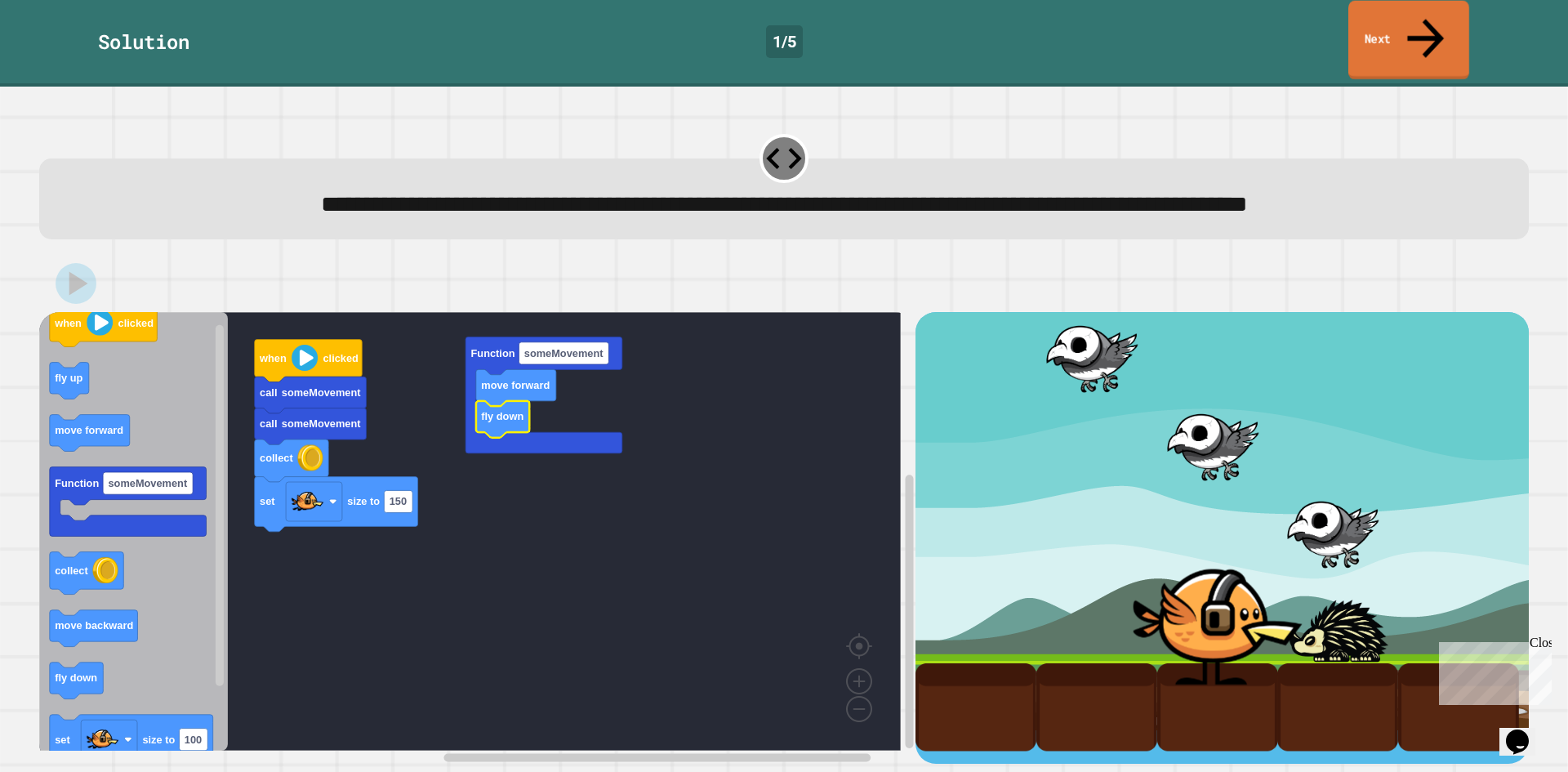
click at [1417, 19] on icon at bounding box center [1425, 38] width 54 height 58
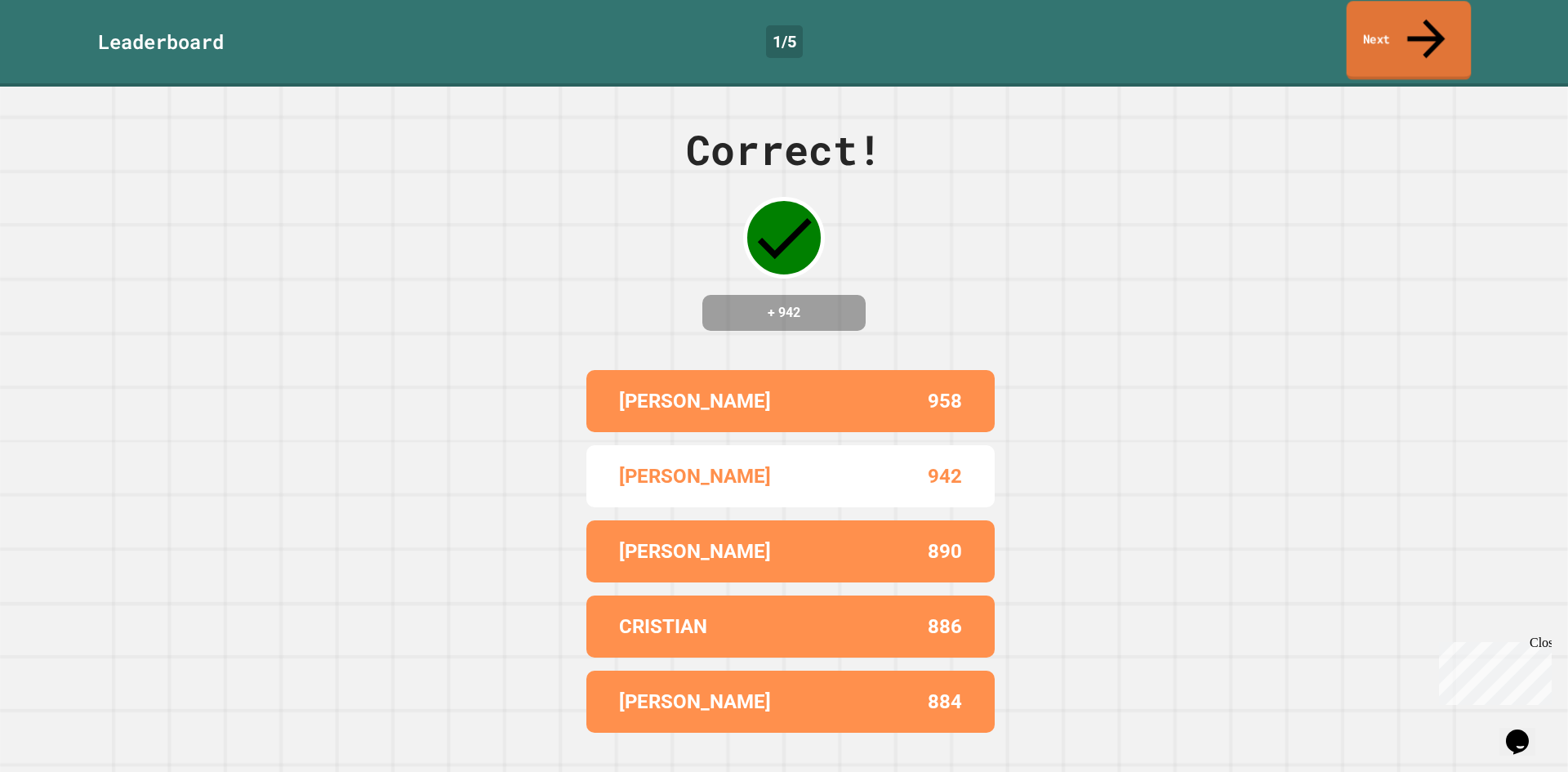
click at [1417, 19] on icon at bounding box center [1426, 39] width 56 height 58
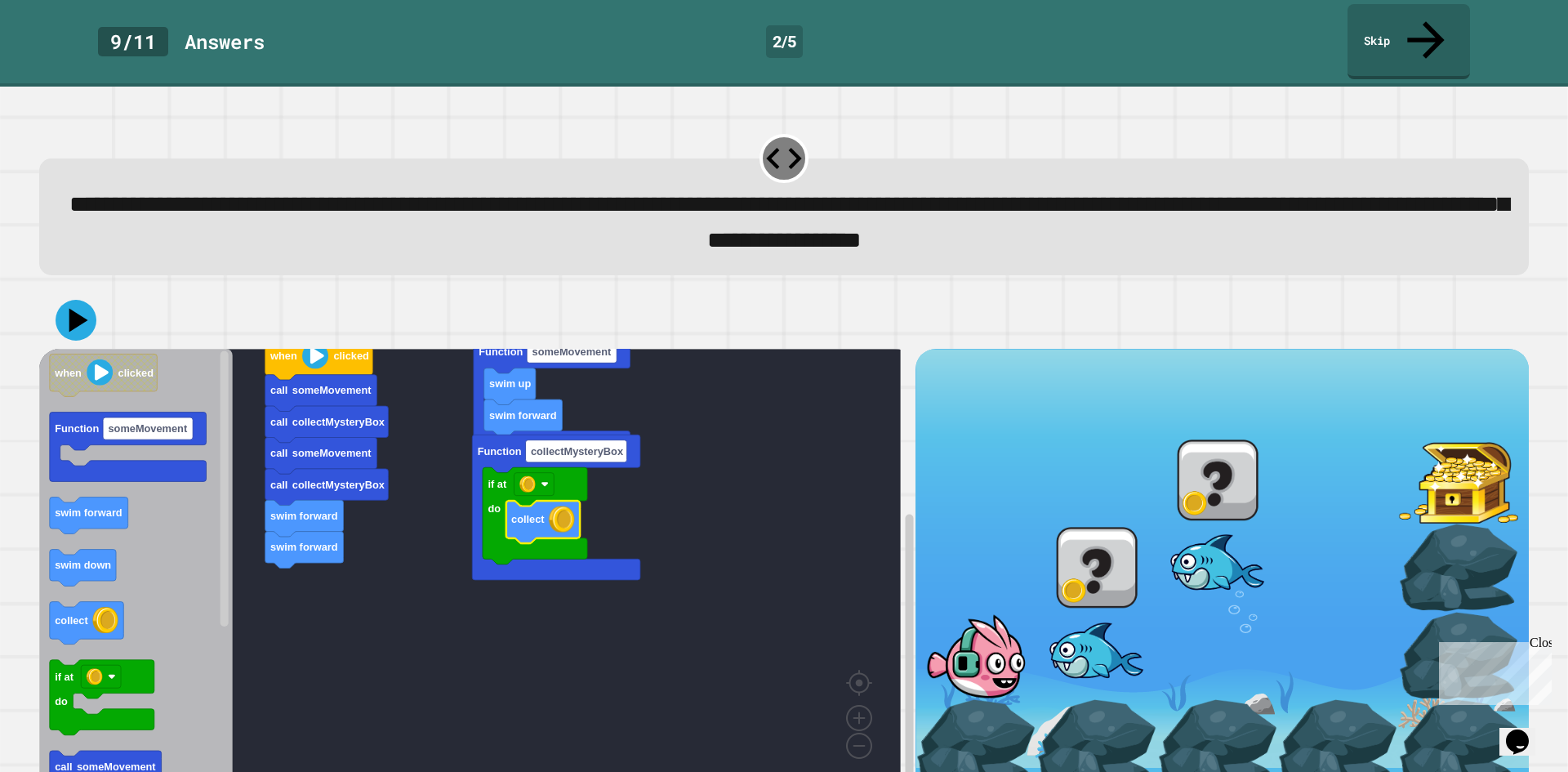
click at [74, 308] on icon at bounding box center [78, 320] width 18 height 24
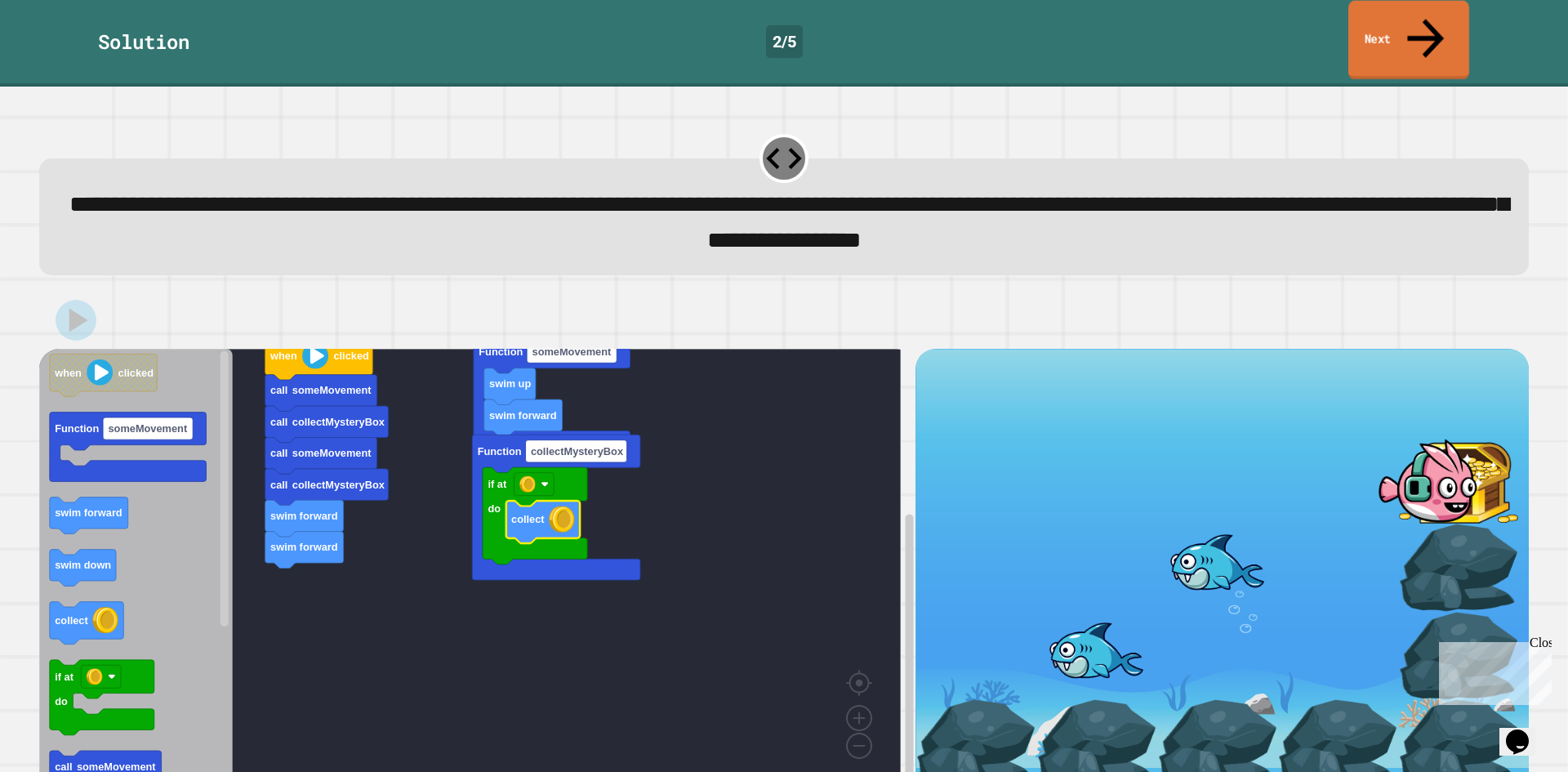
click at [1418, 27] on icon at bounding box center [1425, 38] width 54 height 58
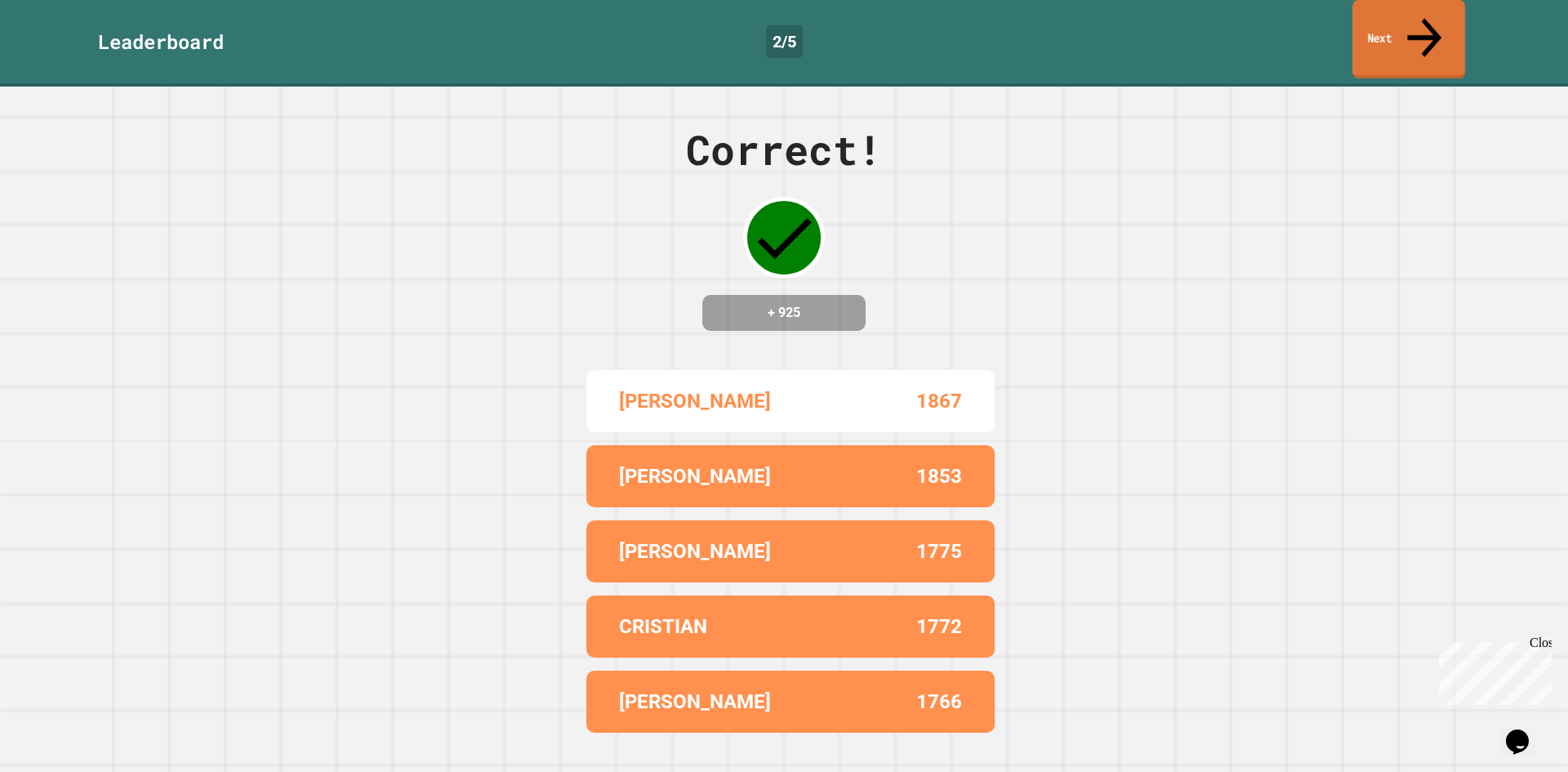
click at [1418, 27] on icon at bounding box center [1425, 37] width 52 height 58
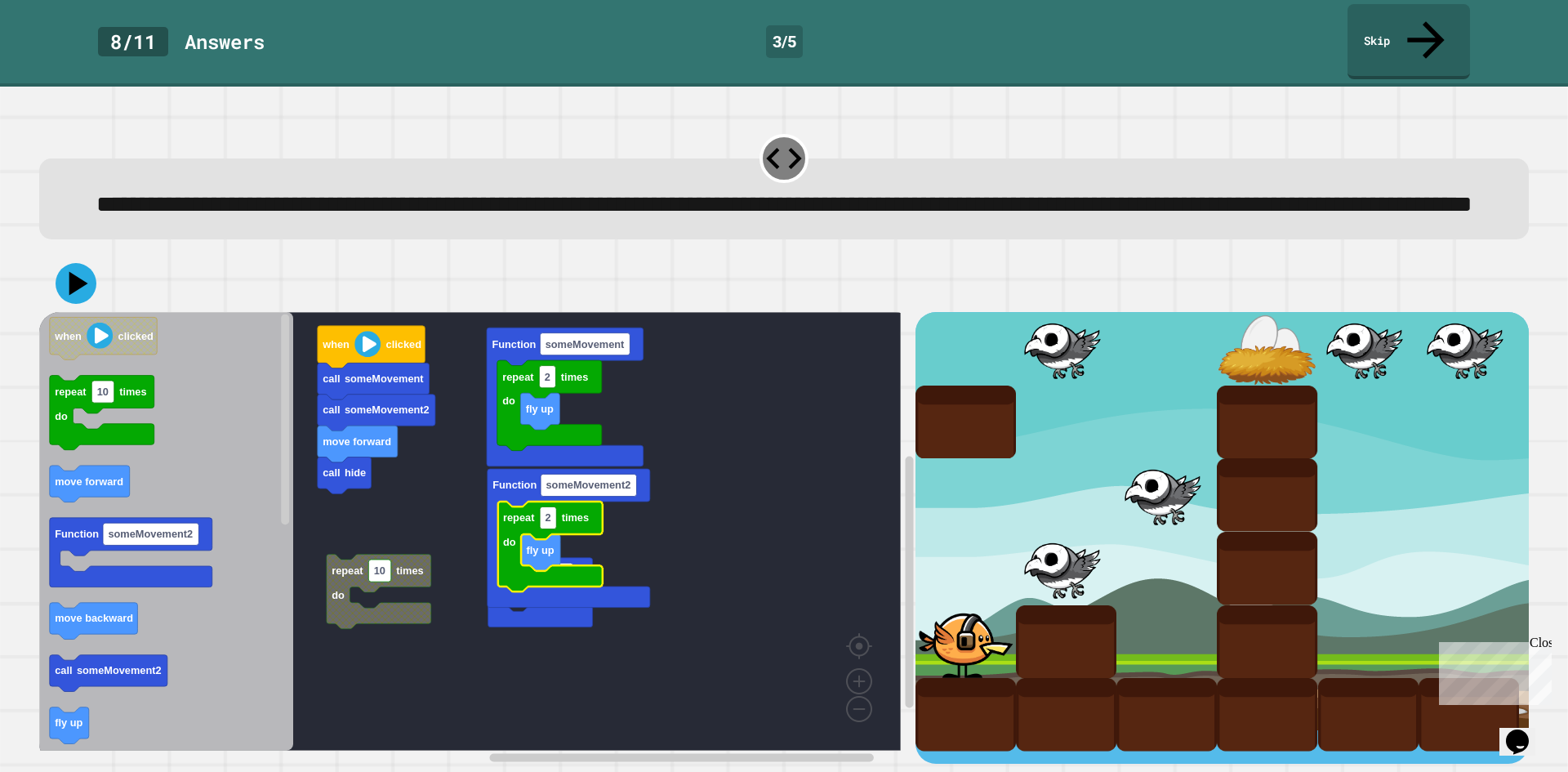
click at [198, 517] on icon "Blockly Workspace" at bounding box center [165, 531] width 254 height 439
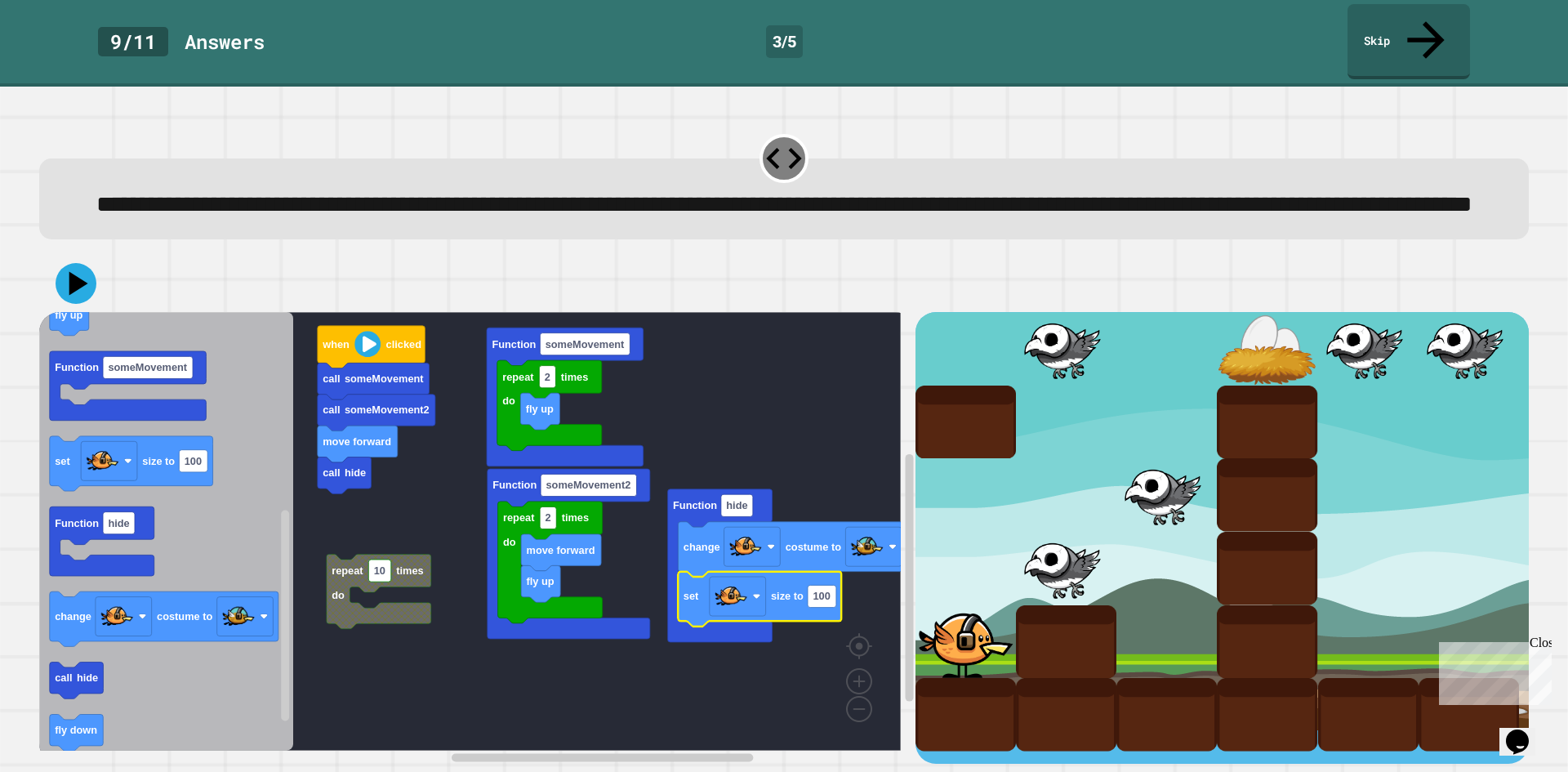
click at [826, 608] on rect "Blockly Workspace" at bounding box center [822, 597] width 29 height 22
type input "*"
click at [74, 275] on icon at bounding box center [76, 283] width 41 height 41
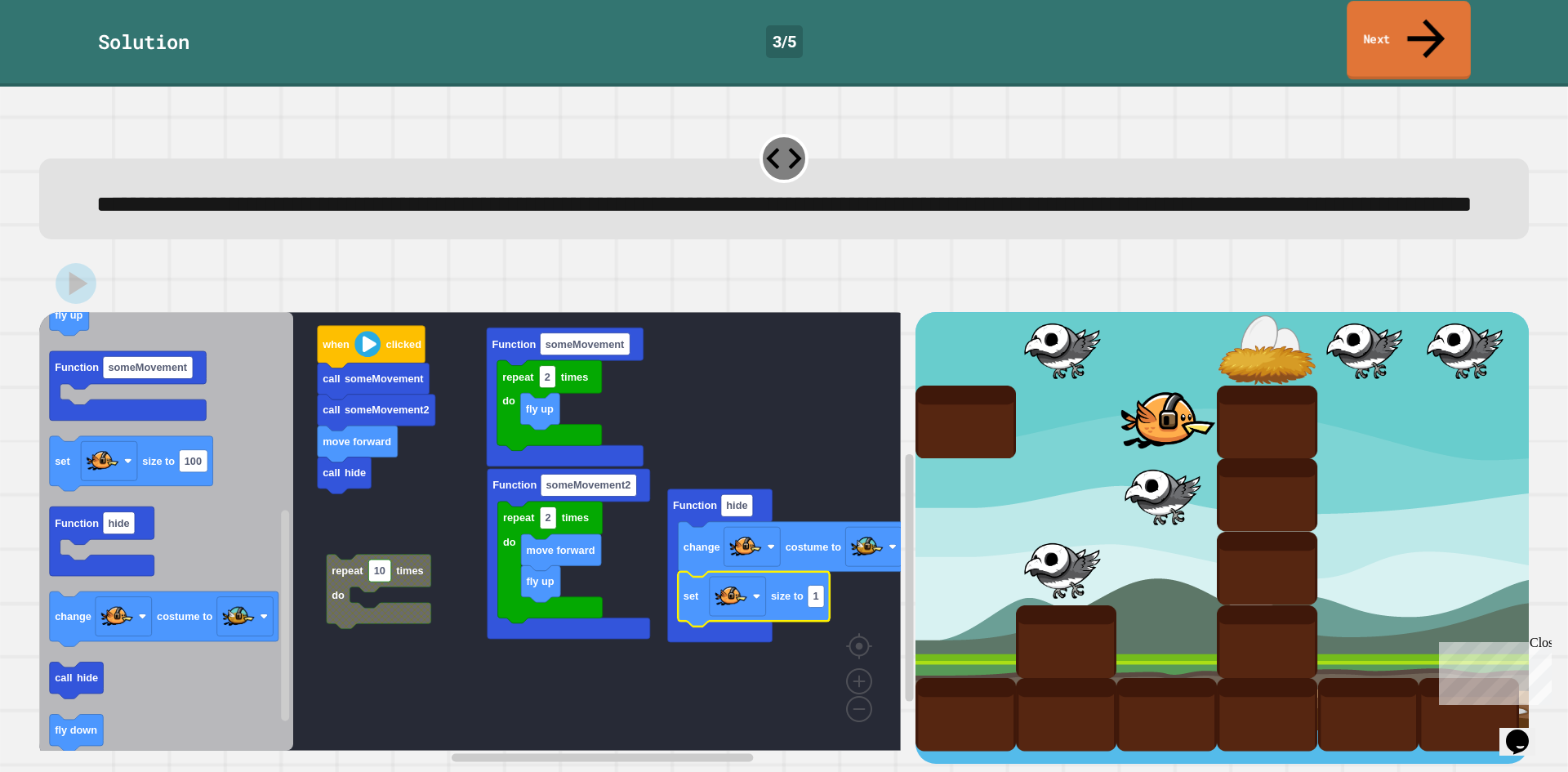
click at [1430, 11] on icon at bounding box center [1426, 39] width 56 height 58
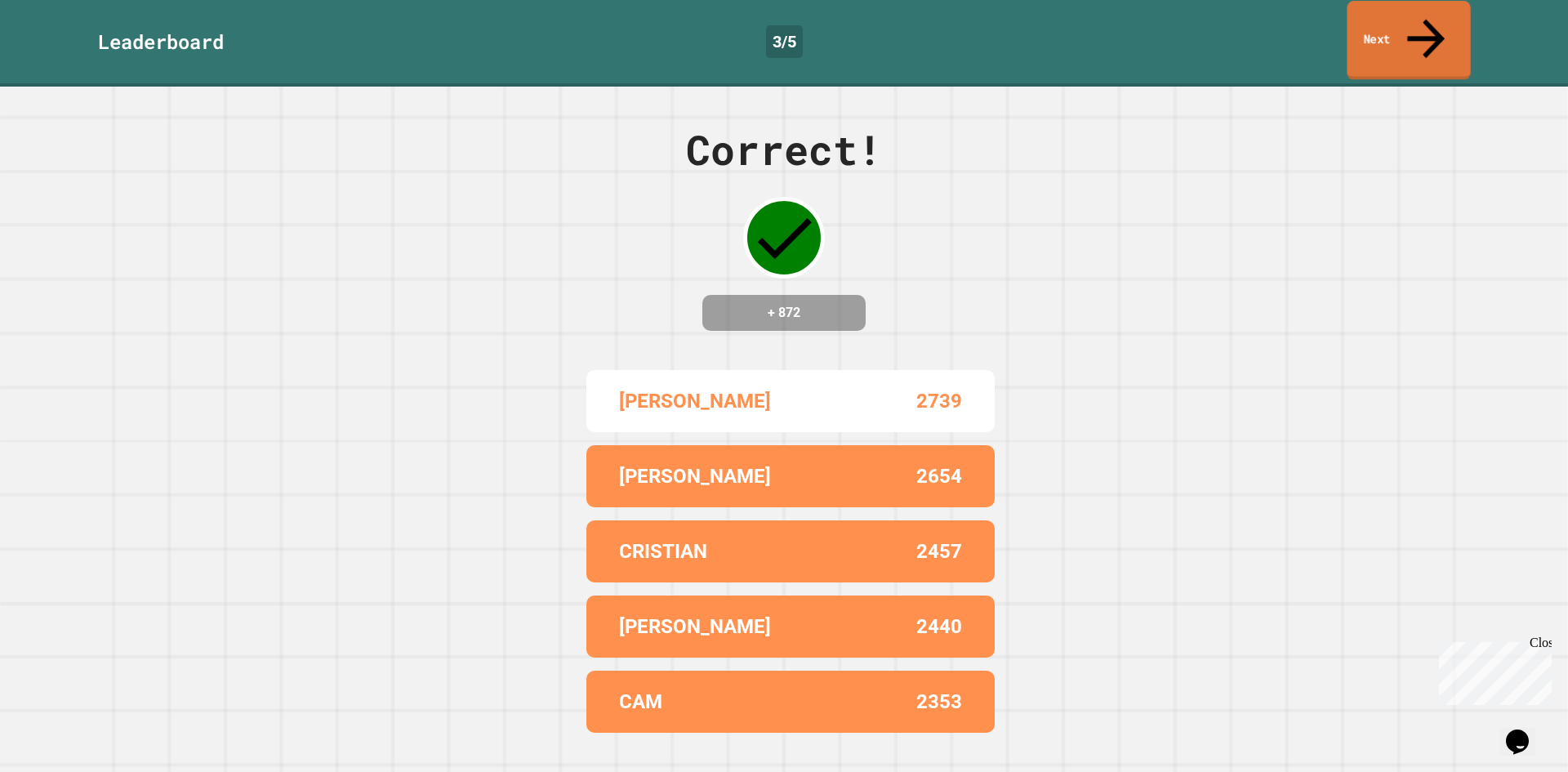
click at [1430, 11] on icon at bounding box center [1426, 39] width 56 height 58
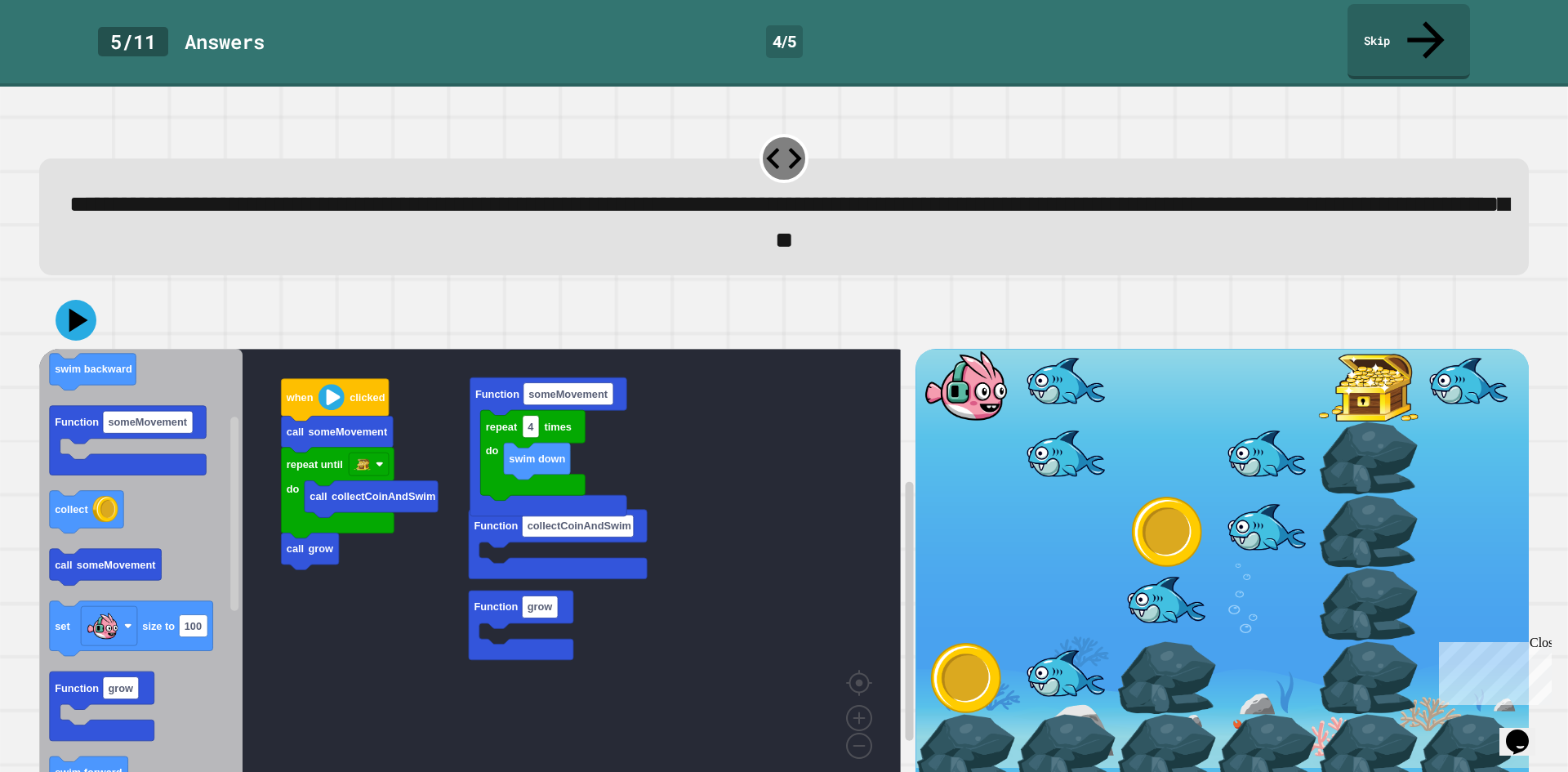
click at [265, 474] on div "call collectCoinAndSwim call grow repeat until do call someMovement when clicke…" at bounding box center [476, 572] width 876 height 446
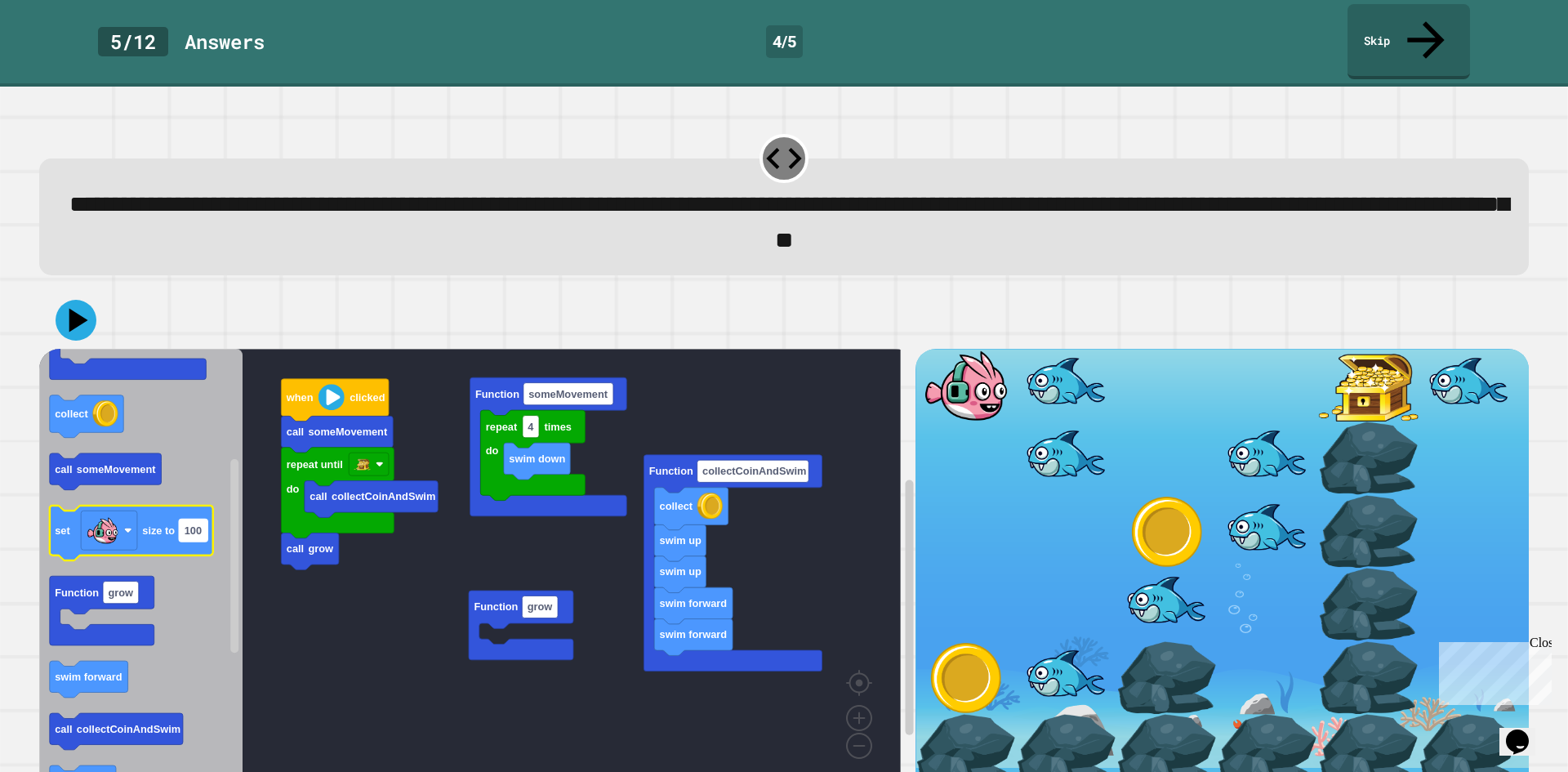
click at [196, 519] on g "100" at bounding box center [193, 530] width 29 height 22
type input "***"
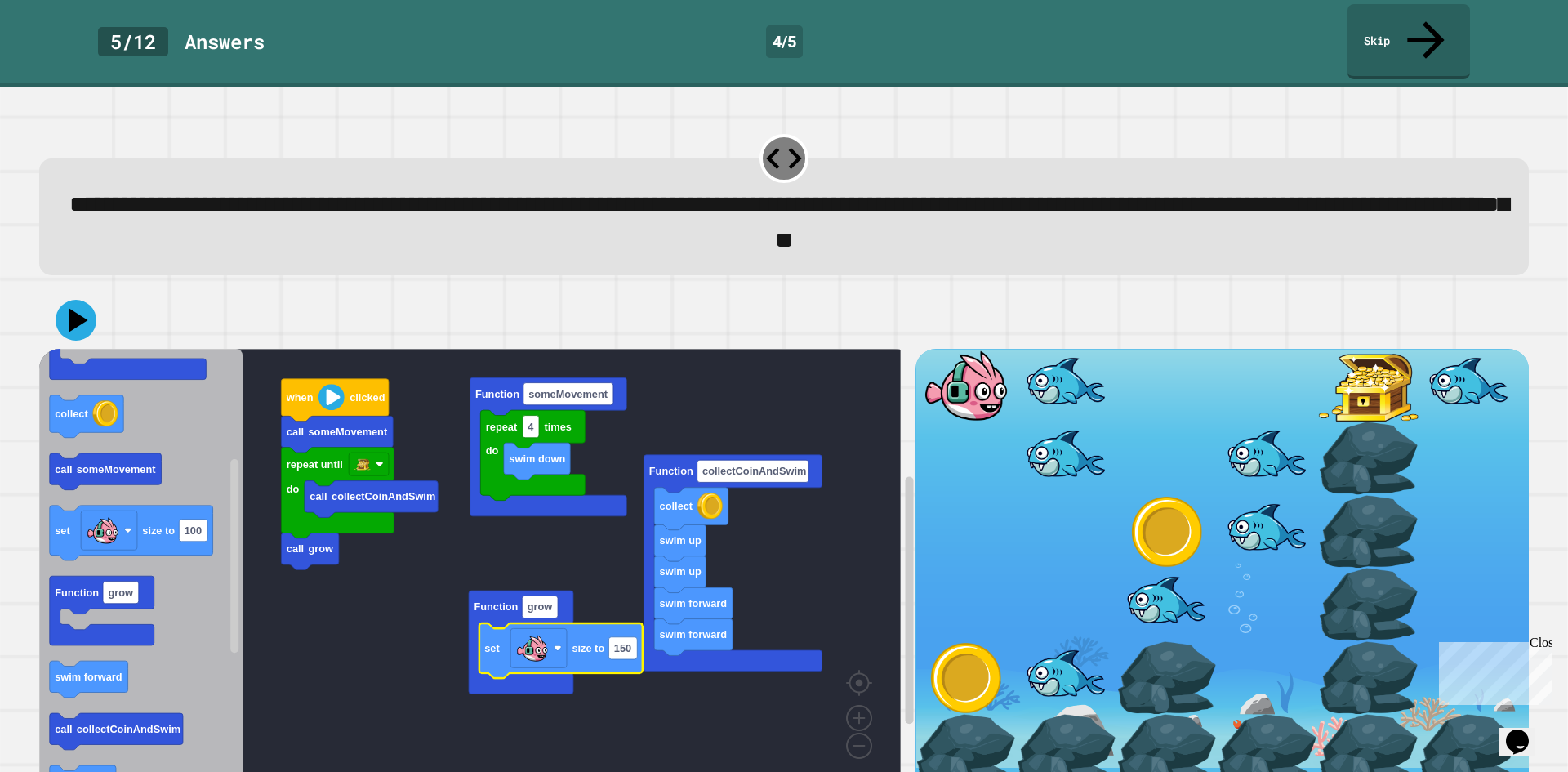
click at [107, 292] on div at bounding box center [783, 320] width 1490 height 57
click at [75, 308] on icon at bounding box center [78, 320] width 18 height 24
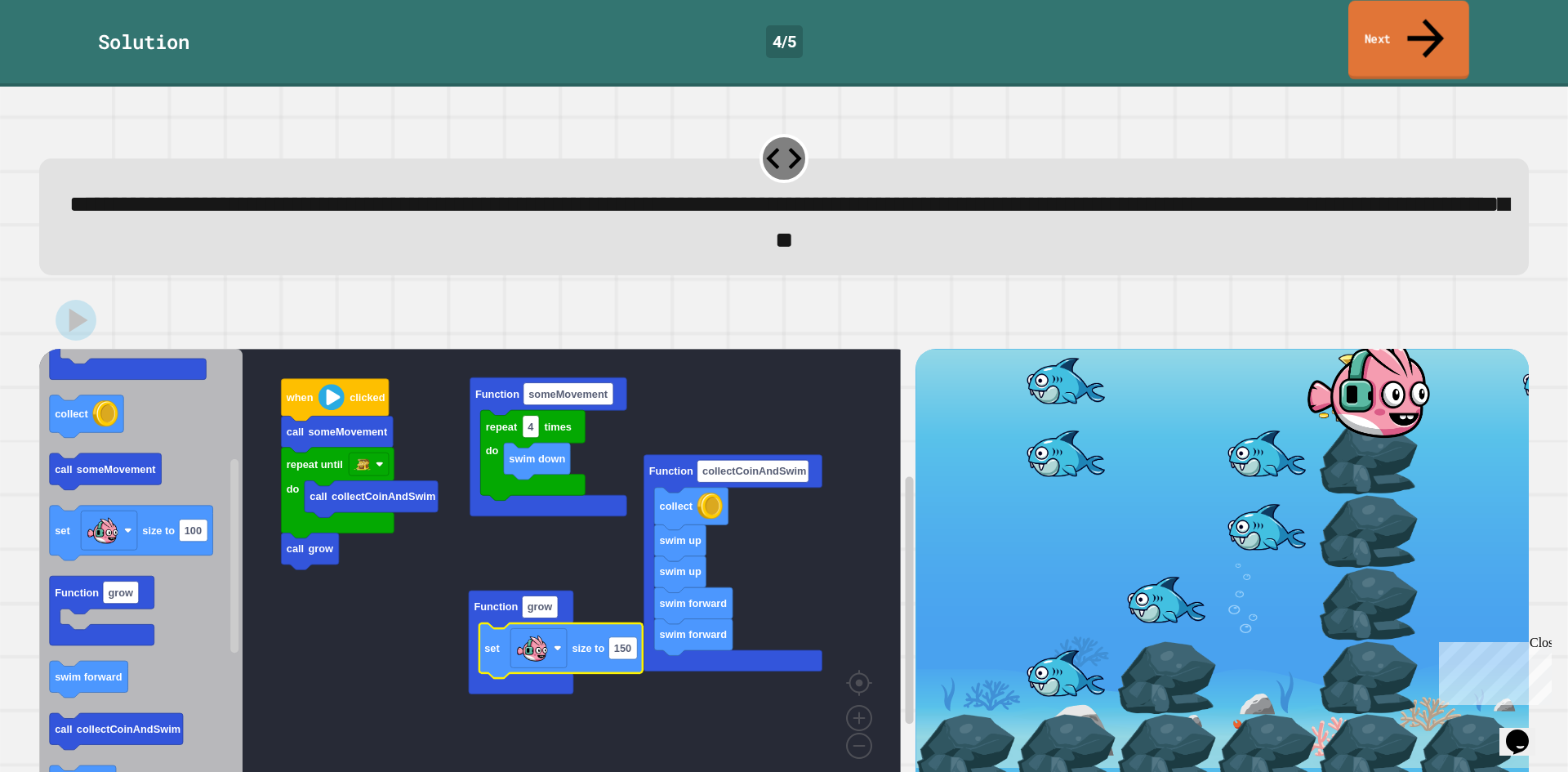
click at [1373, 19] on link "Next" at bounding box center [1408, 41] width 121 height 79
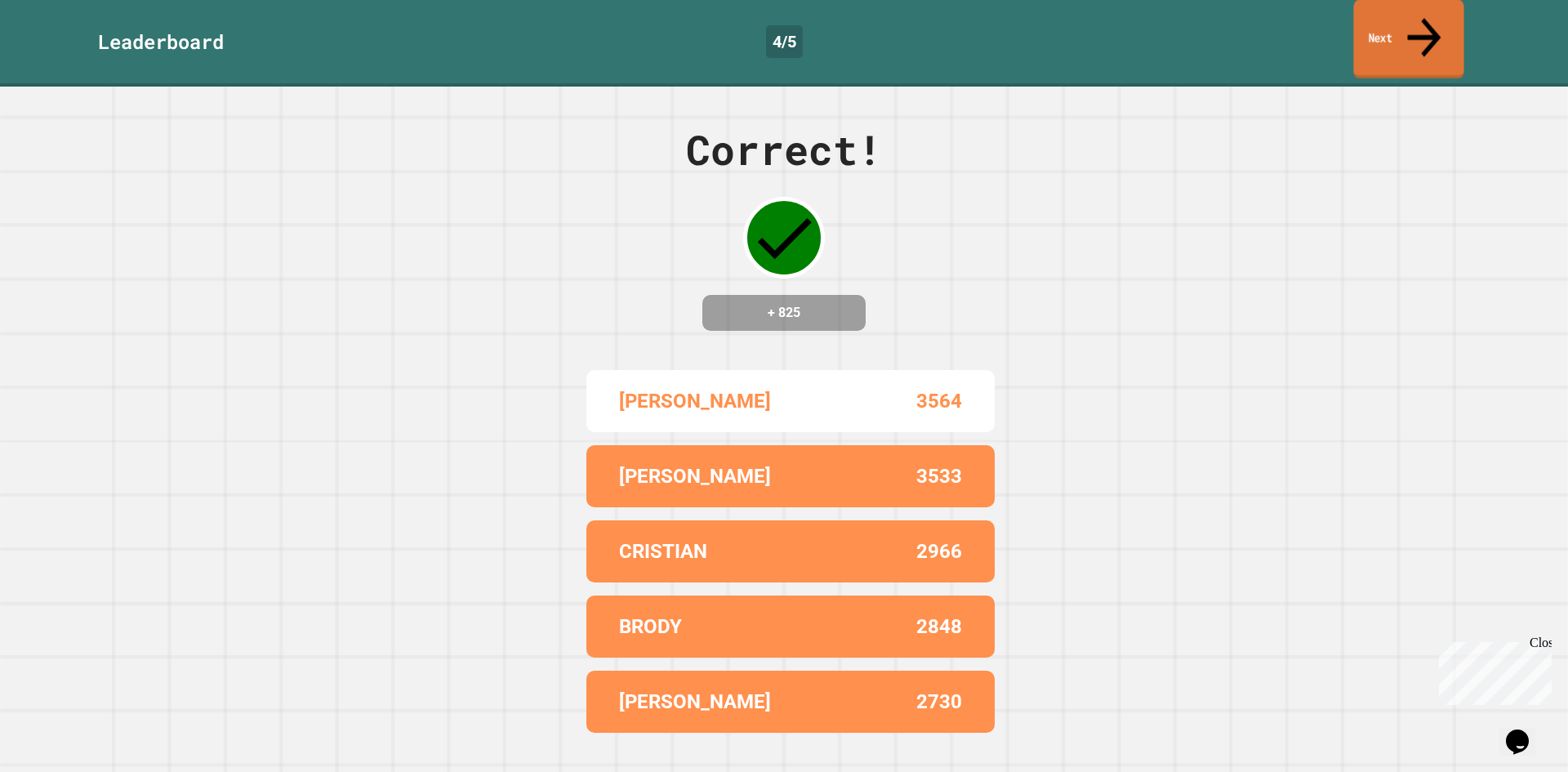
click at [1373, 19] on link "Next" at bounding box center [1408, 40] width 110 height 79
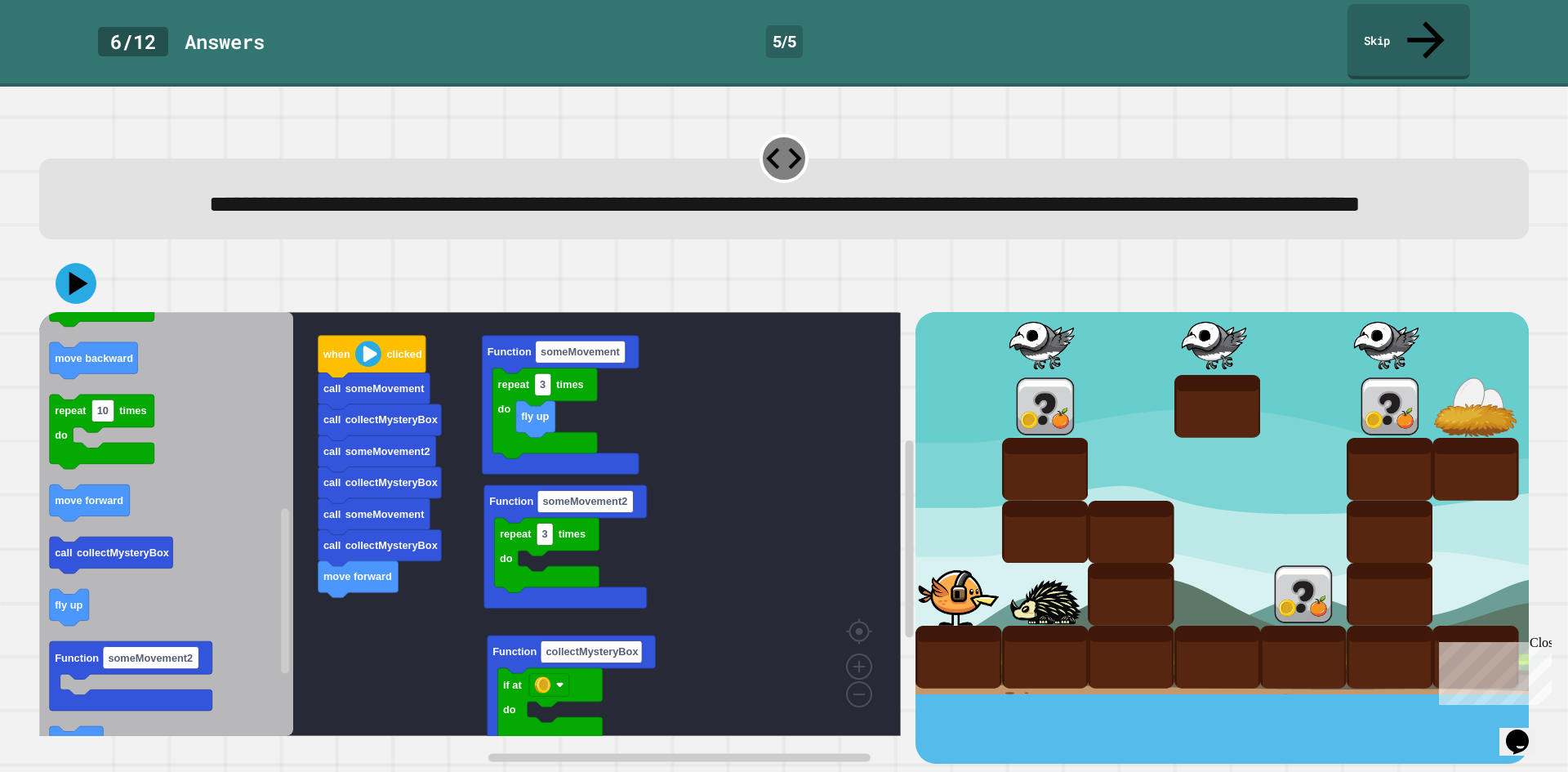
click at [513, 446] on div "call collectMysteryBox move forward call collectMysteryBox call someMovement ca…" at bounding box center [476, 537] width 876 height 452
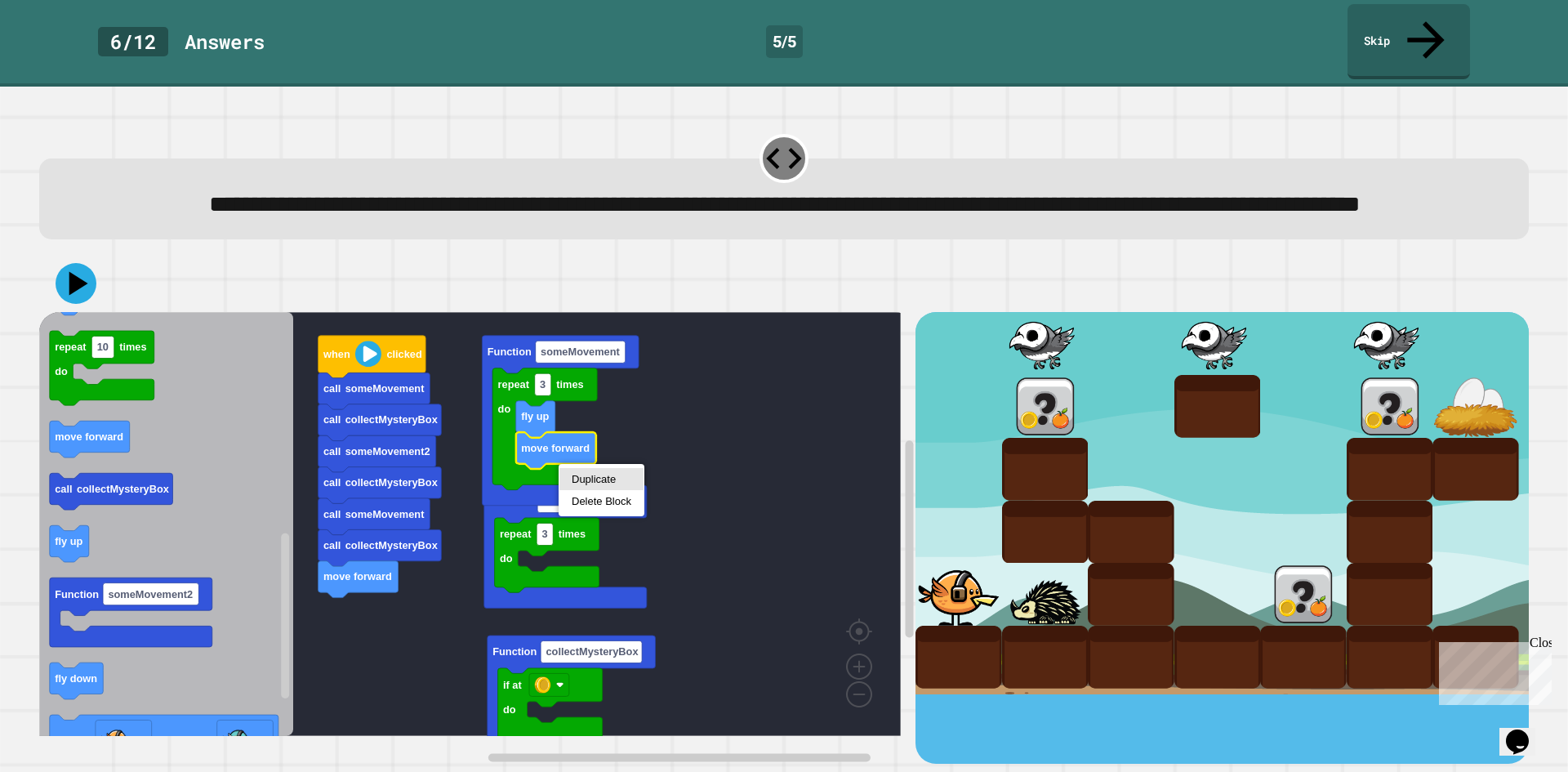
drag, startPoint x: 601, startPoint y: 480, endPoint x: 606, endPoint y: 525, distance: 45.3
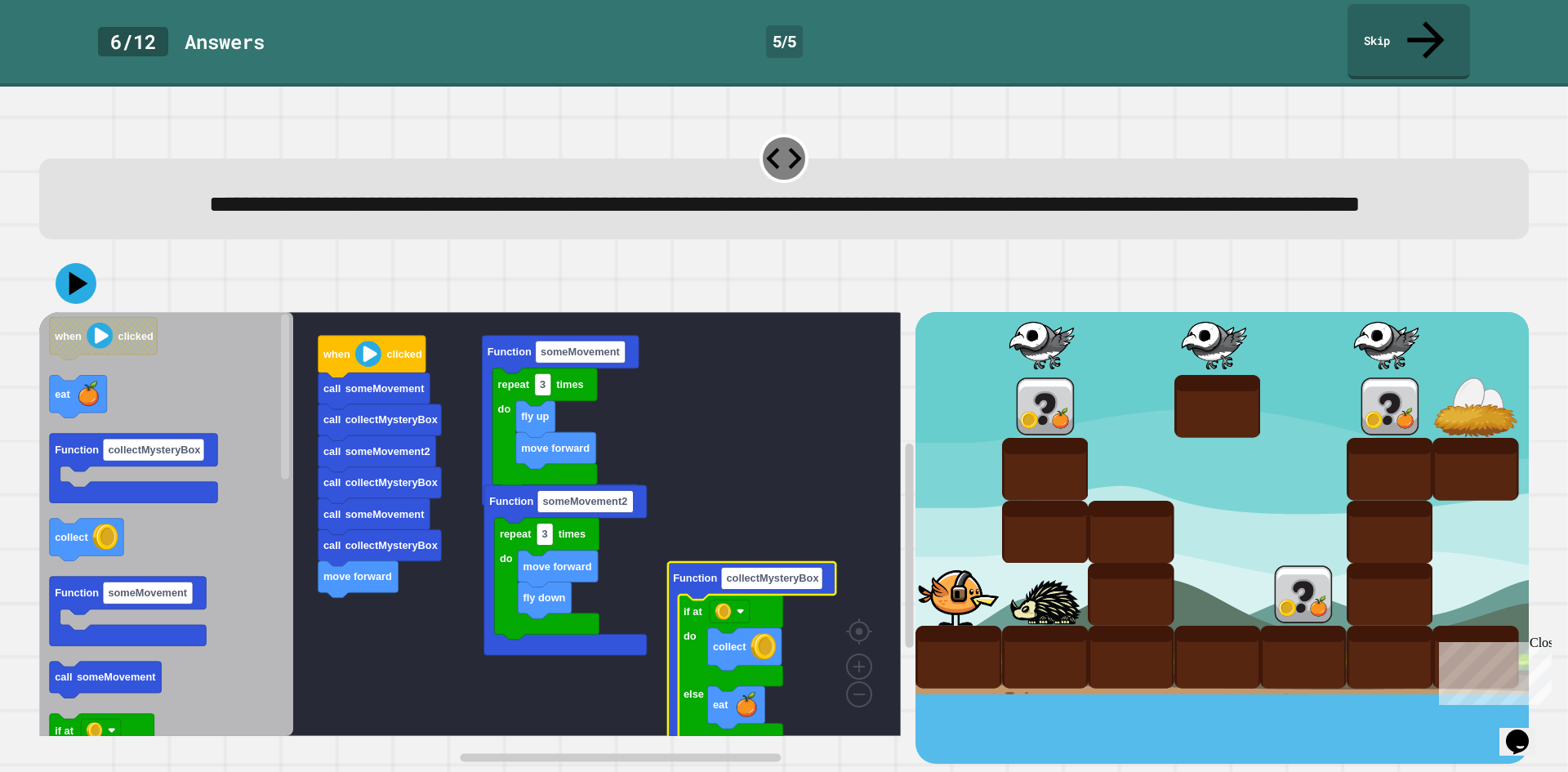
click at [77, 292] on icon at bounding box center [78, 284] width 18 height 24
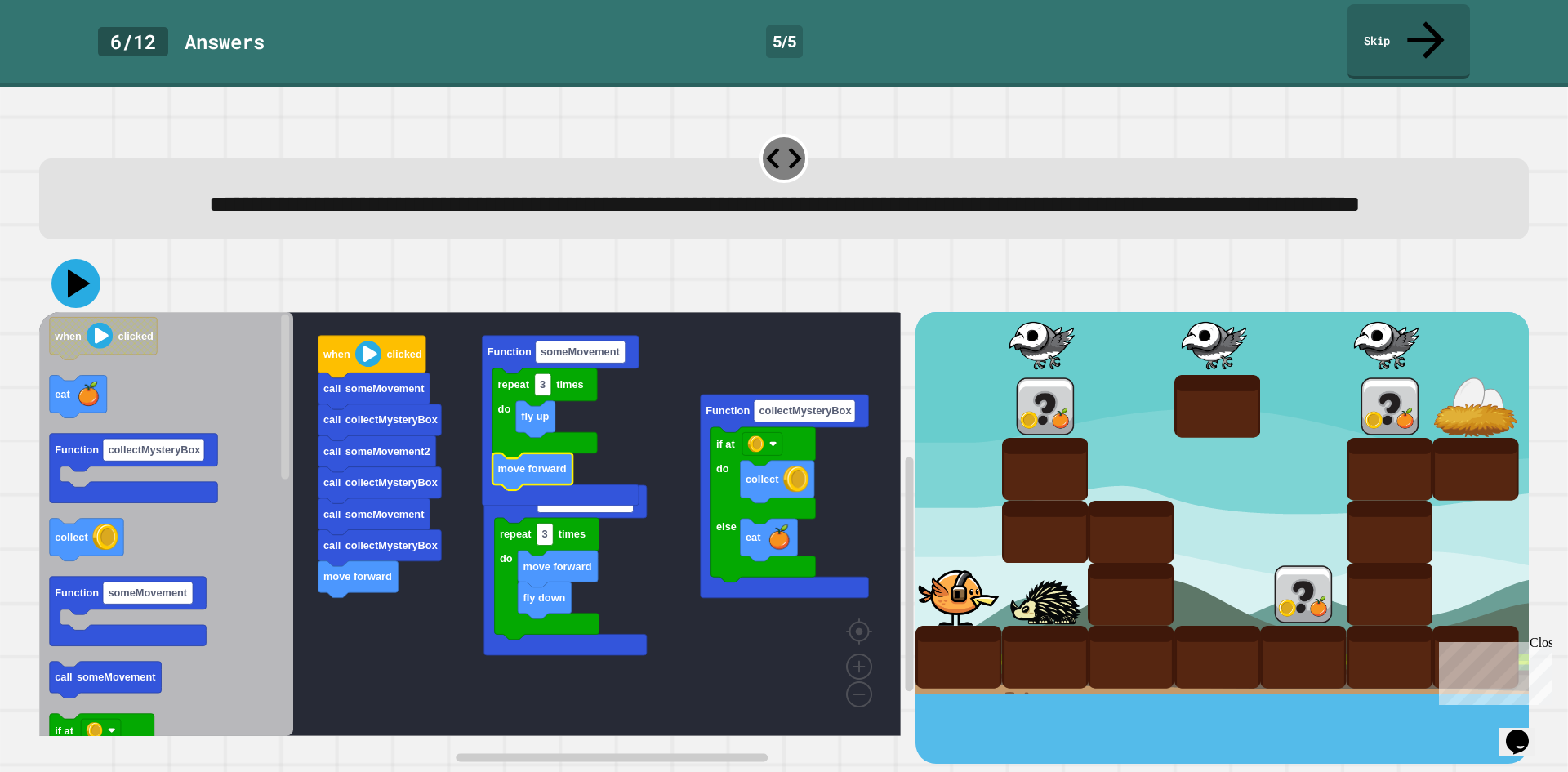
drag, startPoint x: 76, startPoint y: 284, endPoint x: 54, endPoint y: 286, distance: 22.1
click at [64, 285] on icon at bounding box center [76, 283] width 49 height 49
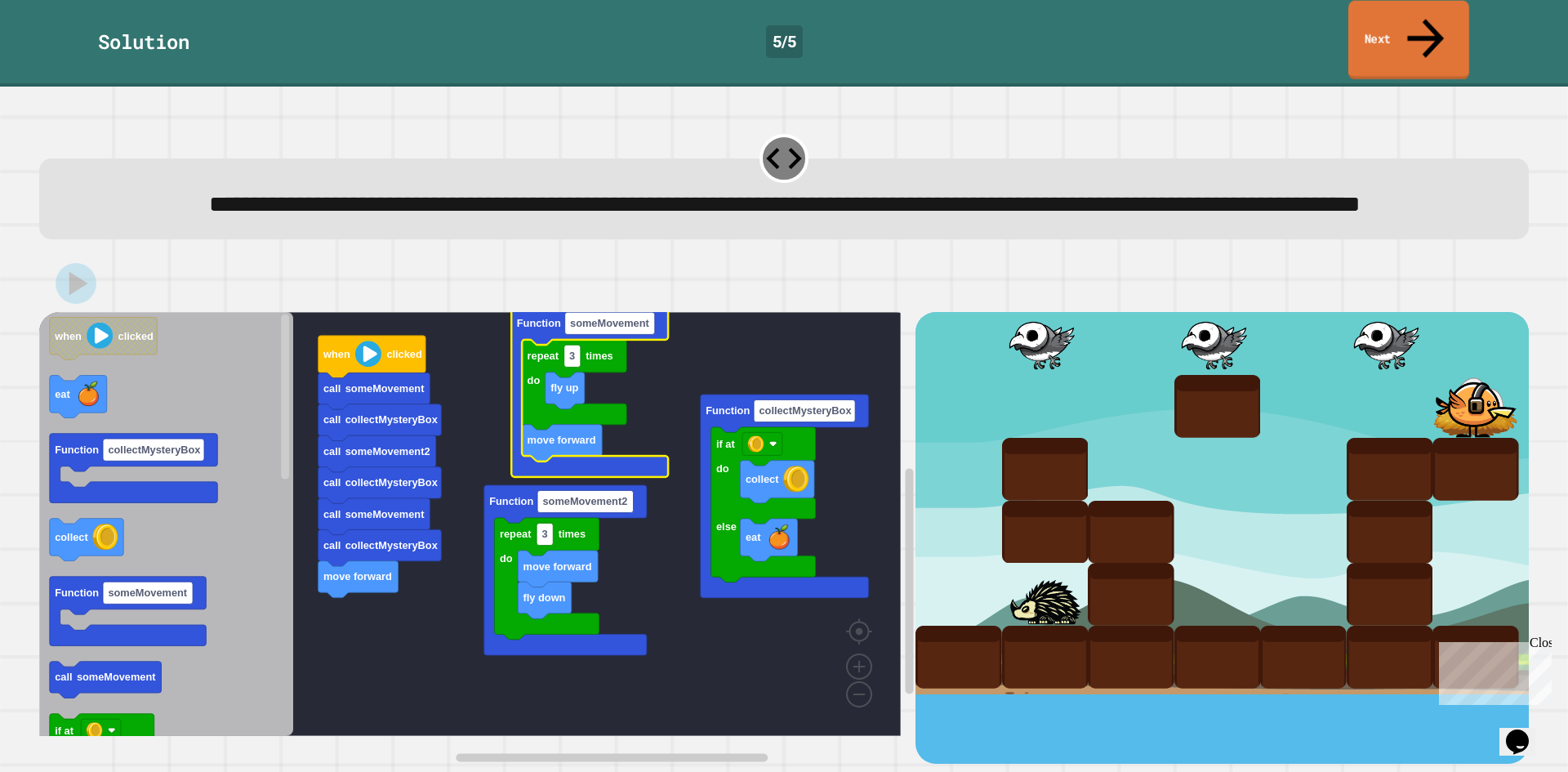
click at [1410, 27] on link "Next" at bounding box center [1408, 41] width 121 height 79
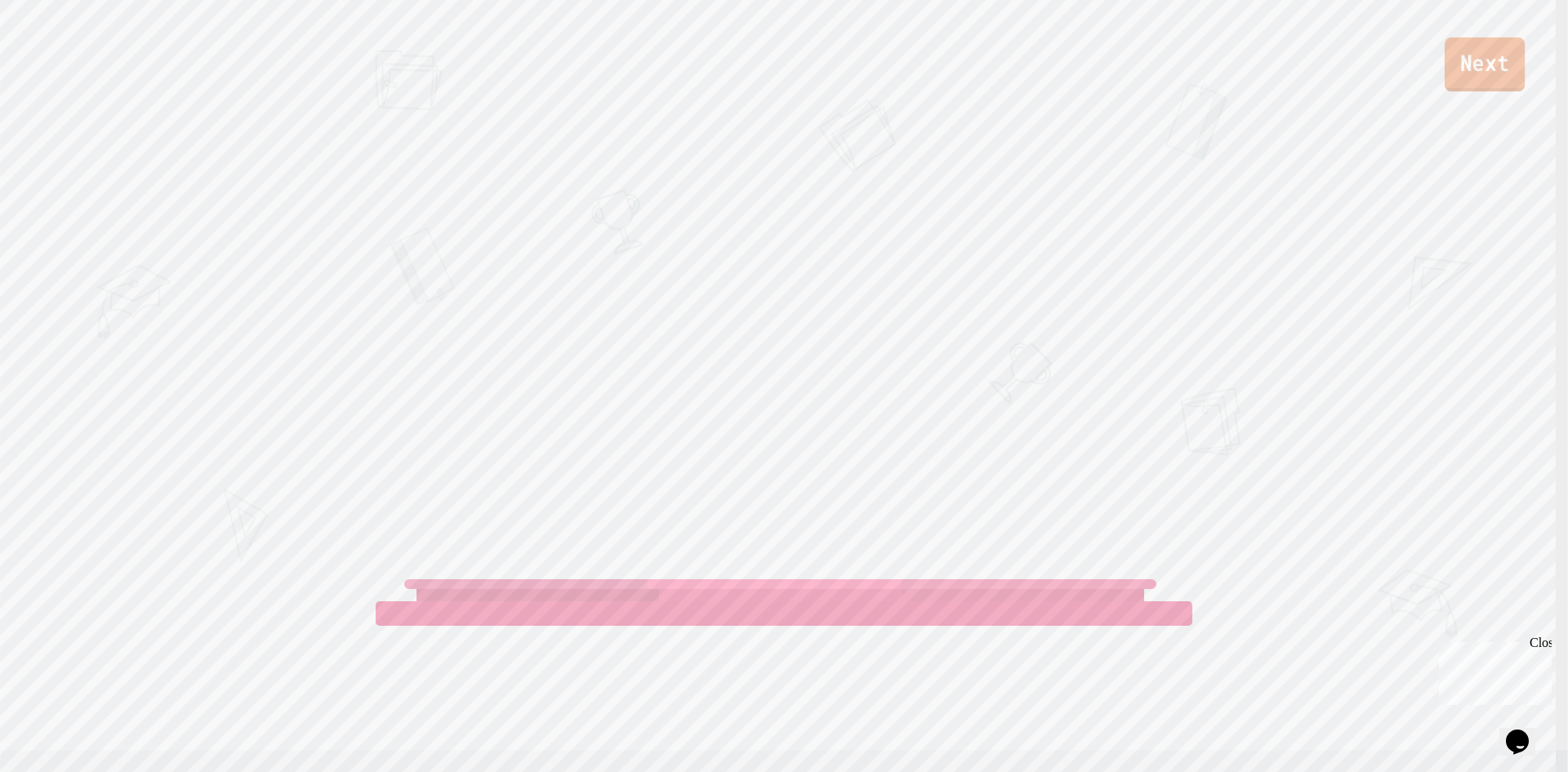
click at [1481, 74] on link "Next" at bounding box center [1485, 65] width 80 height 54
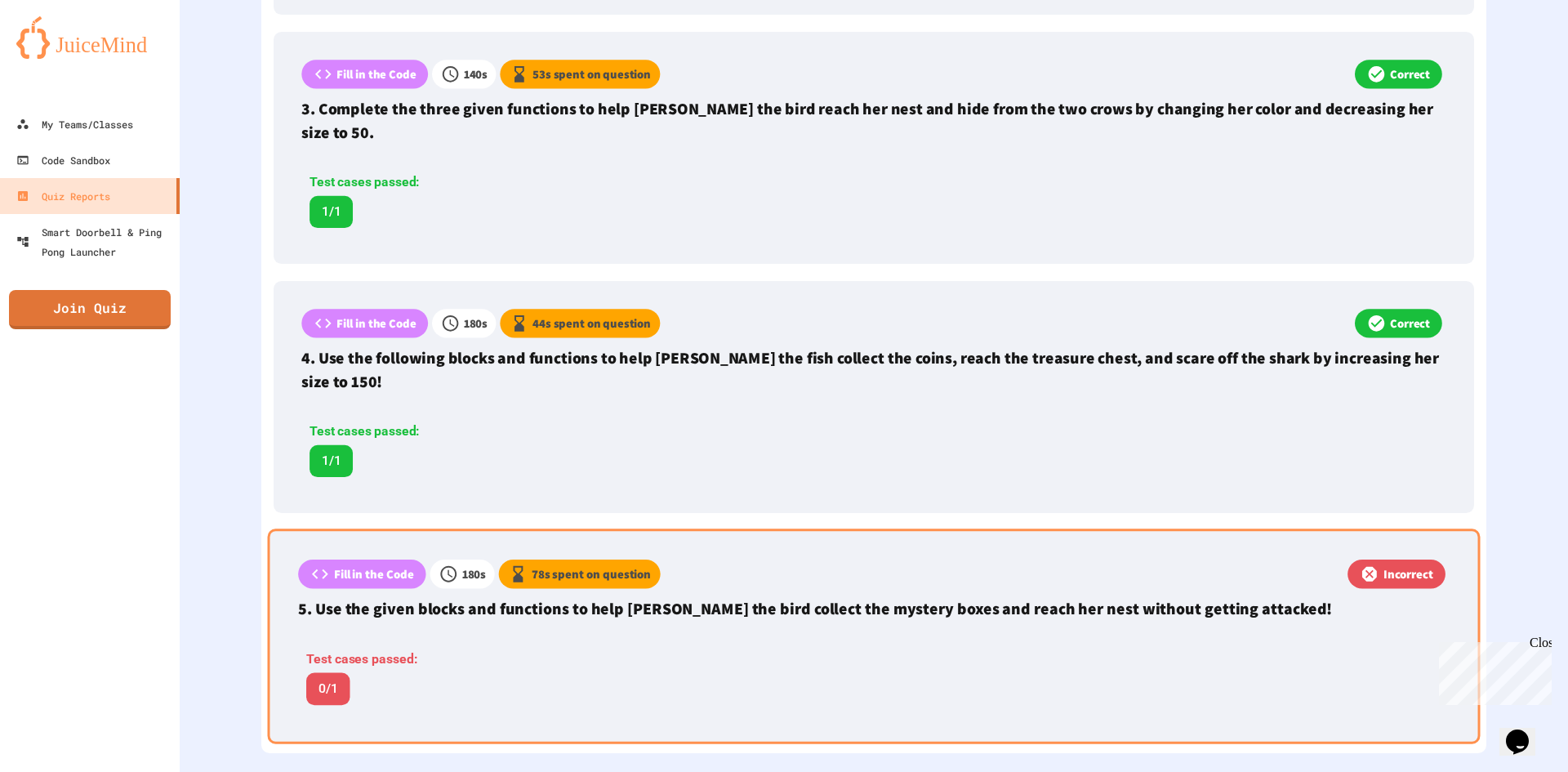
click at [597, 563] on div "78 s spent on question" at bounding box center [579, 574] width 162 height 30
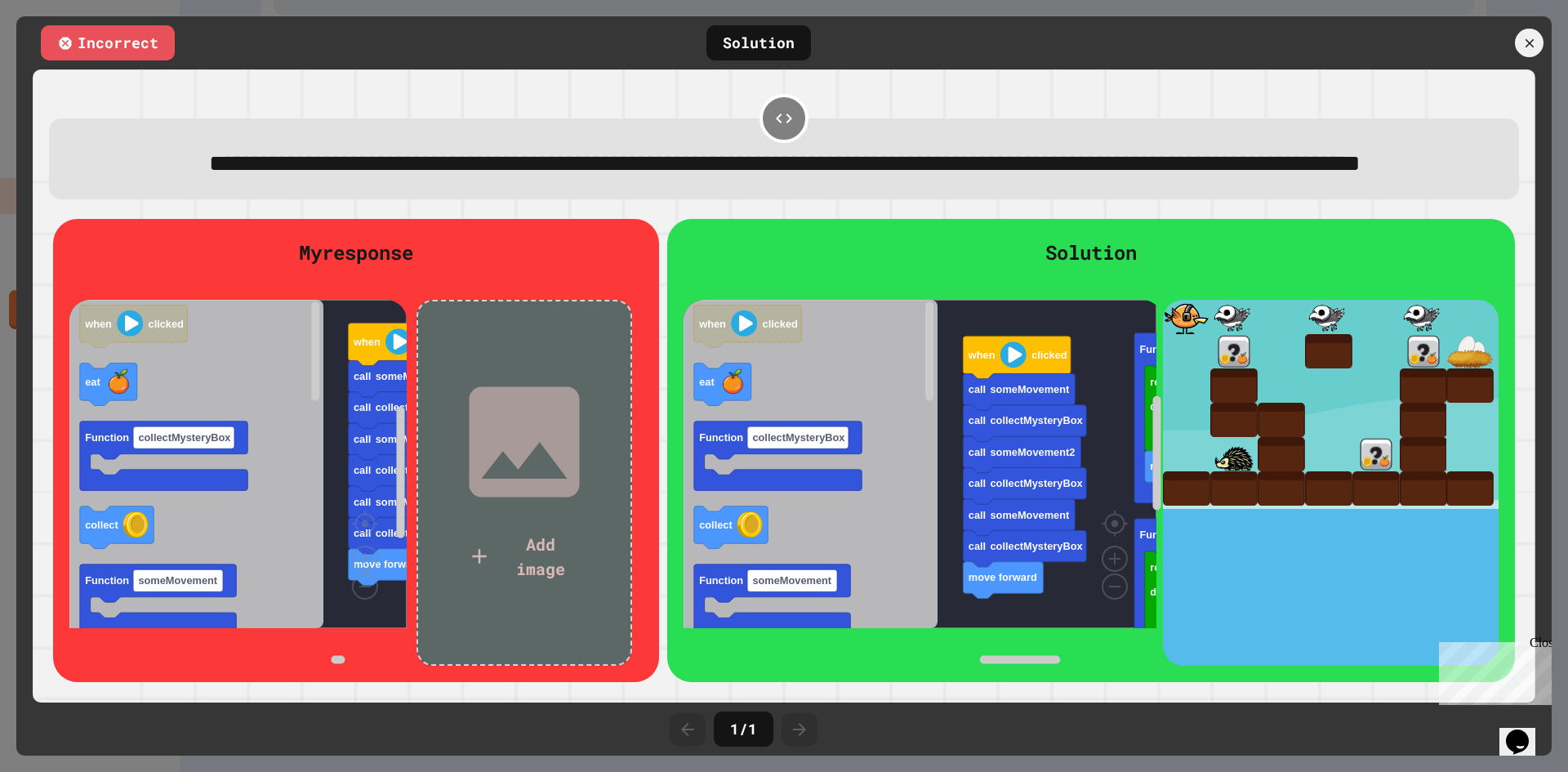
scroll to position [7, 0]
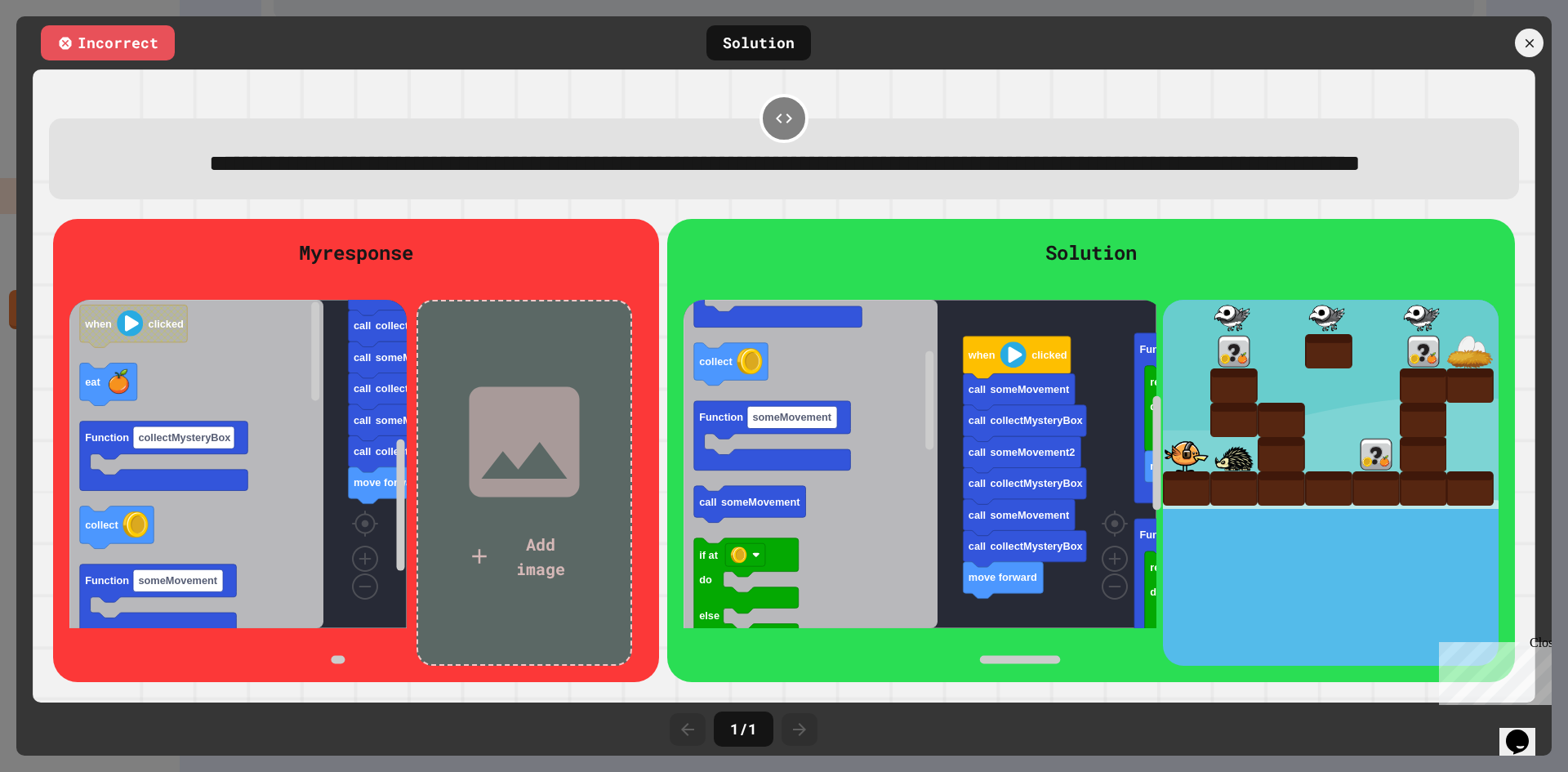
click at [1516, 32] on div at bounding box center [1462, 42] width 180 height 29
click at [1526, 36] on div at bounding box center [1529, 42] width 29 height 29
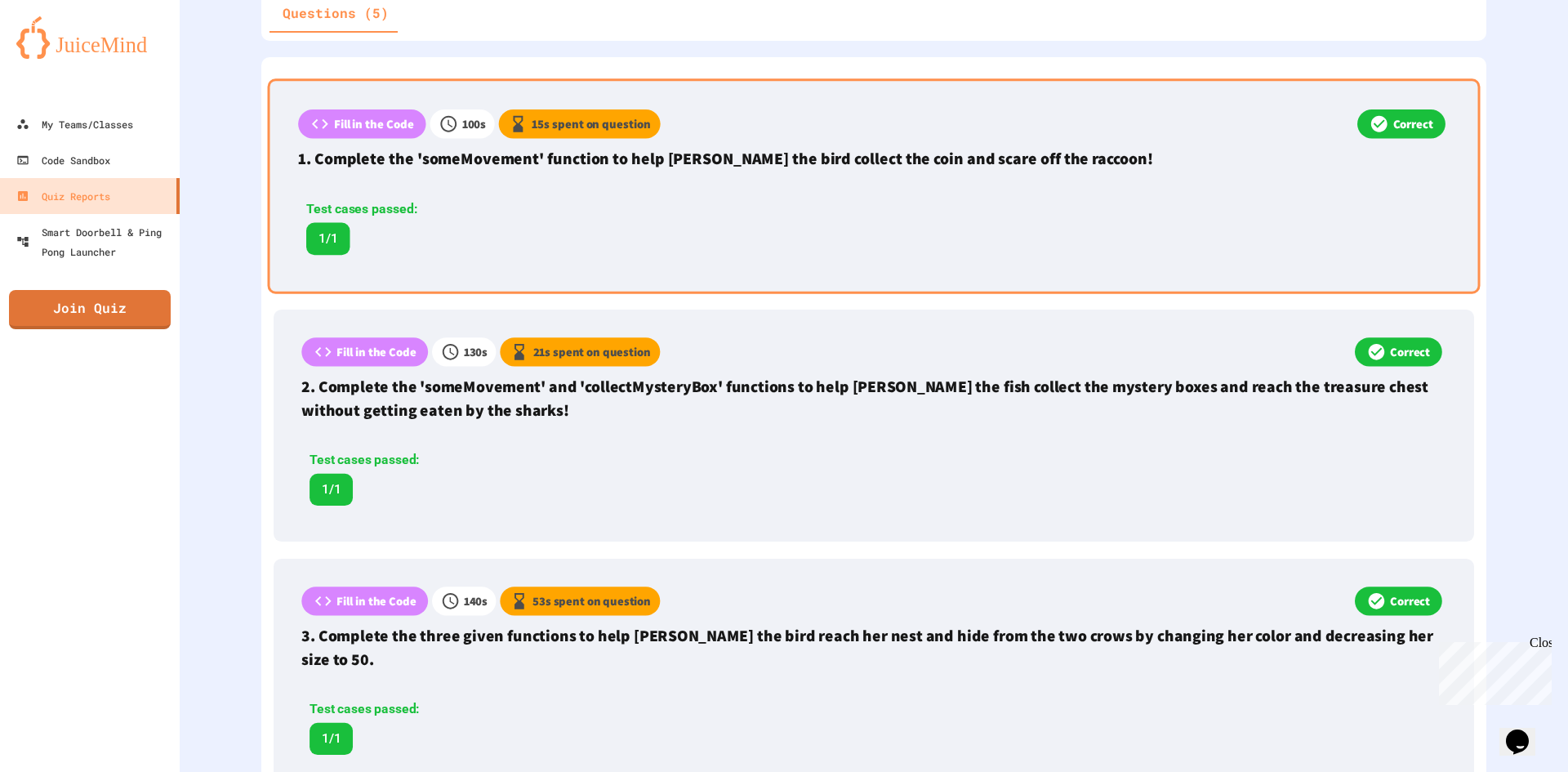
scroll to position [314, 0]
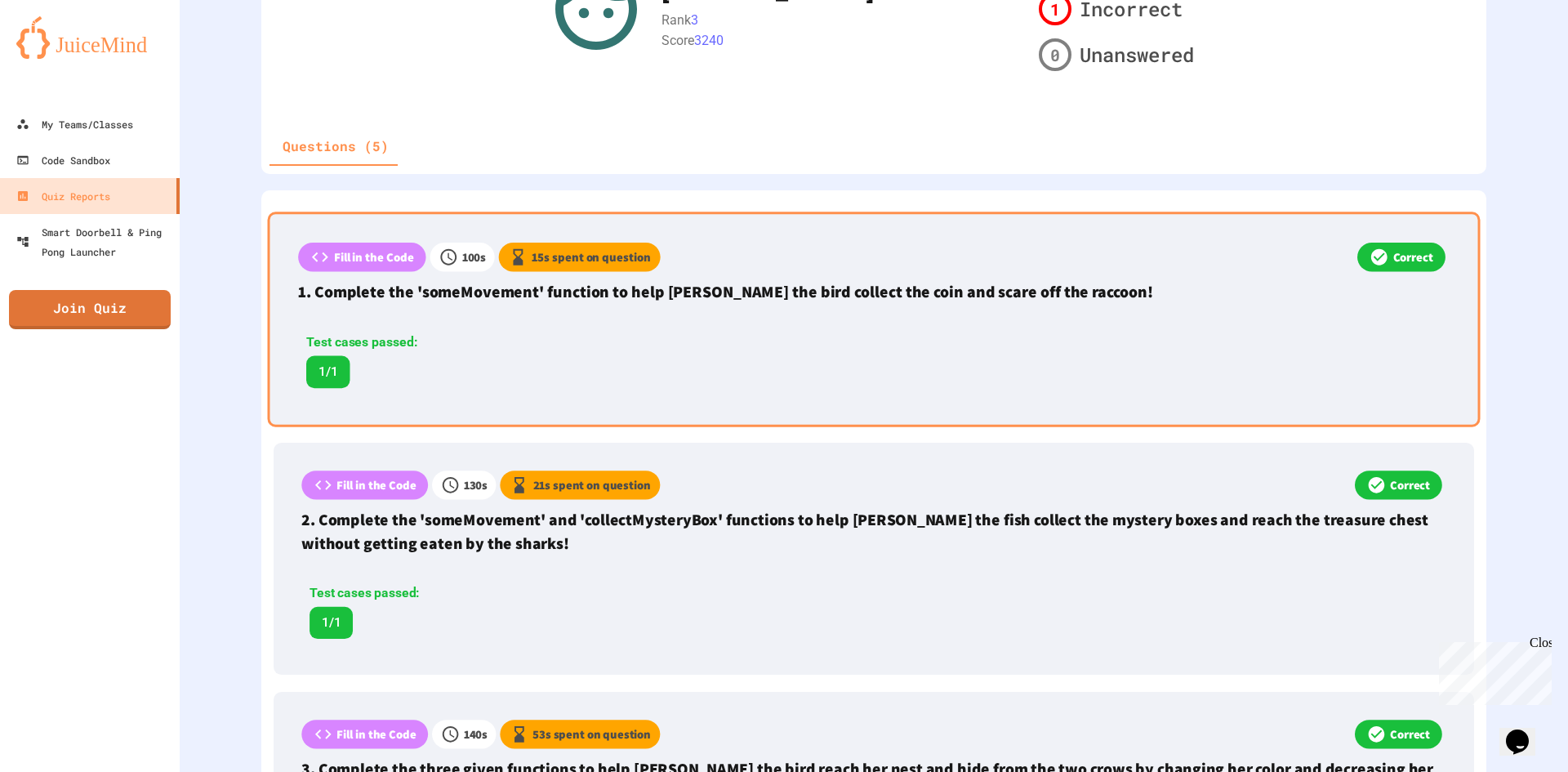
click at [741, 319] on div "Test cases passed: 1/1" at bounding box center [644, 356] width 691 height 80
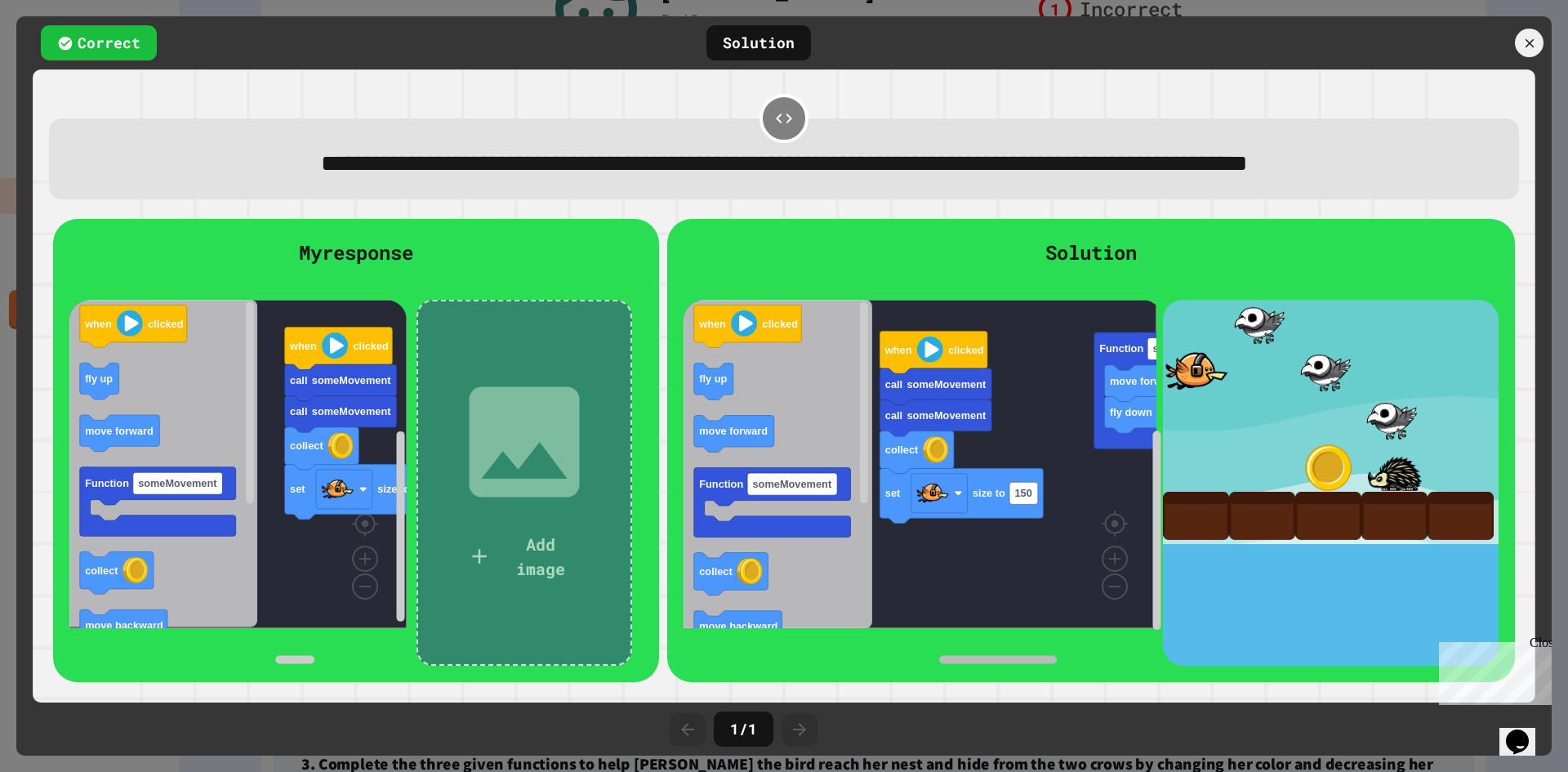
click at [995, 661] on rect "Blockly Workspace" at bounding box center [997, 659] width 117 height 8
click at [1535, 37] on icon at bounding box center [1530, 43] width 17 height 17
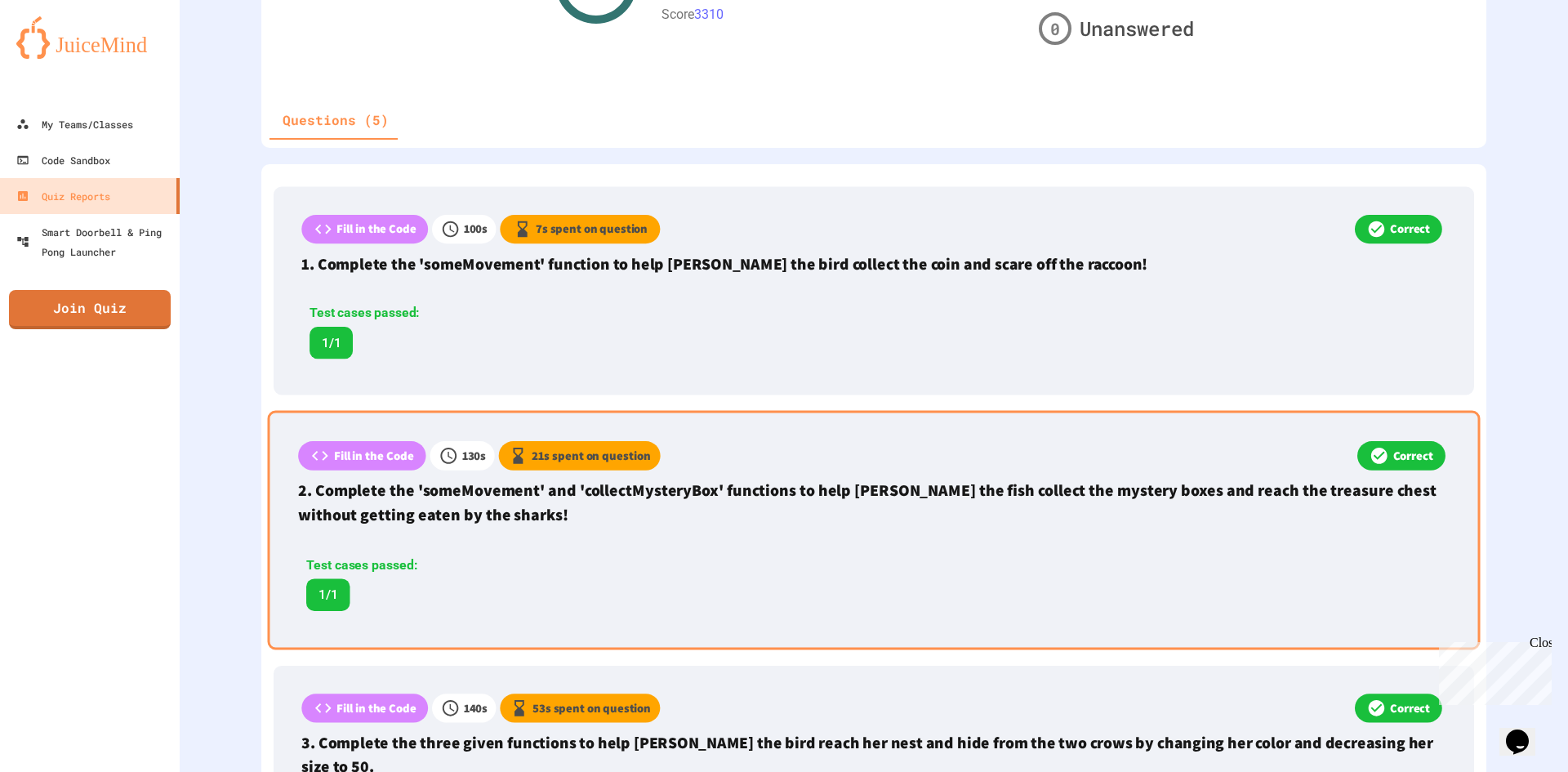
scroll to position [395, 0]
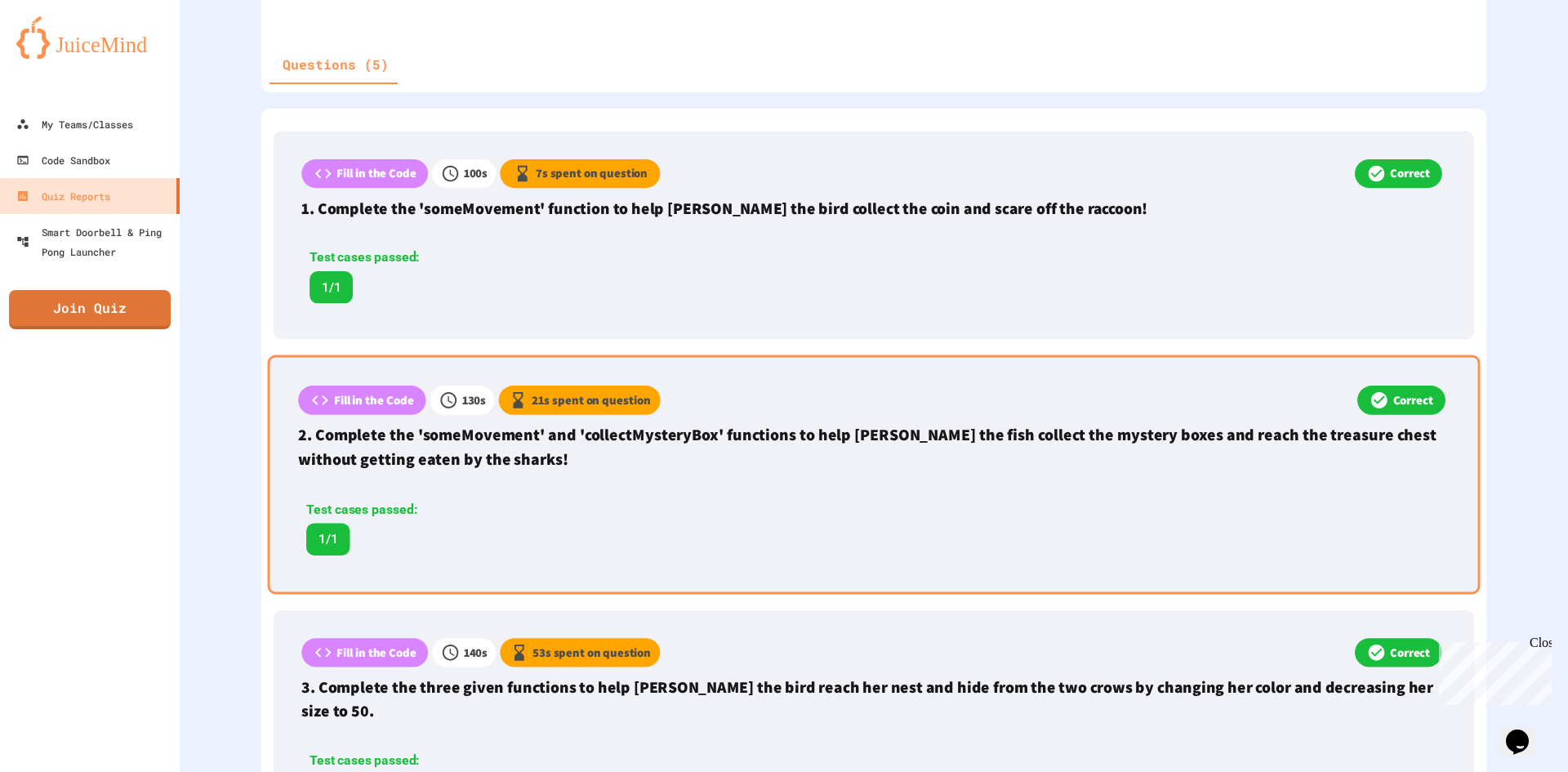
click at [945, 456] on p "2. Complete the 'someMovement' and 'collectMysteryBox' functions to help [PERSO…" at bounding box center [874, 447] width 1152 height 48
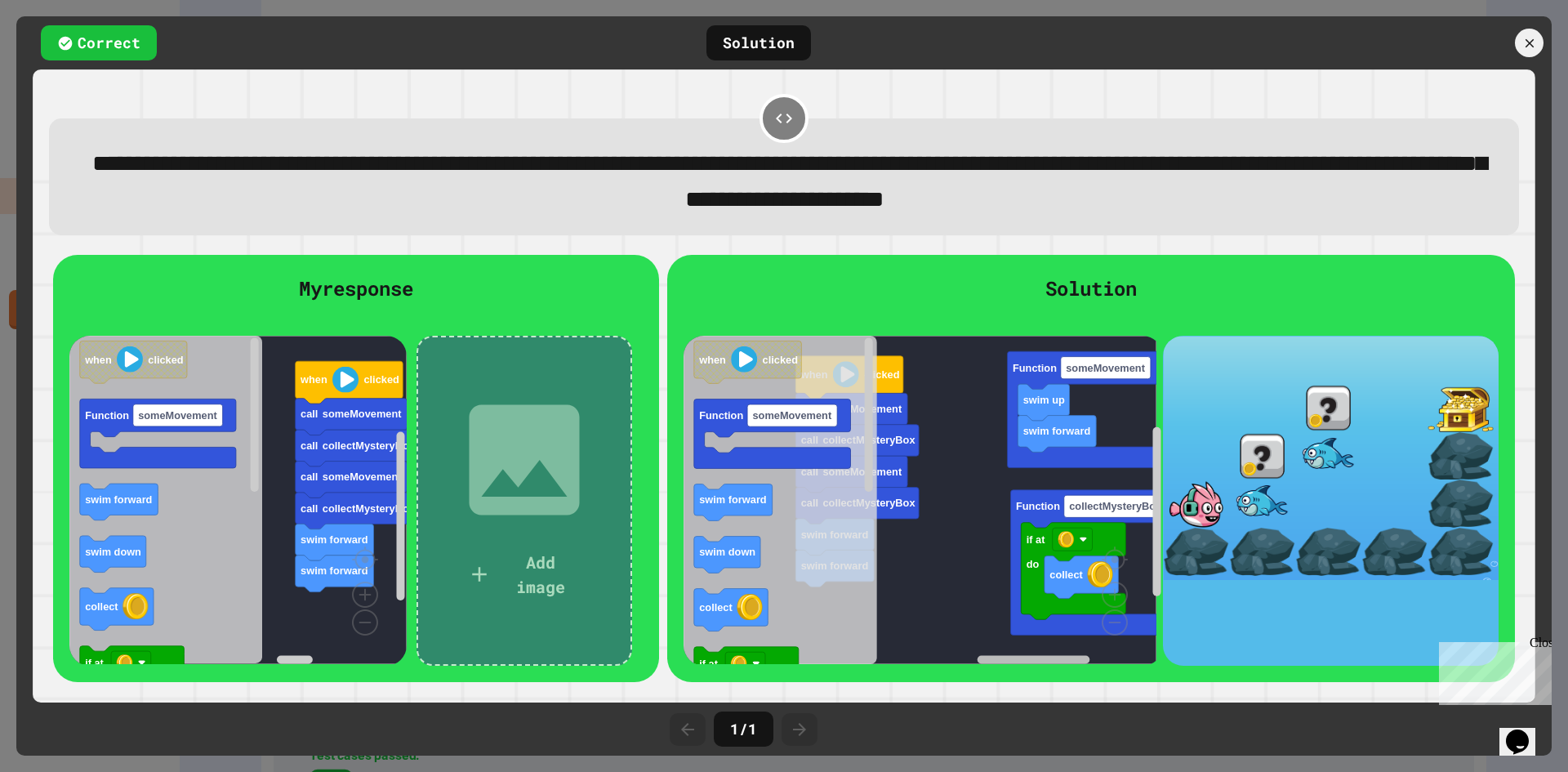
click at [1055, 657] on icon "Blockly Workspace" at bounding box center [1021, 659] width 266 height 12
click at [1532, 36] on icon at bounding box center [1529, 42] width 18 height 18
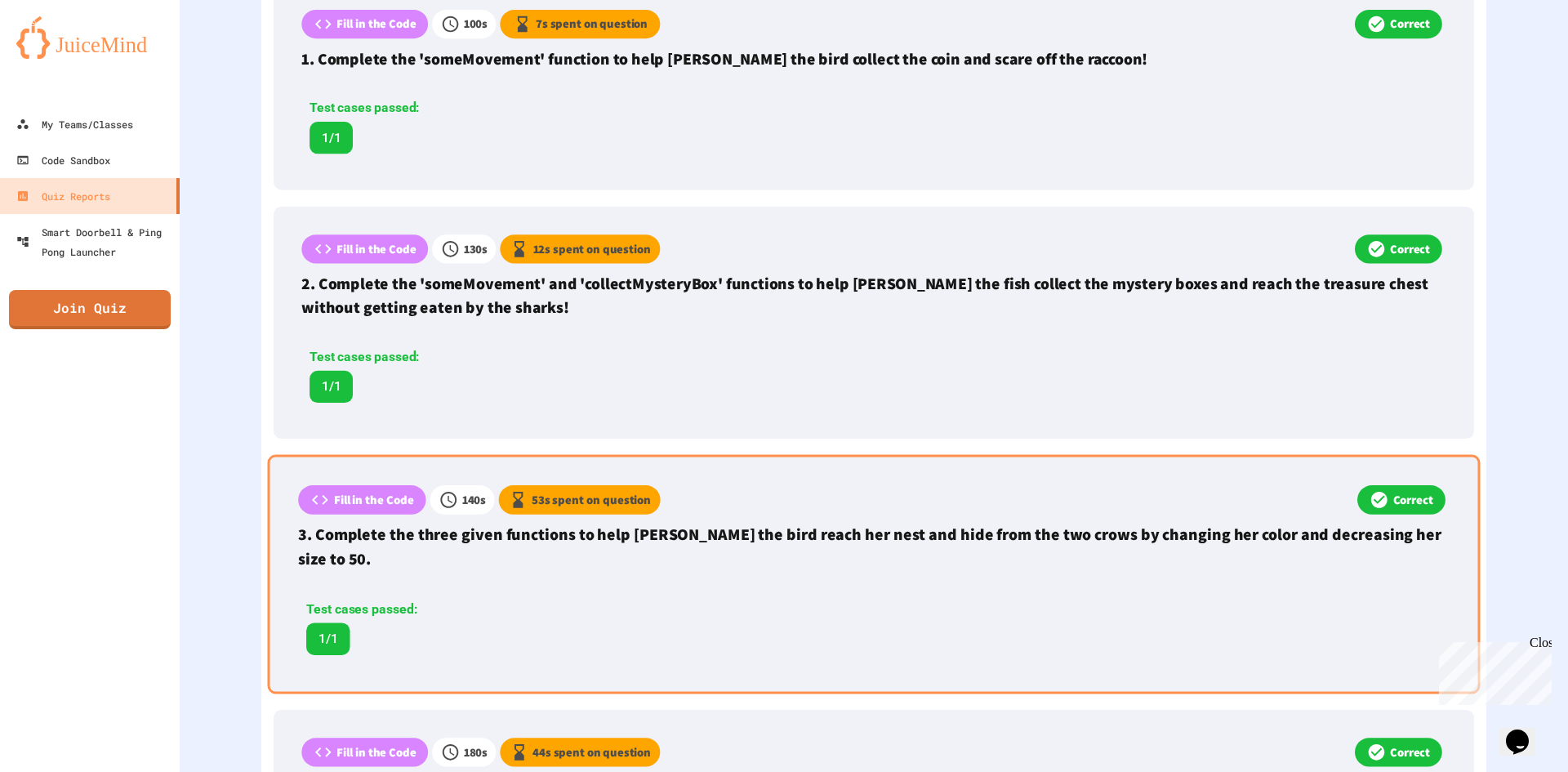
scroll to position [559, 0]
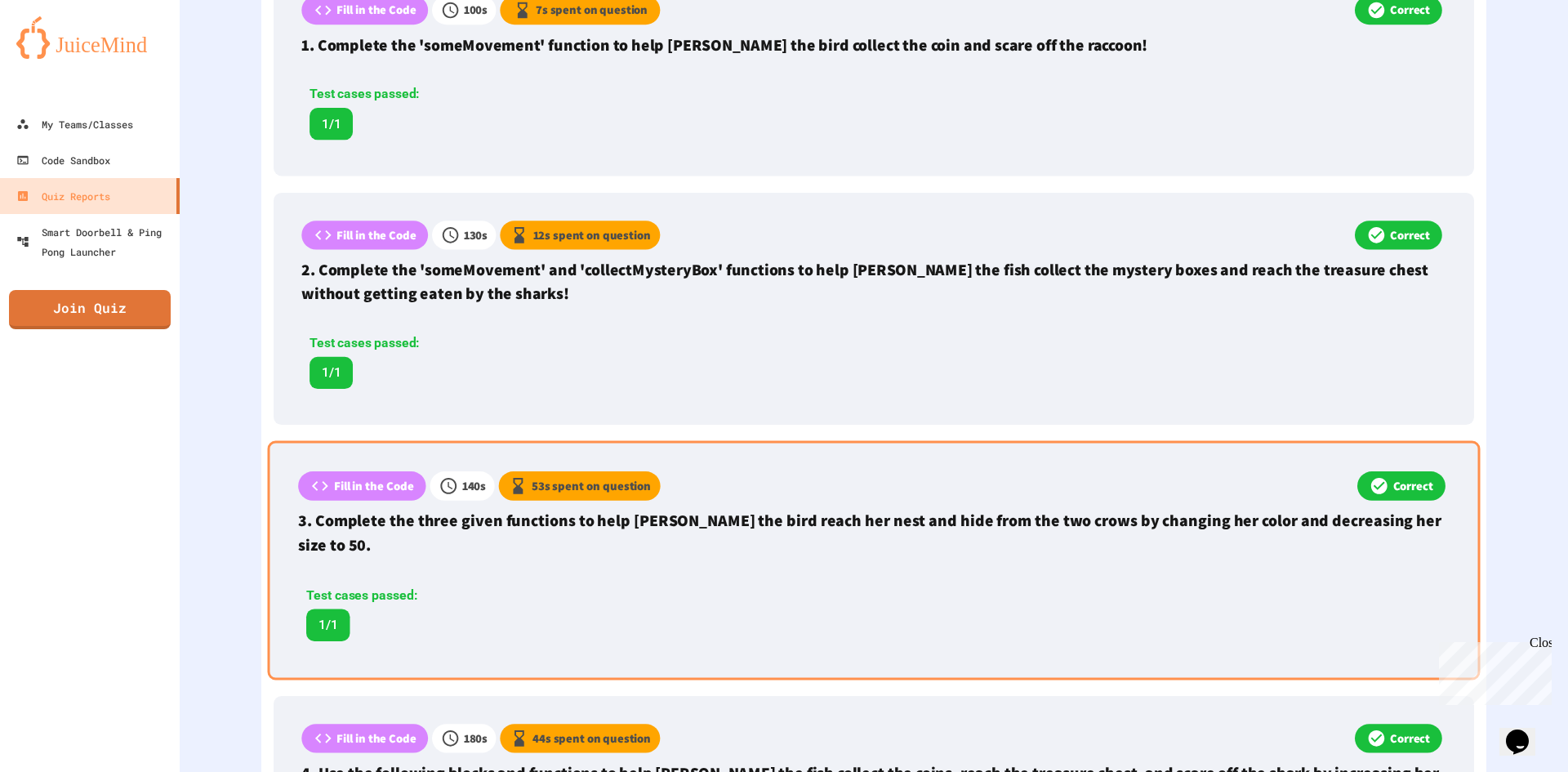
click at [859, 526] on p "3. Complete the three given functions to help [PERSON_NAME] the bird reach her …" at bounding box center [874, 533] width 1152 height 48
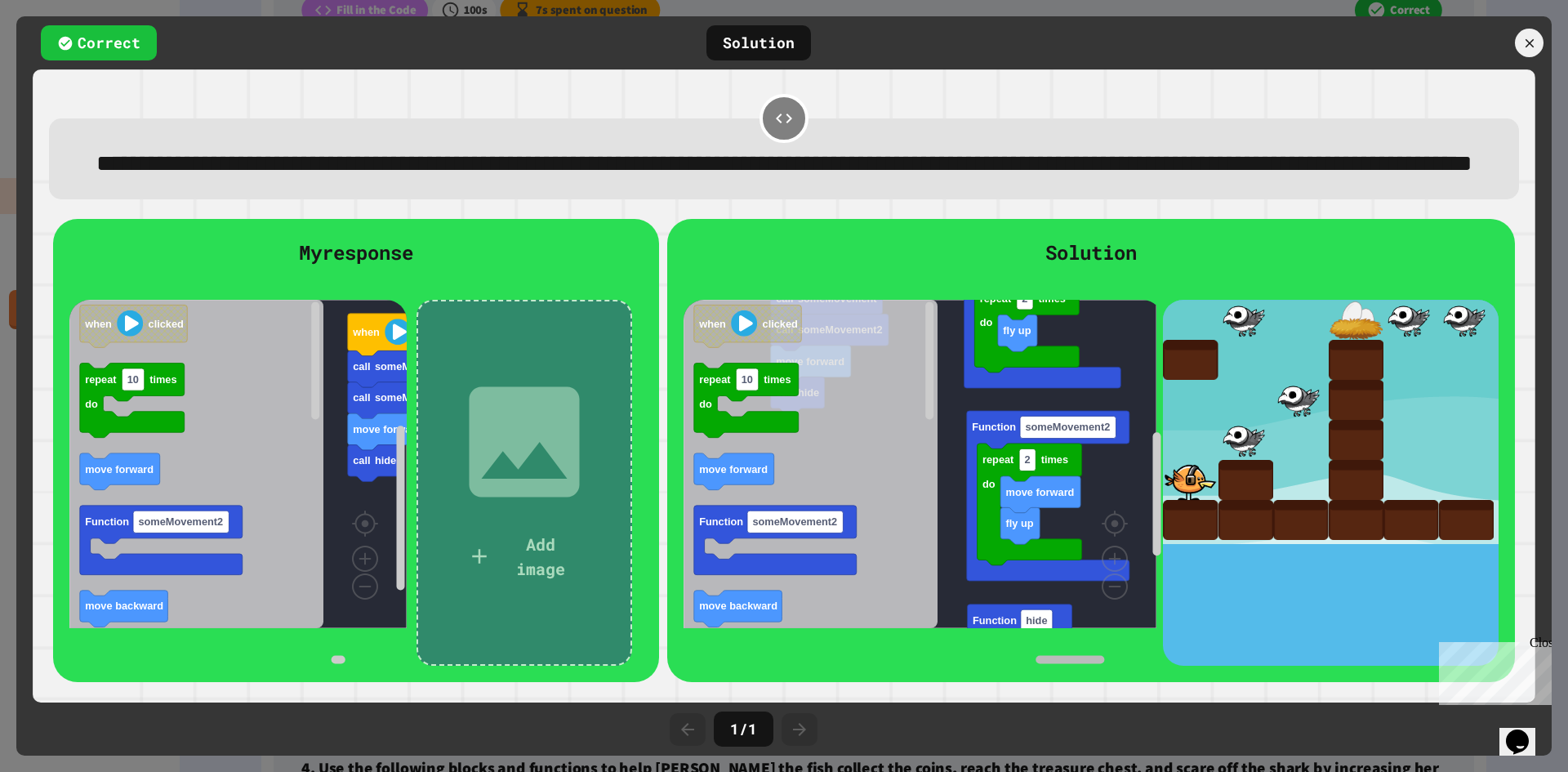
click at [1070, 657] on g "Blockly Workspace" at bounding box center [1052, 659] width 206 height 12
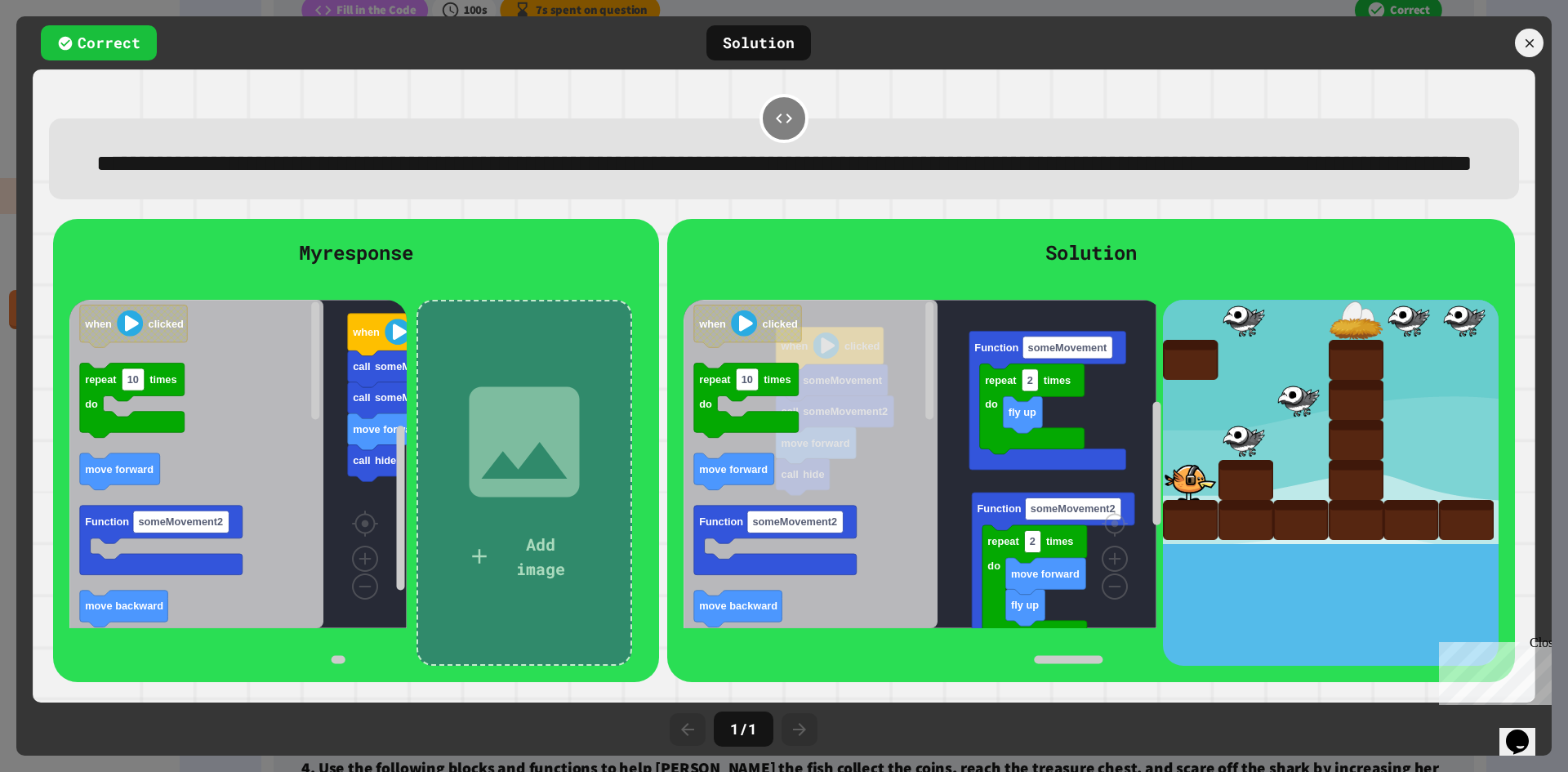
click at [1514, 40] on div at bounding box center [1462, 42] width 180 height 29
click at [1526, 39] on icon at bounding box center [1530, 43] width 15 height 15
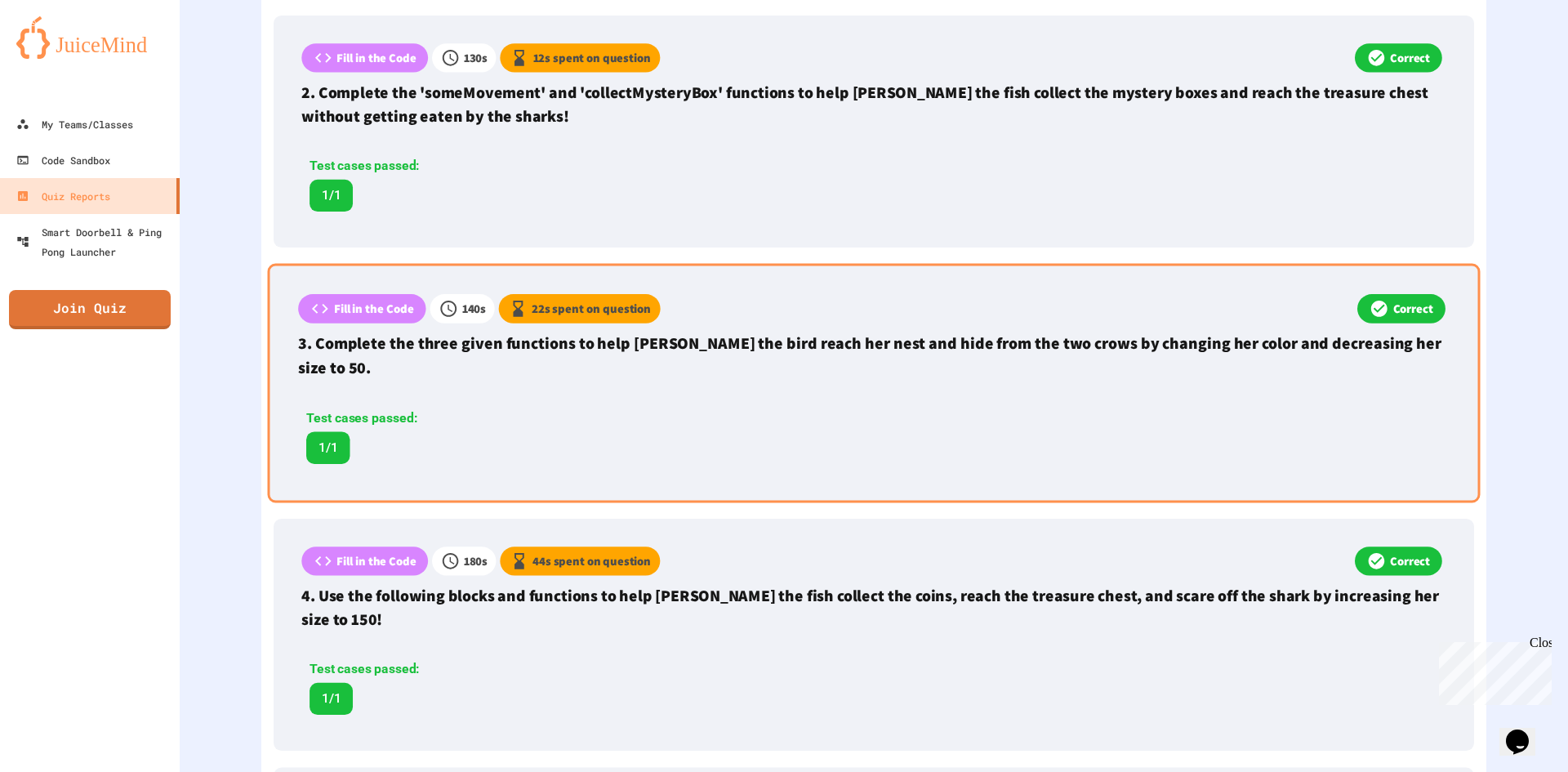
scroll to position [803, 0]
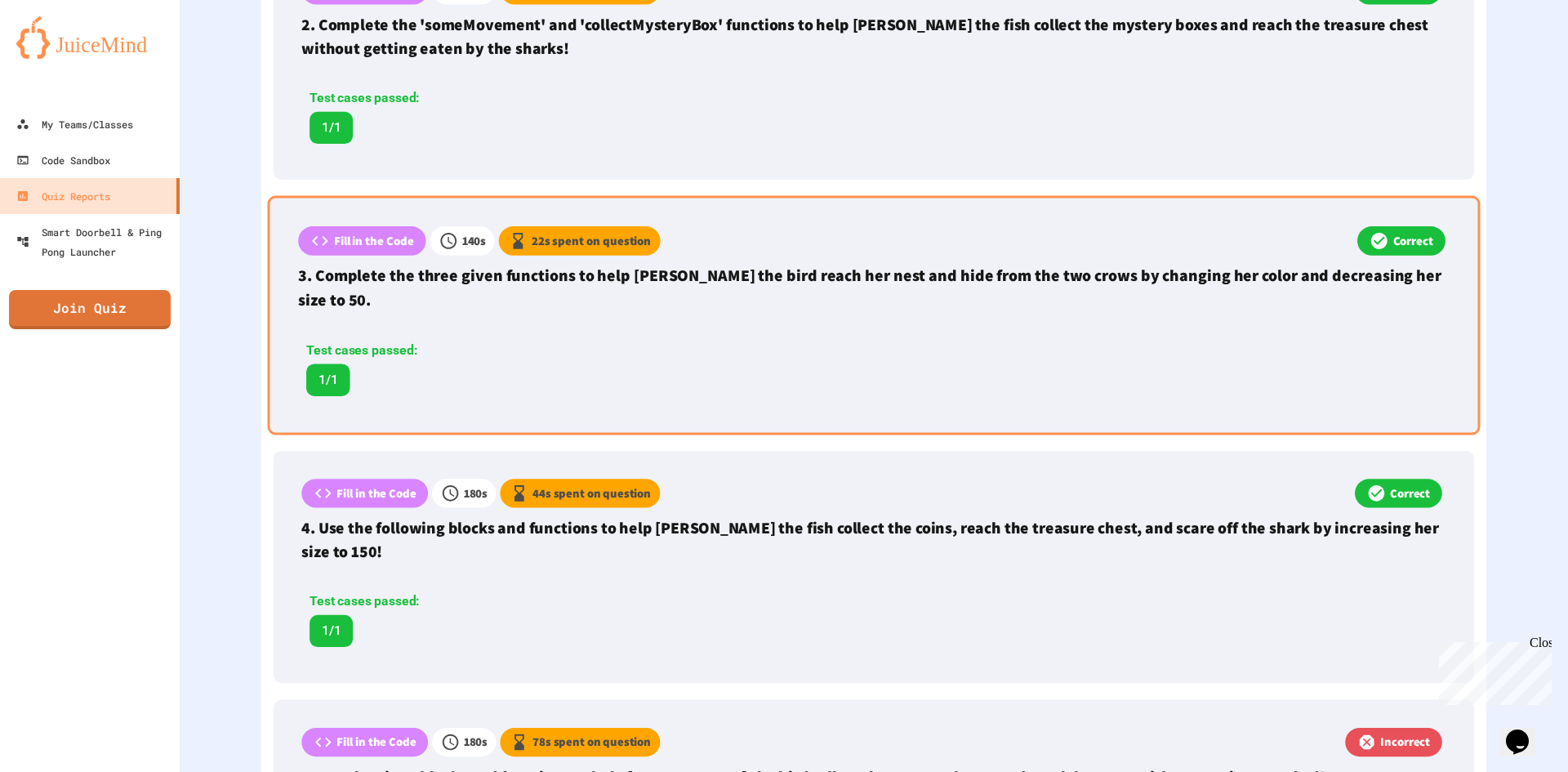
click at [786, 368] on div "Test cases passed: 1/1" at bounding box center [635, 368] width 675 height 55
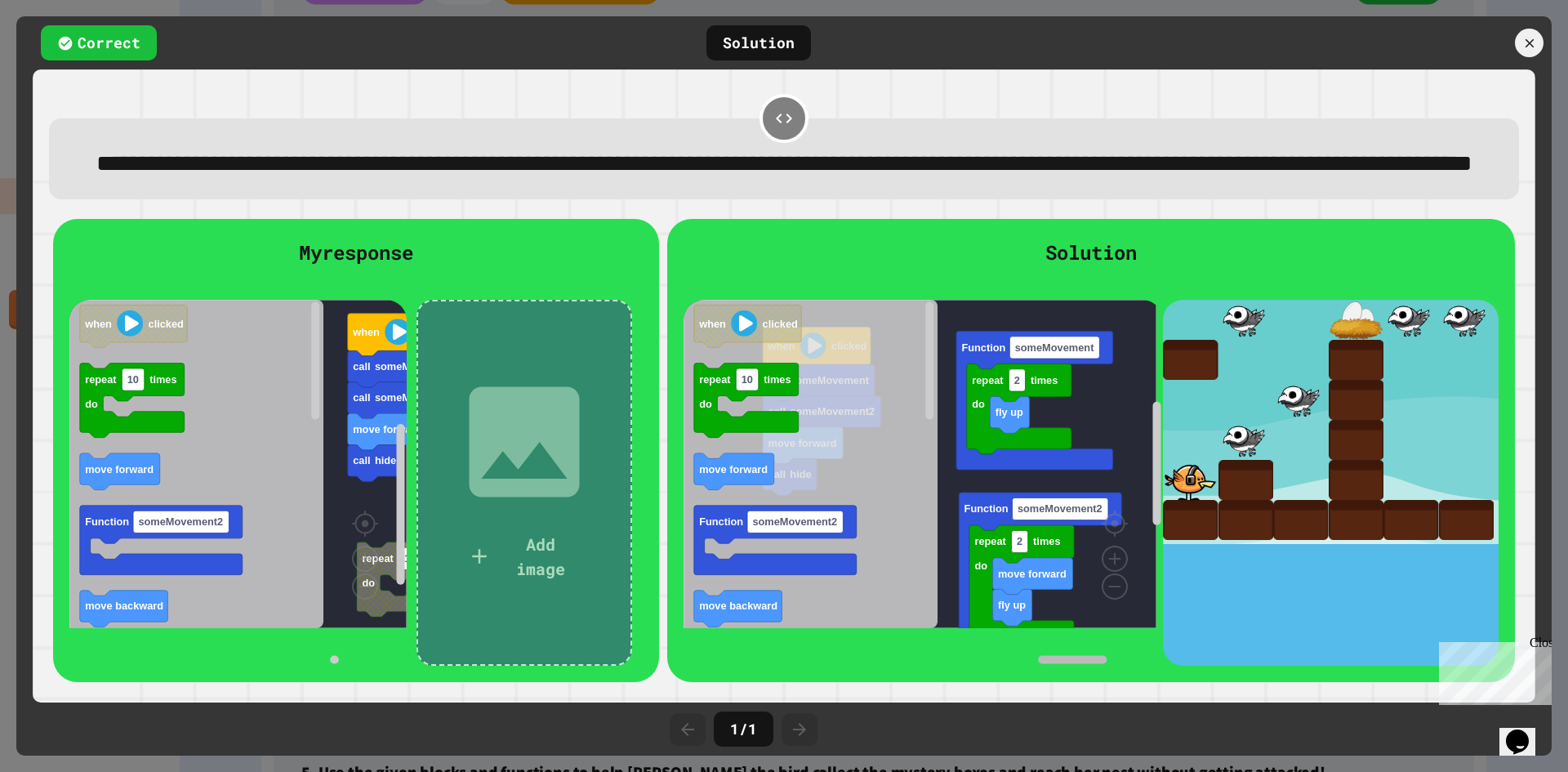
click at [1090, 664] on rect "Blockly Workspace" at bounding box center [1073, 659] width 68 height 8
click at [1526, 40] on icon at bounding box center [1529, 43] width 9 height 9
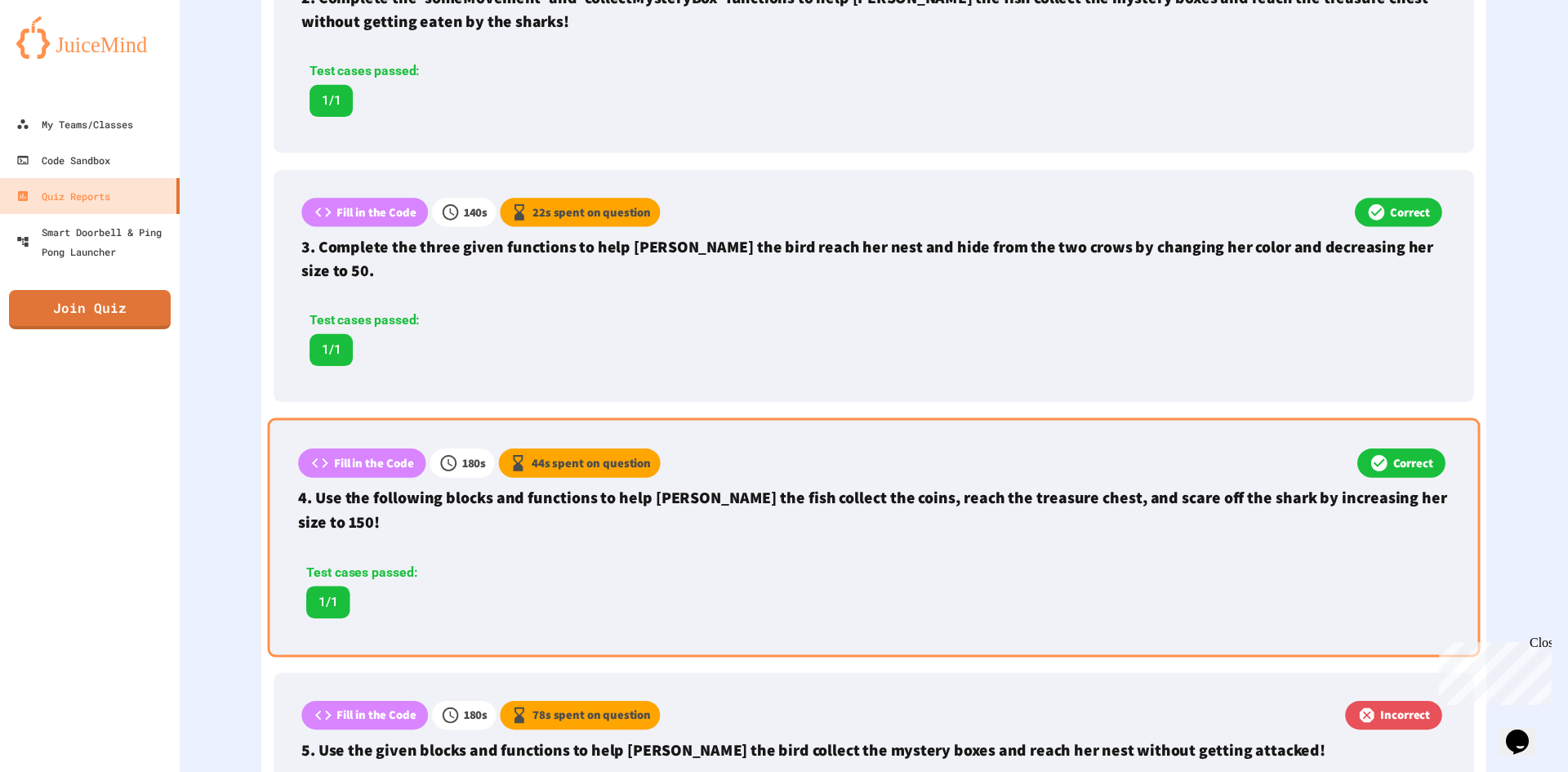
scroll to position [886, 0]
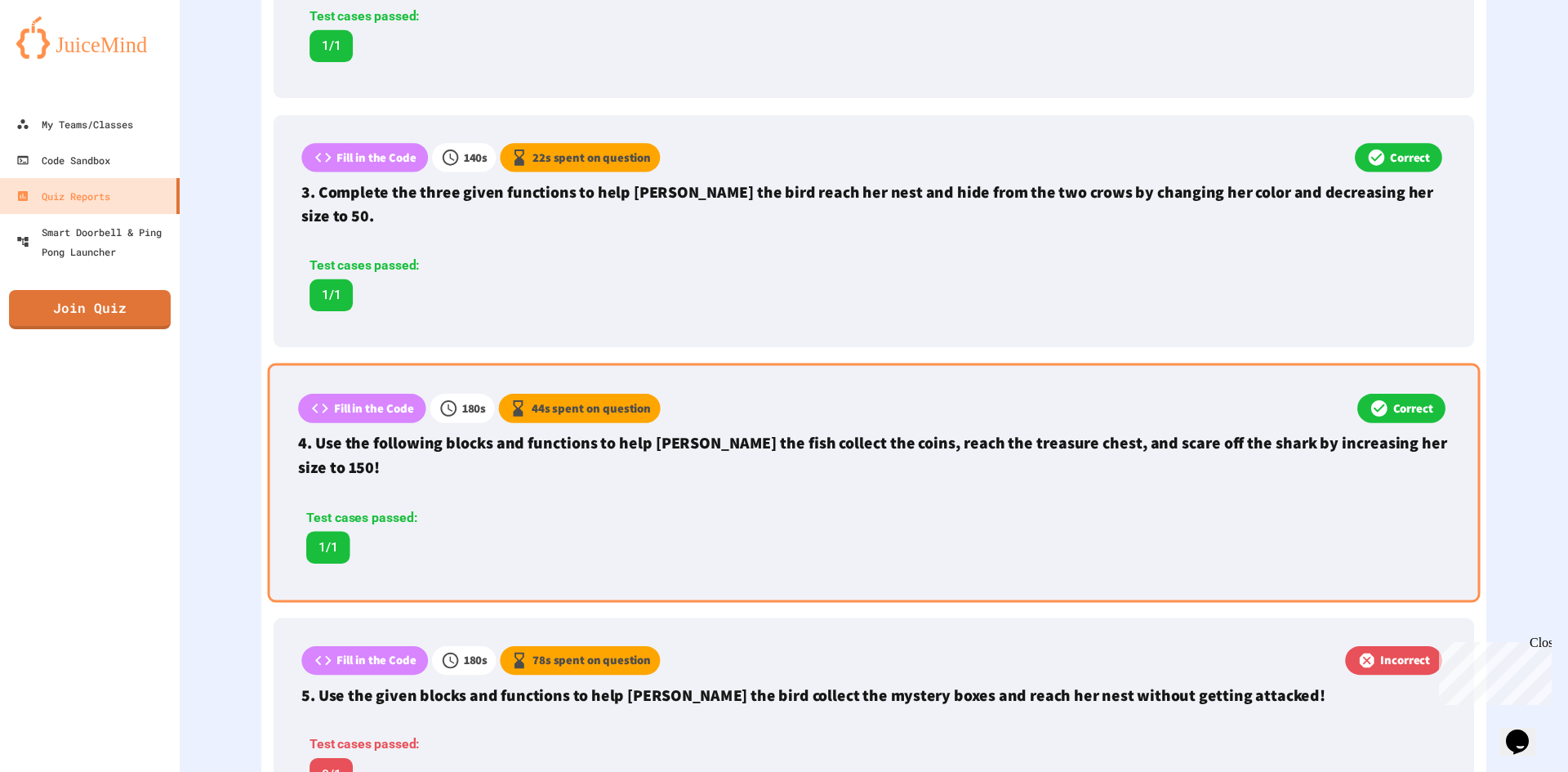
click at [774, 508] on div "Test cases passed: 1/1" at bounding box center [635, 536] width 675 height 55
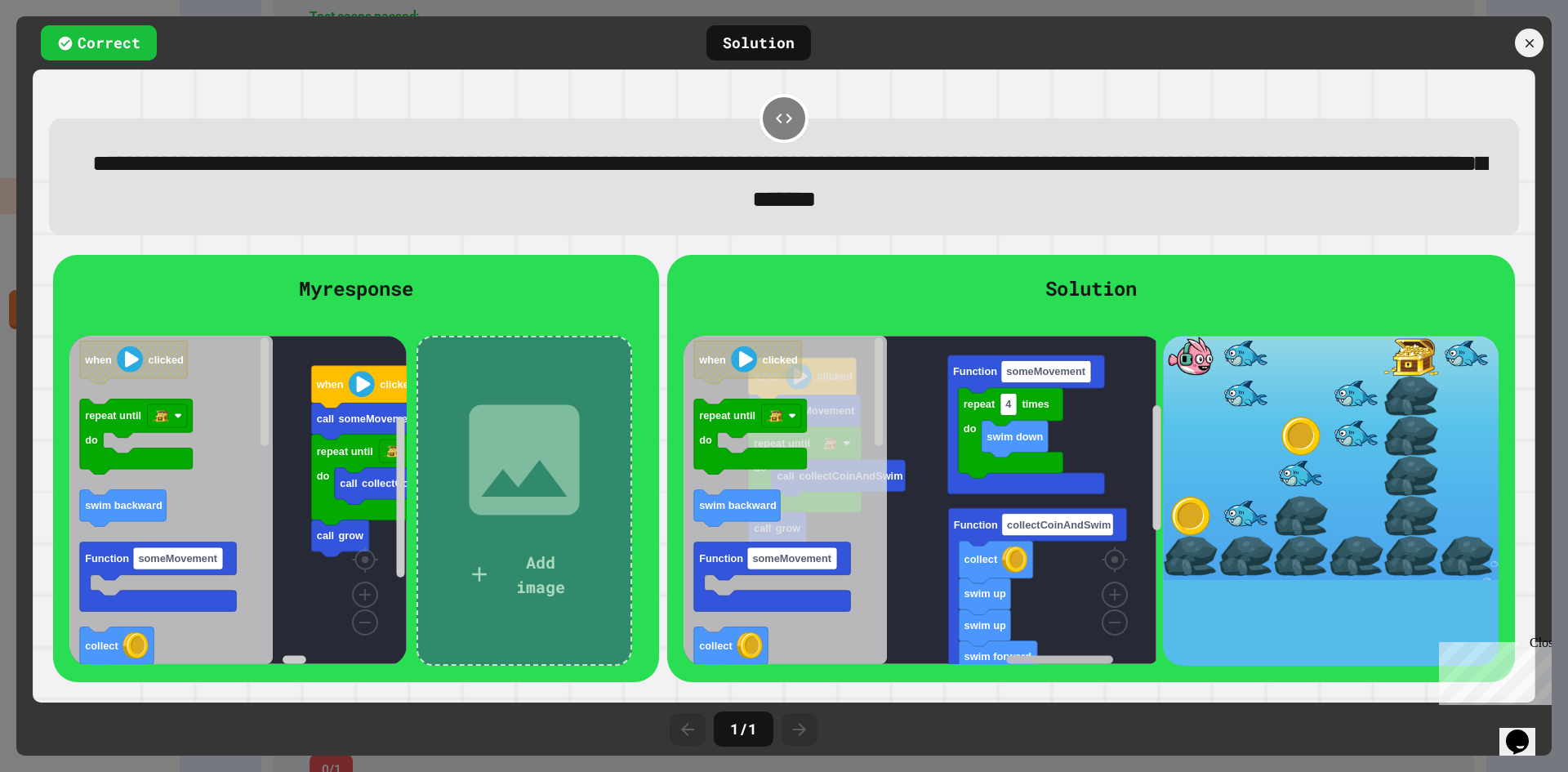
click at [1027, 664] on rect "Blockly Workspace" at bounding box center [1061, 659] width 107 height 8
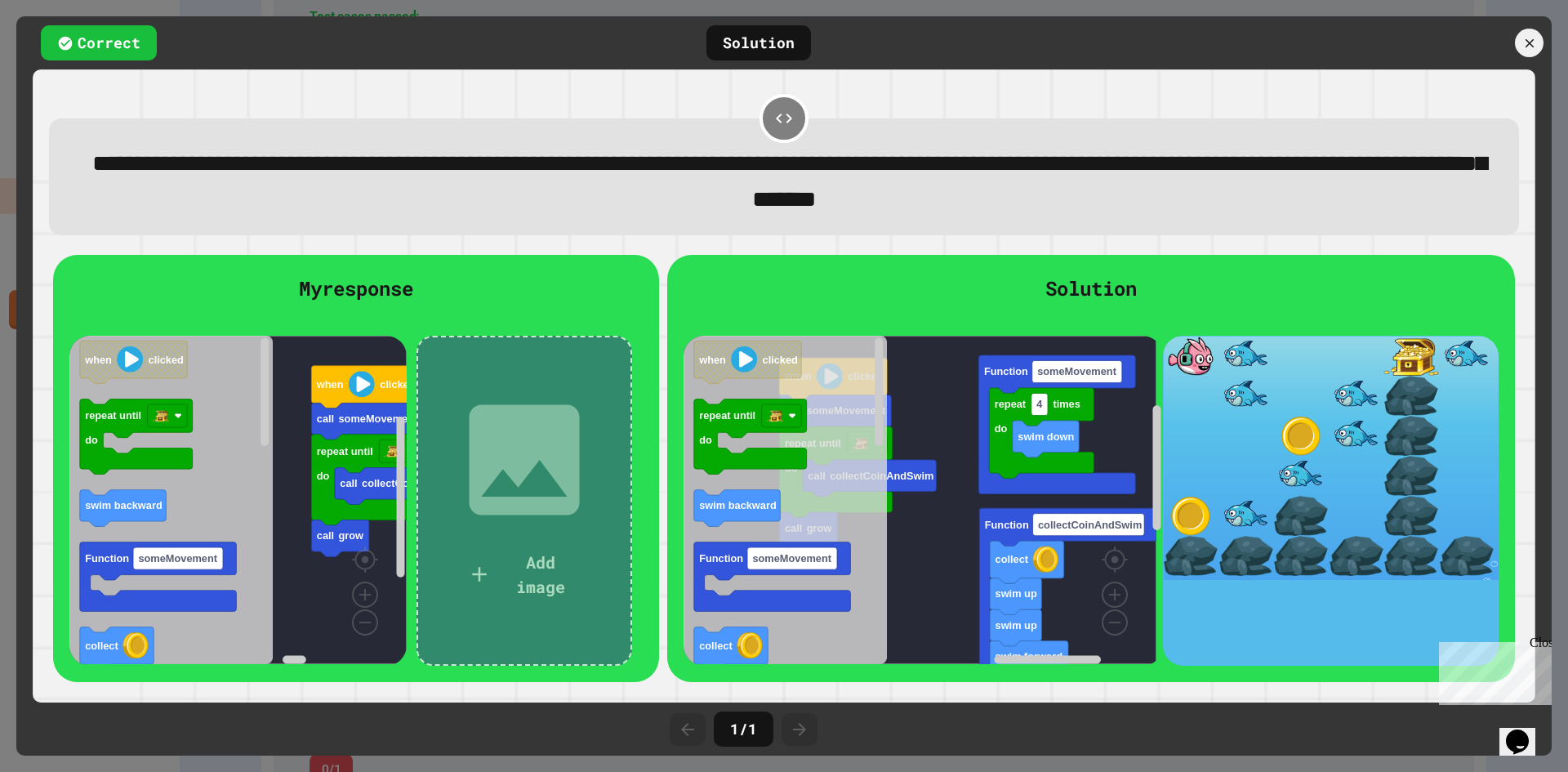
click at [1520, 32] on div at bounding box center [1462, 42] width 180 height 29
click at [1521, 38] on icon at bounding box center [1529, 42] width 18 height 18
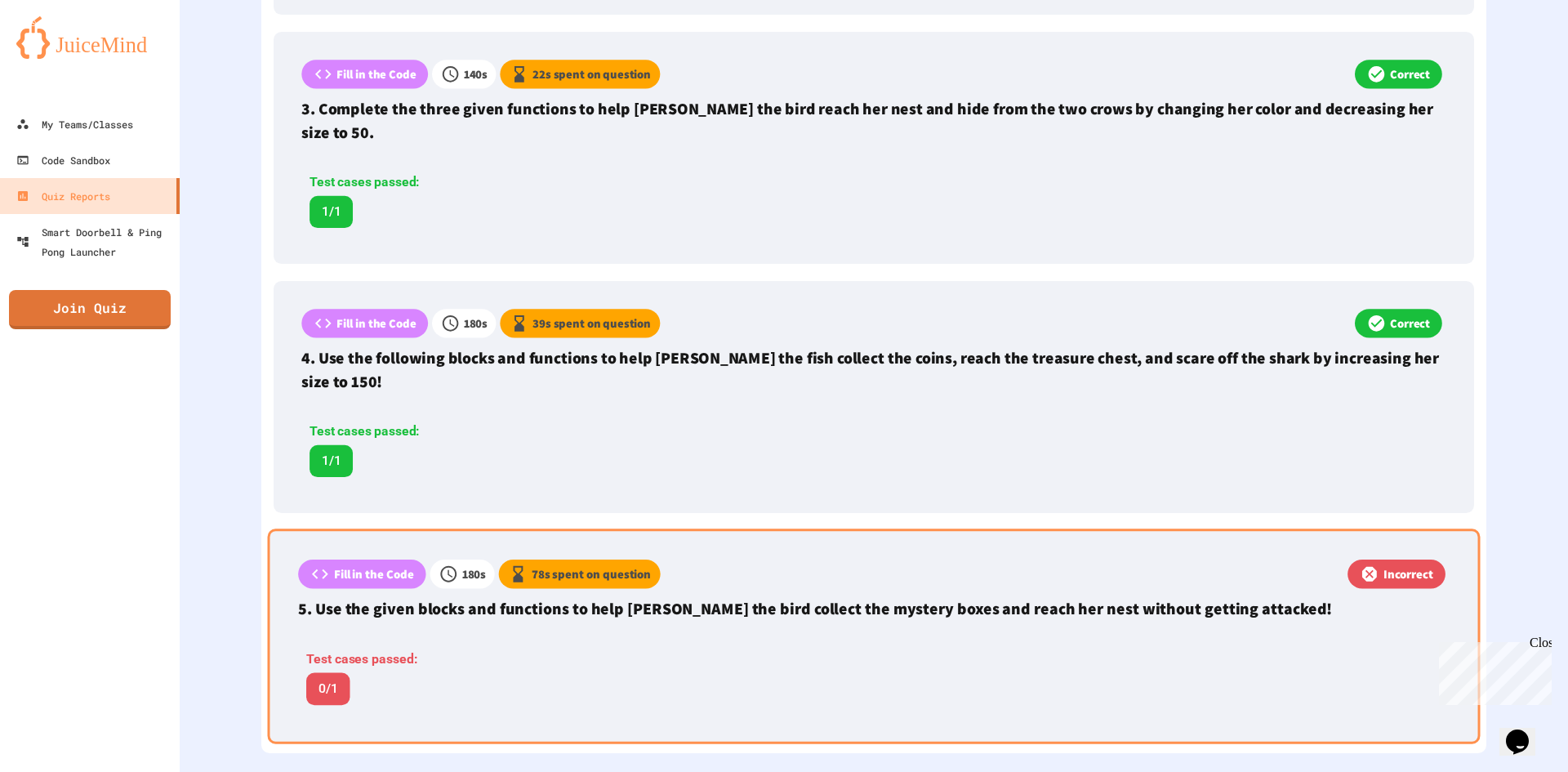
click at [752, 633] on div "Test cases passed: 0/1" at bounding box center [644, 672] width 691 height 80
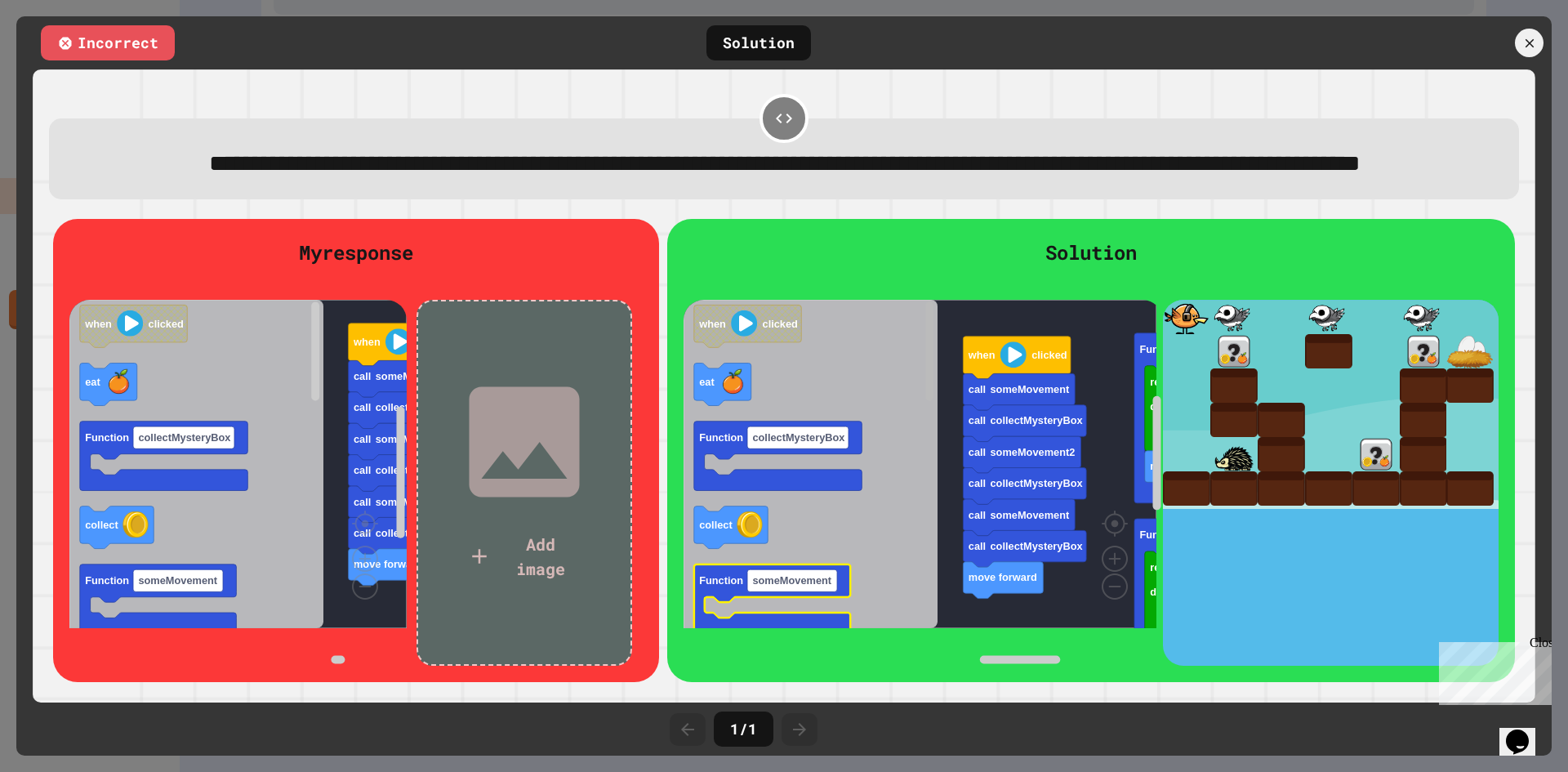
scroll to position [965, 0]
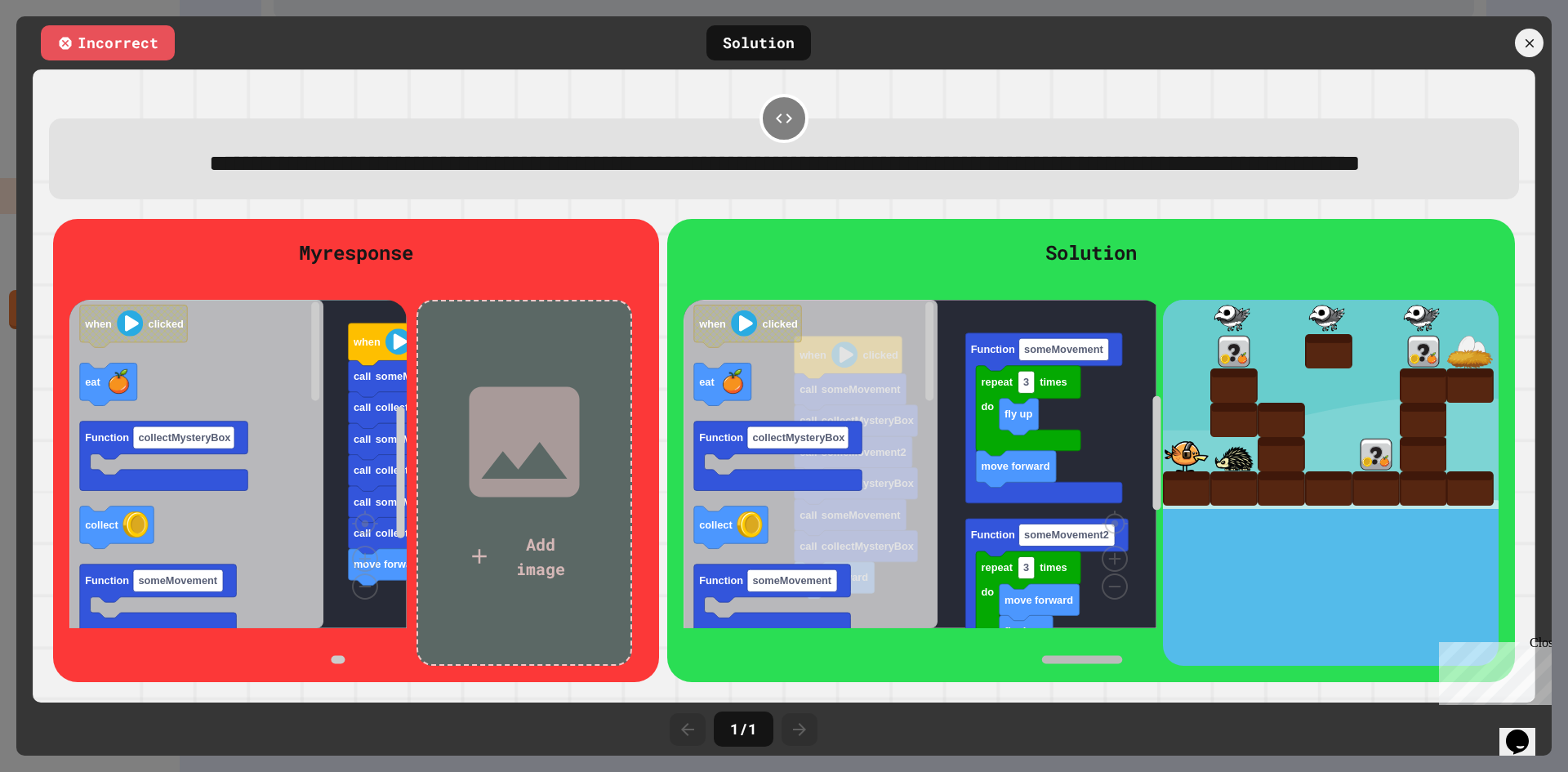
click at [1089, 664] on rect "Blockly Workspace" at bounding box center [1082, 659] width 80 height 8
